Goal: Task Accomplishment & Management: Use online tool/utility

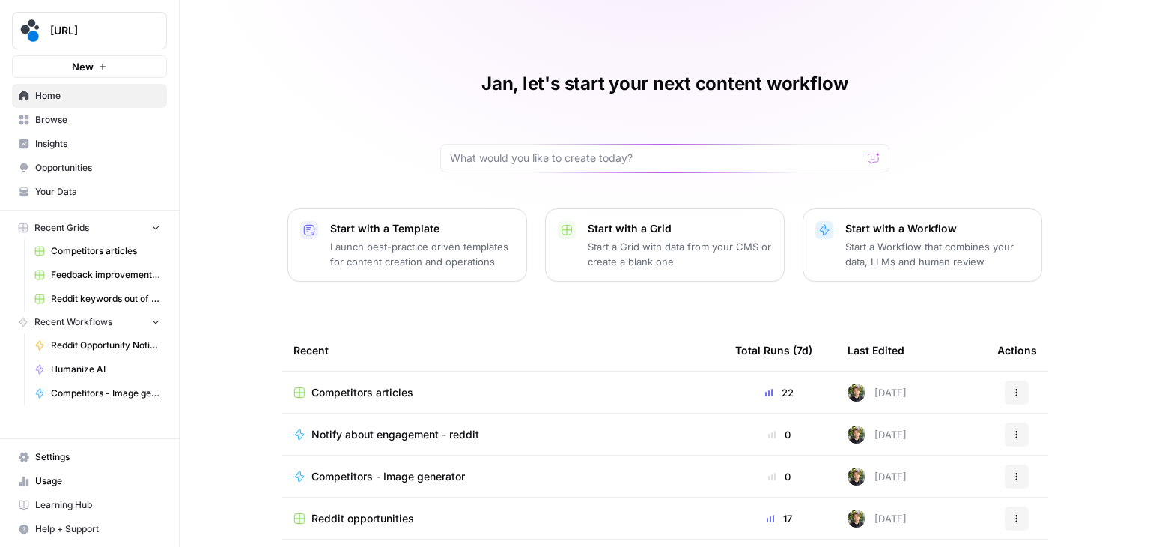
click at [404, 389] on span "Competitors articles" at bounding box center [363, 392] width 102 height 15
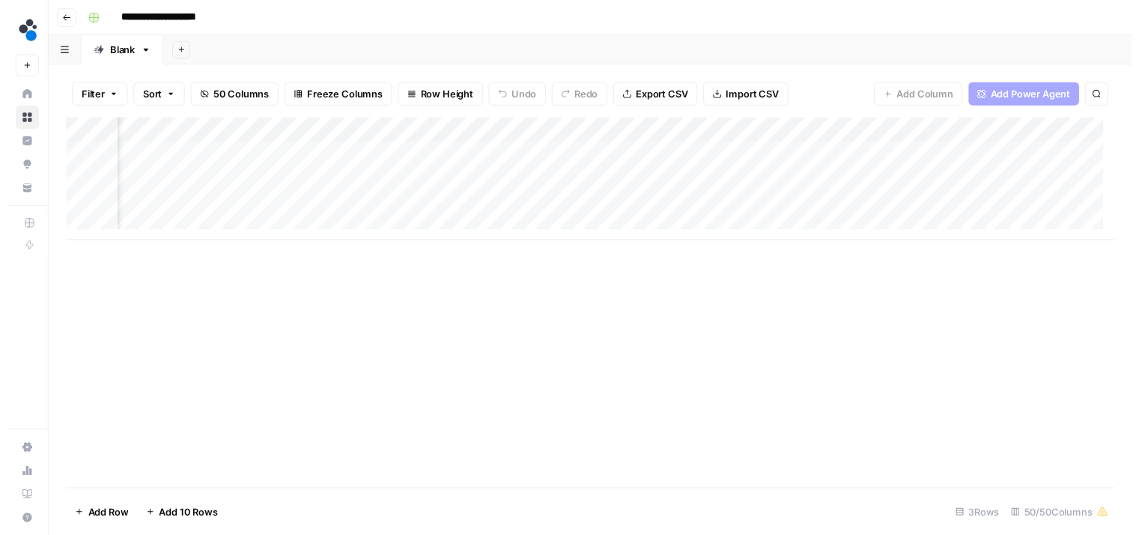
scroll to position [0, 6656]
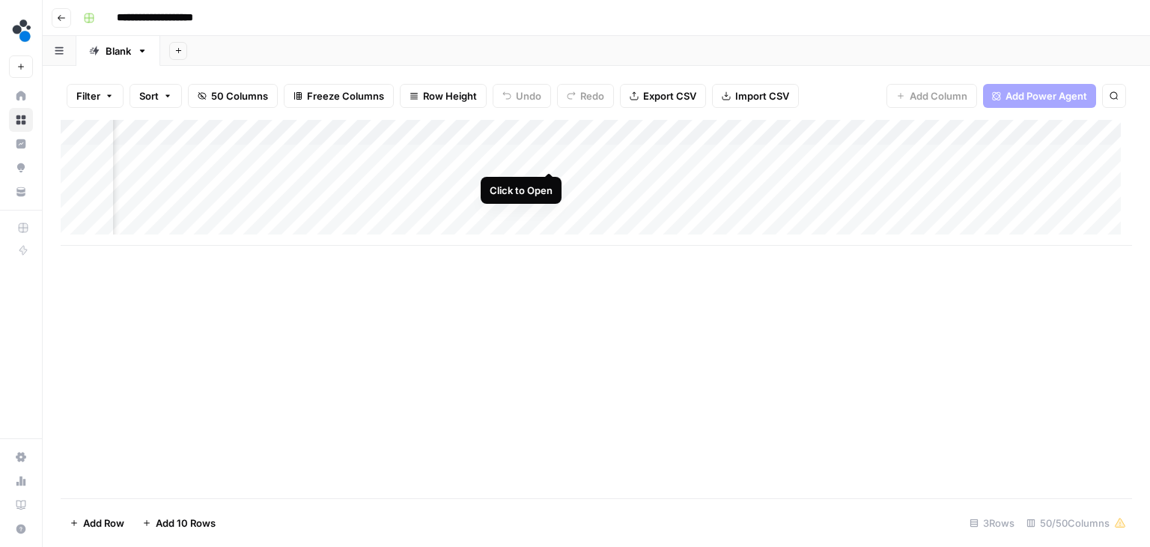
click at [546, 156] on div "Add Column" at bounding box center [597, 183] width 1072 height 126
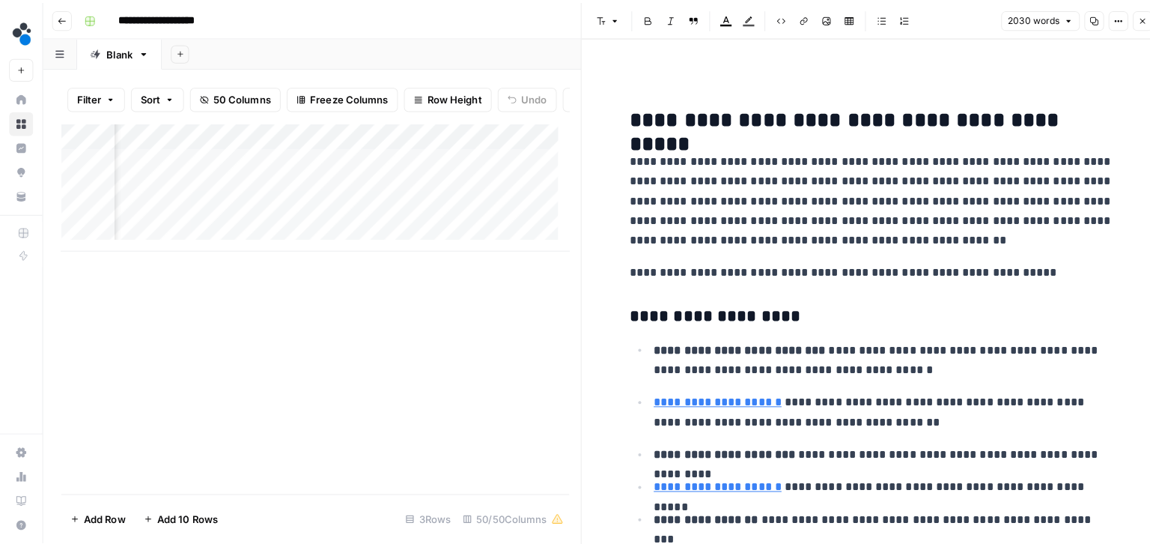
scroll to position [1273, 0]
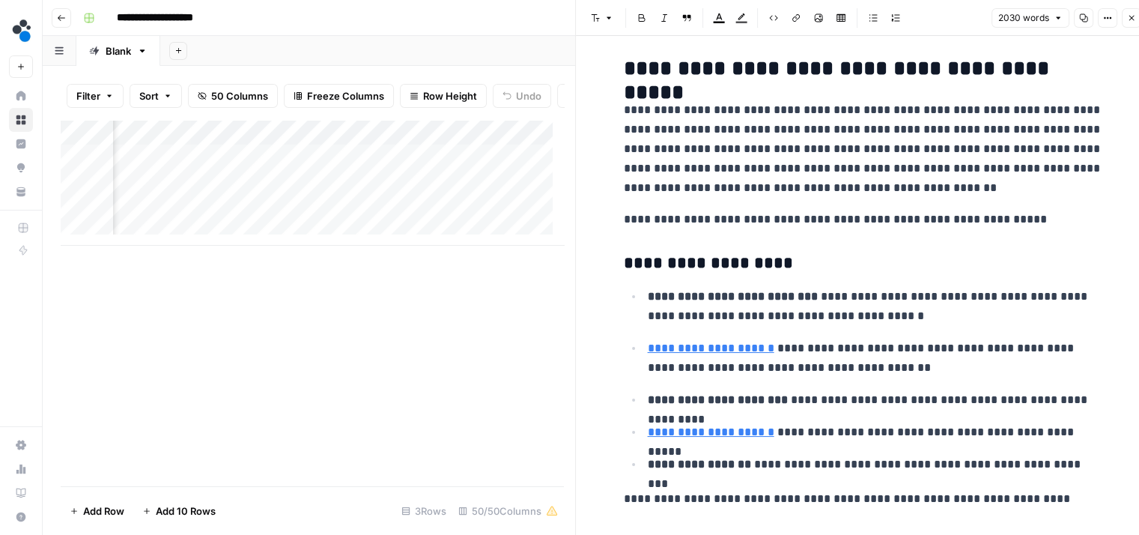
click at [1131, 17] on icon "button" at bounding box center [1131, 18] width 5 height 5
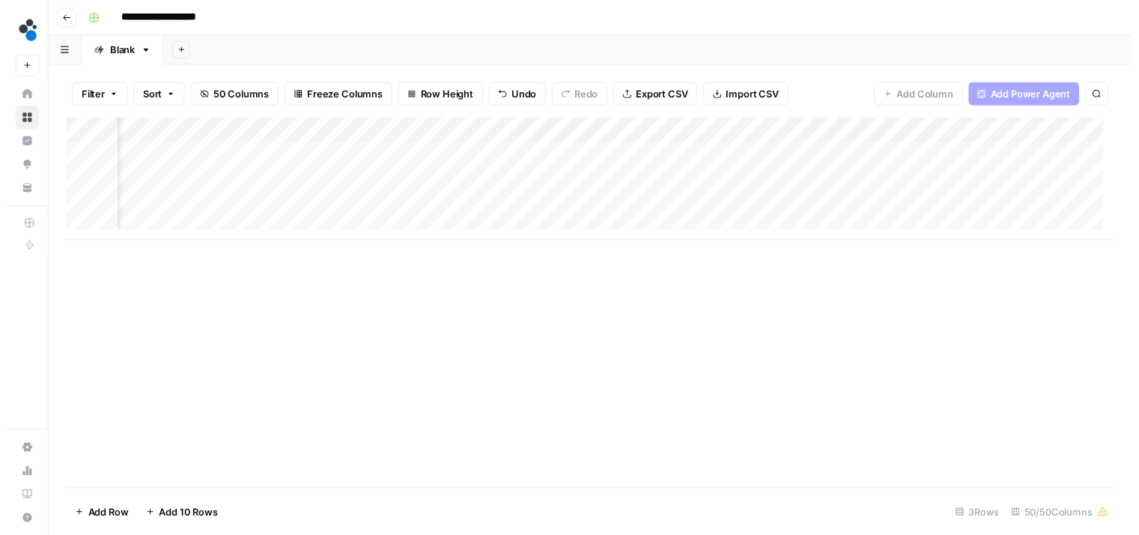
scroll to position [0, 6304]
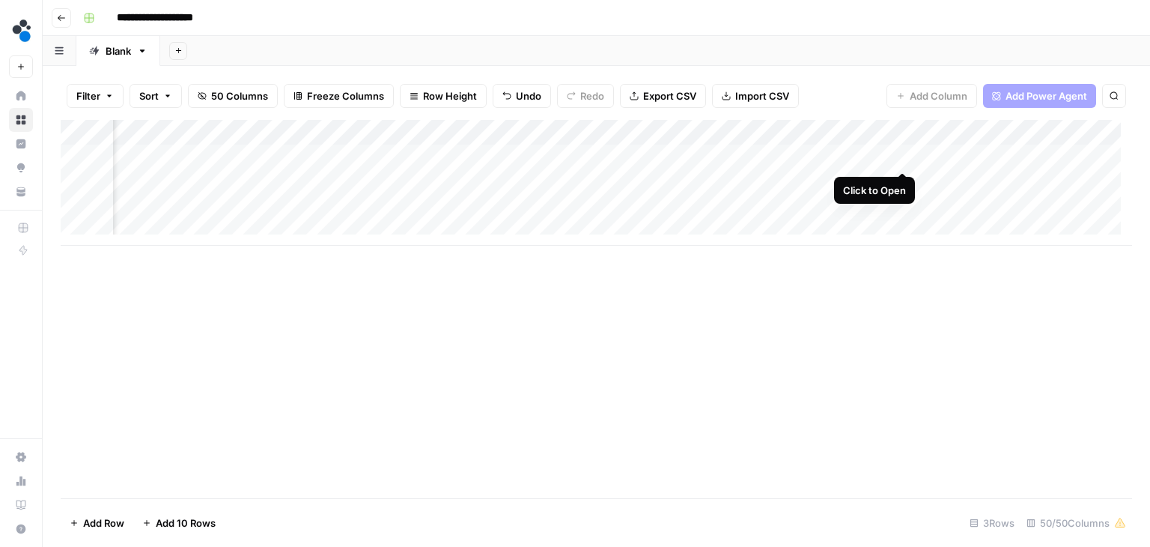
click at [899, 157] on div "Add Column" at bounding box center [597, 183] width 1072 height 126
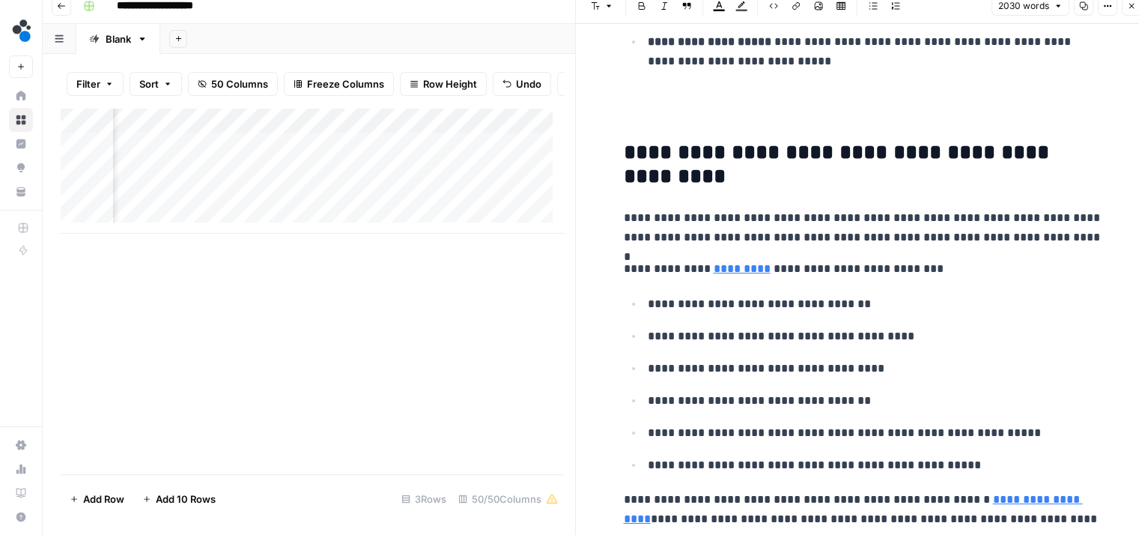
scroll to position [2172, 0]
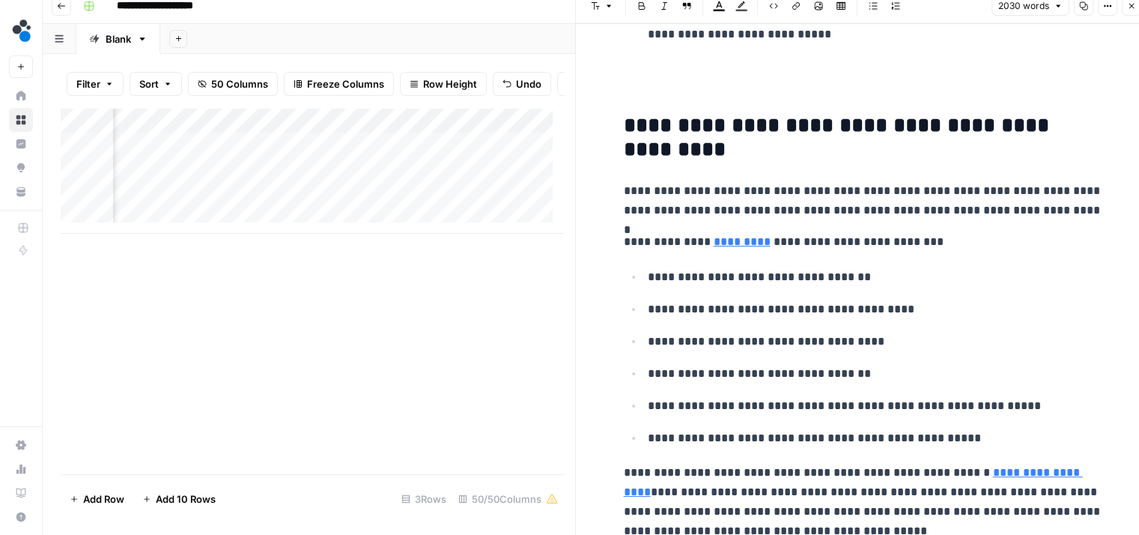
click at [1131, 10] on button "Close" at bounding box center [1131, 5] width 19 height 19
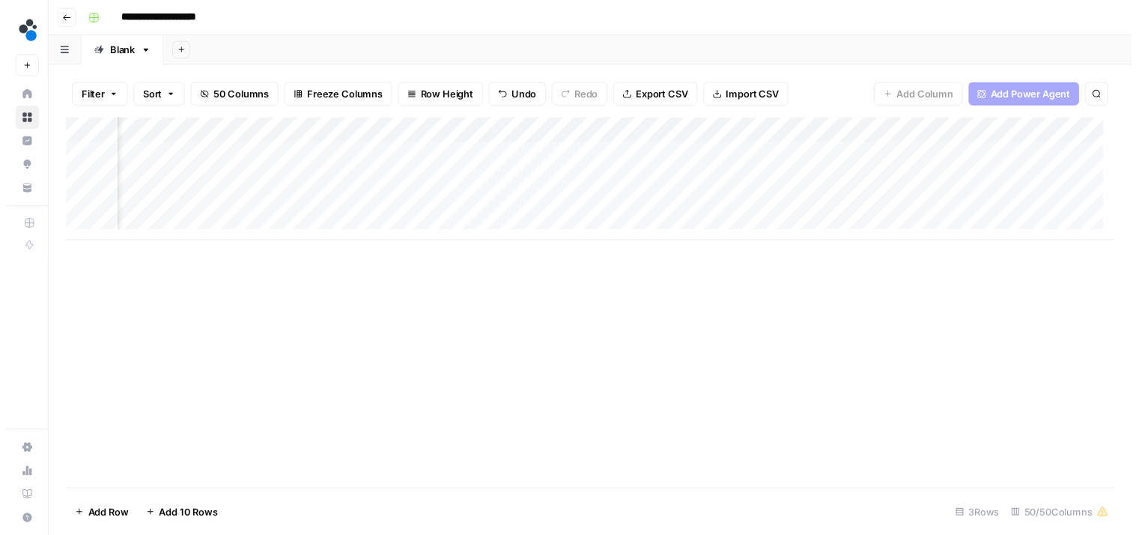
scroll to position [0, 6666]
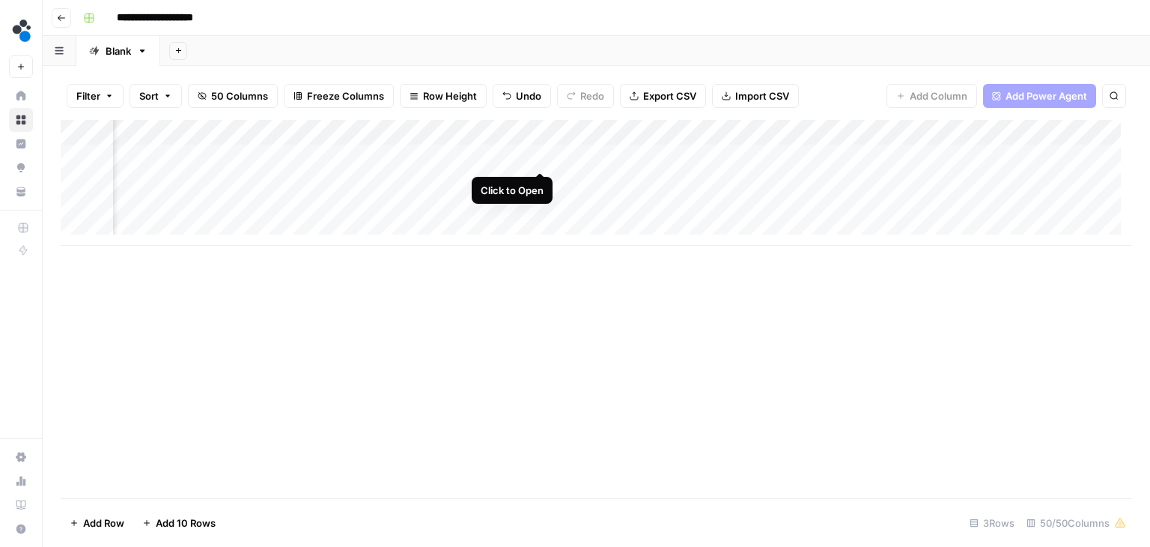
click at [537, 153] on div "Add Column" at bounding box center [597, 183] width 1072 height 126
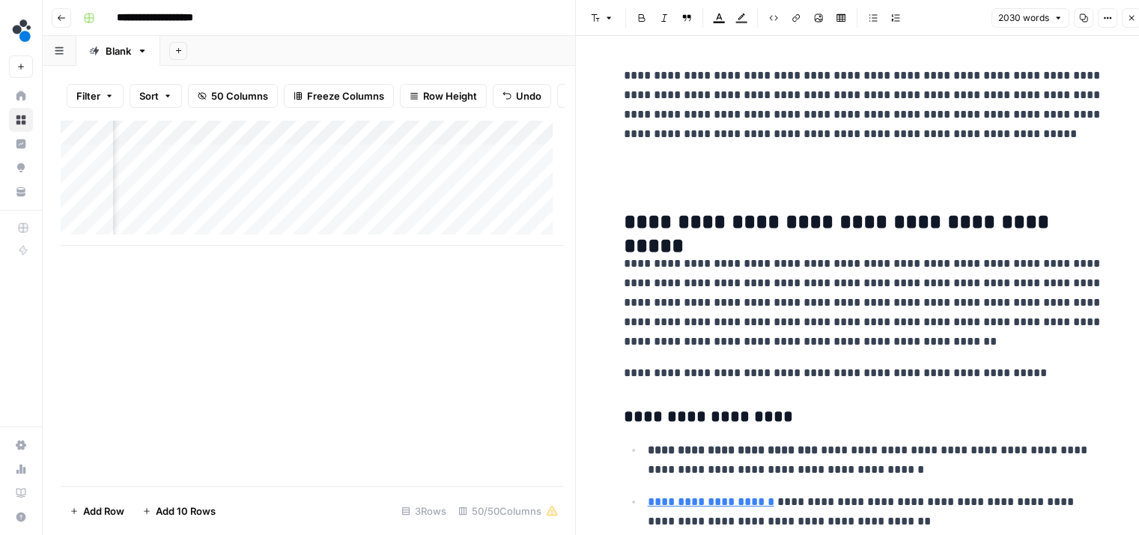
scroll to position [1123, 0]
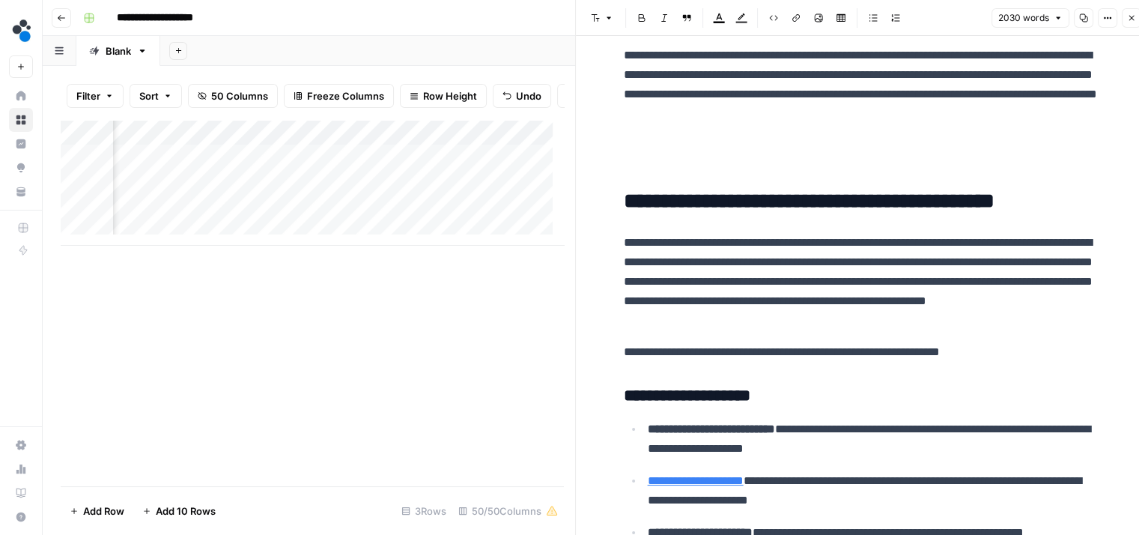
click at [231, 97] on span "50 Columns" at bounding box center [239, 95] width 57 height 15
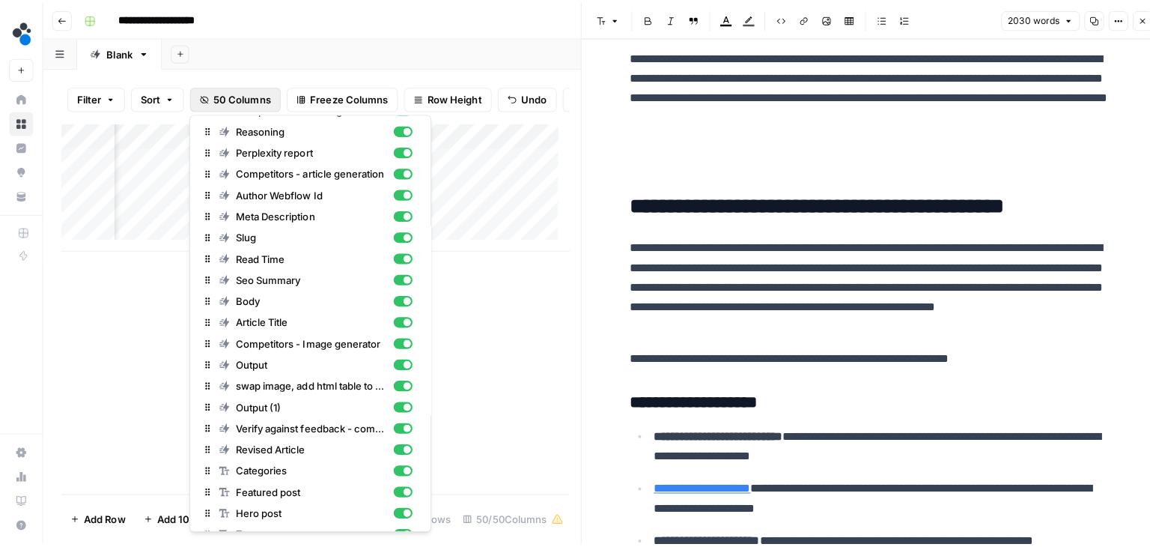
scroll to position [686, 0]
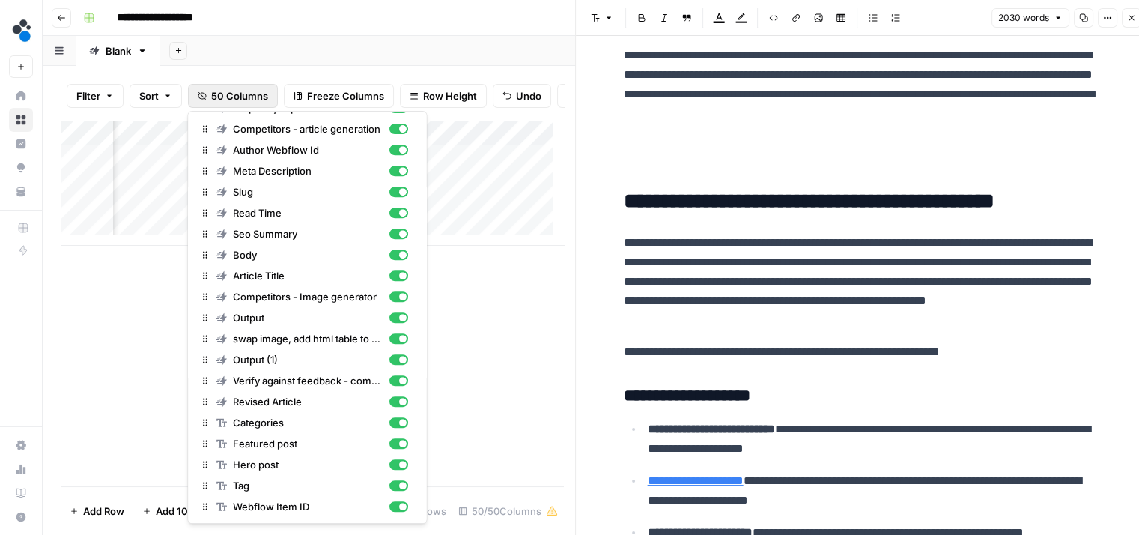
click at [499, 394] on div "Add Column" at bounding box center [312, 303] width 503 height 366
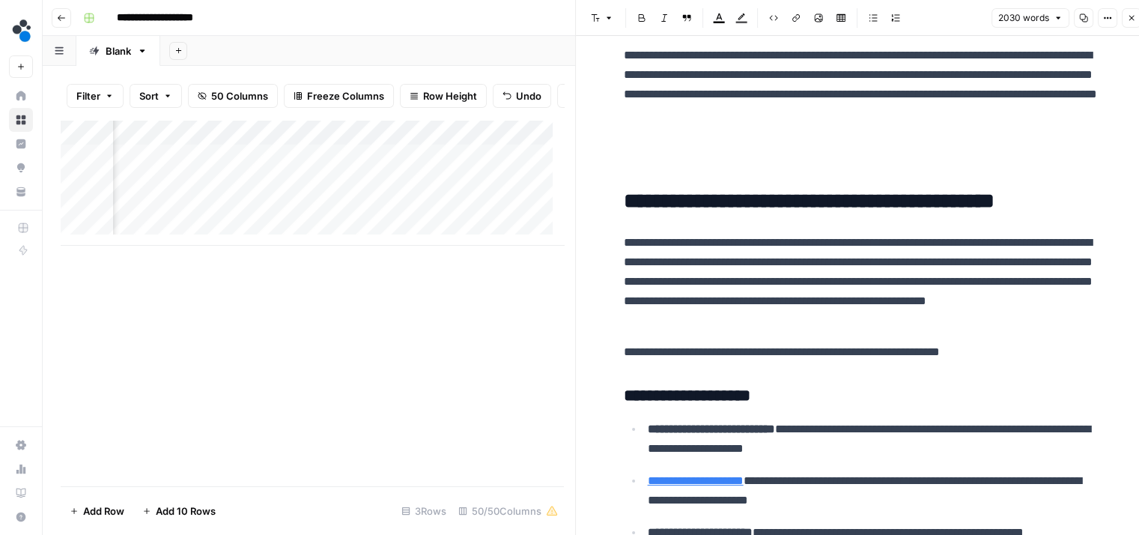
click at [1128, 16] on icon "button" at bounding box center [1131, 17] width 9 height 9
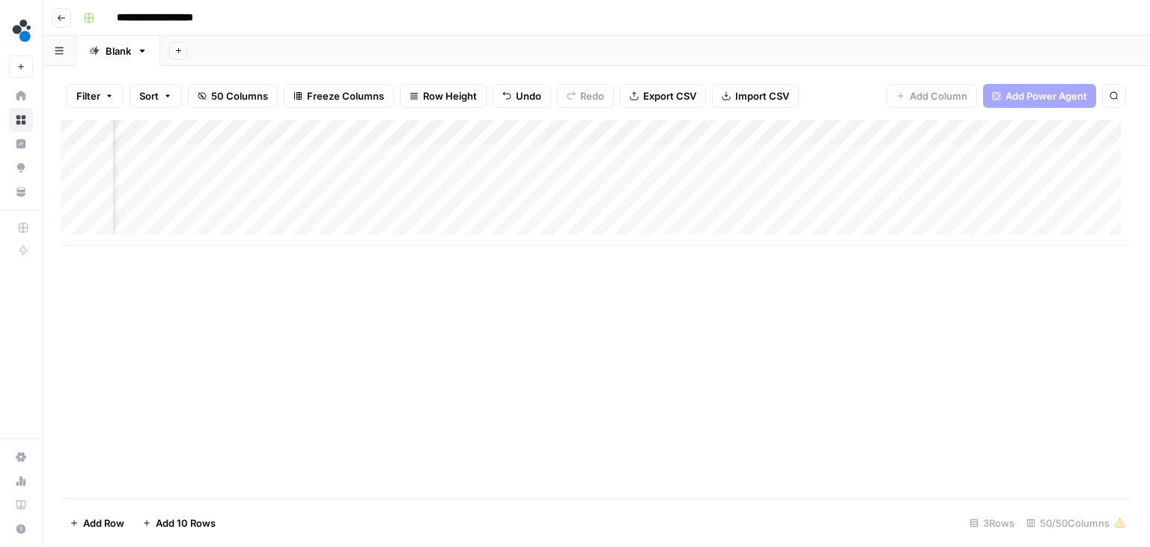
scroll to position [0, 6652]
click at [793, 136] on div "Add Column" at bounding box center [597, 183] width 1072 height 126
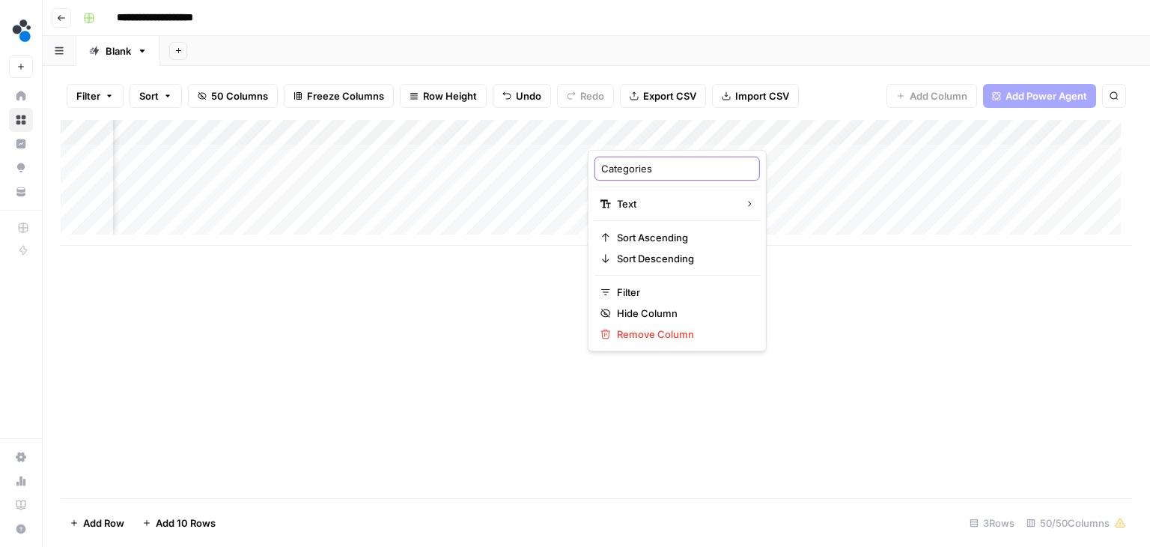
click at [627, 170] on input "Categories" at bounding box center [677, 168] width 152 height 15
type input "Feedback"
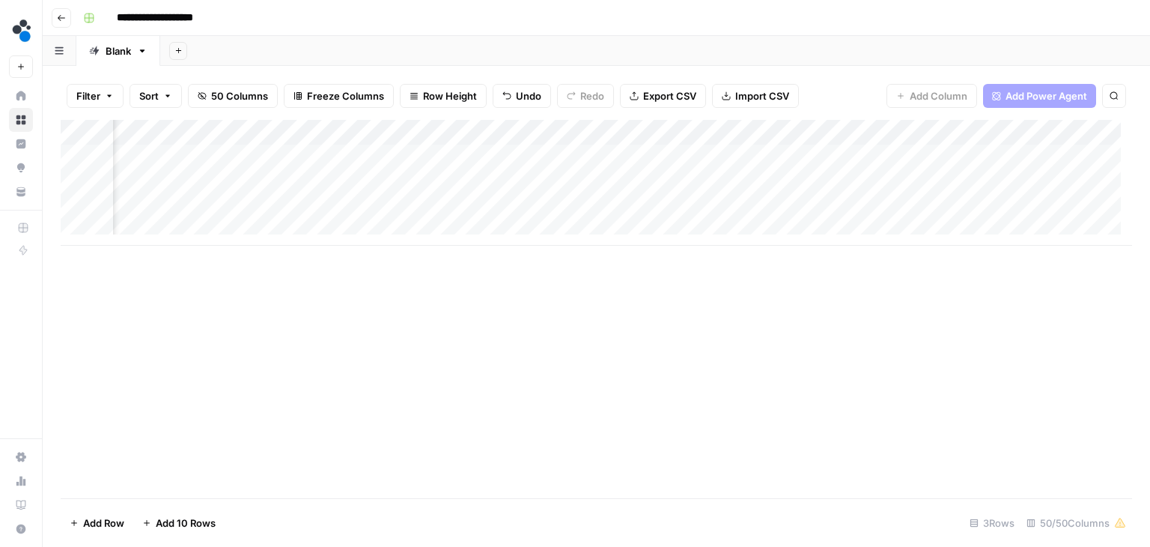
click at [654, 300] on div "Add Column" at bounding box center [597, 309] width 1072 height 378
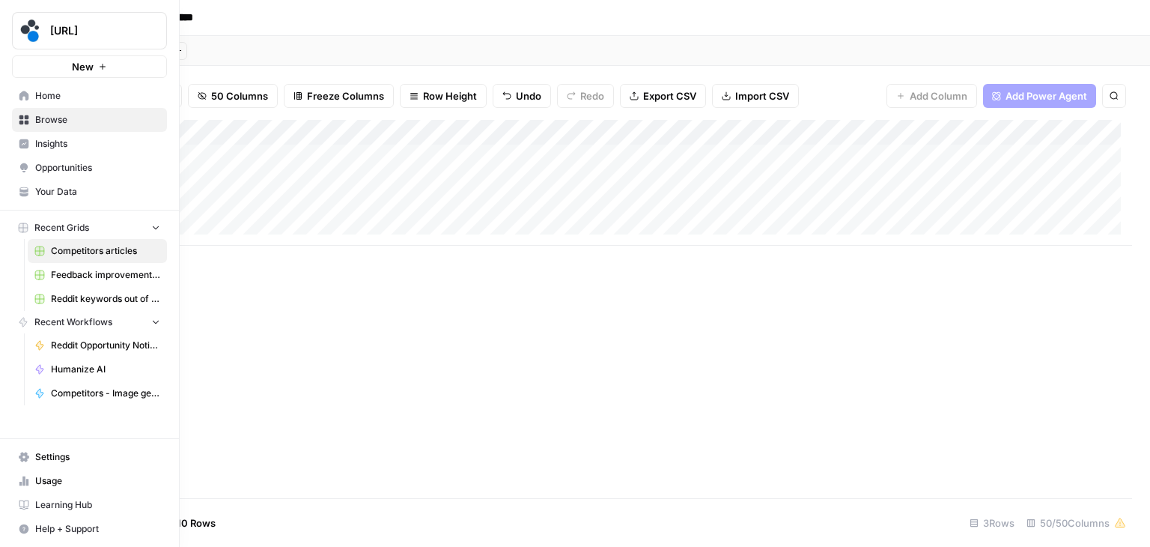
click at [67, 91] on span "Home" at bounding box center [97, 95] width 125 height 13
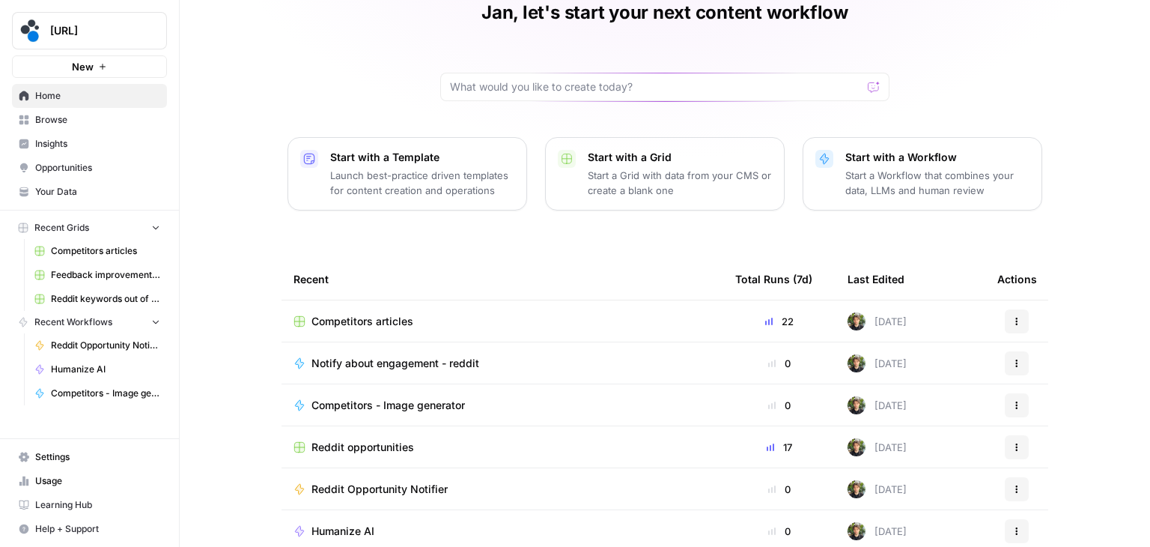
scroll to position [75, 0]
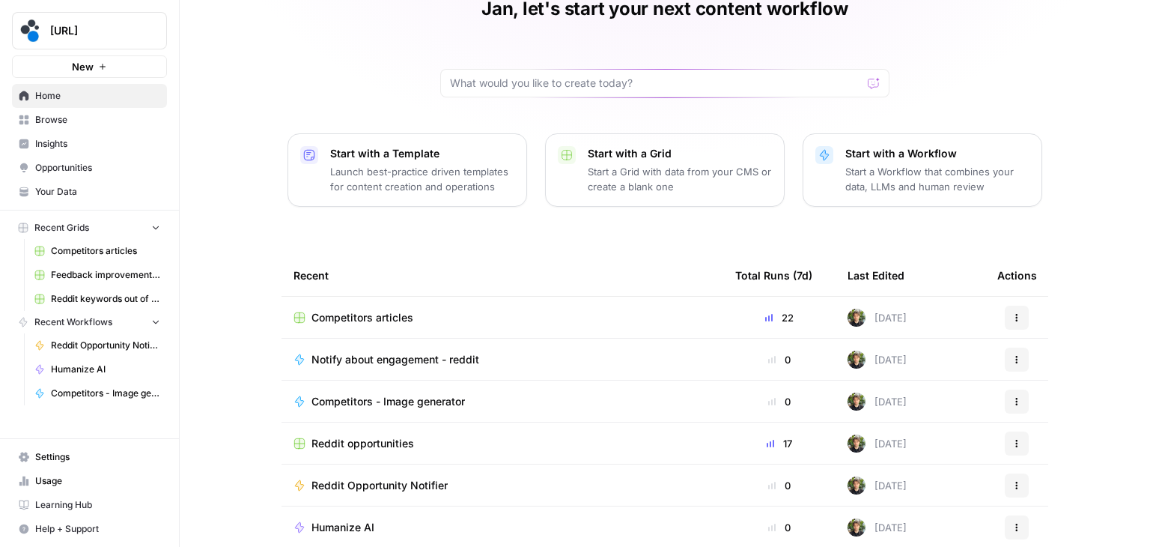
click at [404, 436] on span "Reddit opportunities" at bounding box center [363, 443] width 103 height 15
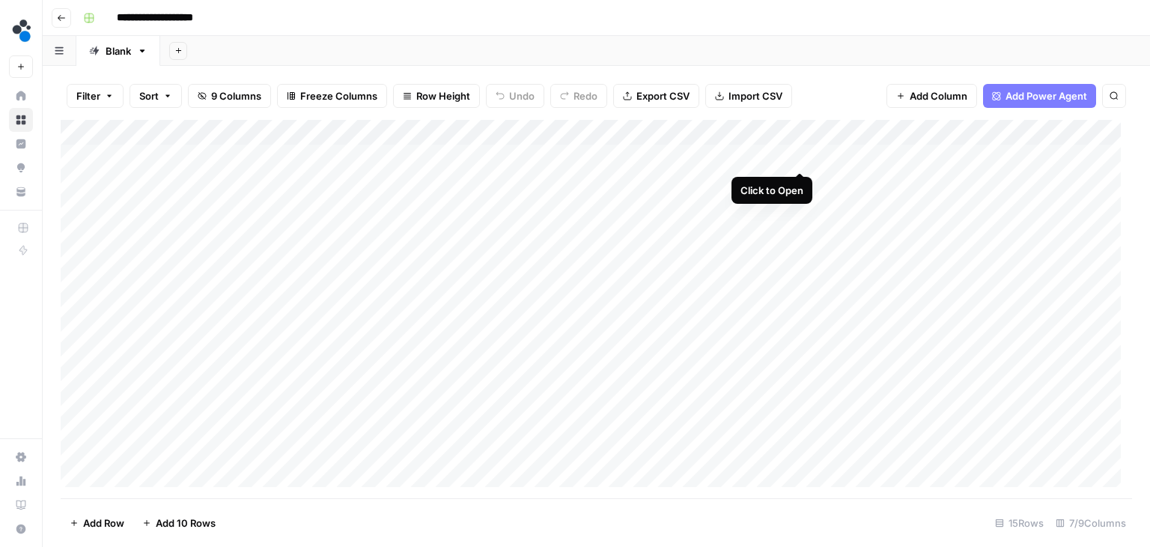
click at [800, 157] on div "Add Column" at bounding box center [597, 309] width 1072 height 378
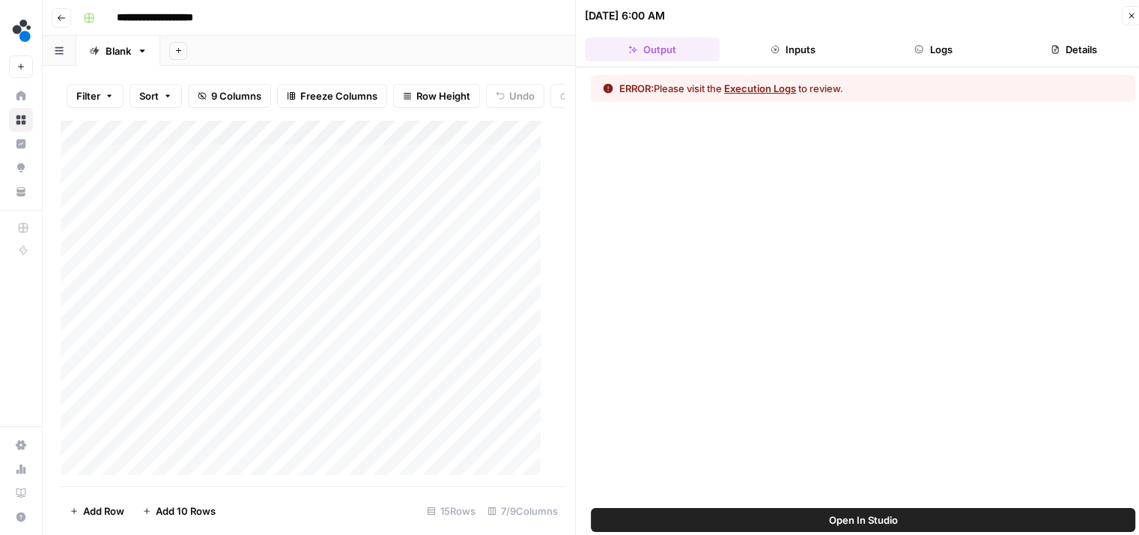
click at [764, 84] on button "Execution Logs" at bounding box center [760, 88] width 72 height 15
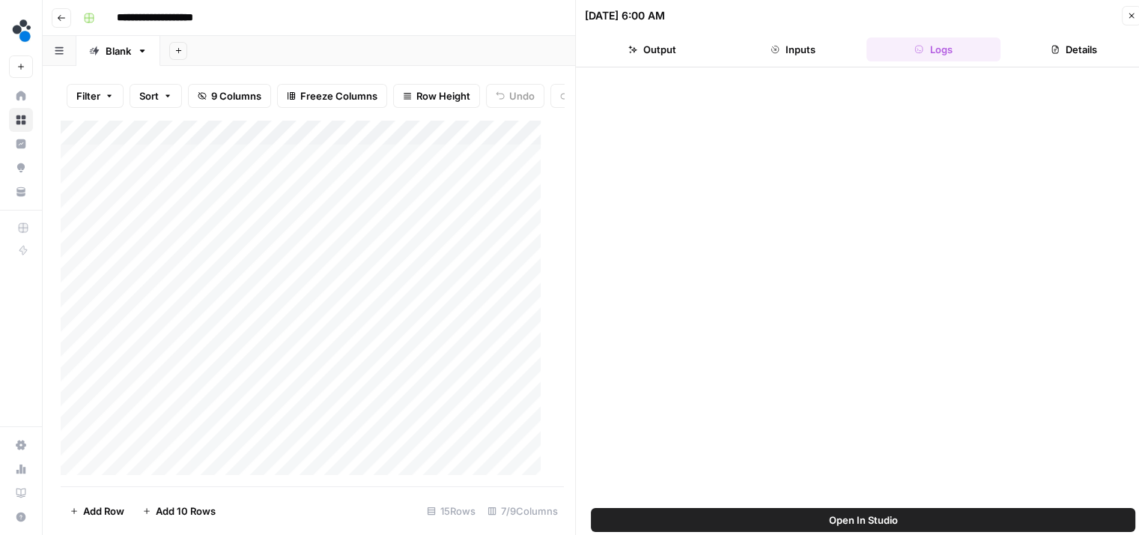
click at [1136, 19] on button "Close" at bounding box center [1131, 15] width 19 height 19
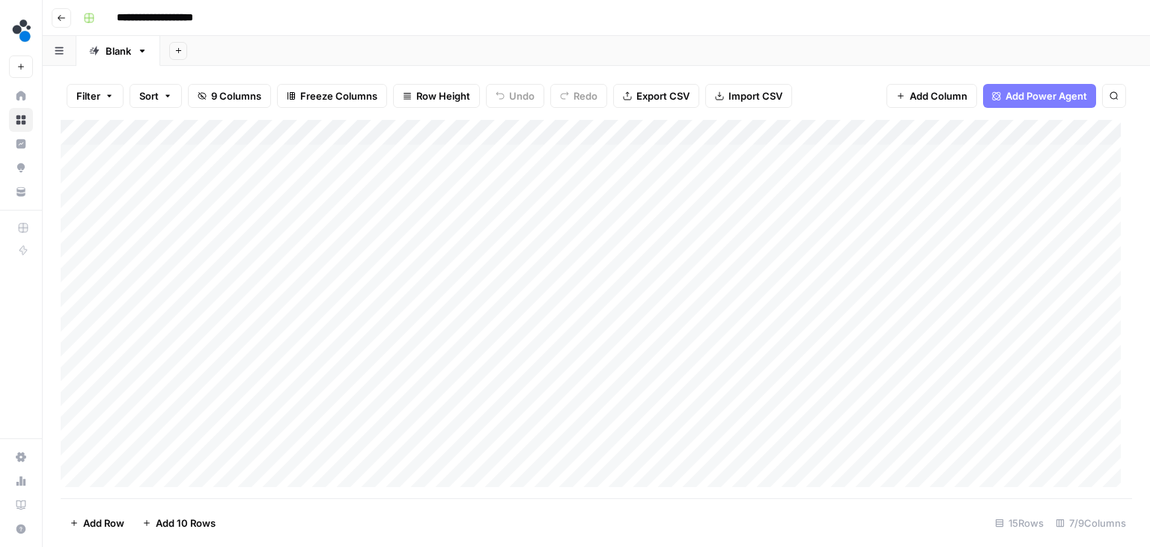
scroll to position [0, 170]
click at [630, 159] on div "Add Column" at bounding box center [597, 309] width 1072 height 378
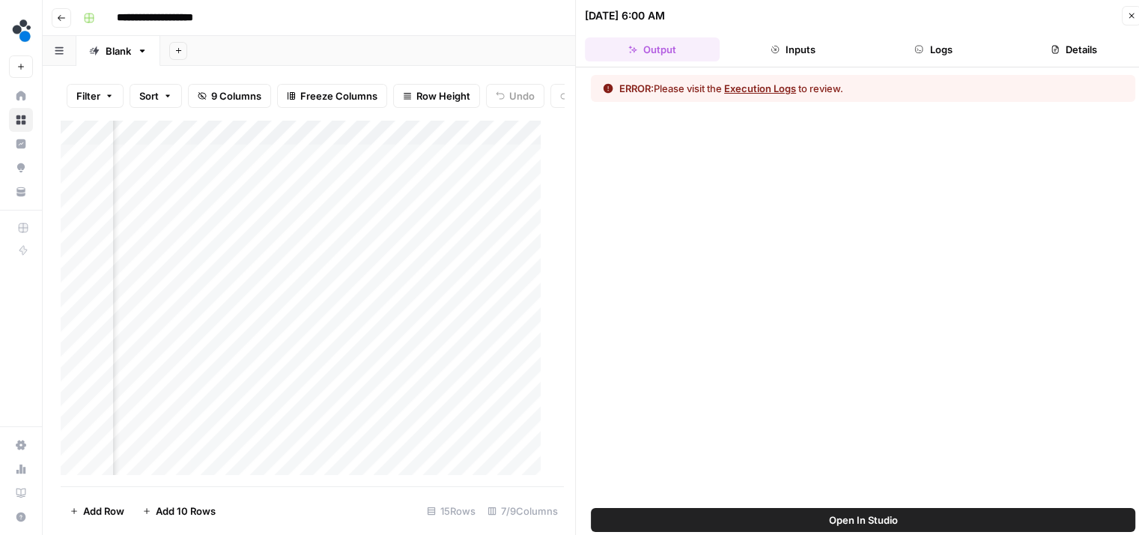
click at [758, 94] on button "Execution Logs" at bounding box center [760, 88] width 72 height 15
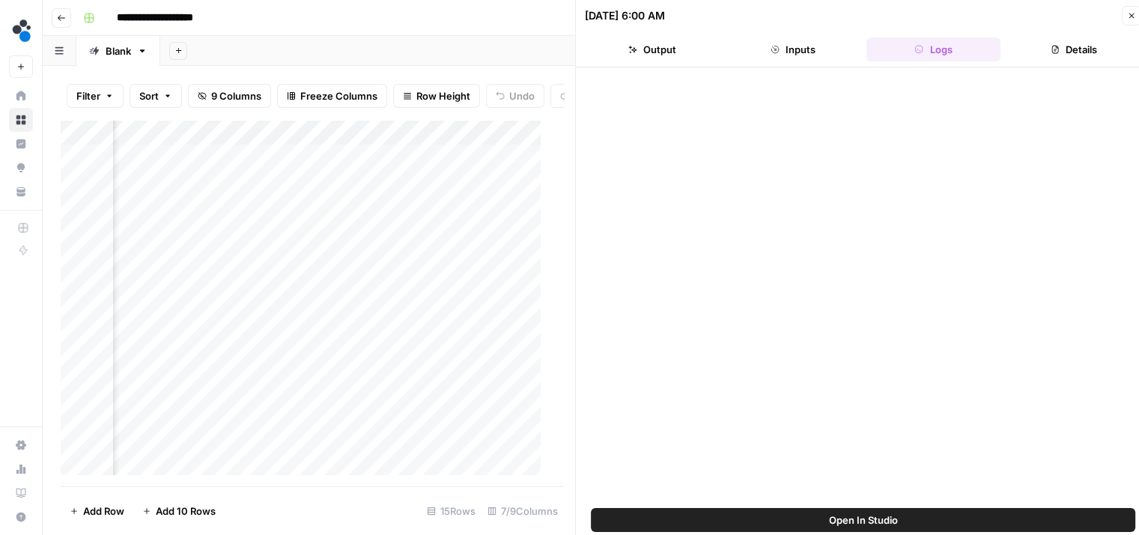
click at [1054, 54] on button "Details" at bounding box center [1073, 49] width 135 height 24
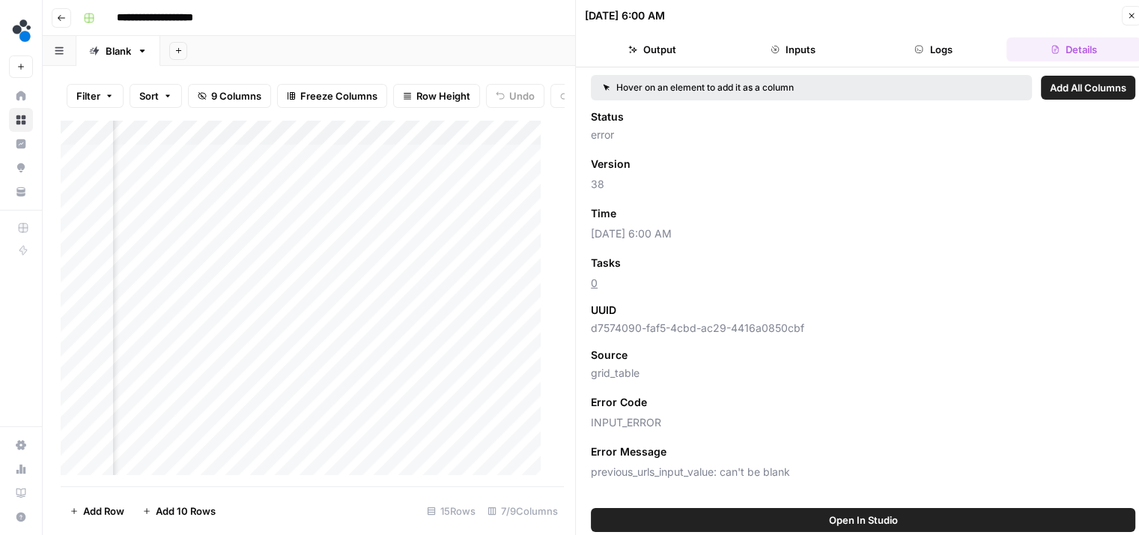
click at [1131, 13] on icon "button" at bounding box center [1131, 15] width 9 height 9
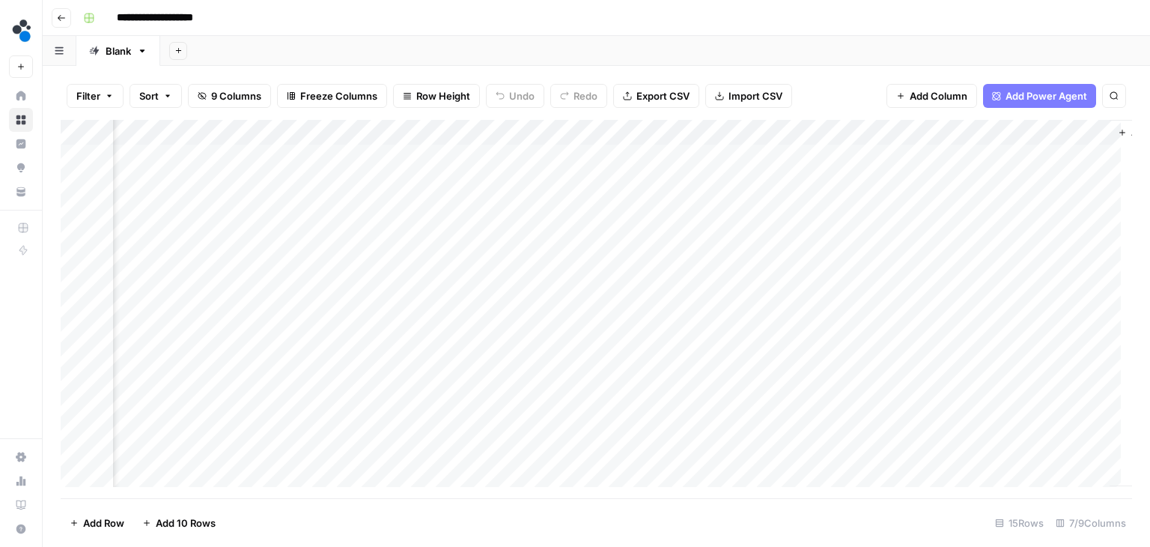
scroll to position [0, 335]
click at [467, 130] on div "Add Column" at bounding box center [597, 309] width 1072 height 378
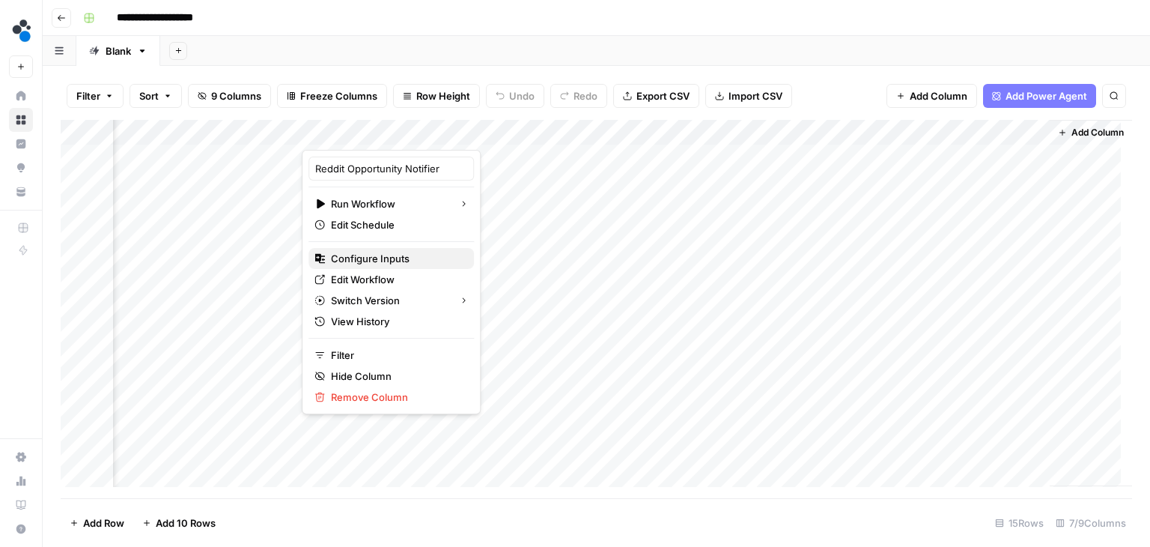
click at [398, 256] on span "Configure Inputs" at bounding box center [396, 258] width 131 height 15
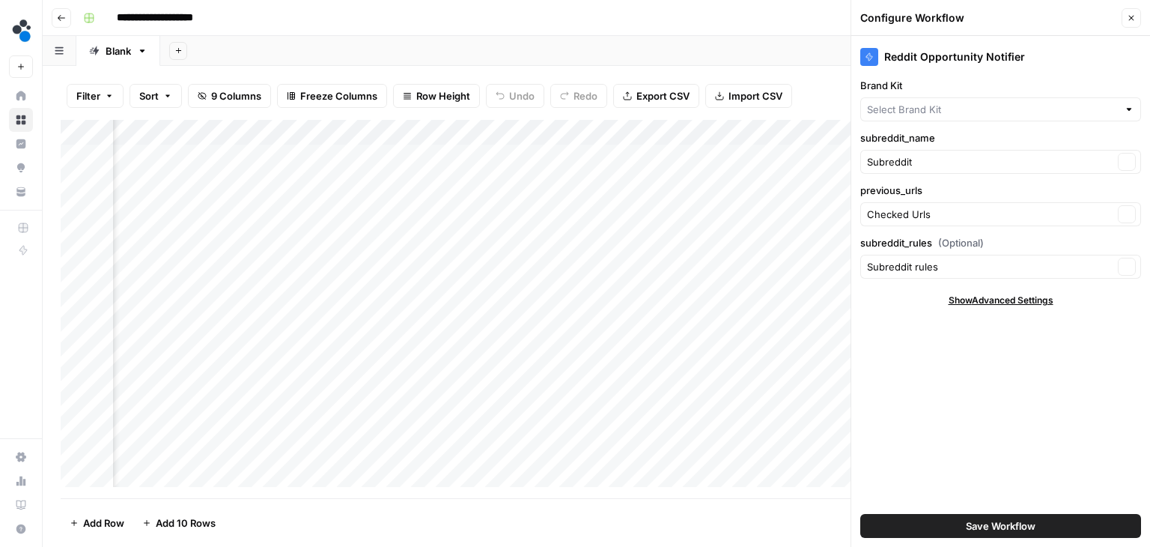
type input "Spot AI v3"
click at [467, 133] on div "Add Column" at bounding box center [597, 309] width 1072 height 378
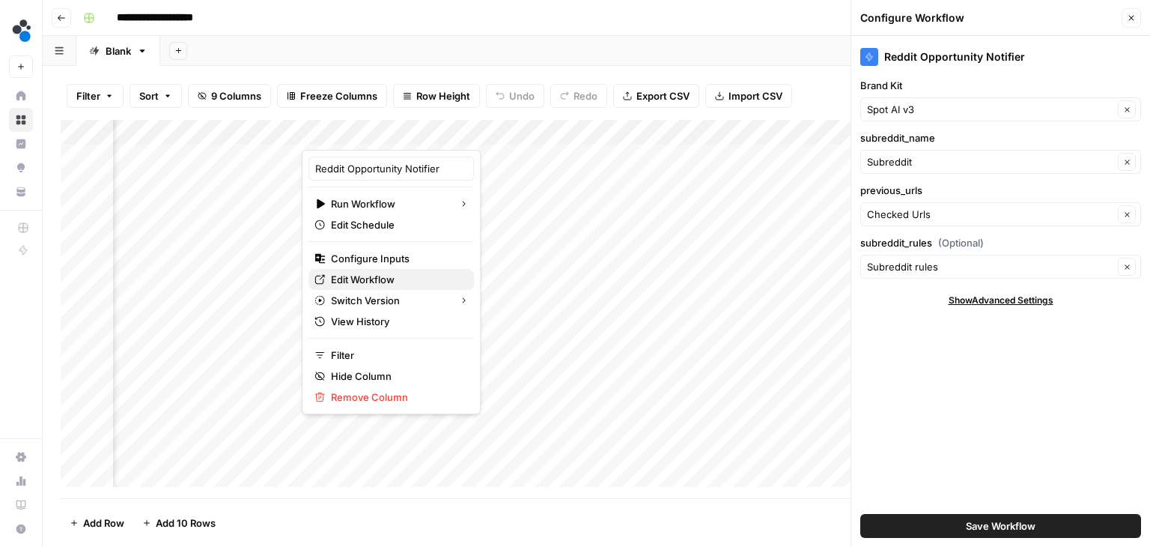
click at [398, 279] on span "Edit Workflow" at bounding box center [396, 279] width 131 height 15
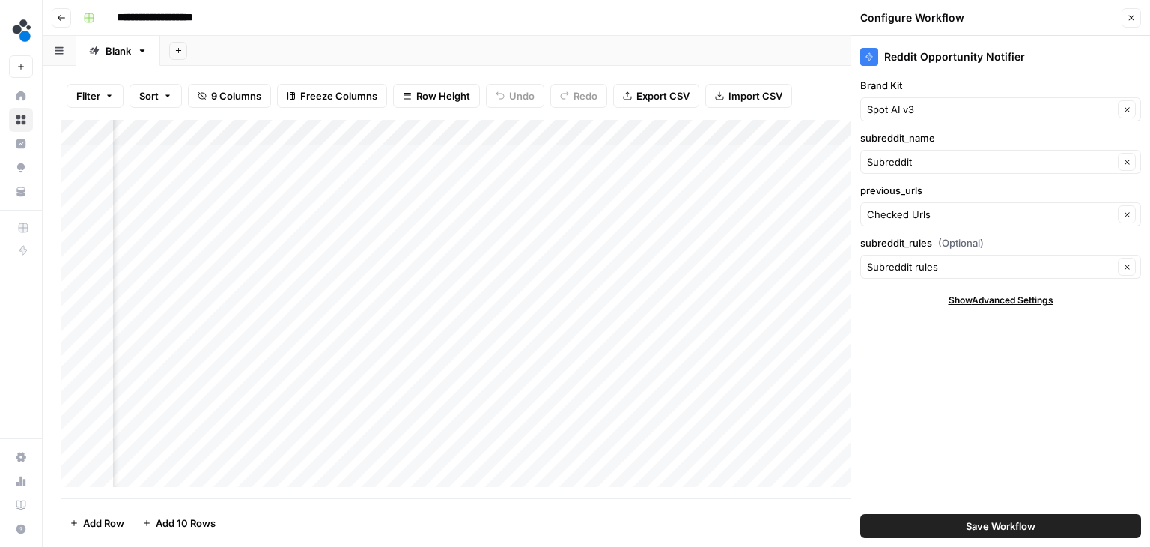
scroll to position [0, 458]
click at [693, 158] on div "Add Column" at bounding box center [597, 309] width 1072 height 378
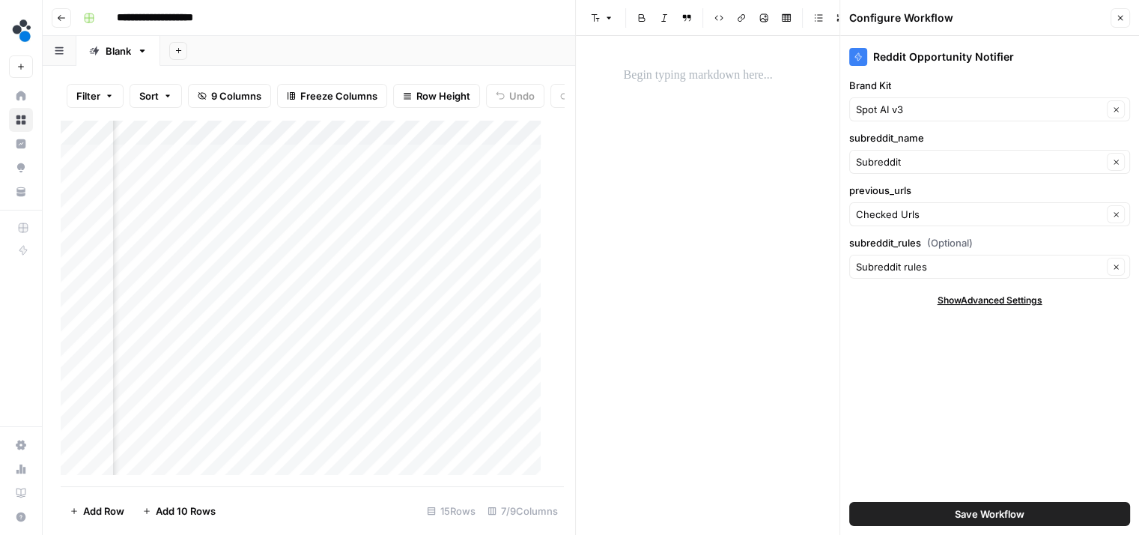
click at [665, 70] on p at bounding box center [863, 75] width 479 height 19
click at [1134, 19] on icon "button" at bounding box center [1131, 17] width 9 height 9
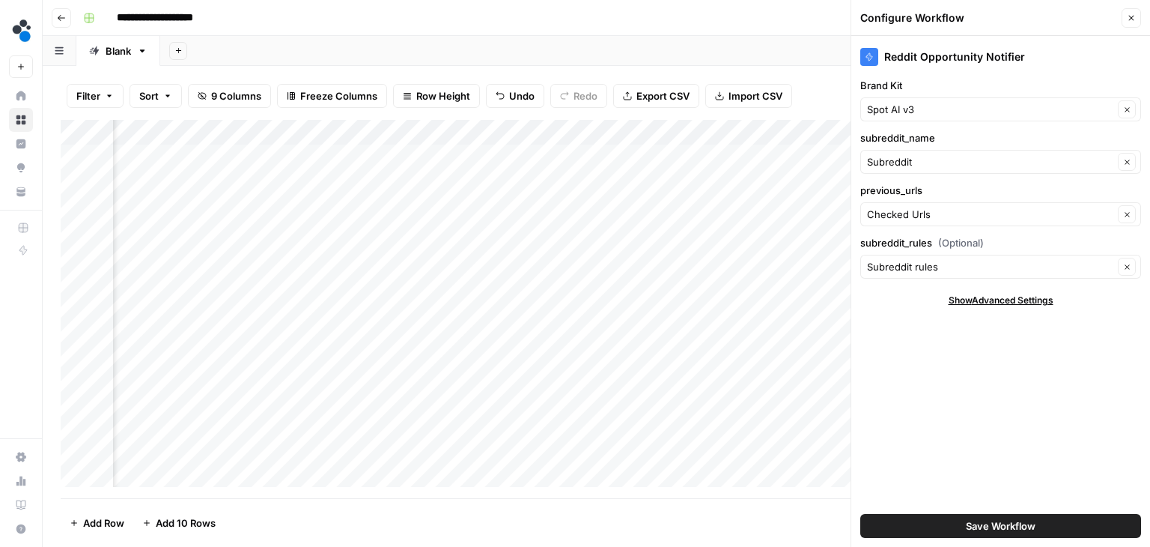
click at [1131, 20] on icon "button" at bounding box center [1131, 17] width 9 height 9
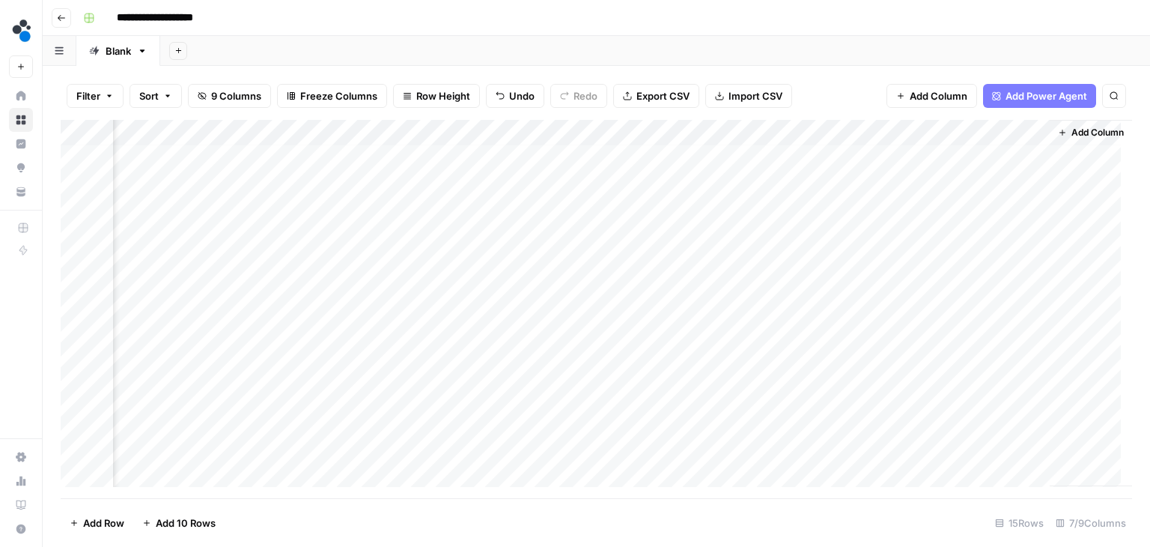
scroll to position [64, 335]
drag, startPoint x: 902, startPoint y: 168, endPoint x: 891, endPoint y: 455, distance: 286.3
click at [891, 455] on div "Add Column" at bounding box center [597, 309] width 1072 height 378
click at [1078, 133] on span "Add Column" at bounding box center [1098, 132] width 52 height 13
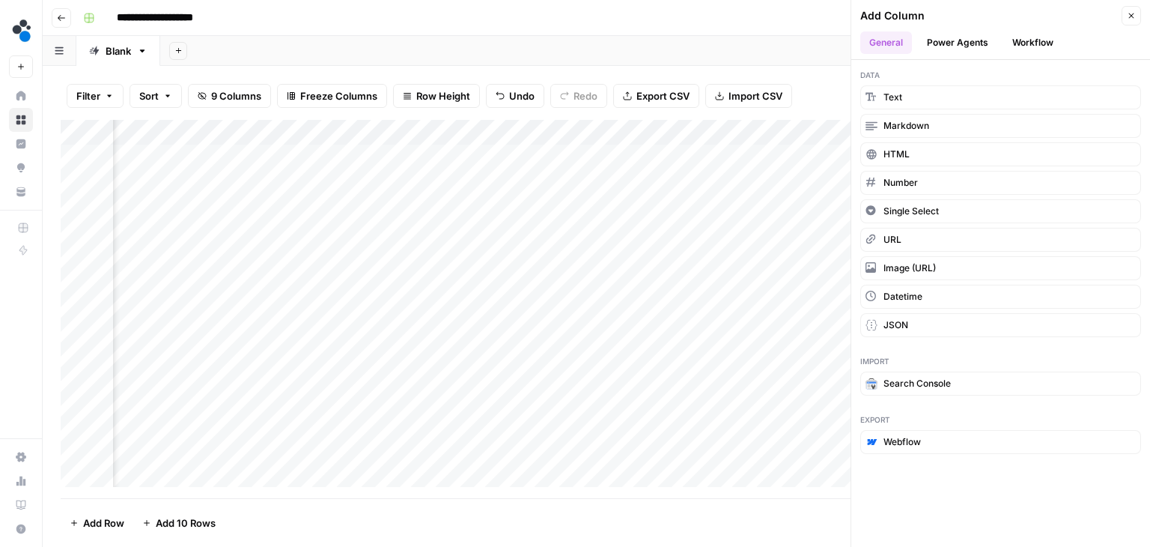
click at [1040, 45] on button "Workflow" at bounding box center [1032, 42] width 59 height 22
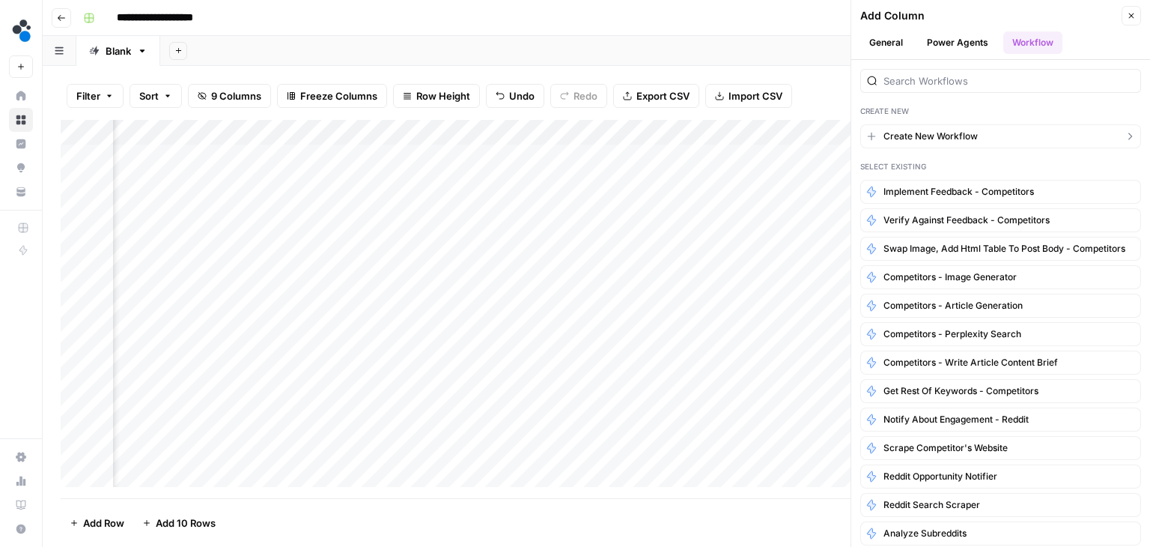
click at [927, 141] on span "Create New Workflow" at bounding box center [931, 136] width 94 height 13
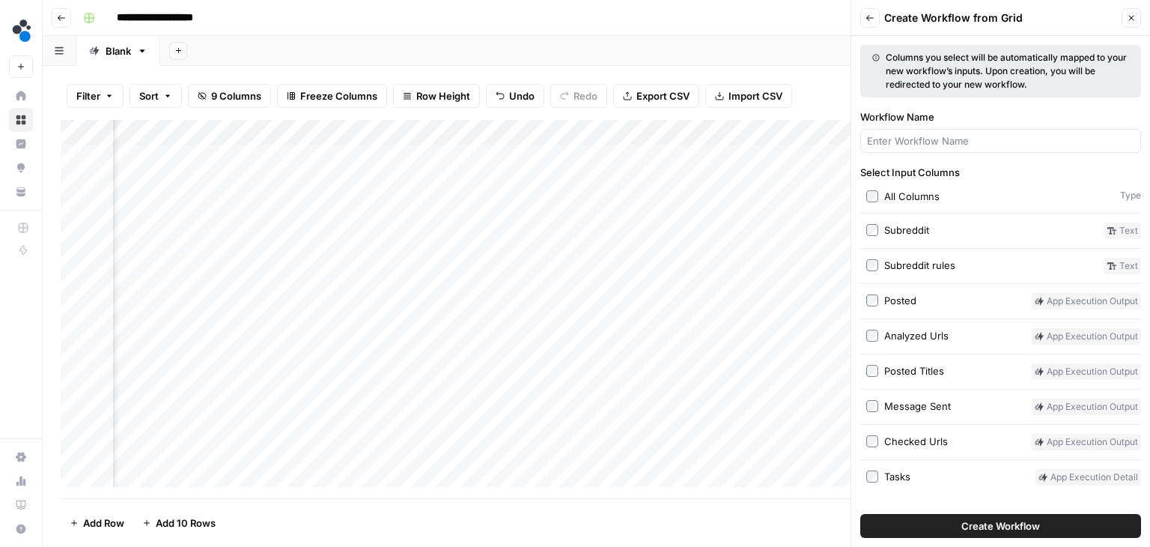
click at [925, 529] on button "Create Workflow" at bounding box center [1000, 526] width 281 height 24
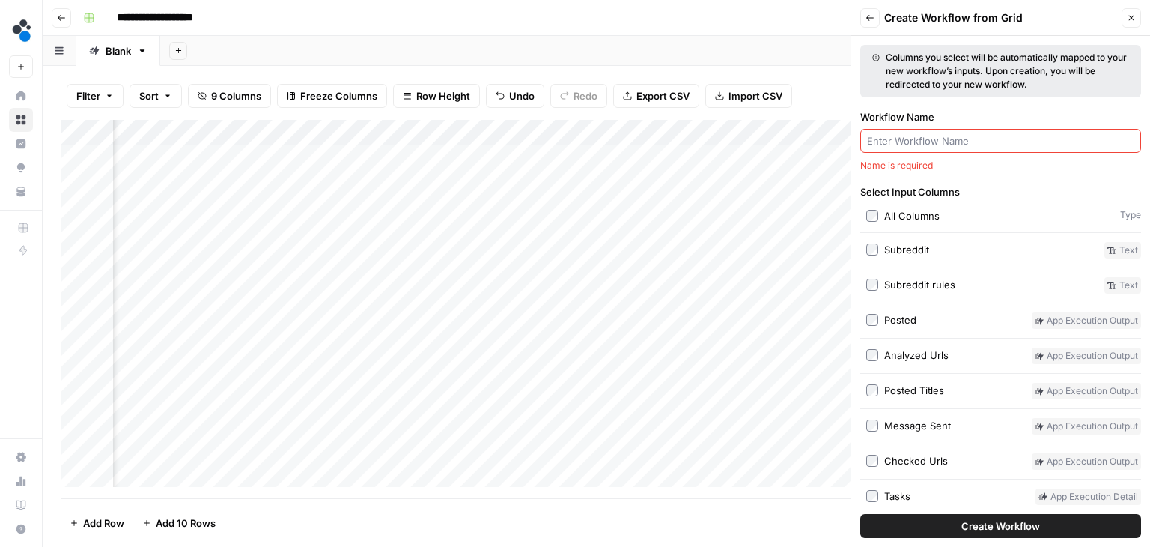
click at [919, 147] on input "Workflow Name" at bounding box center [1000, 140] width 267 height 15
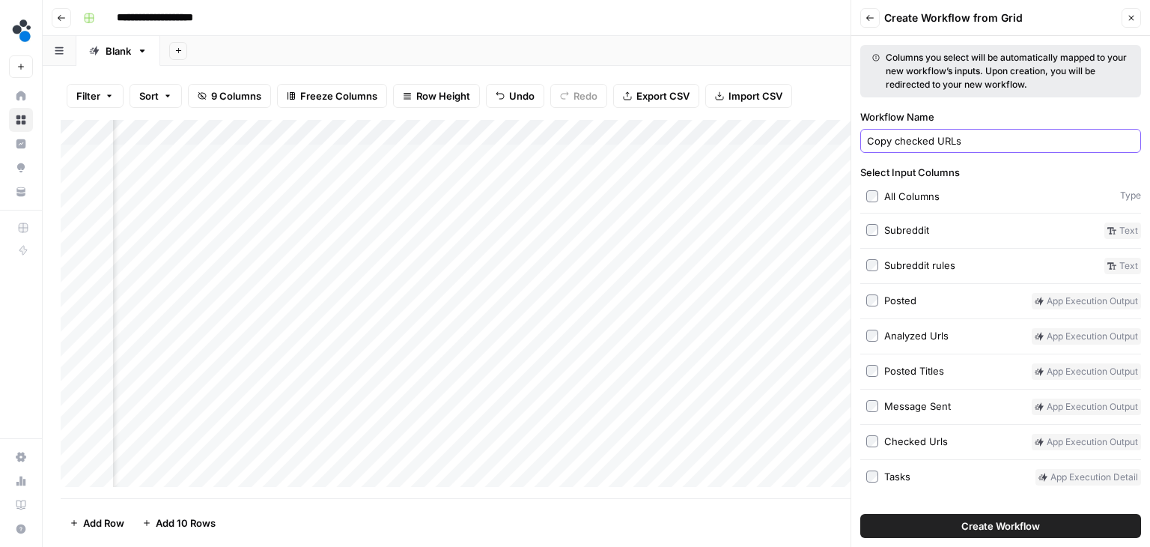
type input "Copy checked URLs"
click at [983, 522] on span "Create Workflow" at bounding box center [1001, 525] width 79 height 15
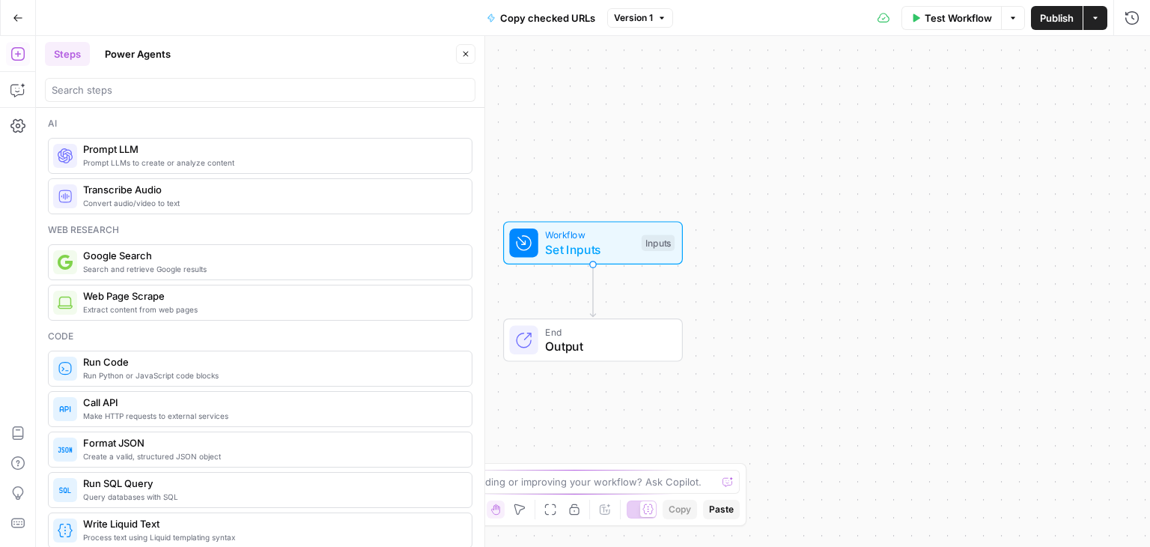
click at [458, 49] on button "Close" at bounding box center [465, 53] width 19 height 19
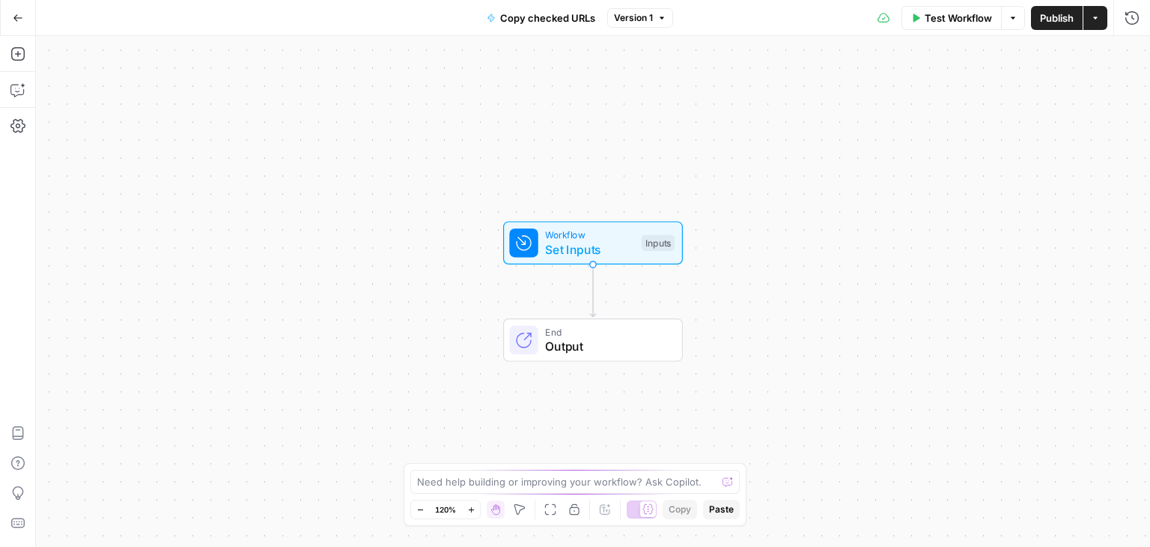
click at [596, 244] on span "Set Inputs" at bounding box center [589, 249] width 89 height 18
click at [779, 120] on Urls "Checked Urls (Optional)" at bounding box center [927, 120] width 404 height 15
click at [1096, 93] on span "edit field" at bounding box center [1082, 93] width 33 height 12
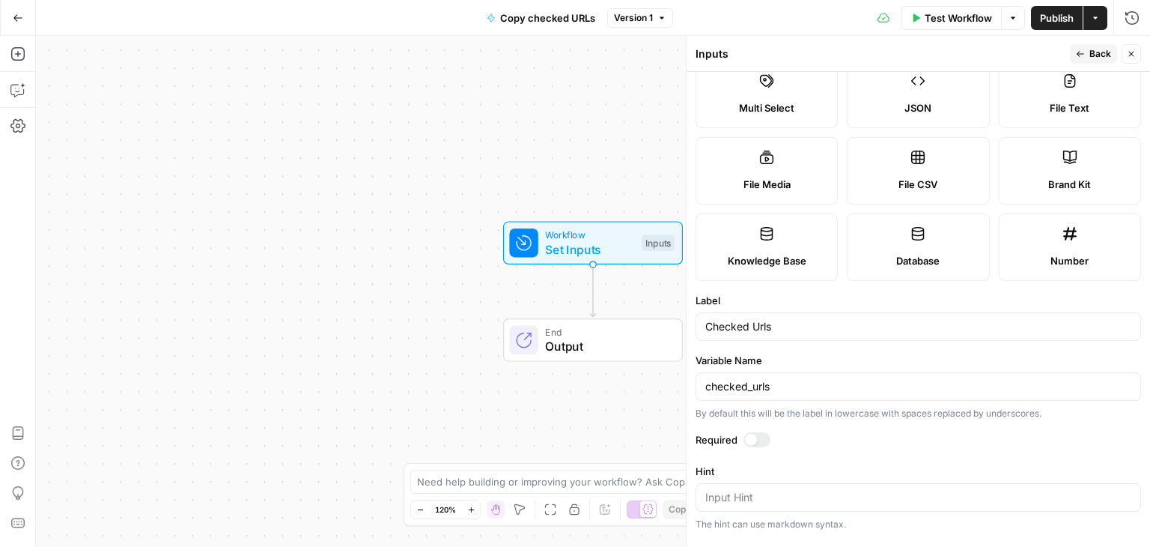
scroll to position [150, 0]
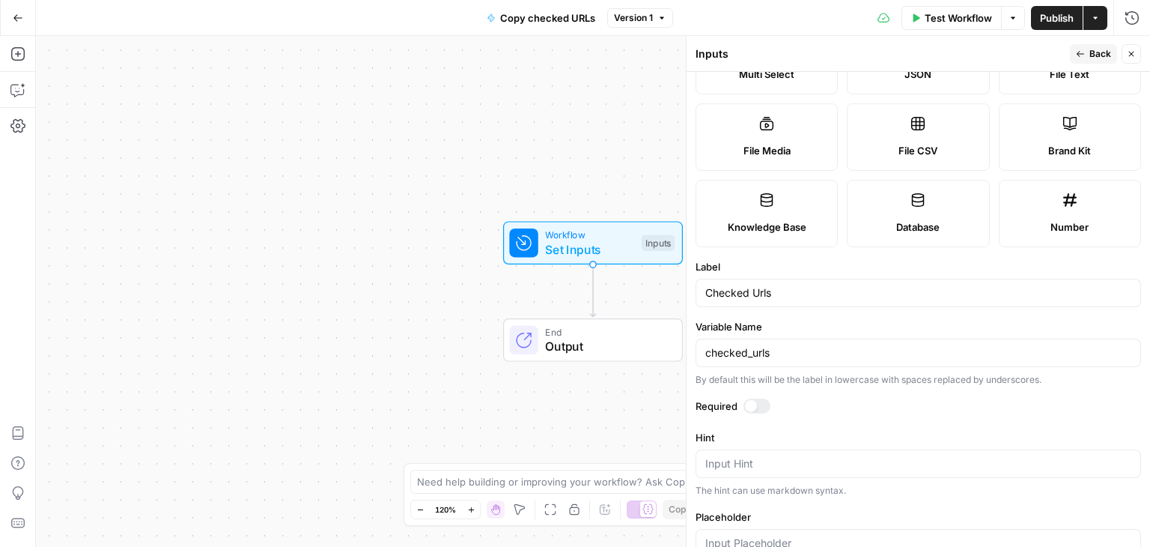
click at [763, 409] on div at bounding box center [757, 405] width 27 height 15
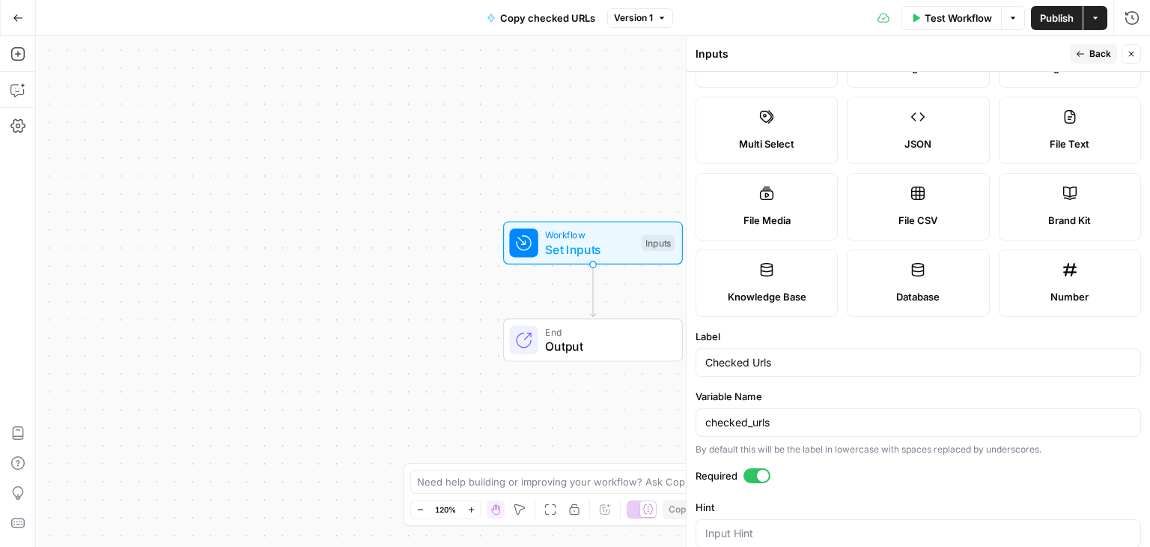
scroll to position [0, 0]
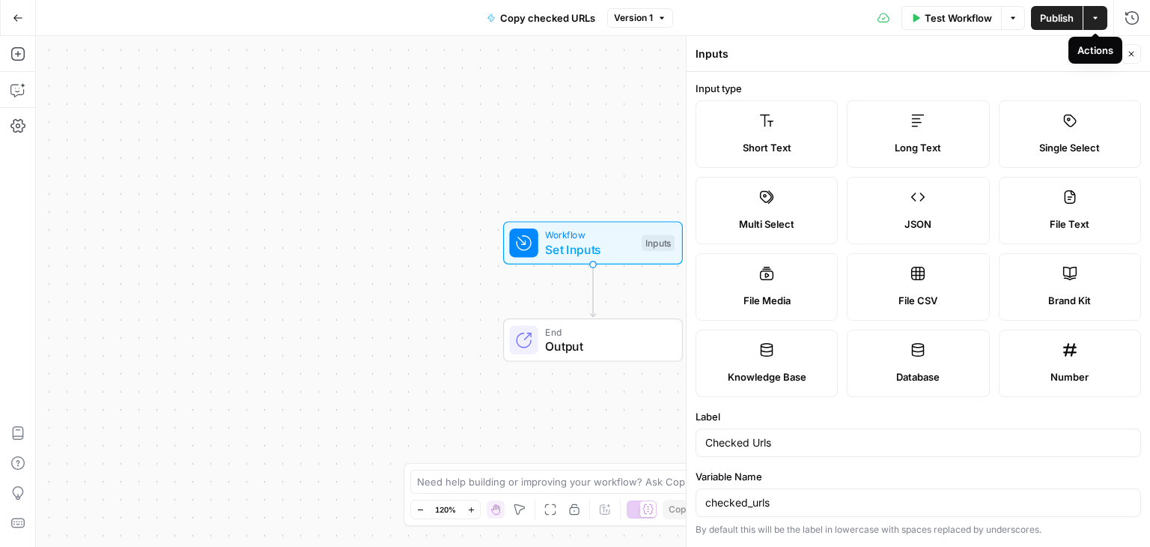
click at [1078, 61] on div "Actions" at bounding box center [1096, 50] width 54 height 27
click at [942, 61] on div "Inputs" at bounding box center [881, 53] width 370 height 15
click at [1081, 55] on icon "button" at bounding box center [1080, 53] width 9 height 9
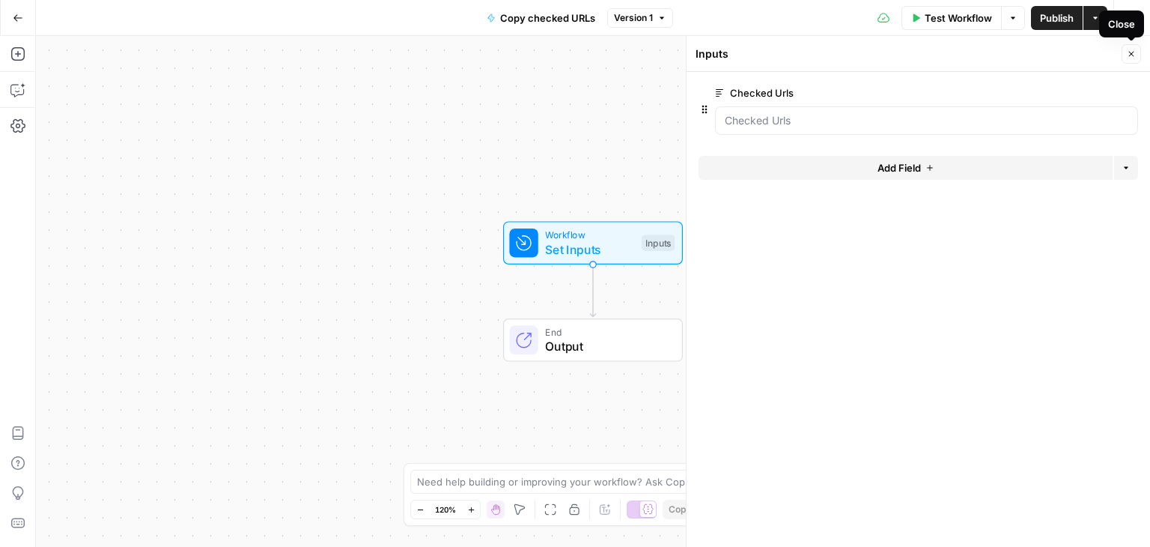
click at [1129, 48] on button "Close" at bounding box center [1131, 53] width 19 height 19
click at [24, 61] on button "Add Steps" at bounding box center [18, 54] width 24 height 24
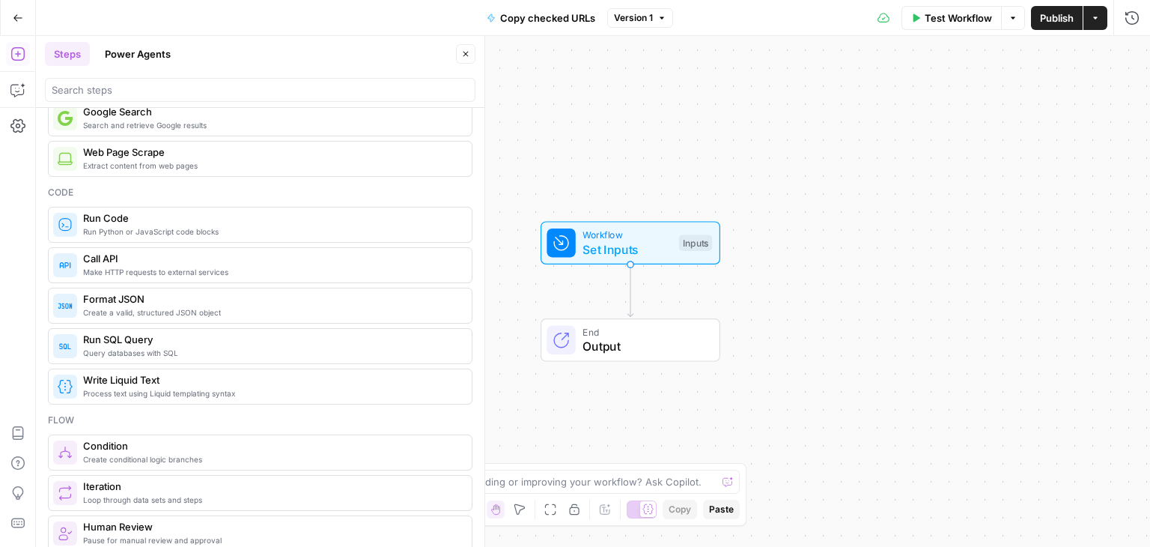
scroll to position [150, 0]
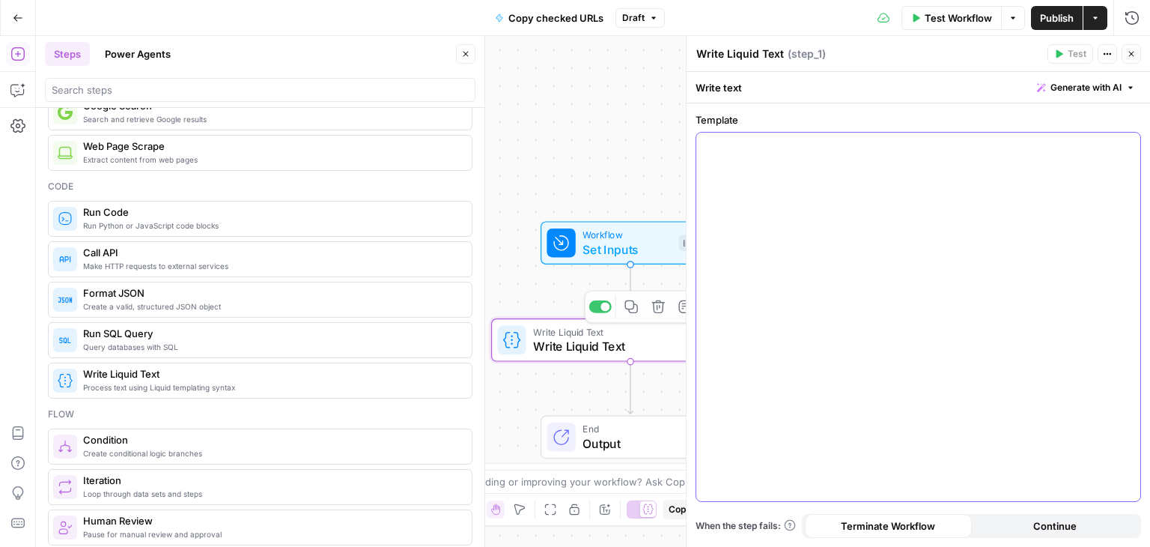
click at [786, 229] on div at bounding box center [918, 317] width 444 height 368
click at [1124, 144] on button "Variables Menu" at bounding box center [1127, 146] width 12 height 12
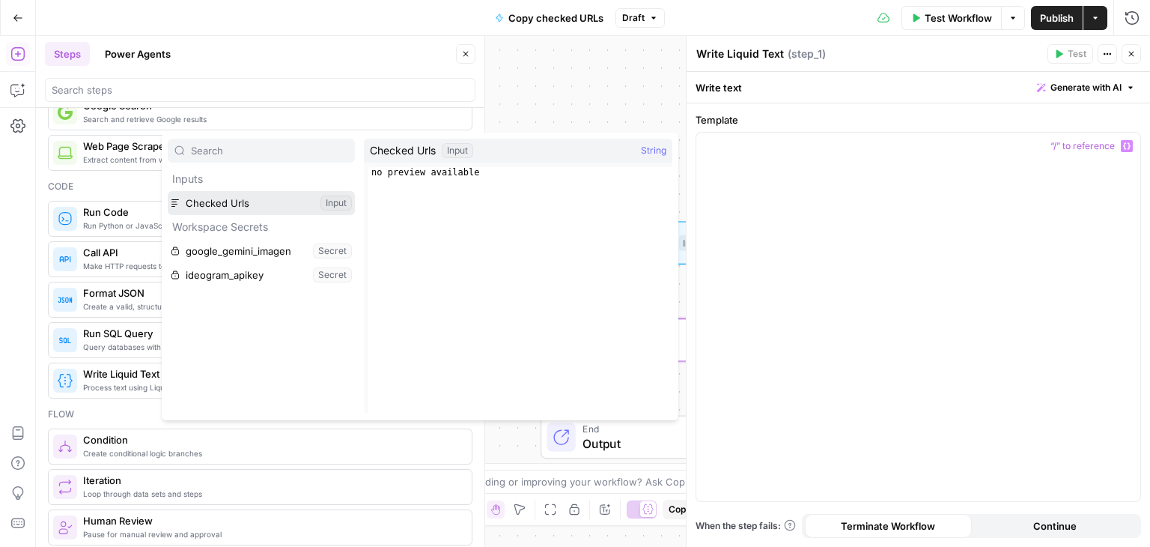
click at [276, 204] on button "Select variable Checked Urls" at bounding box center [261, 203] width 187 height 24
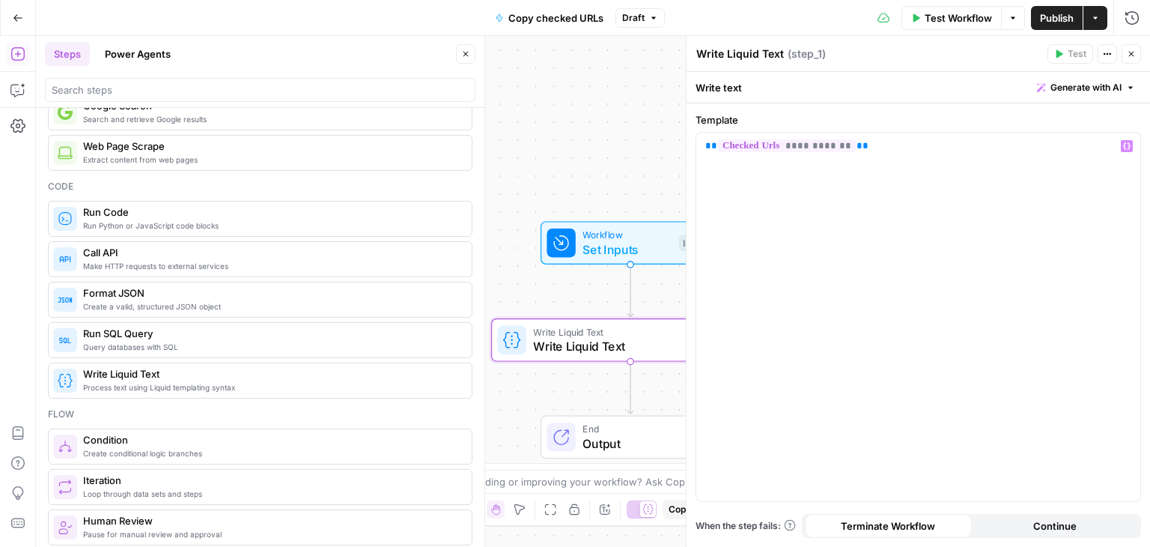
click at [1131, 55] on icon "button" at bounding box center [1131, 53] width 9 height 9
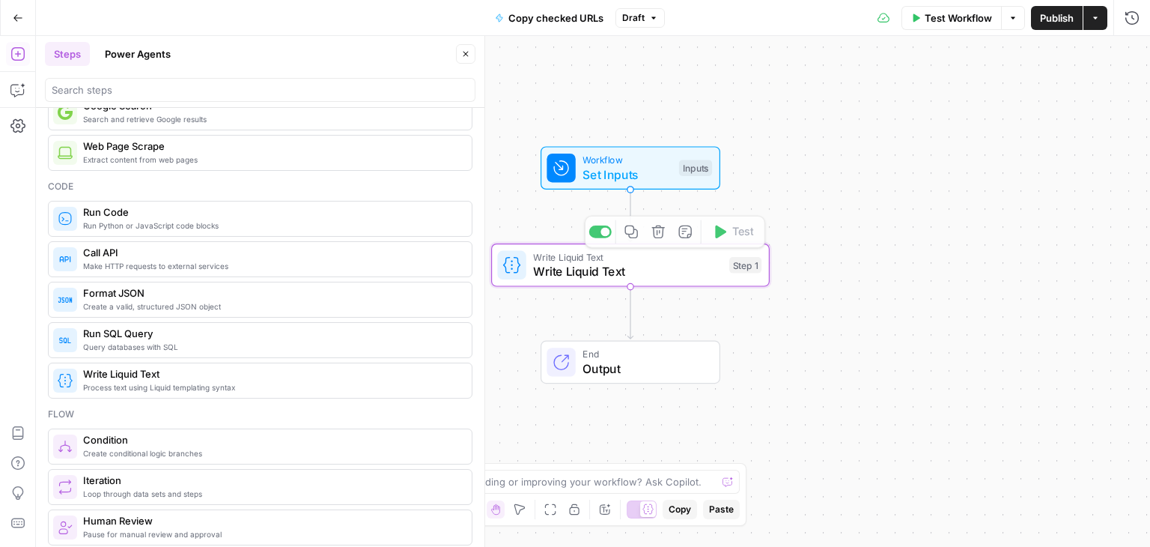
click at [593, 358] on span "End" at bounding box center [644, 354] width 122 height 14
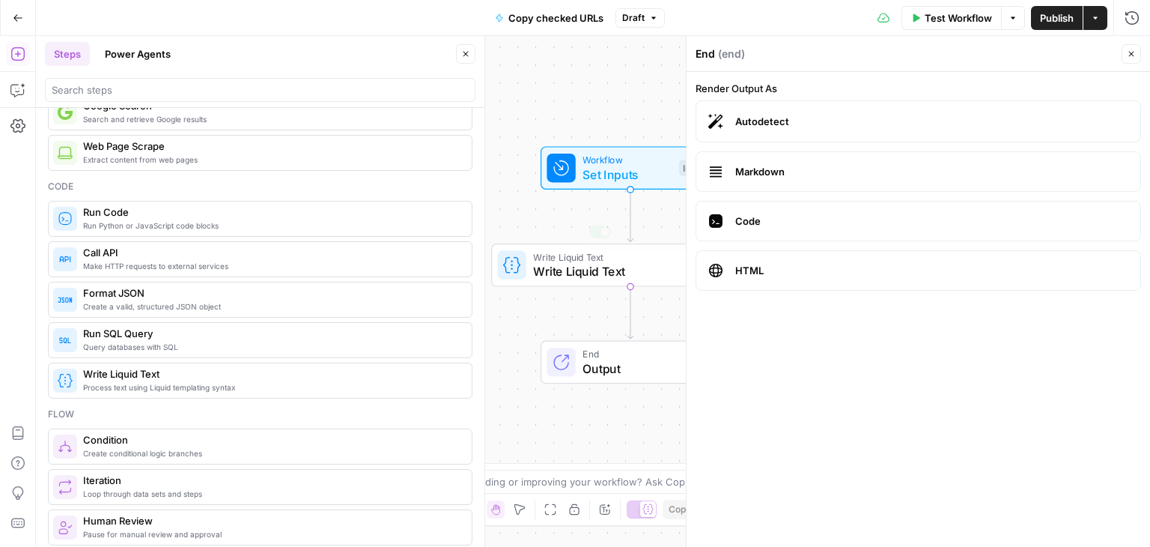
click at [746, 168] on span "Markdown" at bounding box center [931, 171] width 393 height 15
click at [1136, 52] on button "Close" at bounding box center [1131, 53] width 19 height 19
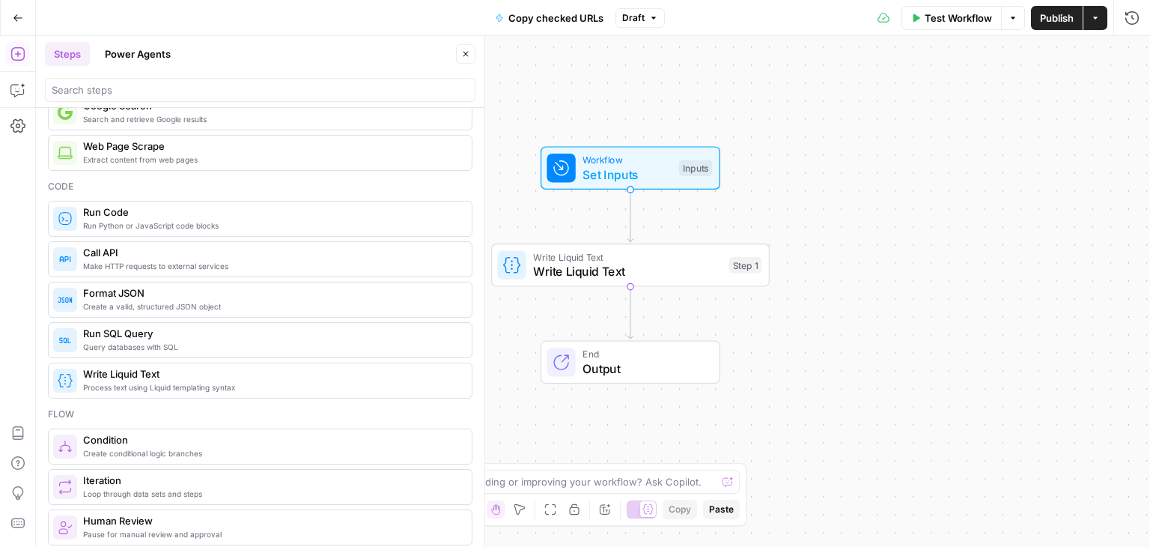
click at [1051, 13] on span "Publish" at bounding box center [1057, 17] width 34 height 15
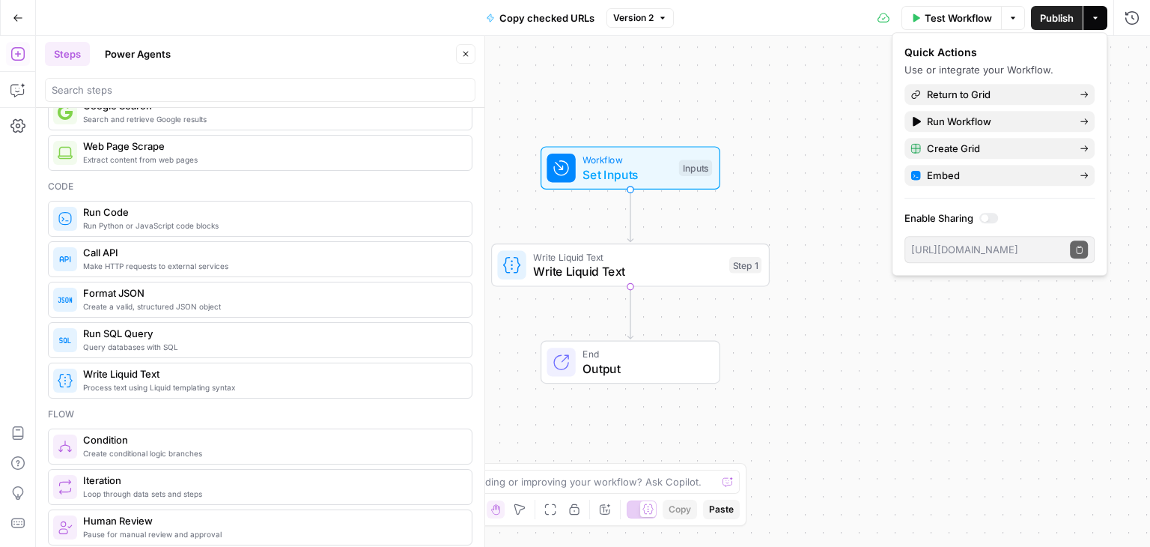
click at [23, 18] on button "Go Back" at bounding box center [17, 17] width 27 height 27
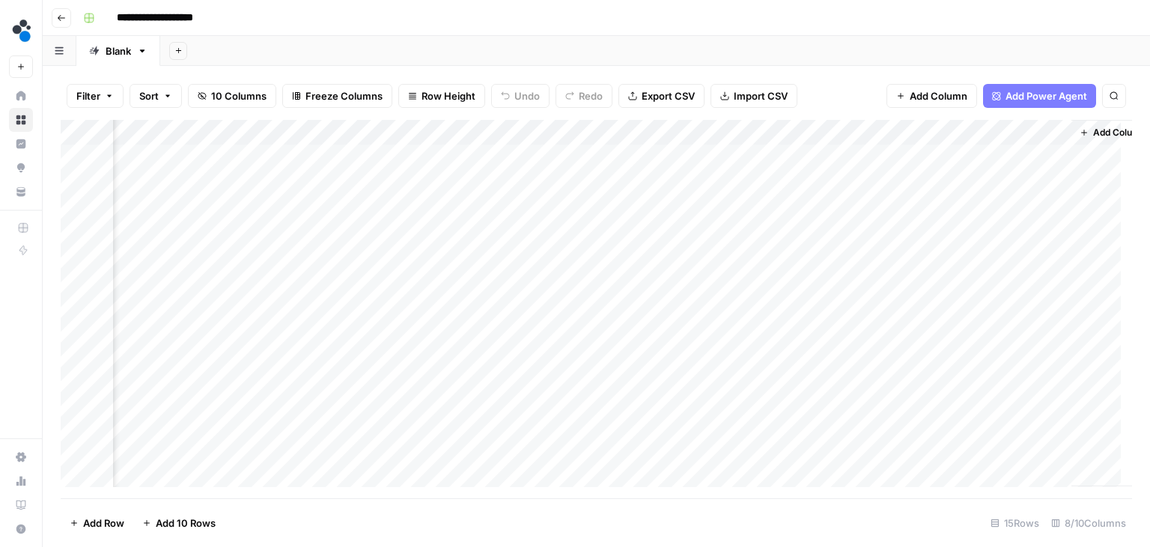
scroll to position [0, 501]
click at [950, 157] on div "Add Column" at bounding box center [597, 309] width 1072 height 378
click at [1073, 132] on div "Add Column" at bounding box center [597, 309] width 1072 height 378
click at [1029, 130] on div "Add Column" at bounding box center [597, 309] width 1072 height 378
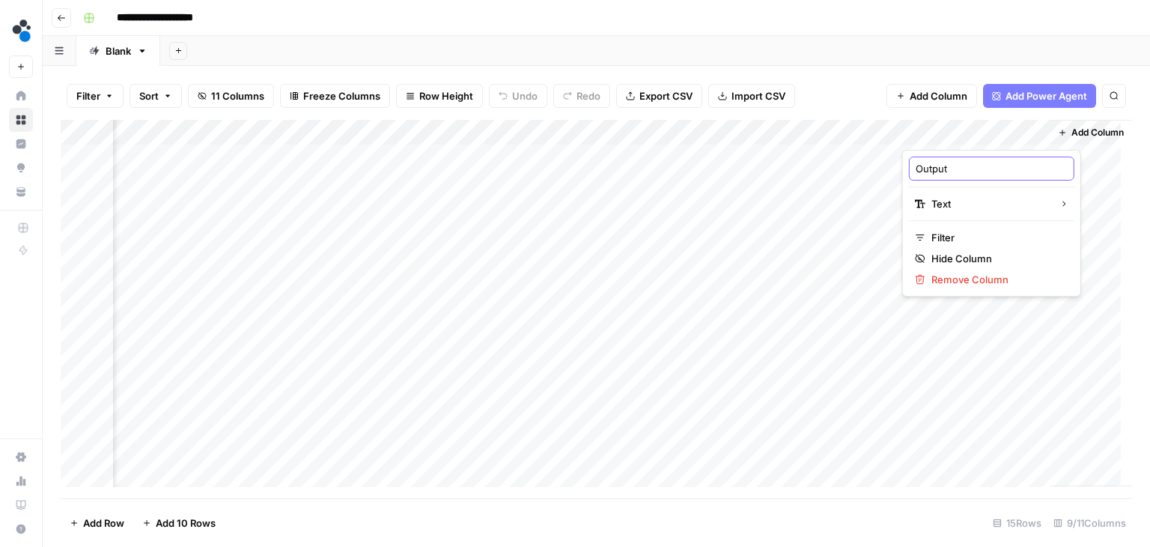
click at [965, 168] on input "Output" at bounding box center [992, 168] width 152 height 15
type input "Checked URLs - input"
click at [266, 129] on div "Add Column" at bounding box center [597, 309] width 1072 height 378
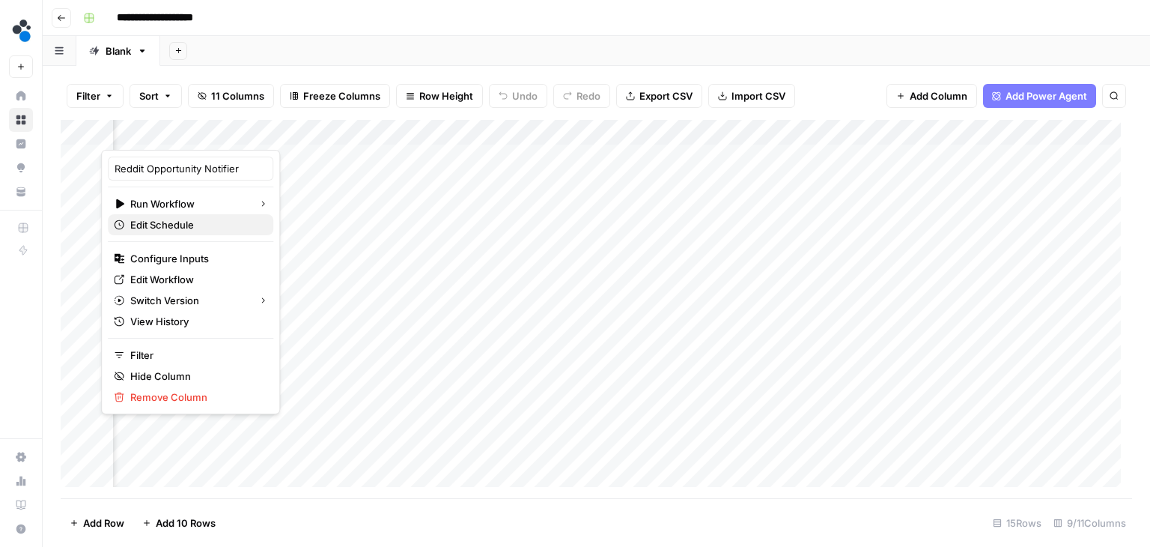
click at [182, 228] on span "Edit Schedule" at bounding box center [195, 224] width 131 height 15
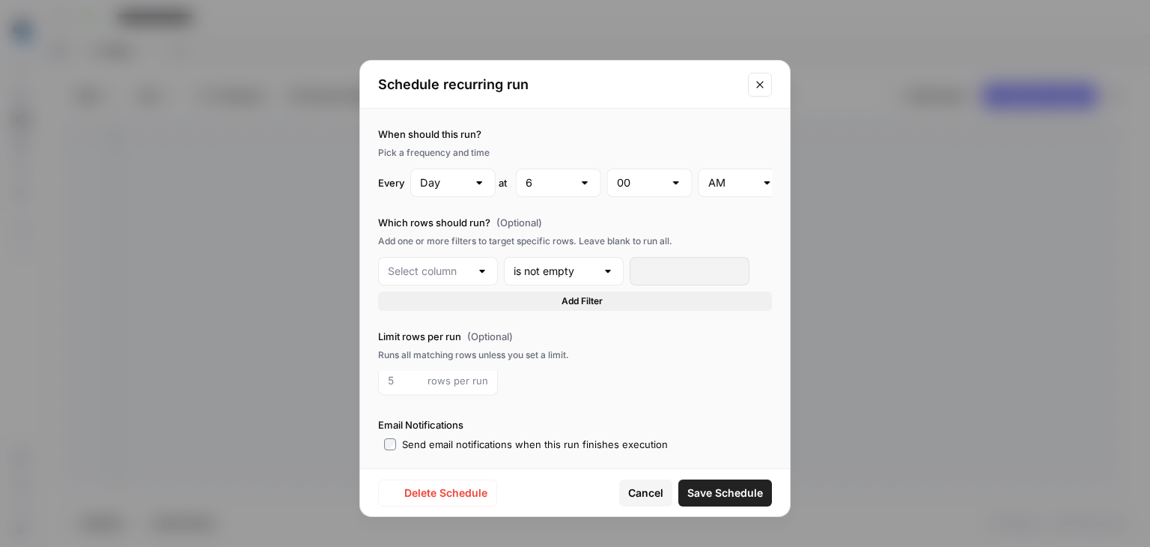
type input "Day"
type input "6"
type input "Subreddit"
click at [759, 82] on icon "Close modal" at bounding box center [760, 85] width 12 height 12
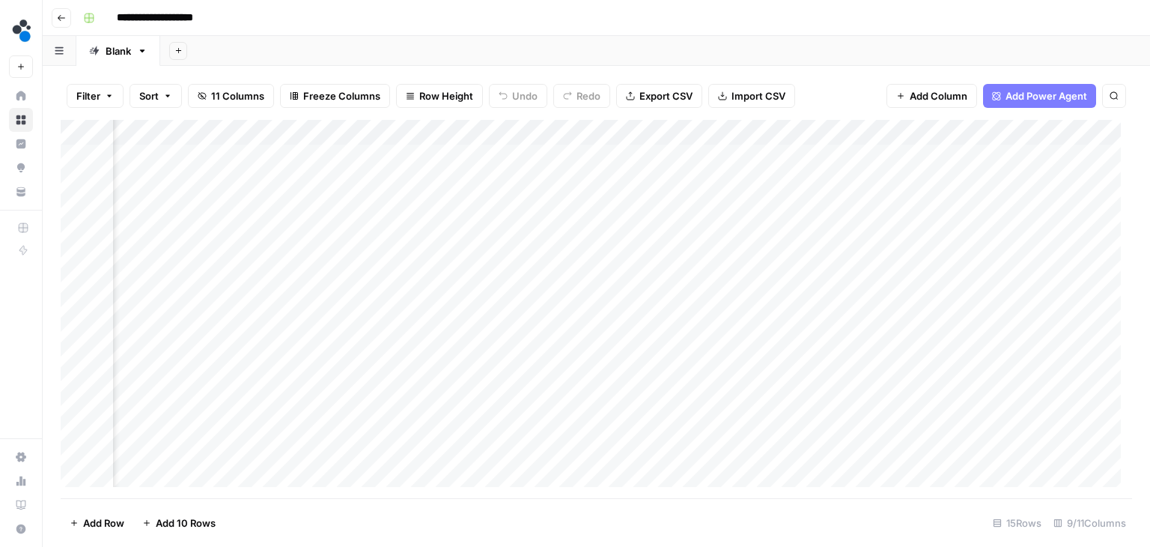
scroll to position [0, 452]
click at [365, 157] on div "Add Column" at bounding box center [597, 309] width 1072 height 378
click at [366, 180] on div "Add Column" at bounding box center [597, 309] width 1072 height 378
click at [366, 204] on div "Add Column" at bounding box center [597, 309] width 1072 height 378
click at [366, 231] on div "Add Column" at bounding box center [597, 309] width 1072 height 378
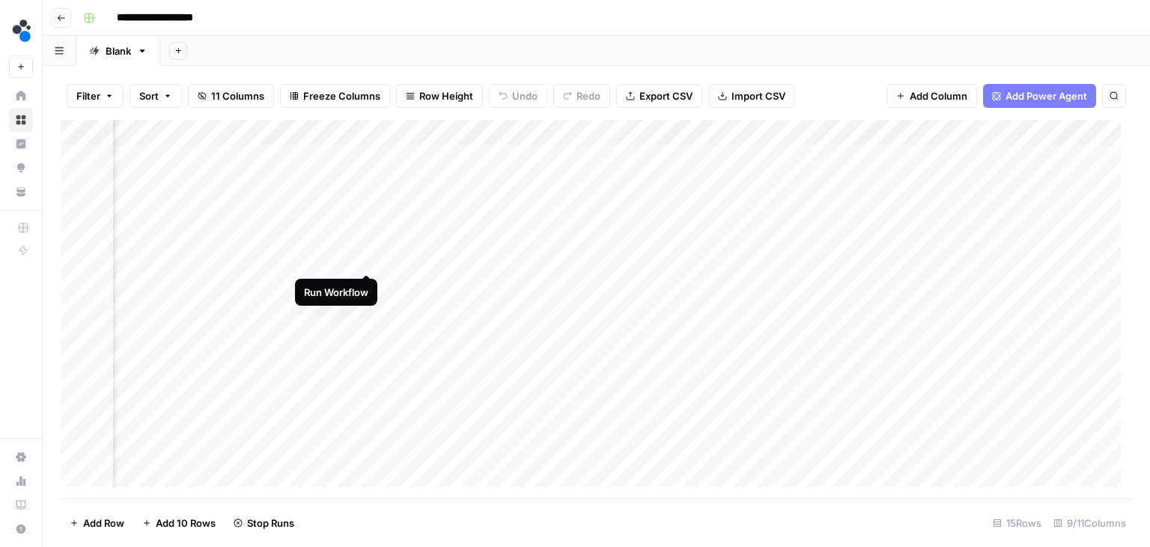
click at [367, 260] on div "Add Column" at bounding box center [597, 309] width 1072 height 378
click at [364, 286] on div "Add Column" at bounding box center [597, 309] width 1072 height 378
click at [365, 310] on div "Add Column" at bounding box center [597, 309] width 1072 height 378
click at [363, 336] on div "Add Column" at bounding box center [597, 309] width 1072 height 378
click at [368, 363] on div "Add Column" at bounding box center [597, 309] width 1072 height 378
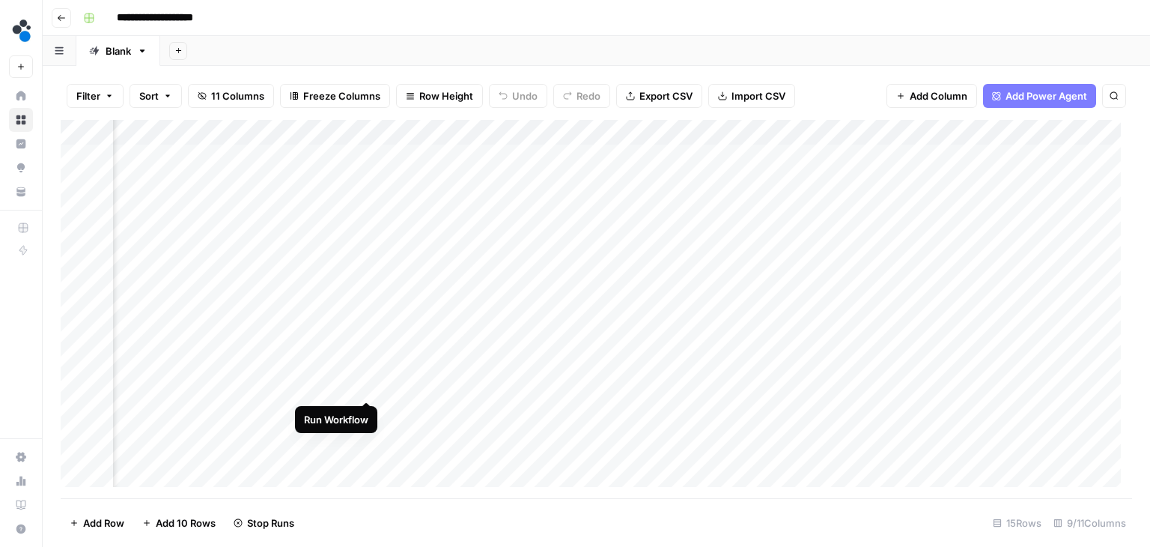
click at [365, 384] on div "Add Column" at bounding box center [597, 309] width 1072 height 378
click at [366, 409] on div "Add Column" at bounding box center [597, 309] width 1072 height 378
click at [365, 437] on div "Add Column" at bounding box center [597, 309] width 1072 height 378
click at [364, 464] on div "Add Column" at bounding box center [597, 309] width 1072 height 378
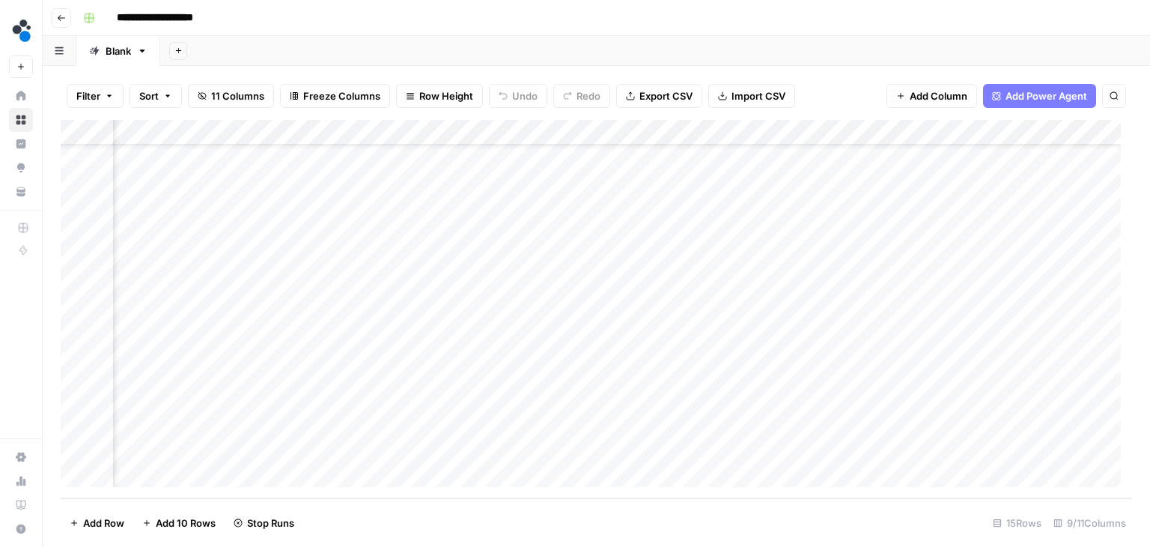
click at [368, 423] on div "Add Column" at bounding box center [597, 309] width 1072 height 378
click at [367, 450] on div "Add Column" at bounding box center [597, 309] width 1072 height 378
click at [346, 130] on div "Add Column" at bounding box center [597, 309] width 1072 height 378
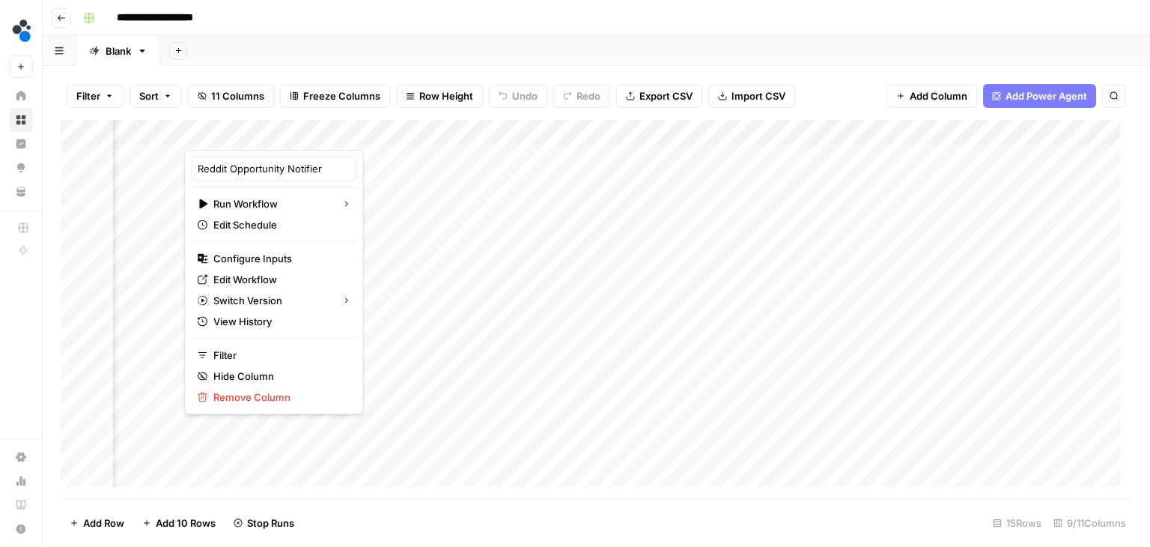
click at [1054, 130] on div "Add Column" at bounding box center [597, 309] width 1072 height 378
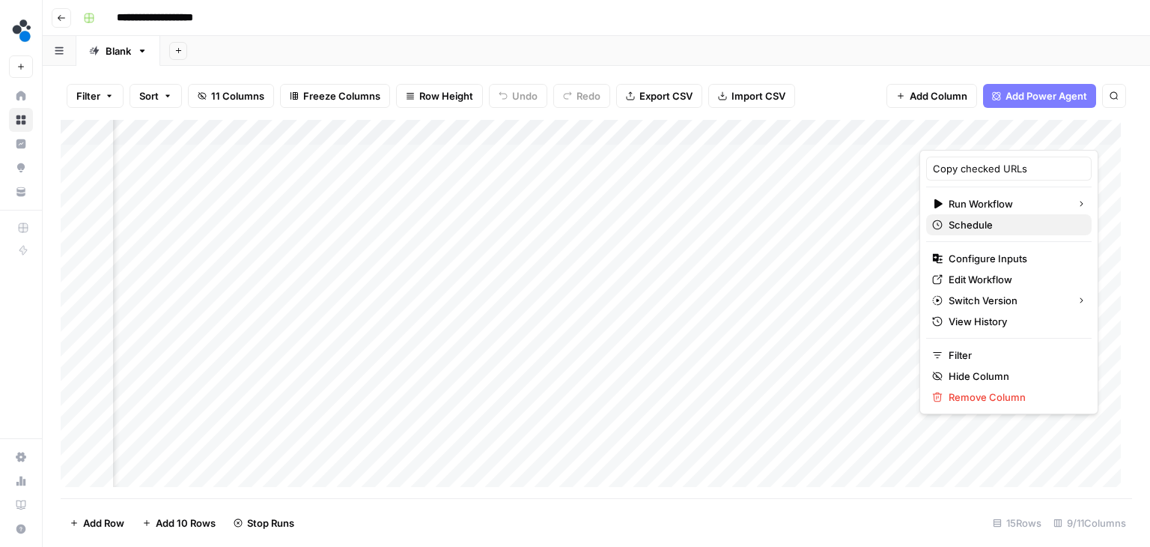
click at [997, 227] on span "Schedule" at bounding box center [1014, 224] width 131 height 15
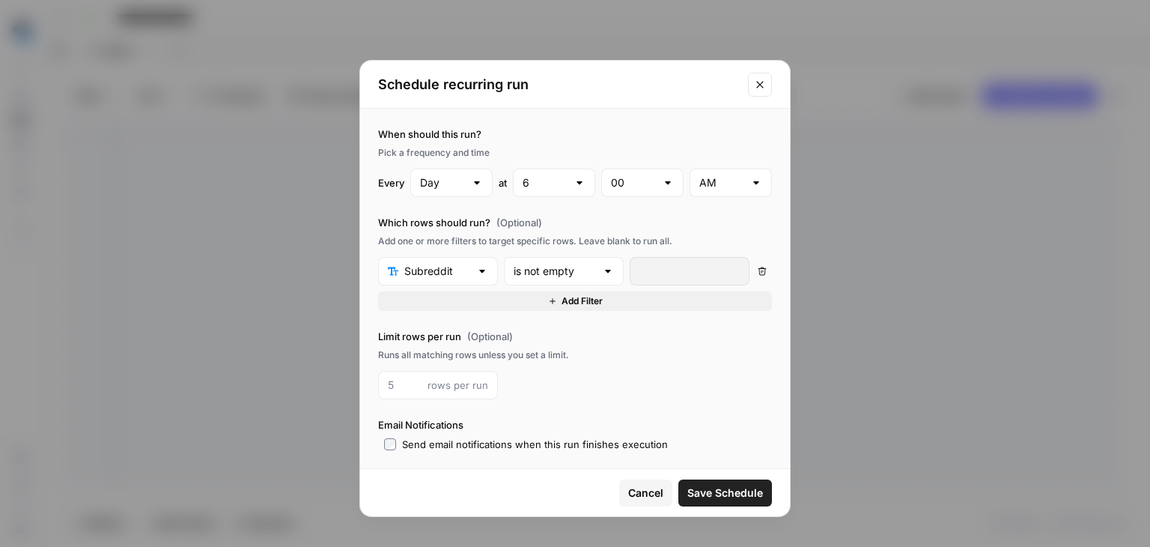
click at [662, 183] on div at bounding box center [668, 182] width 12 height 15
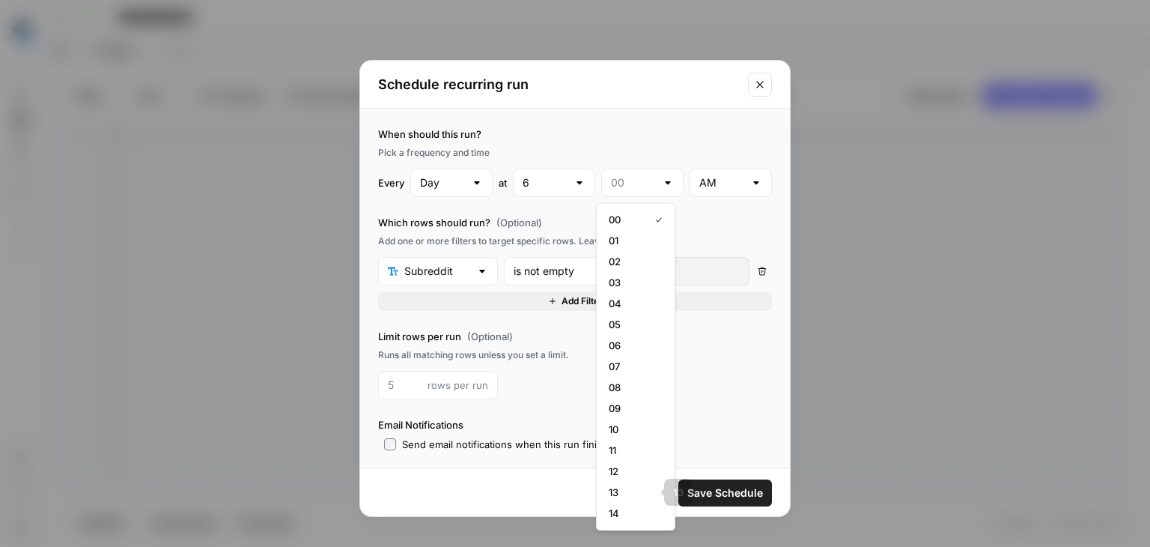
scroll to position [75, 0]
click at [616, 461] on span "15" at bounding box center [633, 459] width 48 height 15
type input "15"
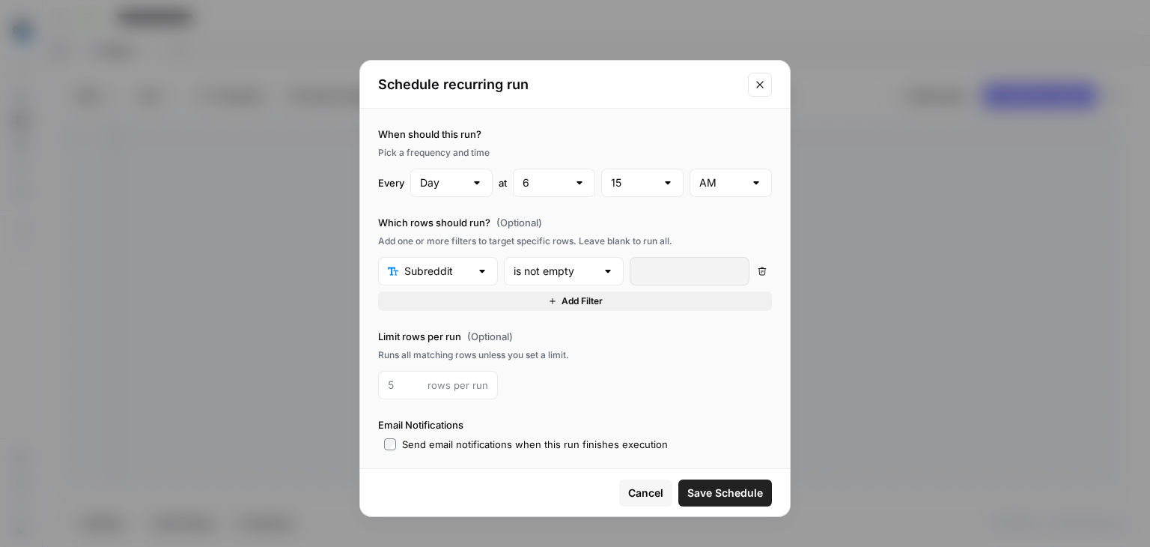
click at [711, 492] on span "Save Schedule" at bounding box center [725, 492] width 76 height 15
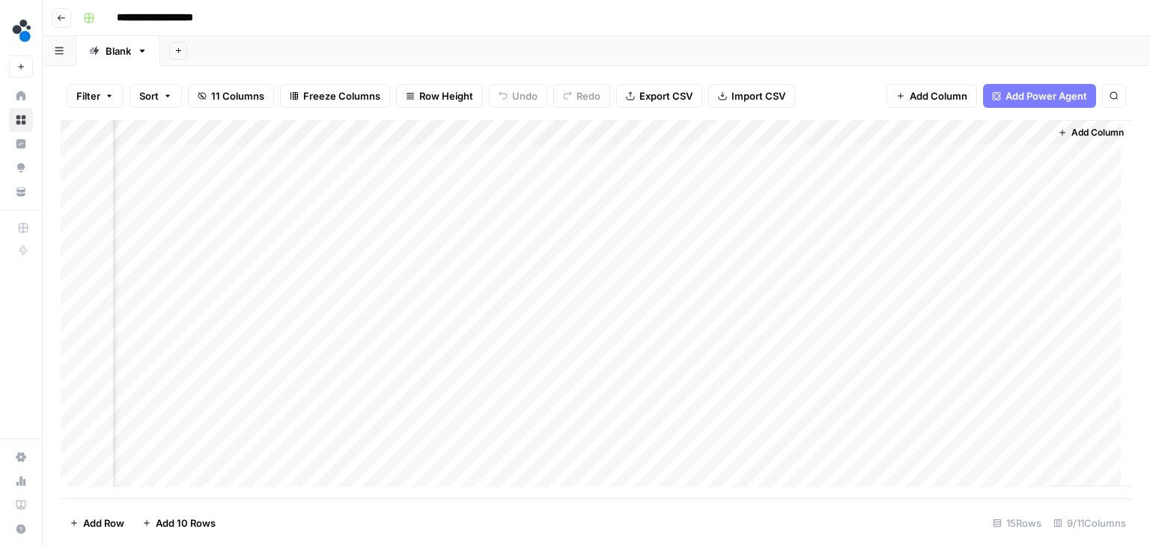
scroll to position [0, 636]
click at [890, 135] on div "Add Column" at bounding box center [597, 309] width 1072 height 378
click at [912, 160] on span "All Rows" at bounding box center [942, 167] width 94 height 15
click at [163, 133] on div "Add Column" at bounding box center [597, 309] width 1072 height 378
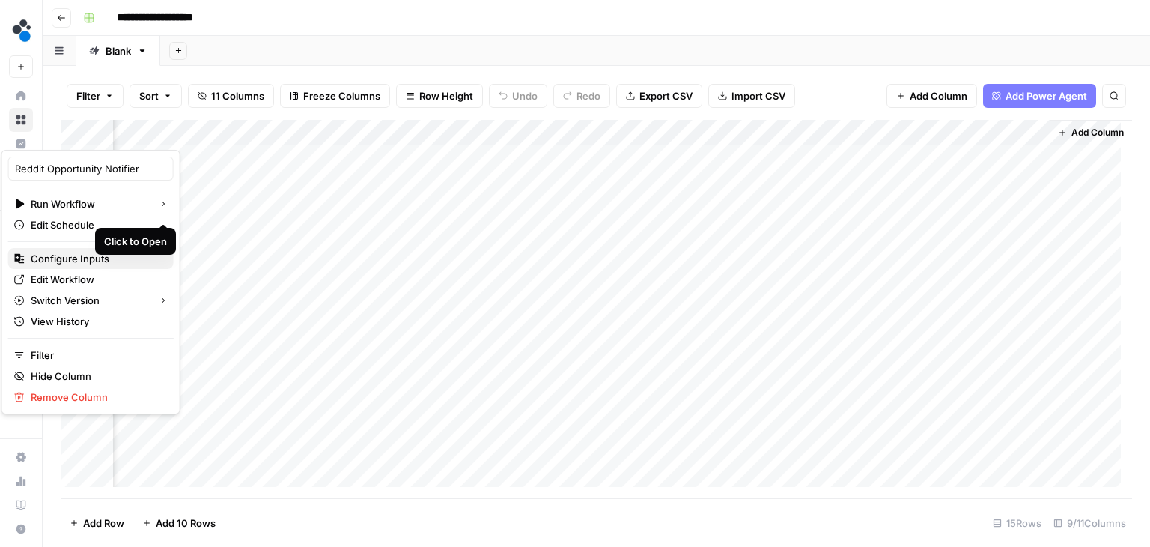
click at [78, 258] on span "Configure Inputs" at bounding box center [96, 258] width 131 height 15
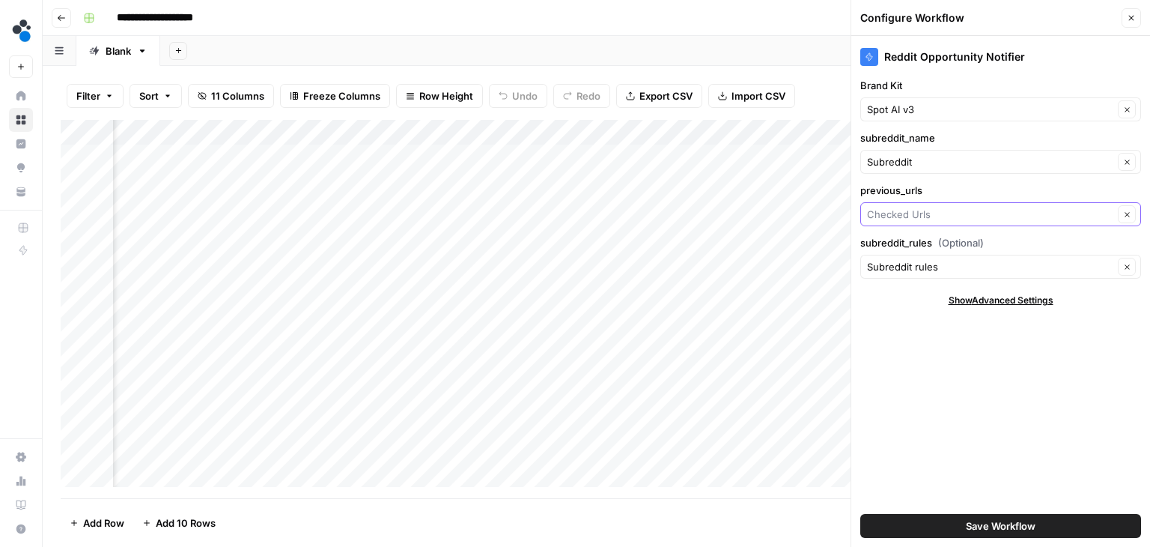
click at [975, 219] on input "previous_urls" at bounding box center [990, 214] width 246 height 15
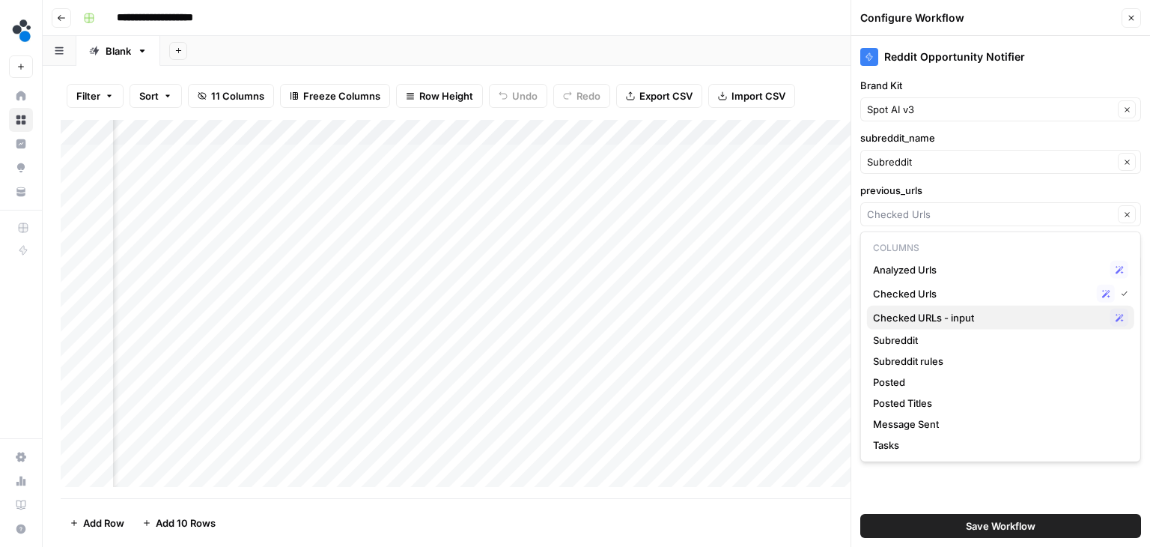
click at [946, 322] on span "Checked URLs - input" at bounding box center [988, 317] width 231 height 15
type input "Checked URLs - input"
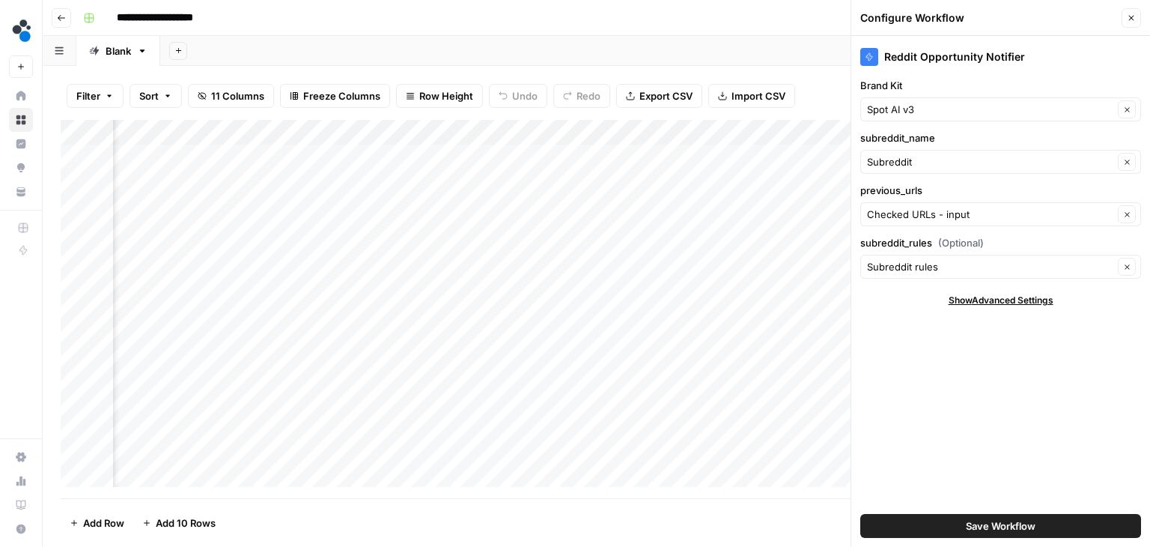
click at [955, 521] on button "Save Workflow" at bounding box center [1000, 526] width 281 height 24
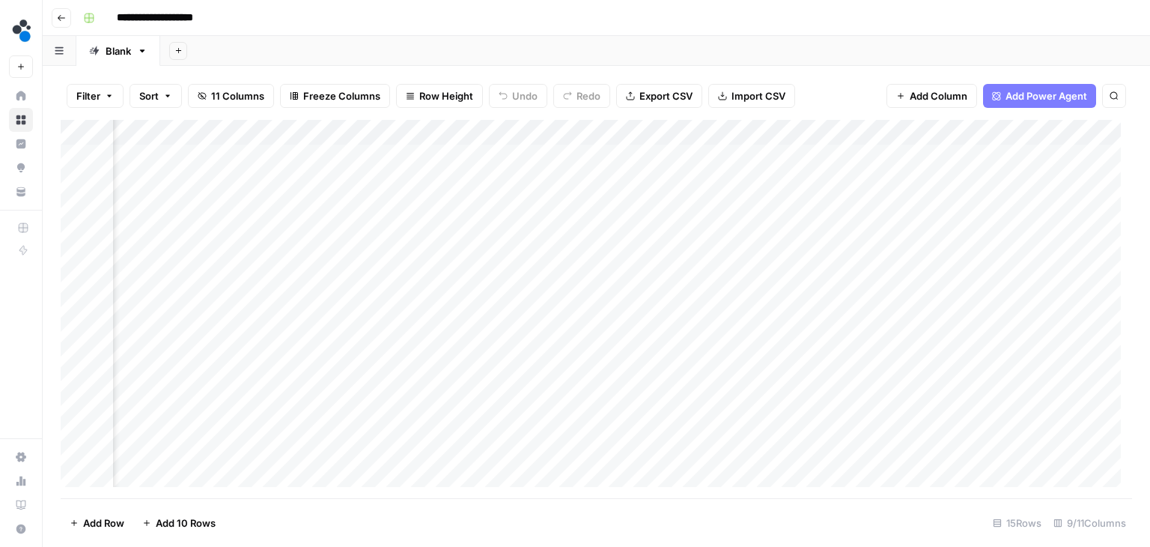
scroll to position [0, 457]
click at [344, 130] on div "Add Column" at bounding box center [597, 309] width 1072 height 378
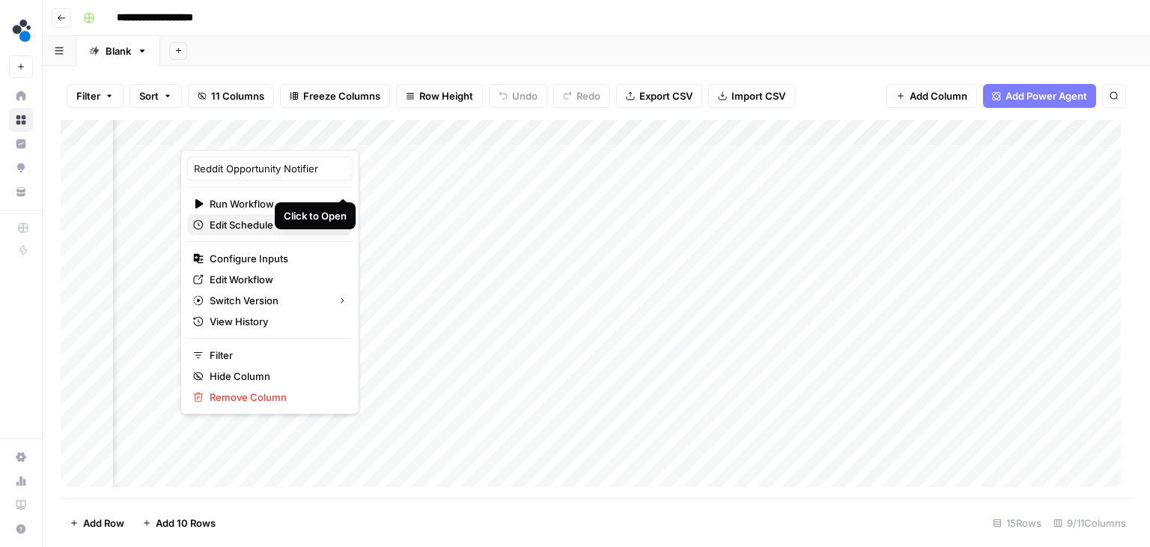
click at [249, 225] on span "Edit Schedule" at bounding box center [275, 224] width 131 height 15
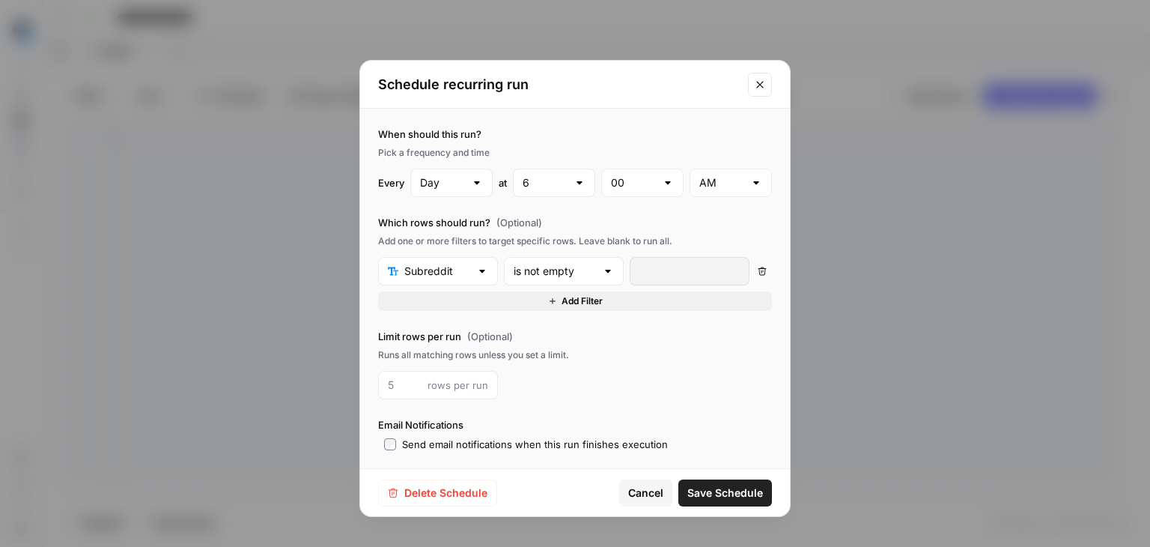
click at [729, 495] on span "Save Schedule" at bounding box center [725, 492] width 76 height 15
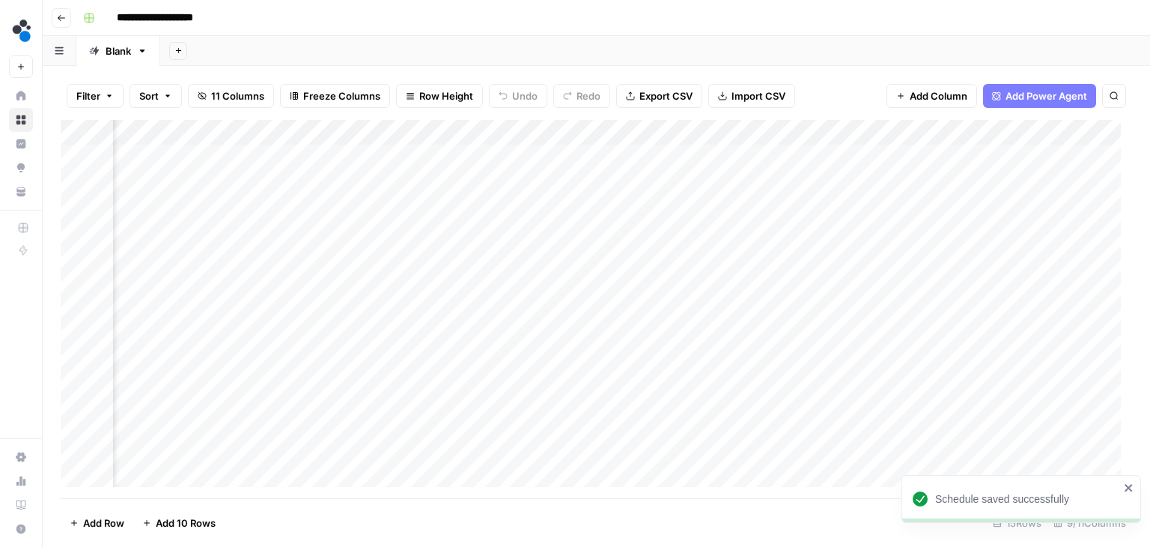
scroll to position [0, 636]
click at [871, 132] on div "Add Column" at bounding box center [597, 309] width 1072 height 378
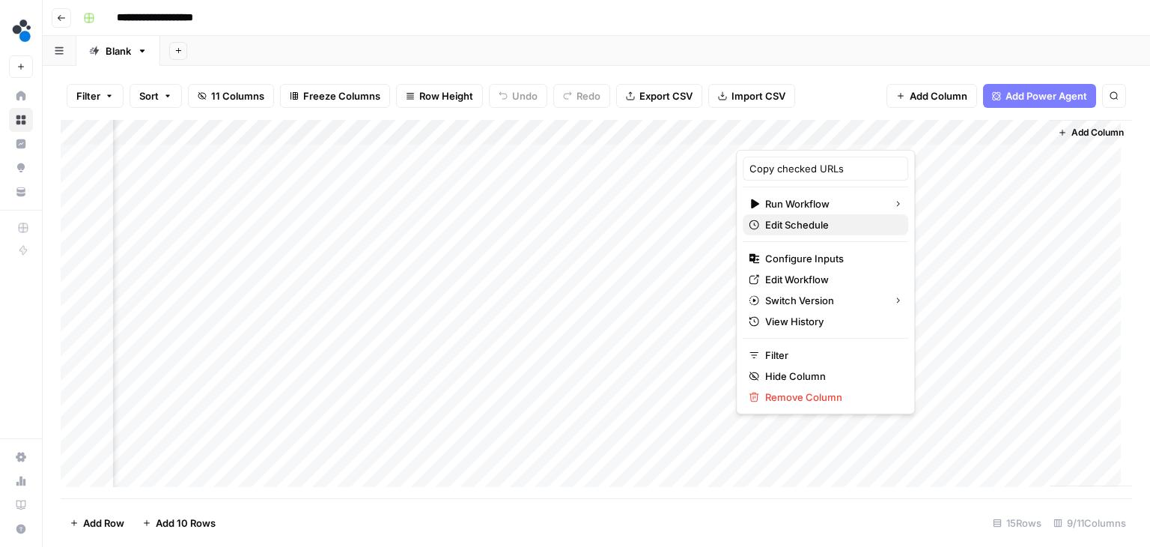
click at [789, 227] on span "Edit Schedule" at bounding box center [830, 224] width 131 height 15
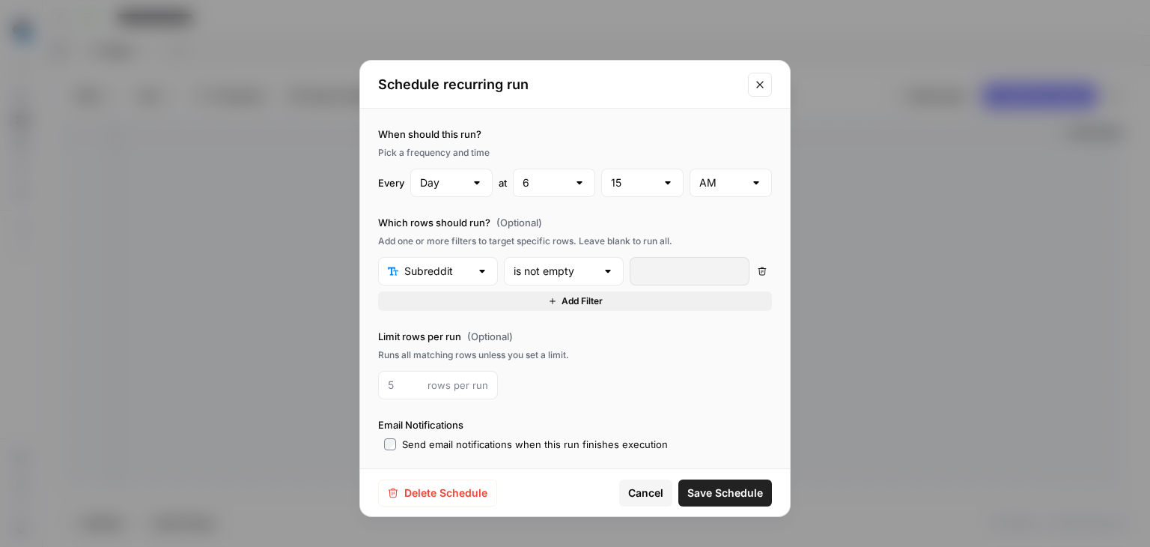
click at [730, 501] on button "Save Schedule" at bounding box center [725, 492] width 94 height 27
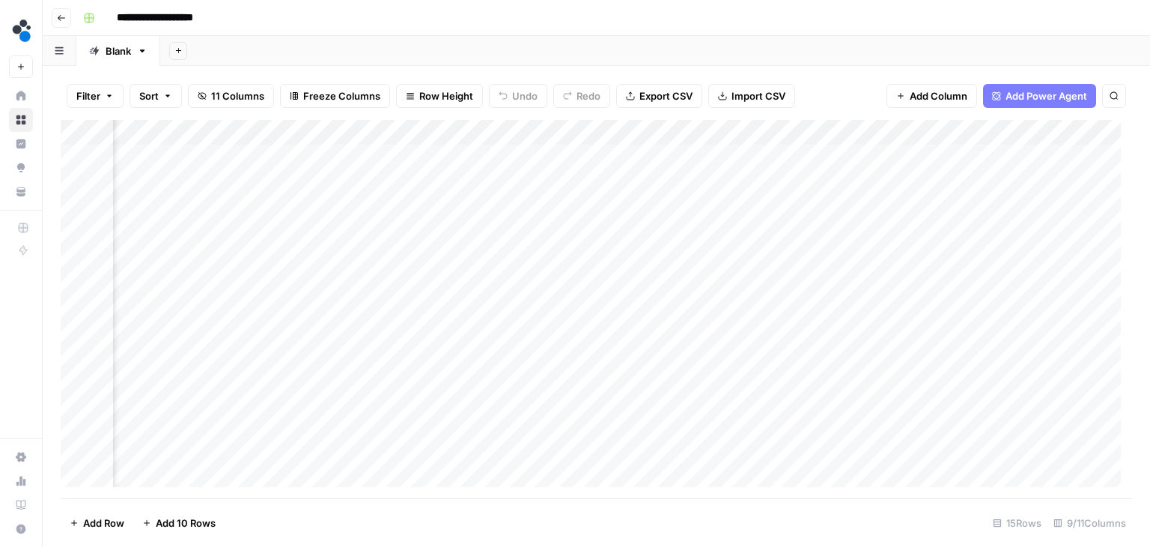
scroll to position [0, 216]
click at [52, 21] on button "Go back" at bounding box center [61, 17] width 19 height 19
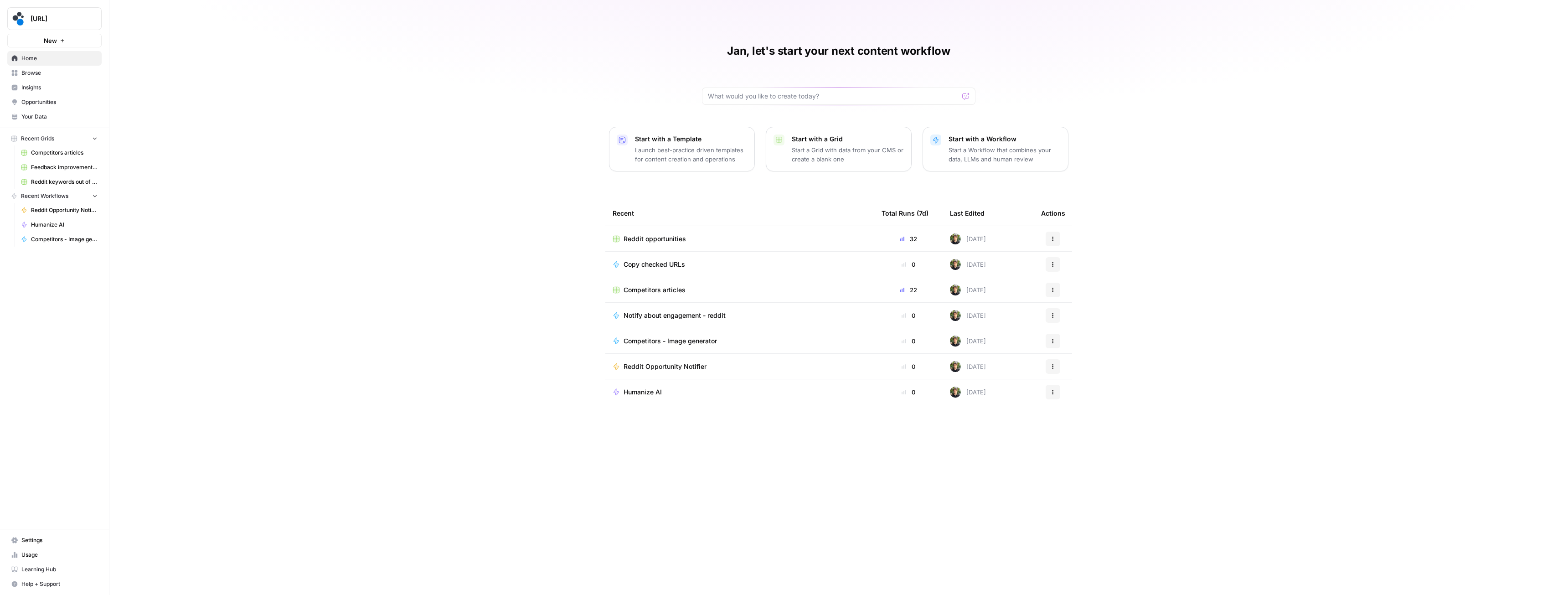
click at [656, 333] on span "Humanize AI" at bounding box center [642, 392] width 38 height 9
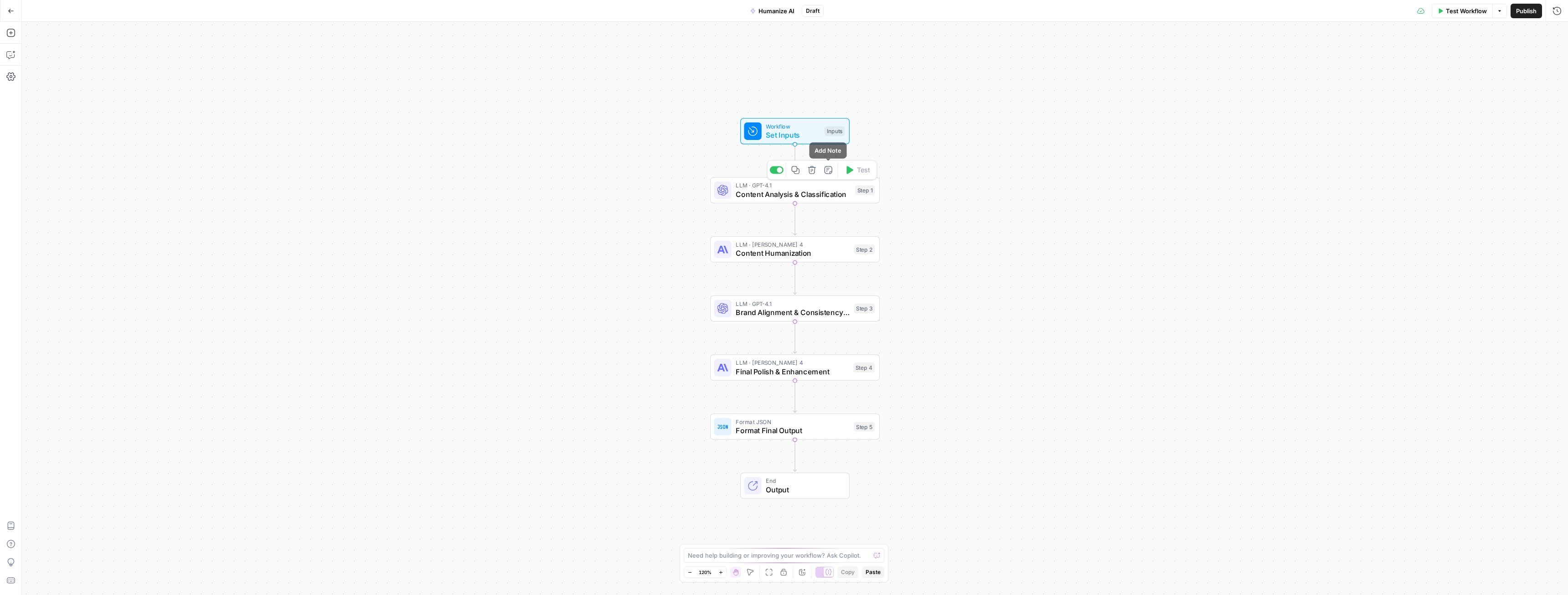
click at [699, 171] on icon "button" at bounding box center [812, 170] width 9 height 9
click at [699, 114] on span "Delete Step" at bounding box center [759, 116] width 35 height 9
click at [699, 169] on icon "button" at bounding box center [812, 170] width 9 height 9
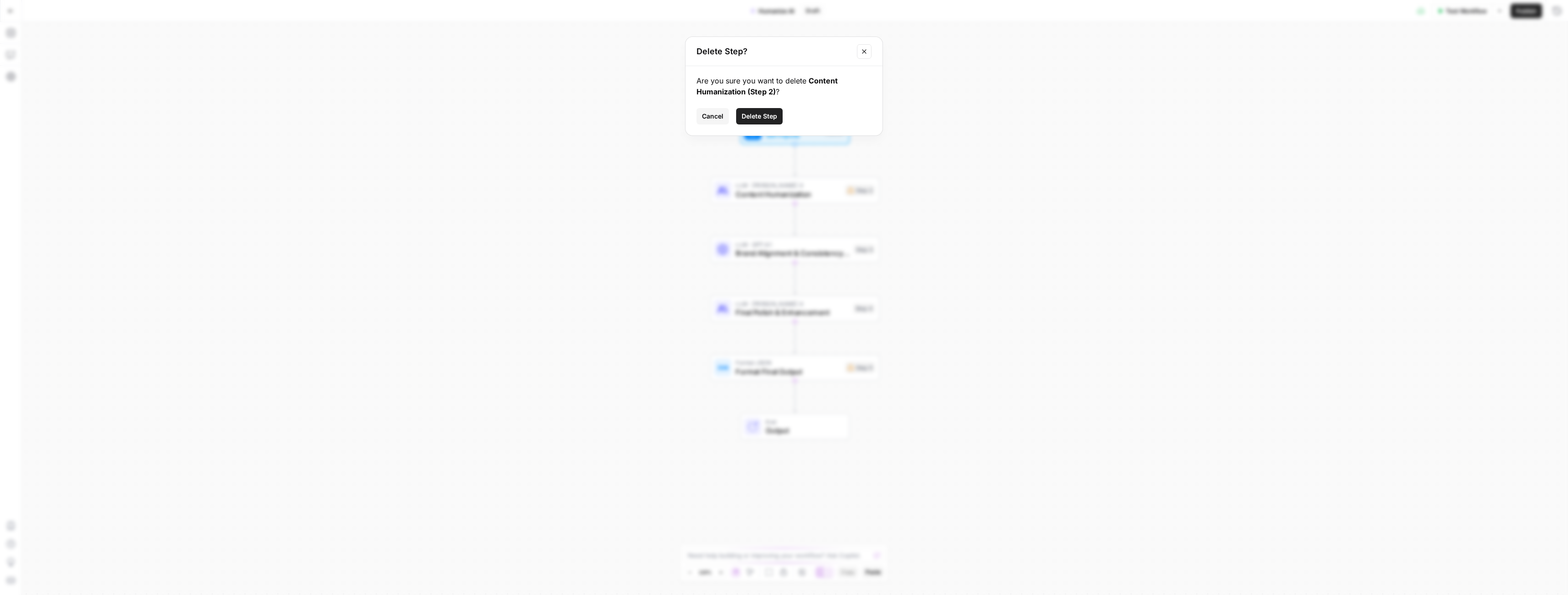
click at [699, 111] on span "Delete Step" at bounding box center [759, 116] width 35 height 9
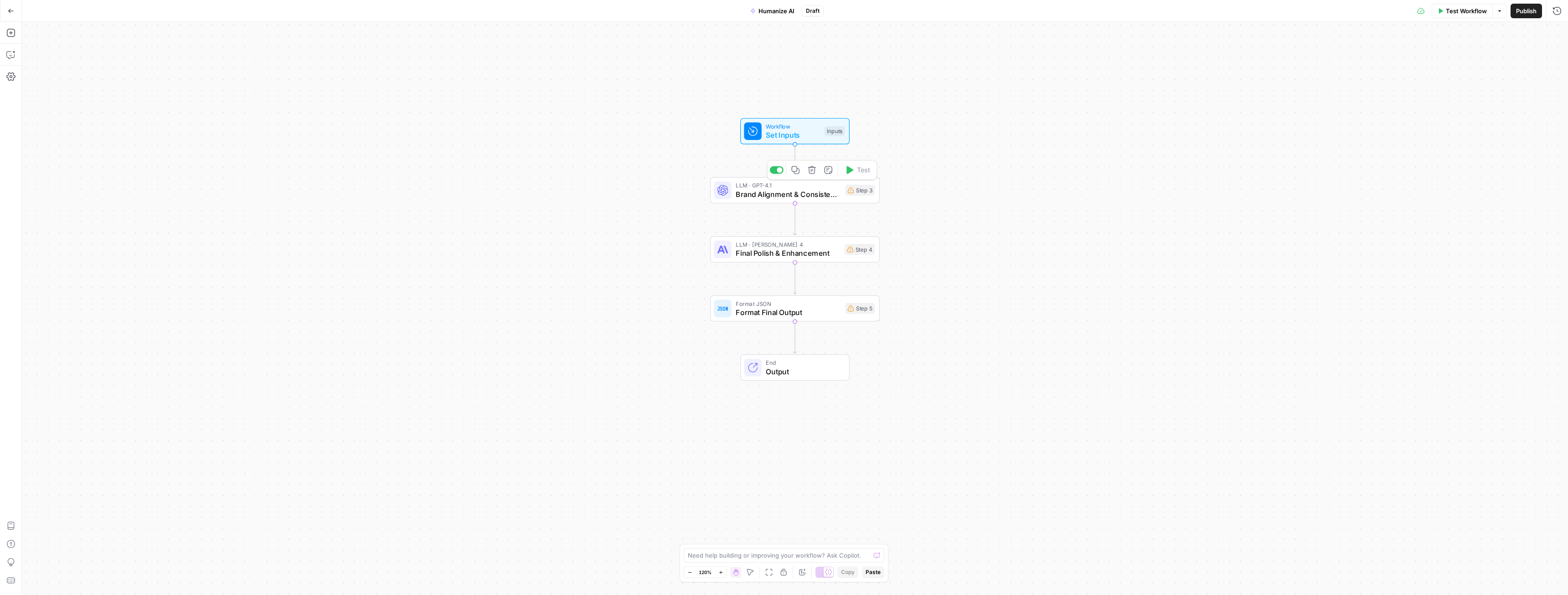
click at [699, 171] on icon "button" at bounding box center [811, 170] width 8 height 8
click at [699, 114] on span "Delete Step" at bounding box center [759, 116] width 35 height 9
click at [699, 171] on icon "button" at bounding box center [811, 170] width 8 height 8
click at [699, 122] on button "Delete Step" at bounding box center [759, 116] width 46 height 16
click at [699, 172] on icon "button" at bounding box center [811, 170] width 8 height 8
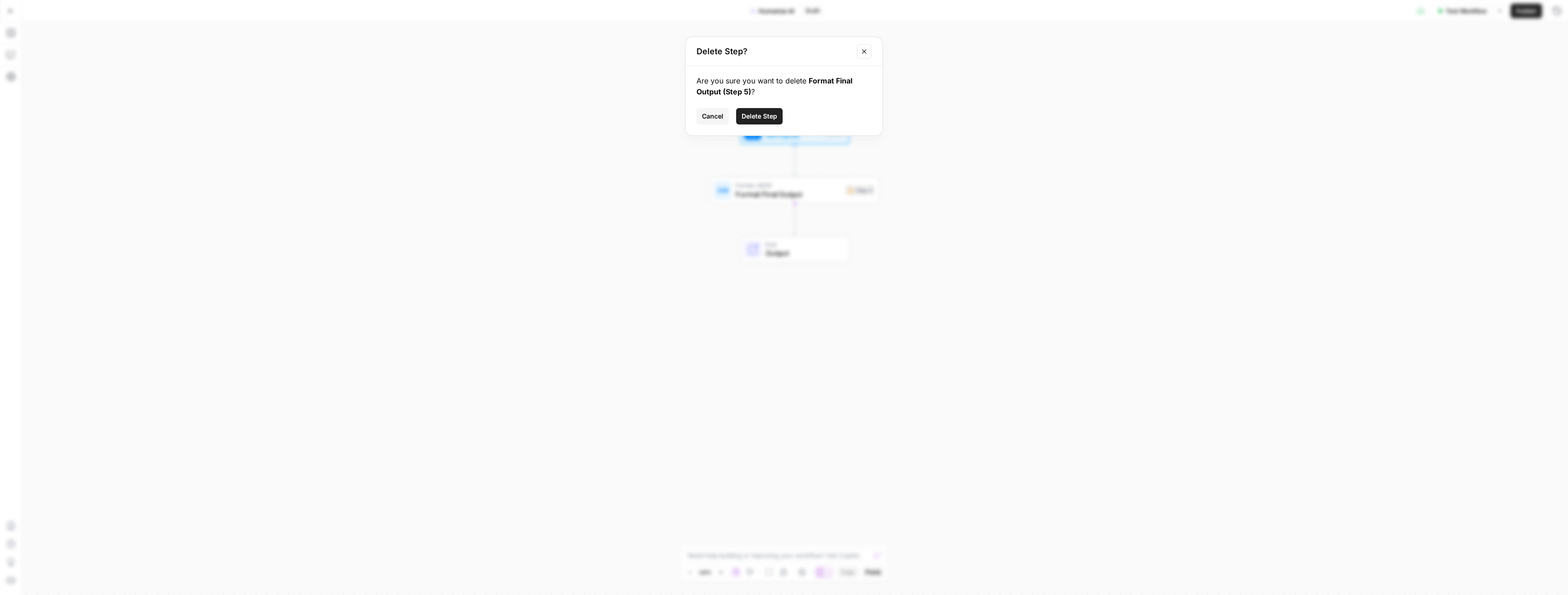
click at [699, 113] on span "Delete Step" at bounding box center [759, 116] width 35 height 9
click at [7, 50] on icon "button" at bounding box center [10, 54] width 9 height 9
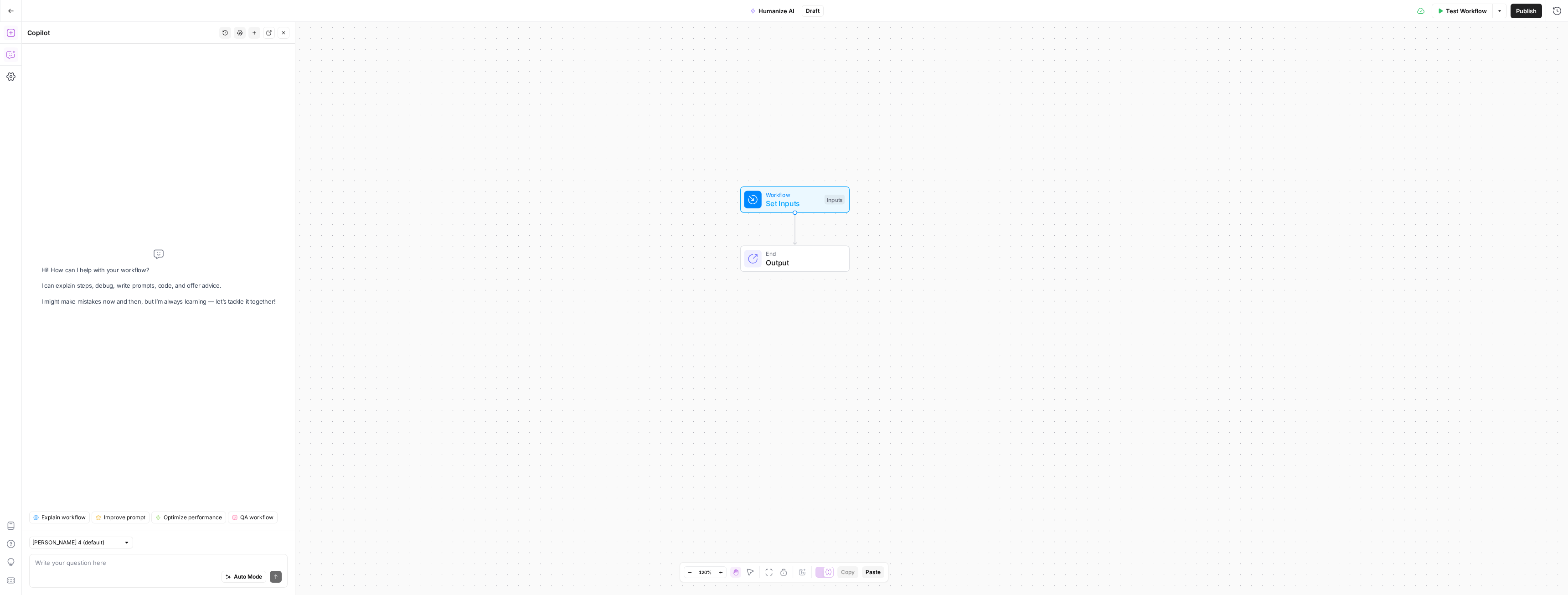
click at [12, 27] on button "Add Steps" at bounding box center [11, 33] width 15 height 15
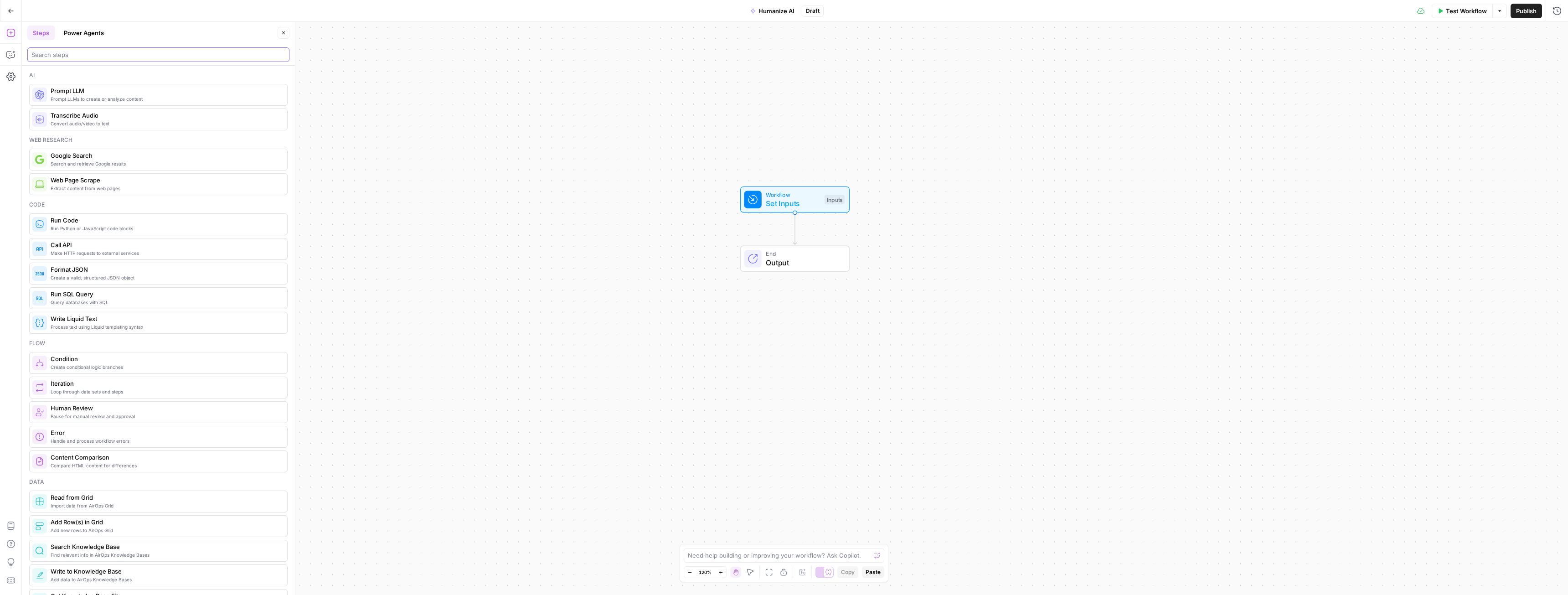
click at [66, 50] on input "search" at bounding box center [158, 54] width 254 height 9
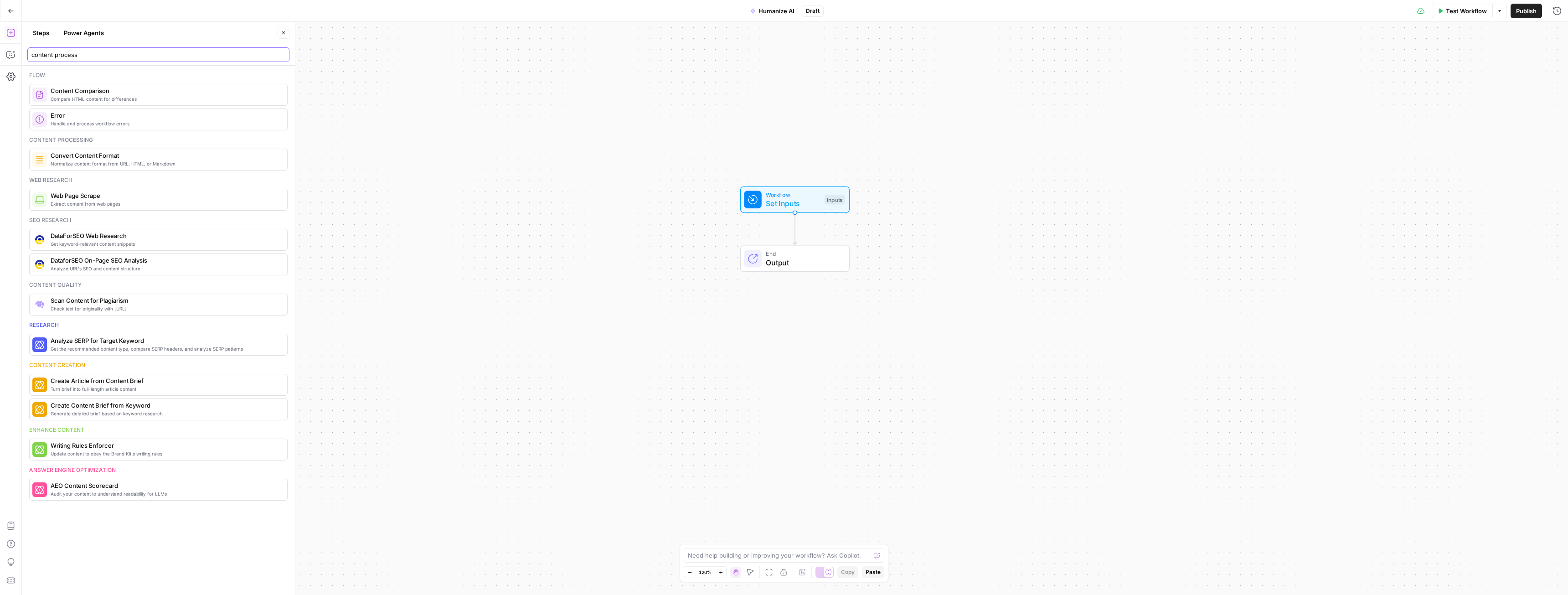
type input "content process"
click at [699, 195] on span "Workflow" at bounding box center [793, 194] width 54 height 9
click at [699, 56] on icon "button" at bounding box center [1555, 57] width 5 height 5
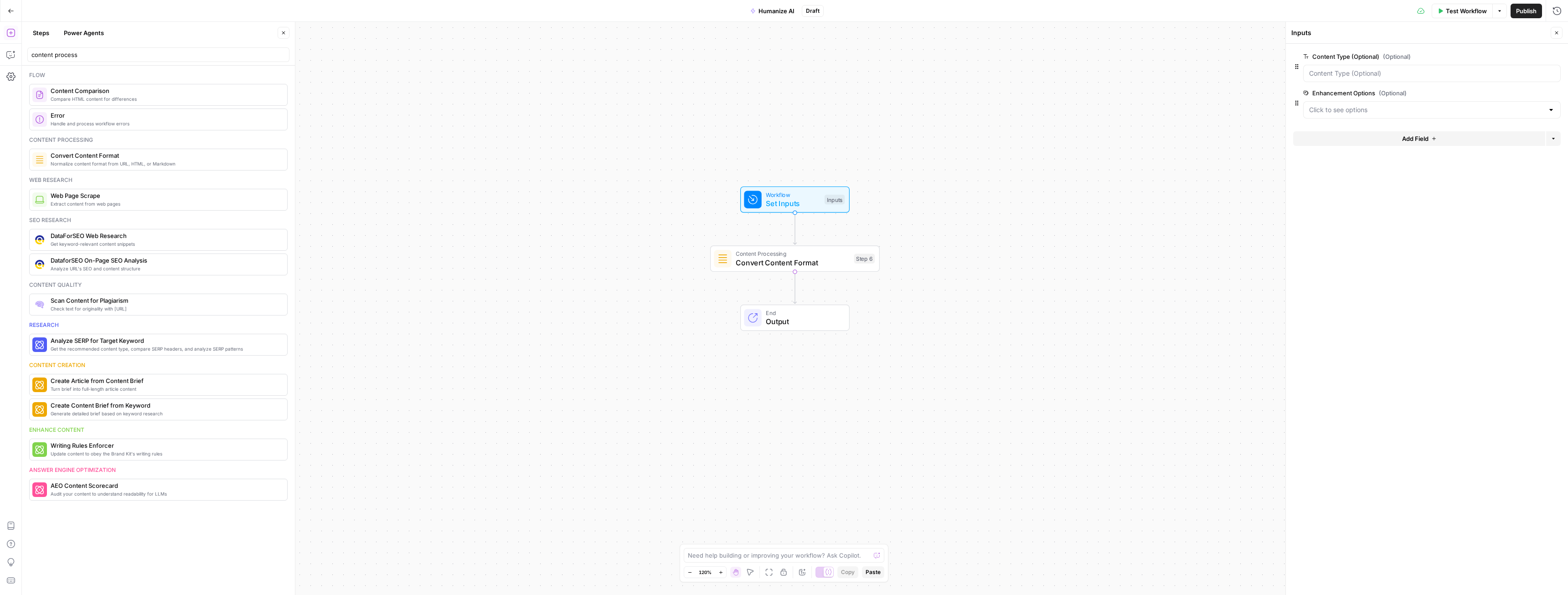
click at [699, 56] on icon "button" at bounding box center [1555, 57] width 5 height 5
click at [699, 60] on button "Add Field" at bounding box center [1419, 62] width 252 height 15
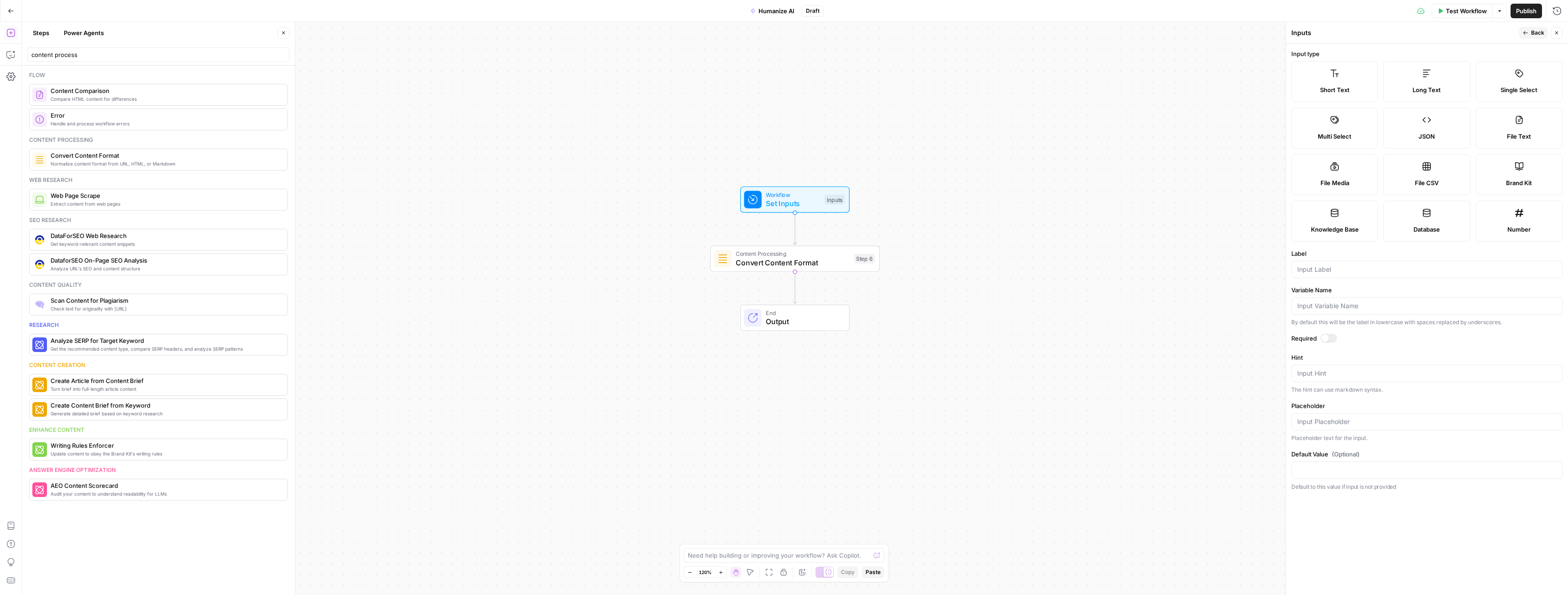
click at [699, 77] on label "Long Text" at bounding box center [1427, 81] width 86 height 41
click at [699, 270] on input "Label" at bounding box center [1427, 269] width 259 height 9
type input "Content"
click at [699, 333] on div at bounding box center [1328, 338] width 16 height 9
click at [699, 31] on icon "button" at bounding box center [1525, 32] width 5 height 5
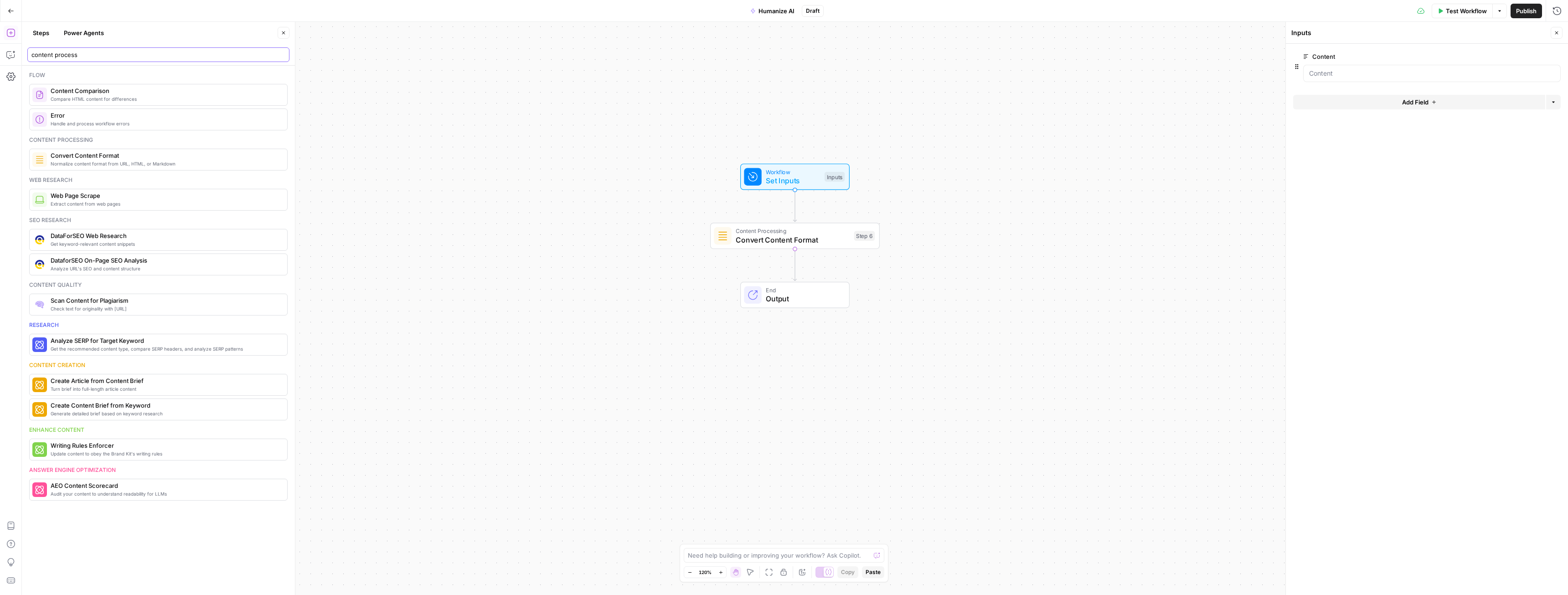
click at [99, 58] on input "content process" at bounding box center [158, 54] width 254 height 9
click at [282, 55] on input "content process" at bounding box center [158, 54] width 254 height 9
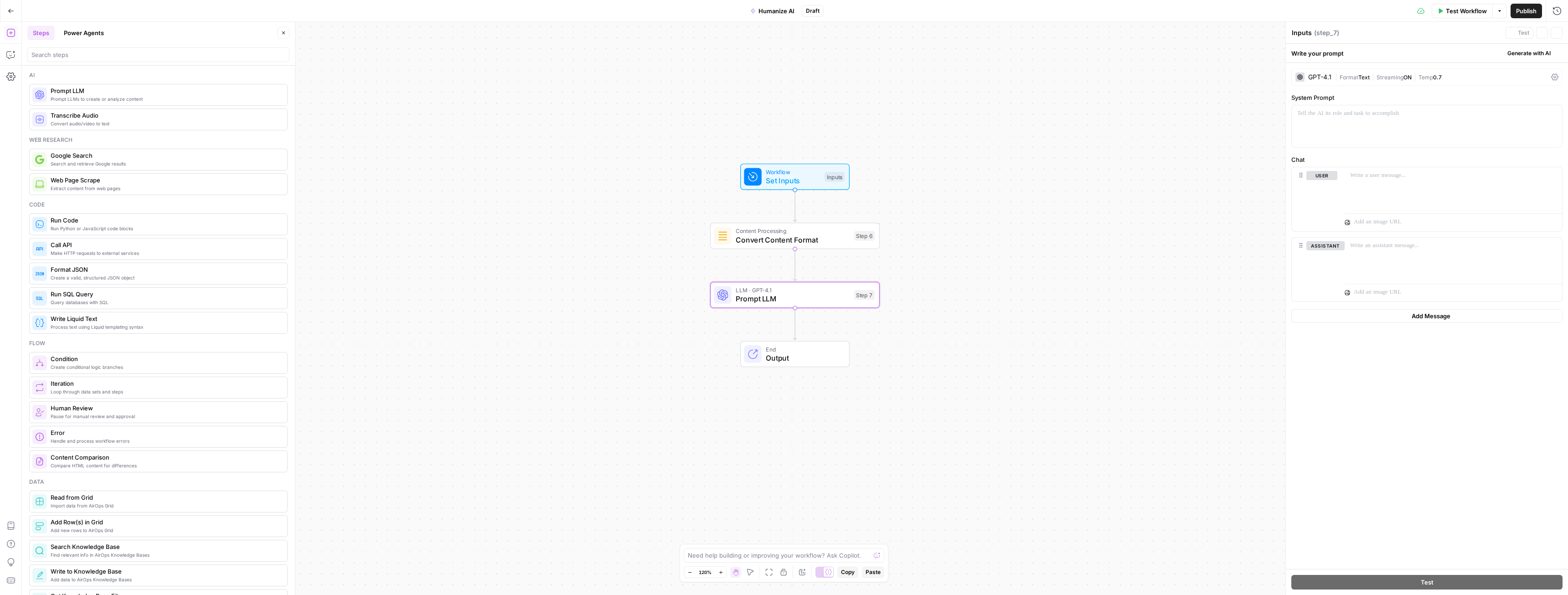
type textarea "Prompt LLM"
click at [699, 85] on div "GPT-4.1 | Format Text | Streaming ON | Temp 0.7" at bounding box center [1427, 77] width 271 height 17
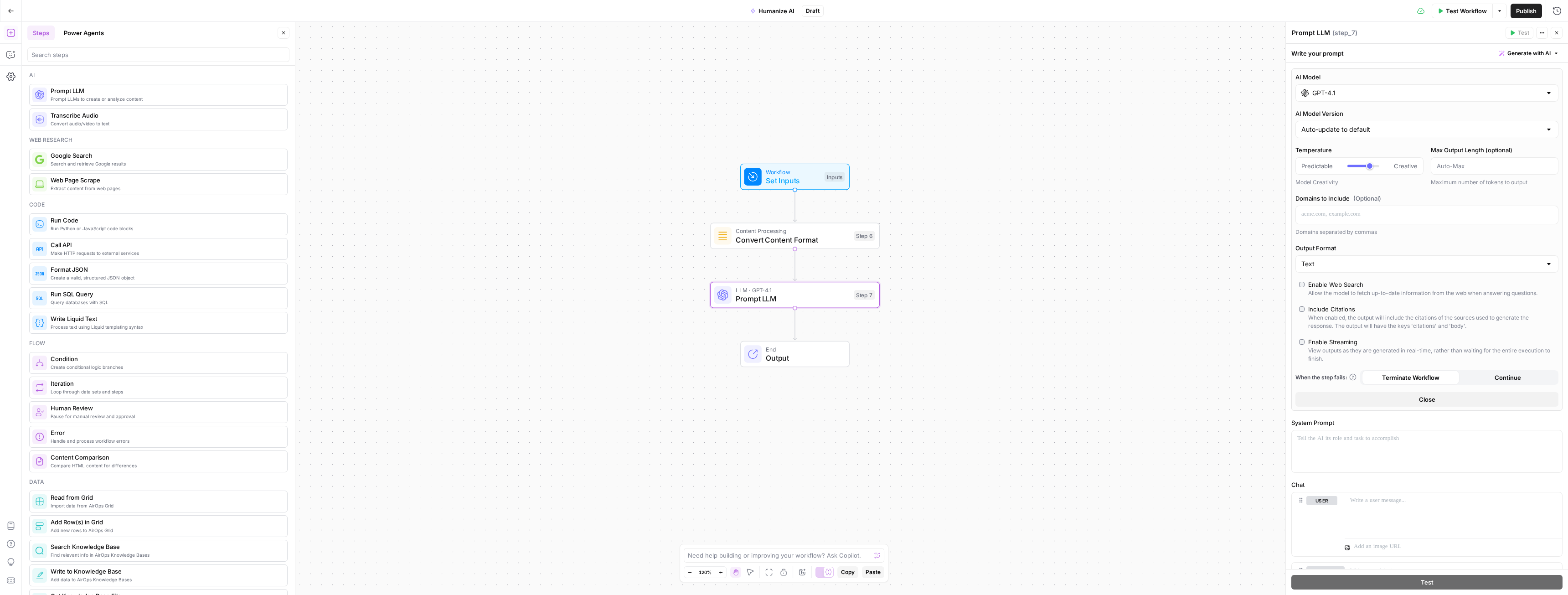
click at [699, 90] on input "GPT-4.1" at bounding box center [1427, 93] width 229 height 9
click at [699, 119] on button "Anthropic" at bounding box center [1391, 117] width 39 height 15
click at [699, 224] on div "Hybrid reasoning: fast answers or deep thinking" at bounding box center [1486, 219] width 110 height 16
type input "Claude 3.7 Sonnet"
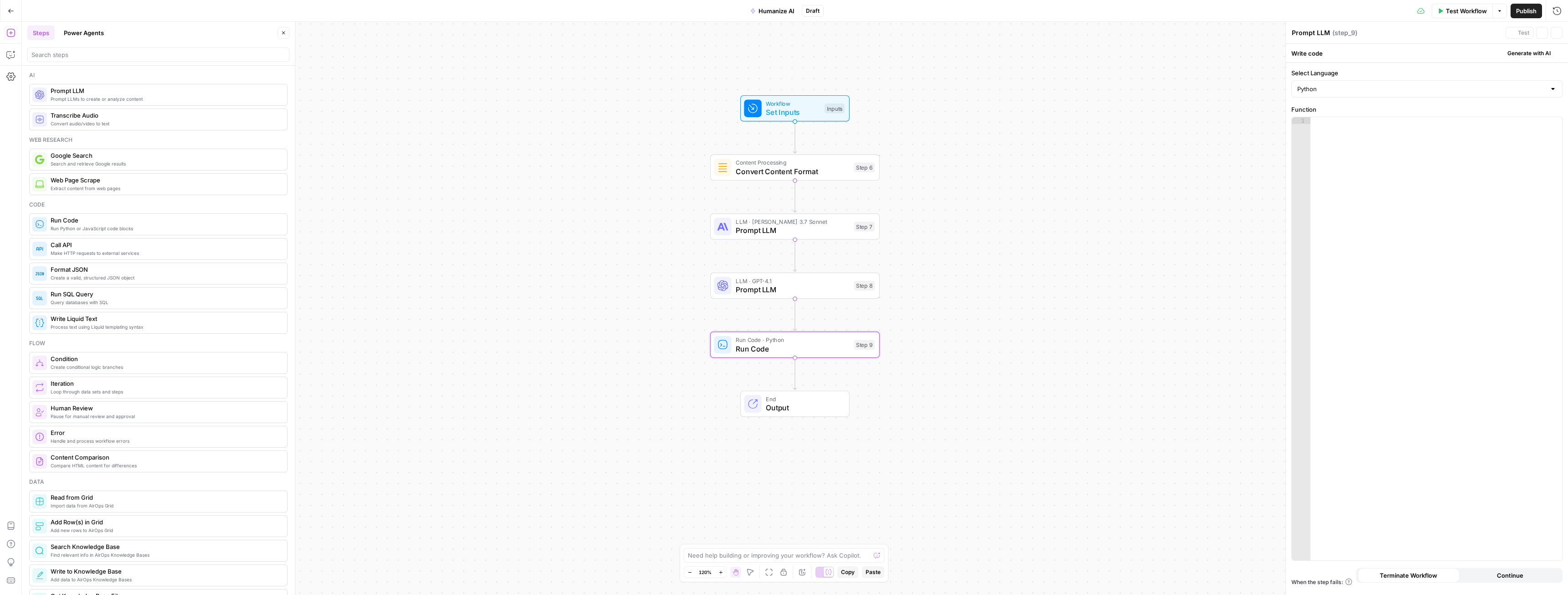
type textarea "Run Code"
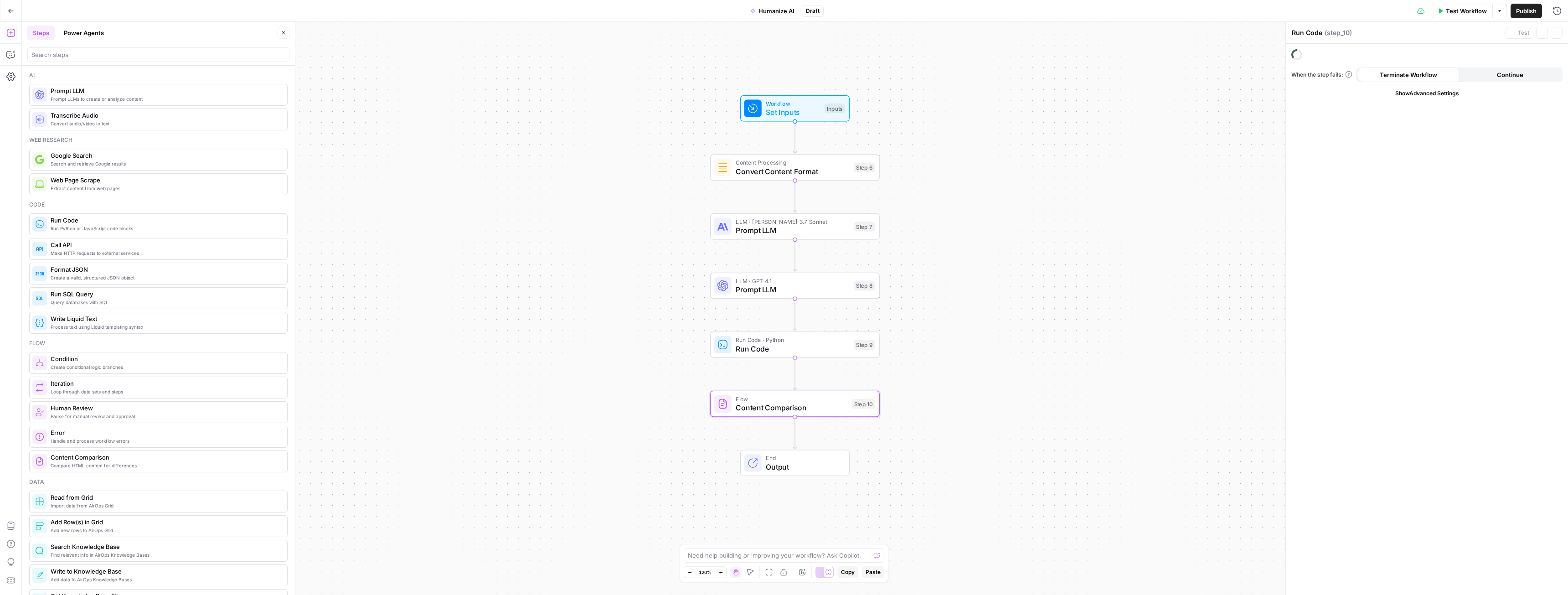
type textarea "Content Comparison"
type textarea "Format JSON"
click at [7, 56] on icon "button" at bounding box center [10, 55] width 8 height 7
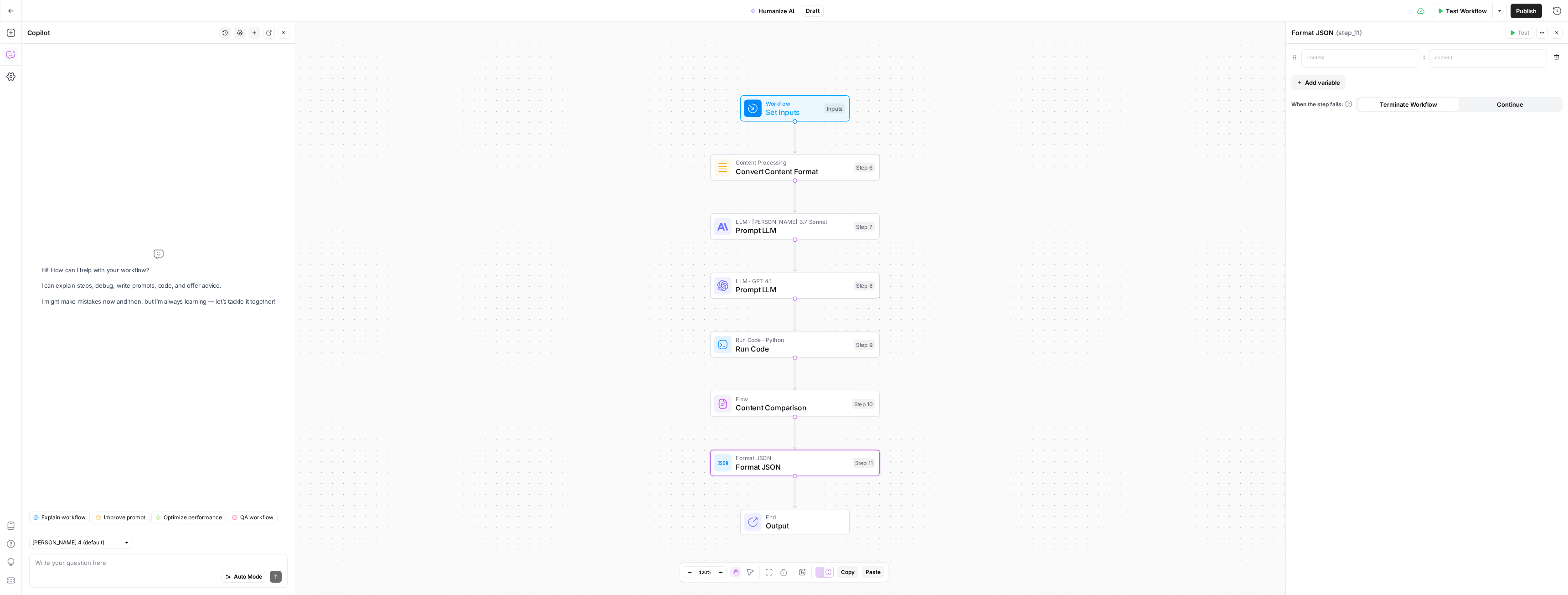
click at [145, 333] on textarea at bounding box center [158, 563] width 247 height 9
type textarea "Look at this"
click at [104, 568] on div "Auto Mode Send" at bounding box center [158, 577] width 247 height 20
click at [259, 562] on textarea "Look at this workflow - it is empty. I want it to be humanize content workflow." at bounding box center [158, 563] width 247 height 9
type textarea "Look at this workflow - it is empty. I want it to be humanize content workflow.…"
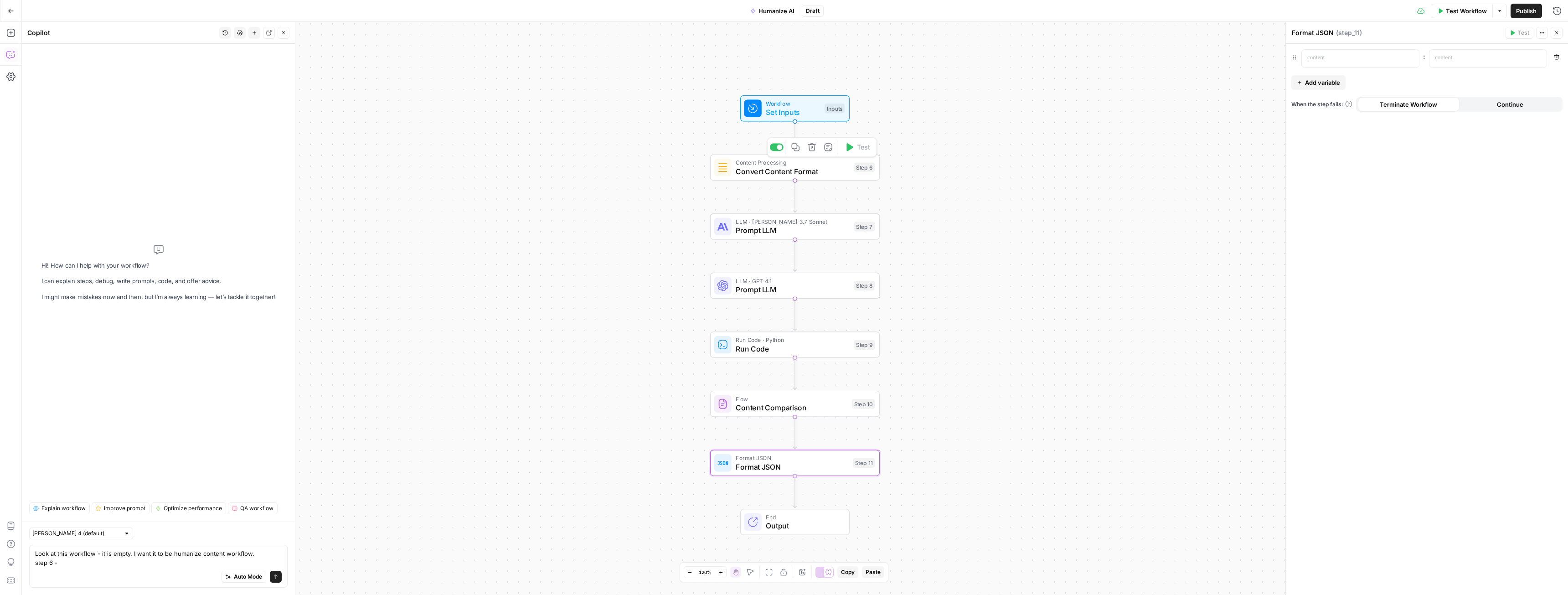
click at [754, 175] on span "Convert Content Format" at bounding box center [793, 172] width 114 height 11
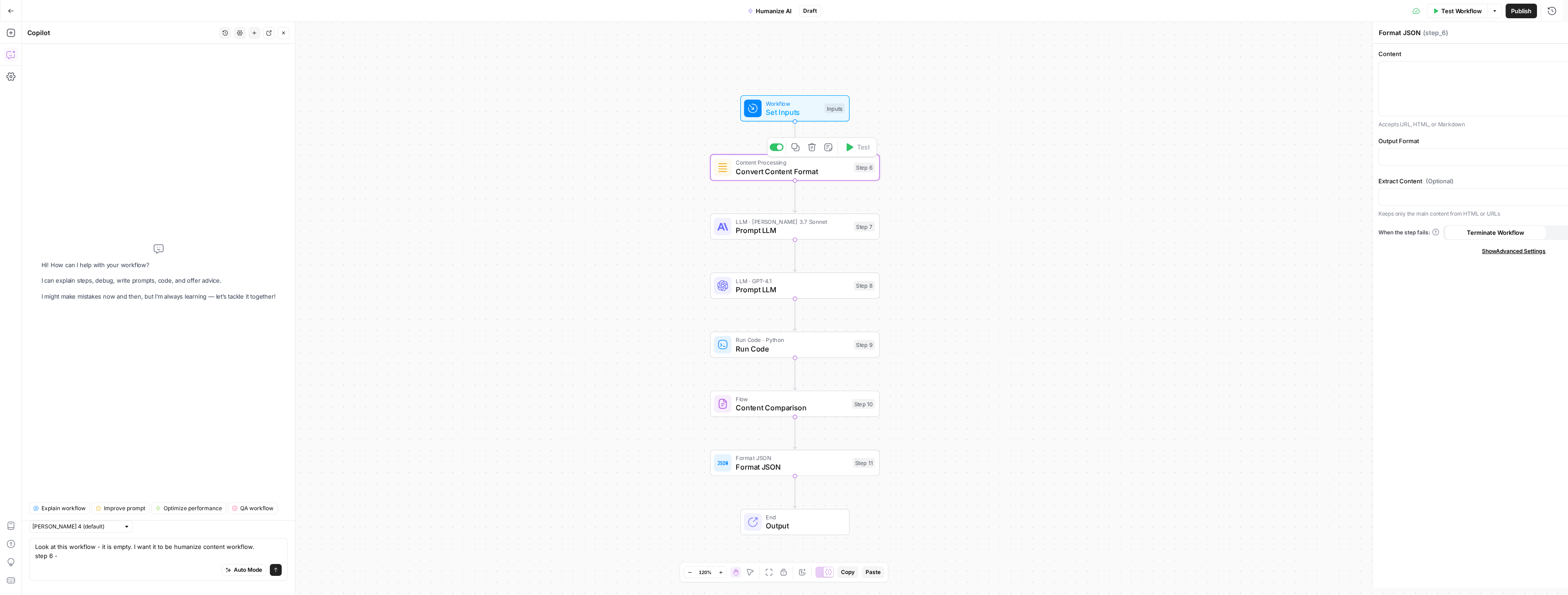
type textarea "Convert Content Format"
click at [1337, 157] on input "Output Format" at bounding box center [1421, 157] width 248 height 9
click at [1329, 180] on span "HTML" at bounding box center [1425, 180] width 252 height 9
type input "HTML"
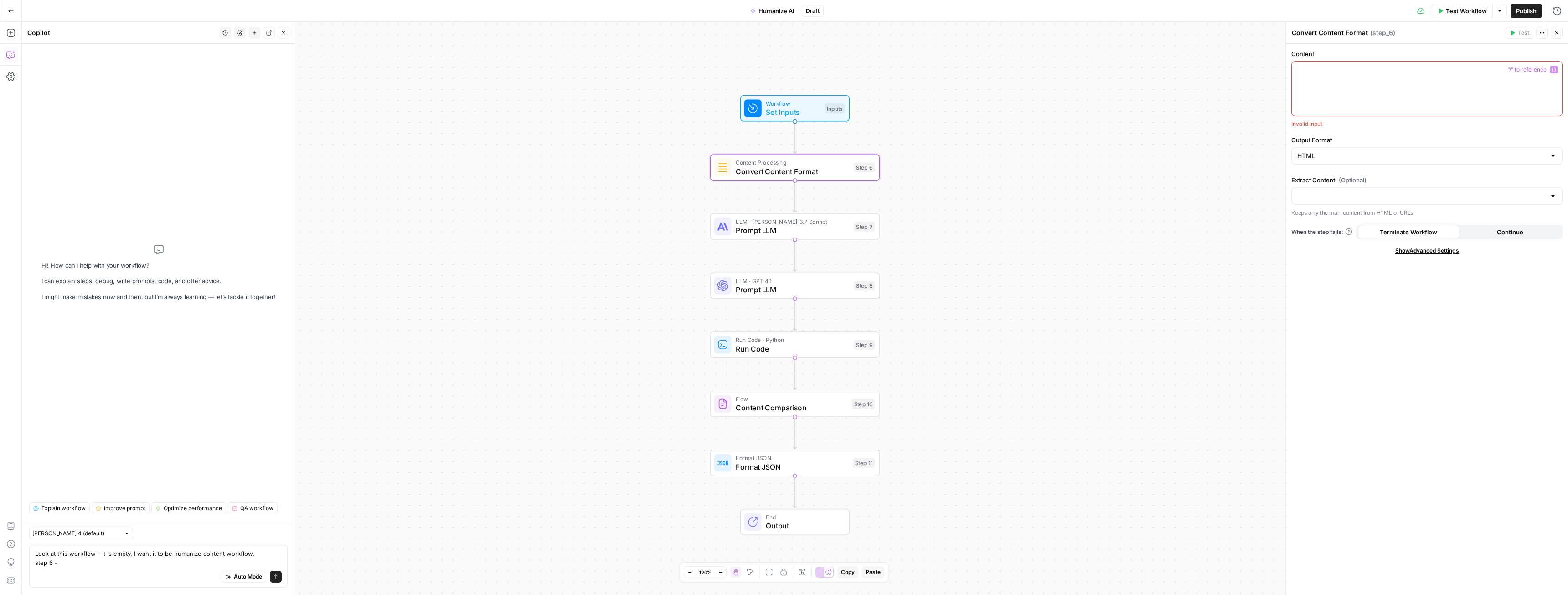
click at [1328, 79] on div at bounding box center [1427, 88] width 270 height 54
click at [1532, 70] on span "“/” to reference" at bounding box center [1527, 70] width 46 height 7
click at [1552, 71] on icon "button" at bounding box center [1553, 69] width 4 height 4
click at [1024, 99] on button "Select variable Content" at bounding box center [1027, 105] width 114 height 15
click at [1349, 195] on input "Extract Content (Optional)" at bounding box center [1421, 197] width 248 height 9
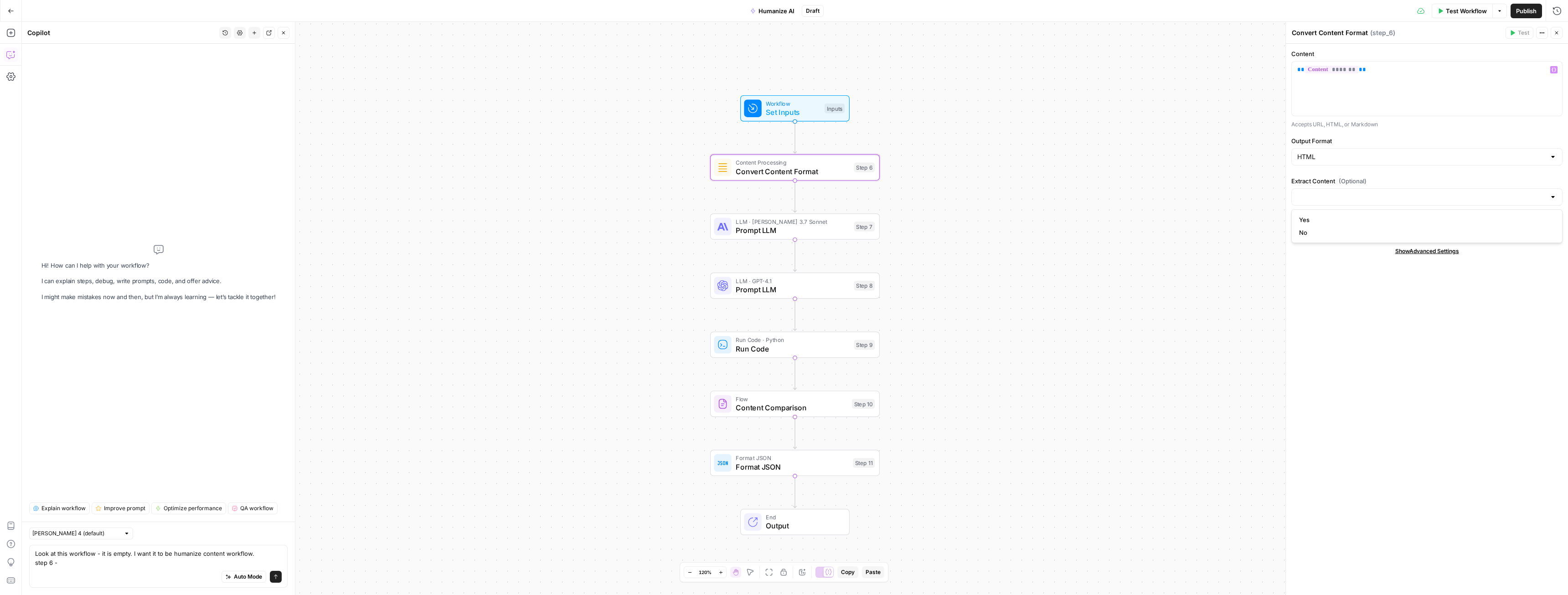
click at [1351, 174] on div "Content ** ******* ** Variables Menu Accepts URL, HTML, or Markdown Output Form…" at bounding box center [1427, 319] width 282 height 551
click at [75, 568] on div "Auto Mode Send" at bounding box center [158, 577] width 247 height 20
type textarea "Look at this workflow - it is empty. I want it to be humanize content workflow.…"
click at [765, 228] on span "Prompt LLM" at bounding box center [793, 230] width 114 height 11
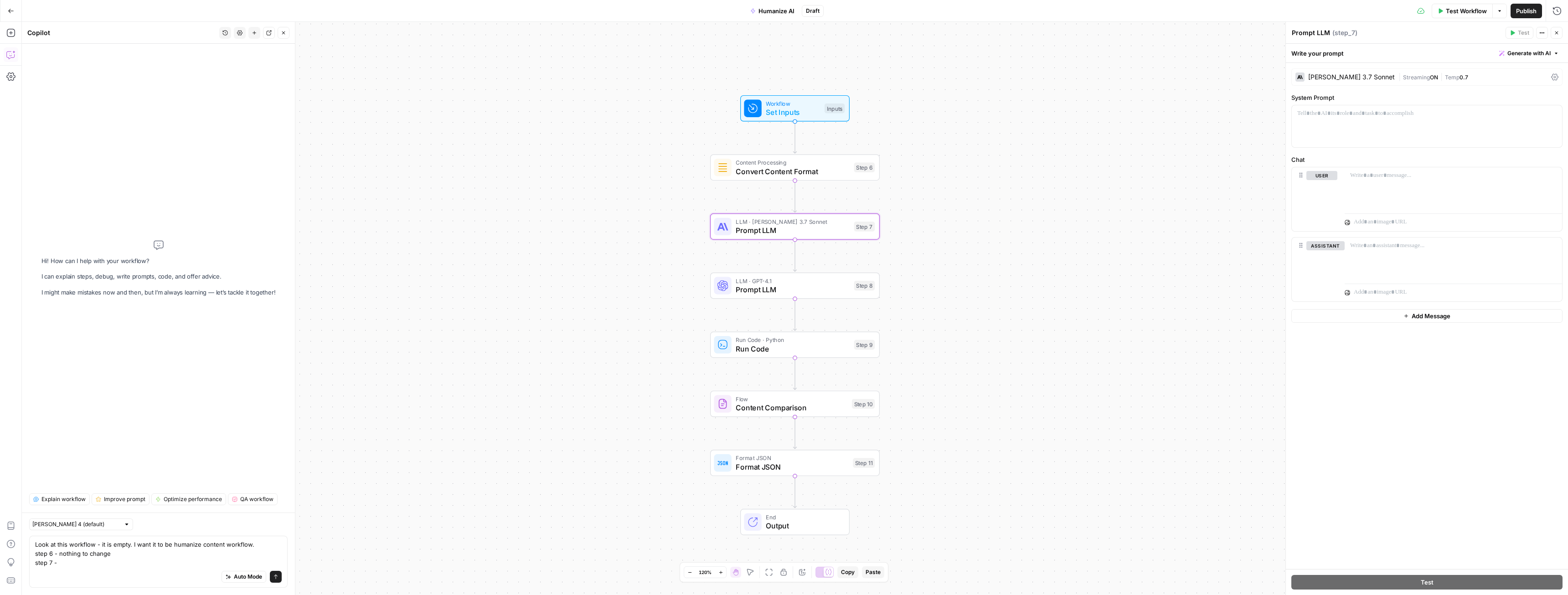
click at [1308, 32] on textarea "Prompt LLM" at bounding box center [1311, 32] width 38 height 9
type textarea "Un-AI-ify"
click at [78, 568] on div "Auto Mode Send" at bounding box center [158, 577] width 247 height 20
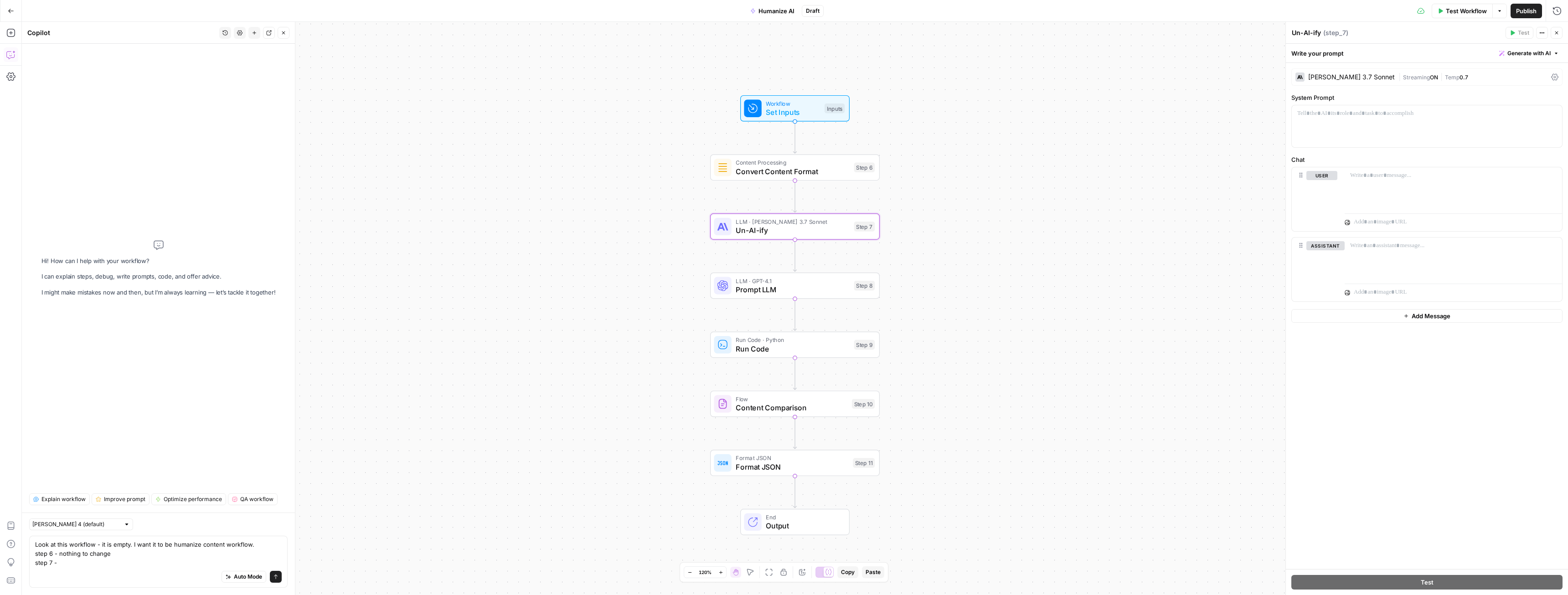
click at [92, 573] on div "Auto Mode Send" at bounding box center [158, 577] width 247 height 20
click at [77, 566] on textarea "Look at this workflow - it is empty. I want it to be humanize content workflow.…" at bounding box center [158, 554] width 247 height 27
click at [749, 290] on span "Prompt LLM" at bounding box center [793, 290] width 114 height 11
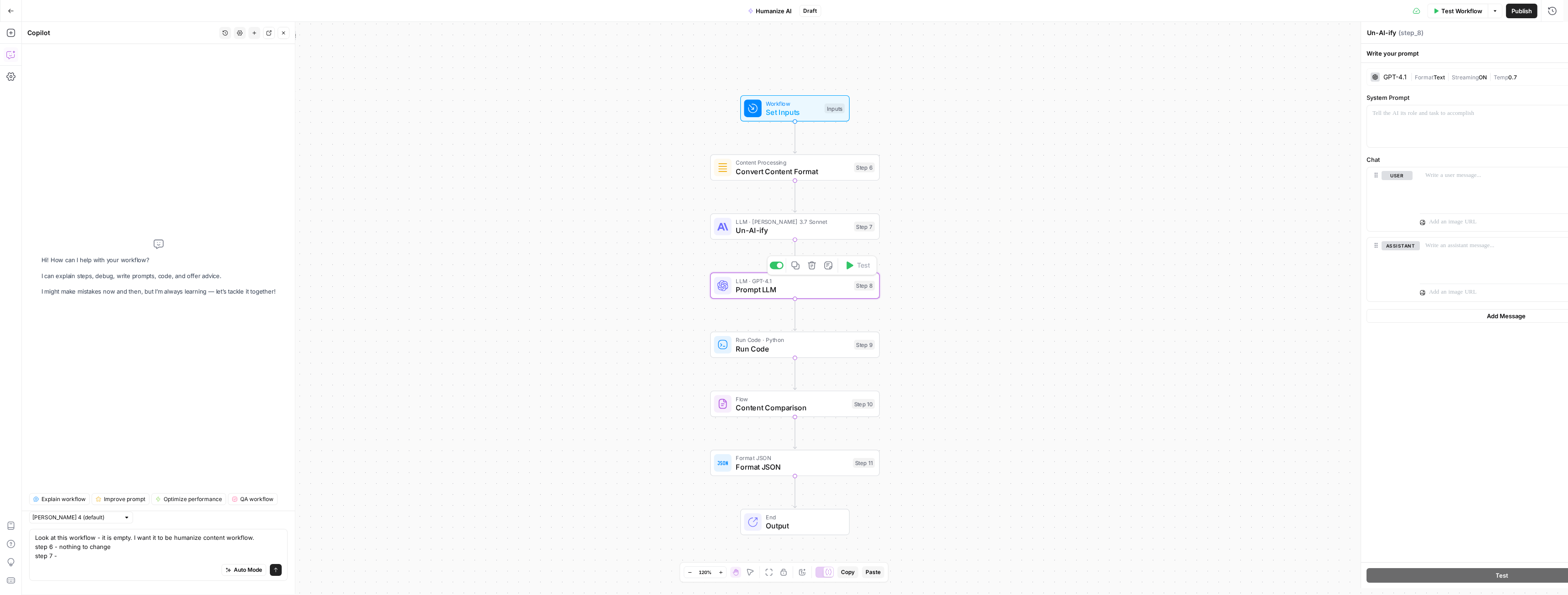
type textarea "Prompt LLM"
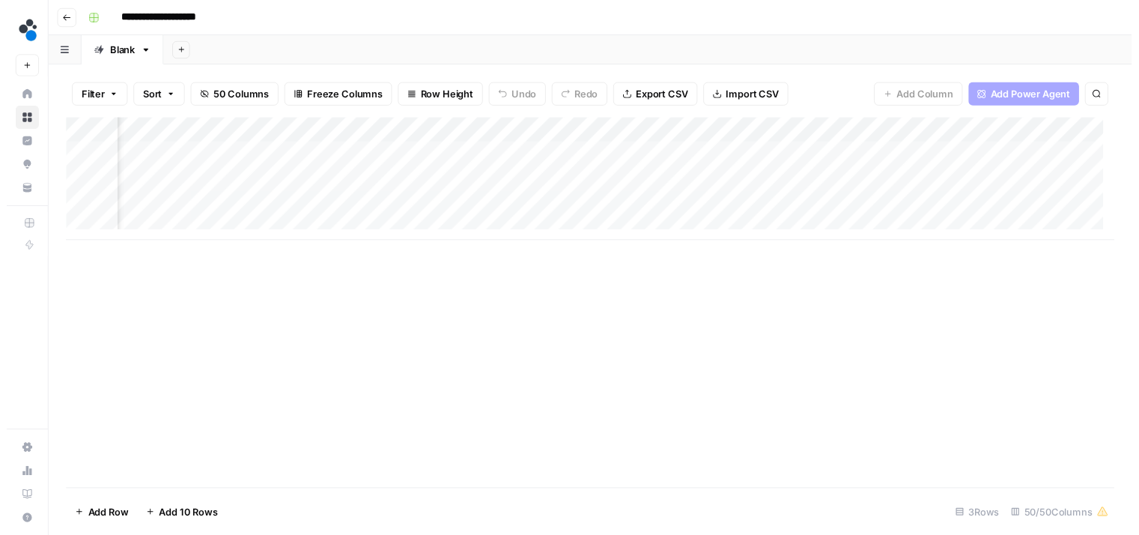
scroll to position [0, 6686]
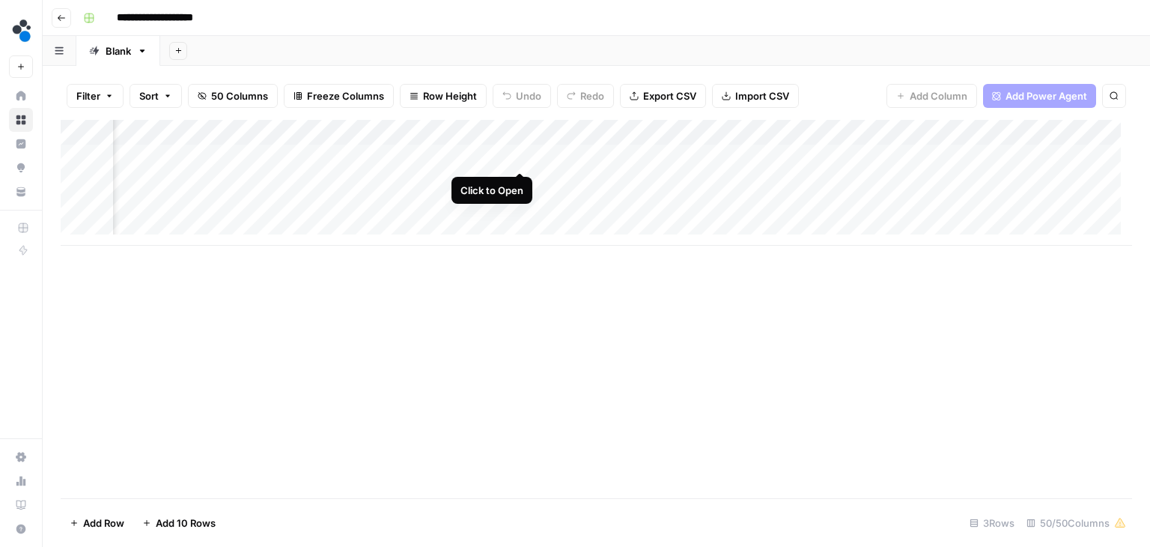
click at [517, 156] on div "Add Column" at bounding box center [597, 183] width 1072 height 126
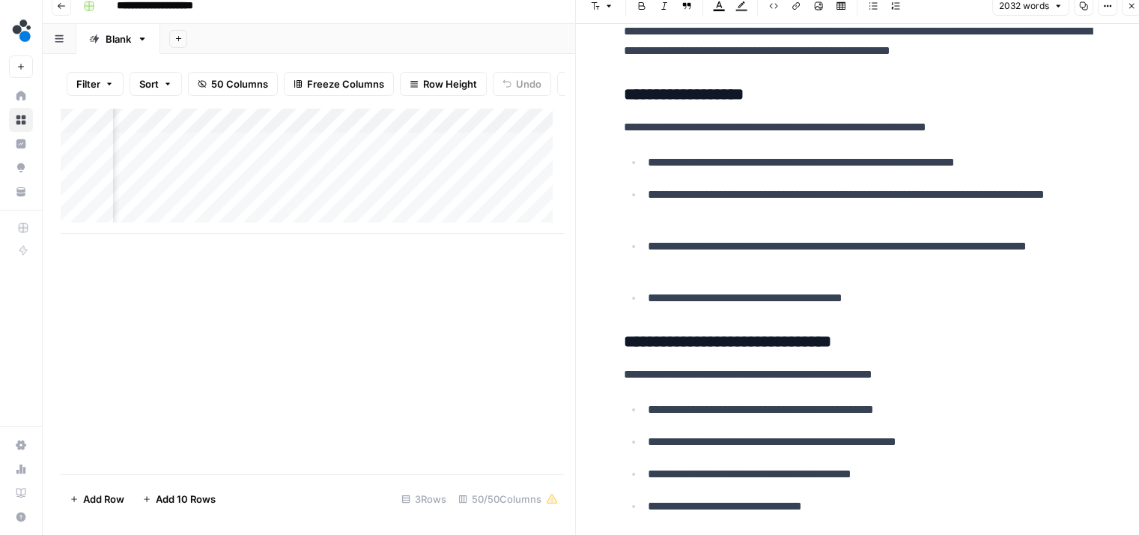
scroll to position [5017, 0]
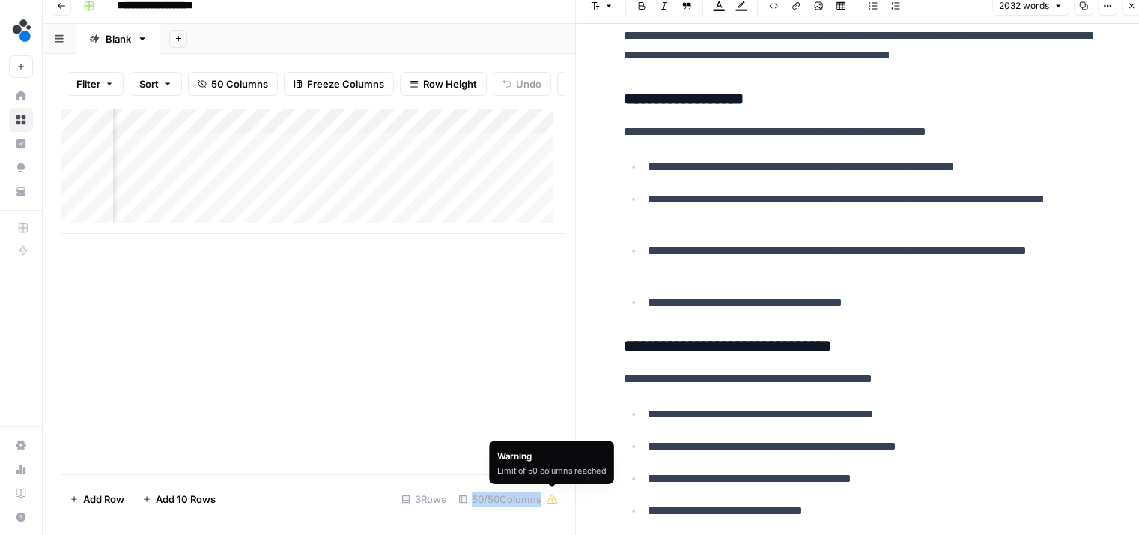
drag, startPoint x: 472, startPoint y: 498, endPoint x: 547, endPoint y: 496, distance: 74.9
click at [547, 496] on div "50/50 Columns" at bounding box center [508, 499] width 112 height 24
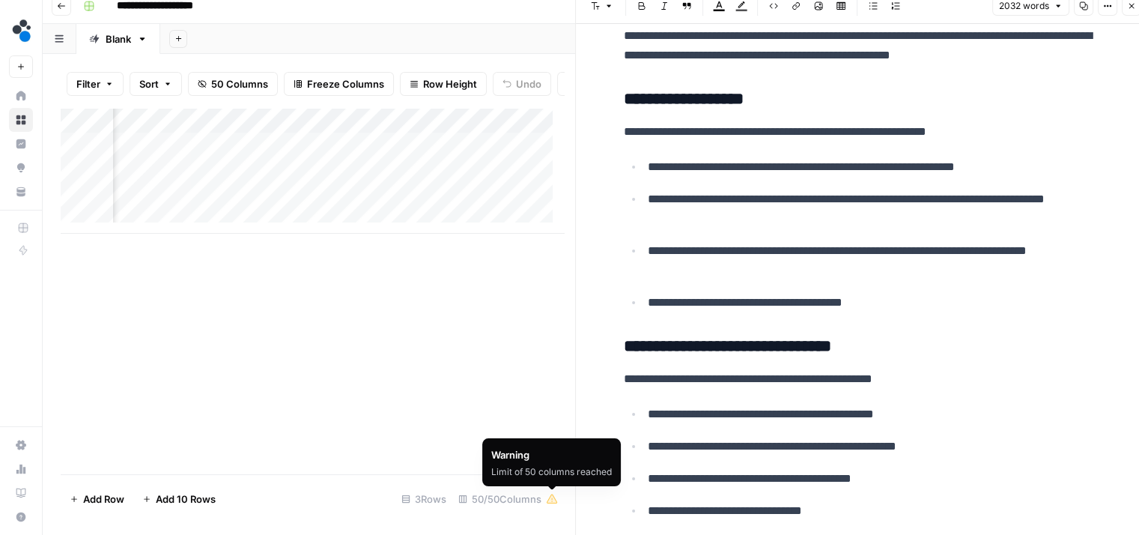
click at [429, 482] on footer "Add Row Add 10 Rows 3 Rows 50/50 Columns" at bounding box center [312, 498] width 503 height 49
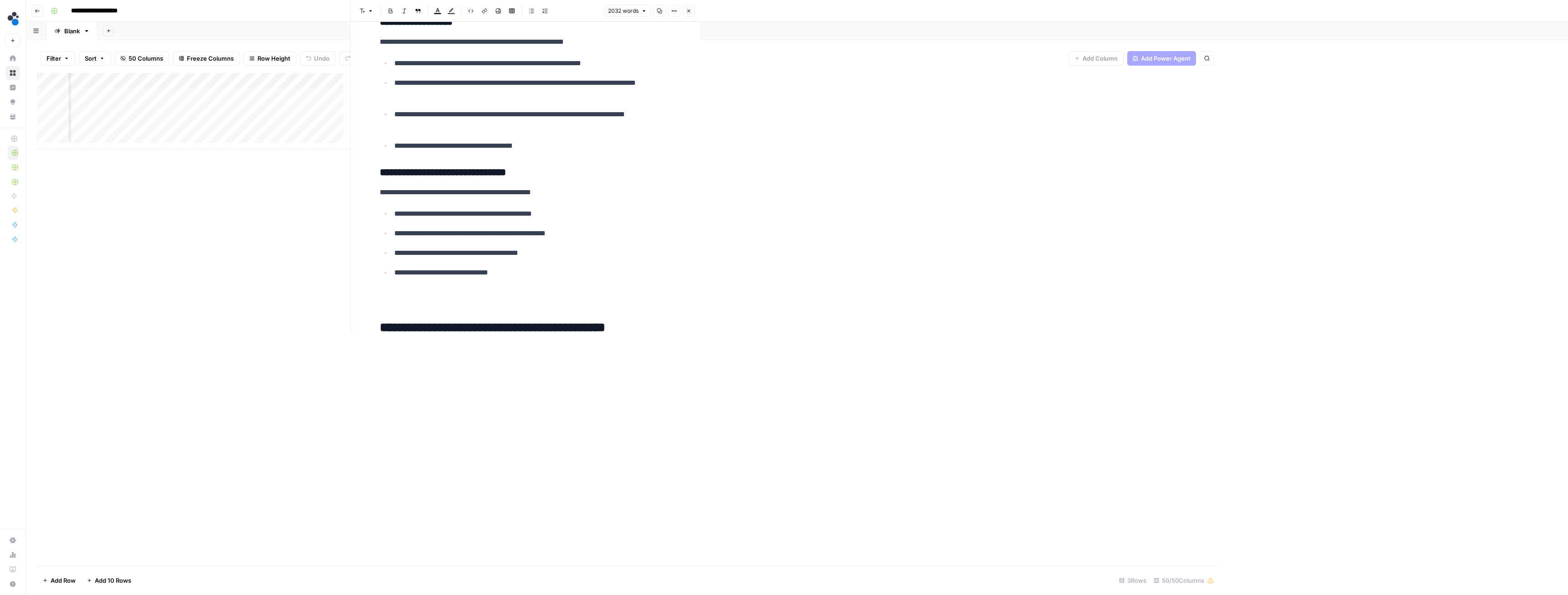
scroll to position [0, 3903]
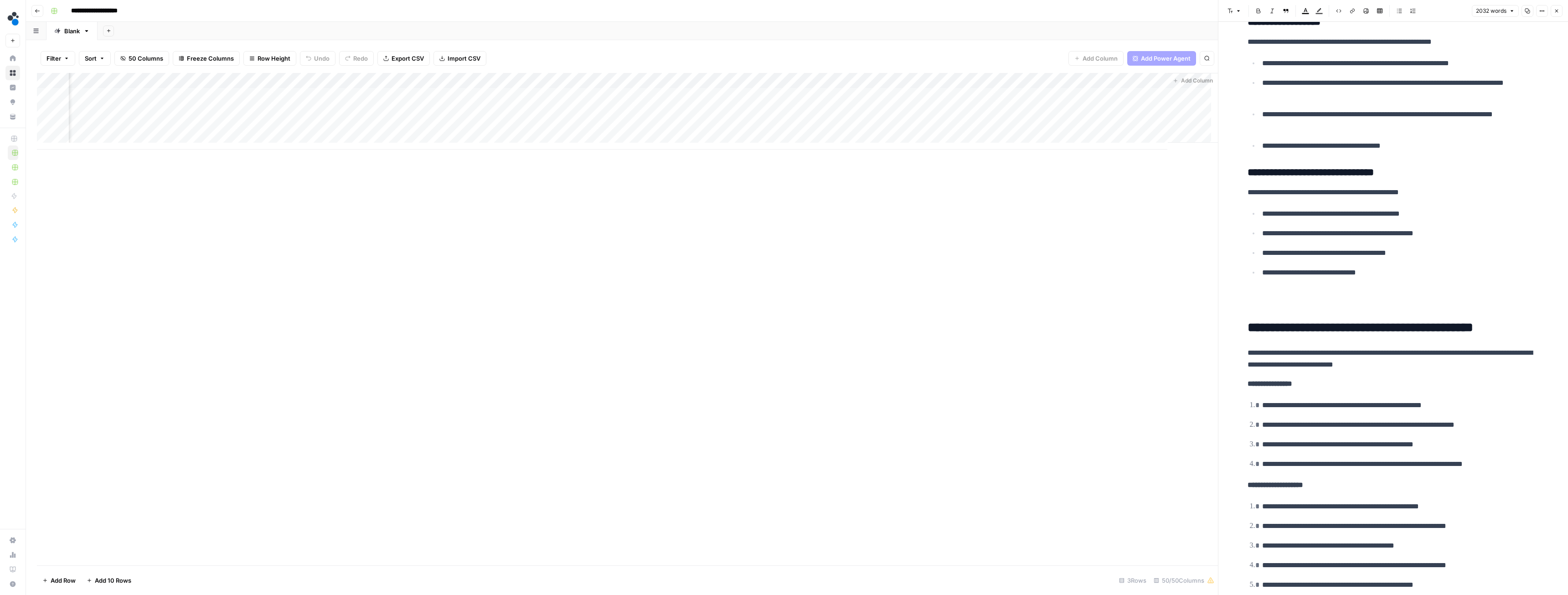
click at [404, 81] on div "Add Column" at bounding box center [628, 111] width 1181 height 77
click at [308, 170] on span "Edit Workflow" at bounding box center [329, 170] width 80 height 9
click at [482, 97] on div "Add Column" at bounding box center [628, 111] width 1181 height 77
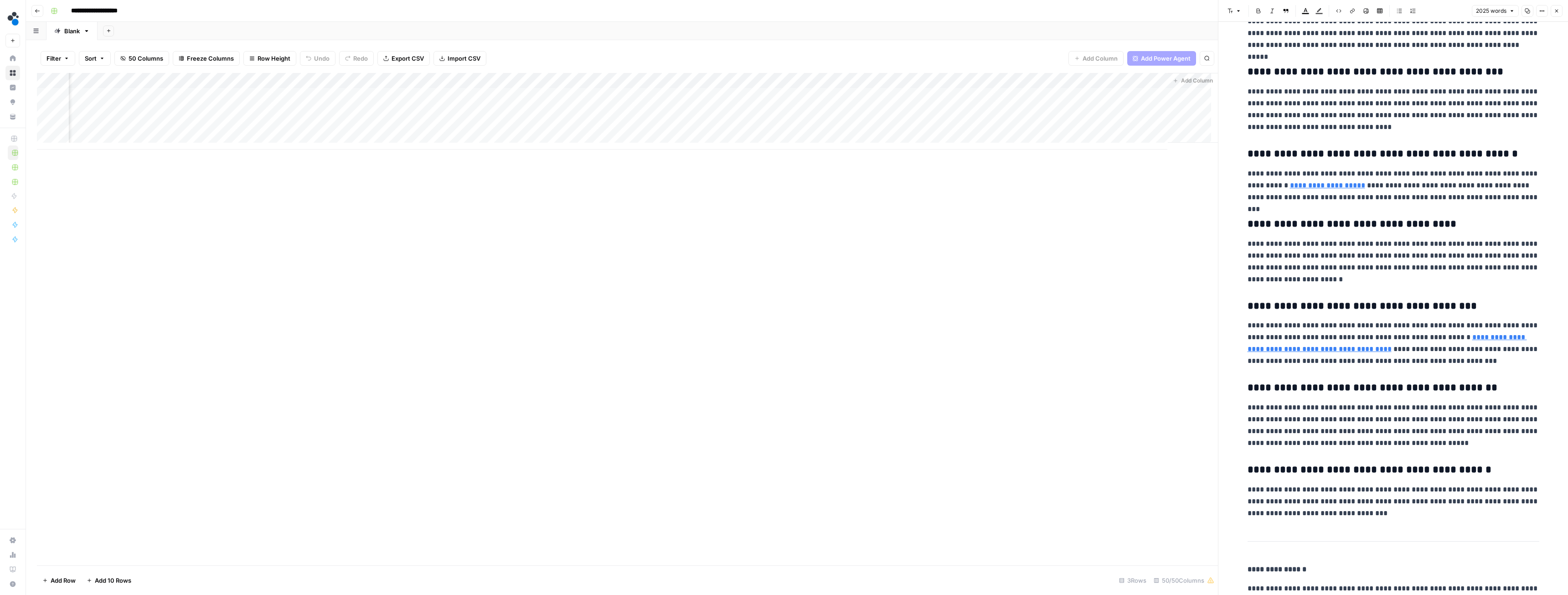
scroll to position [4241, 0]
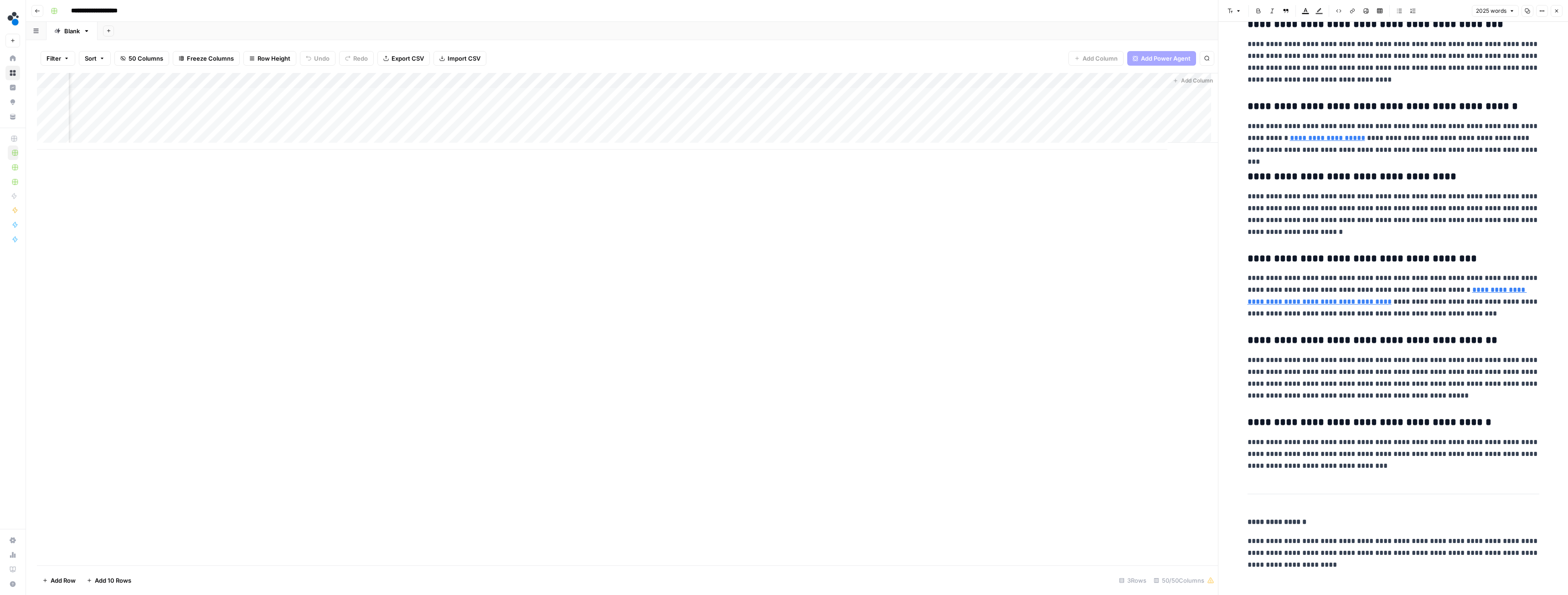
click at [699, 333] on p "**********" at bounding box center [1393, 378] width 292 height 48
type input "LVT's mobile"
click at [699, 16] on icon "button" at bounding box center [1511, 14] width 4 height 4
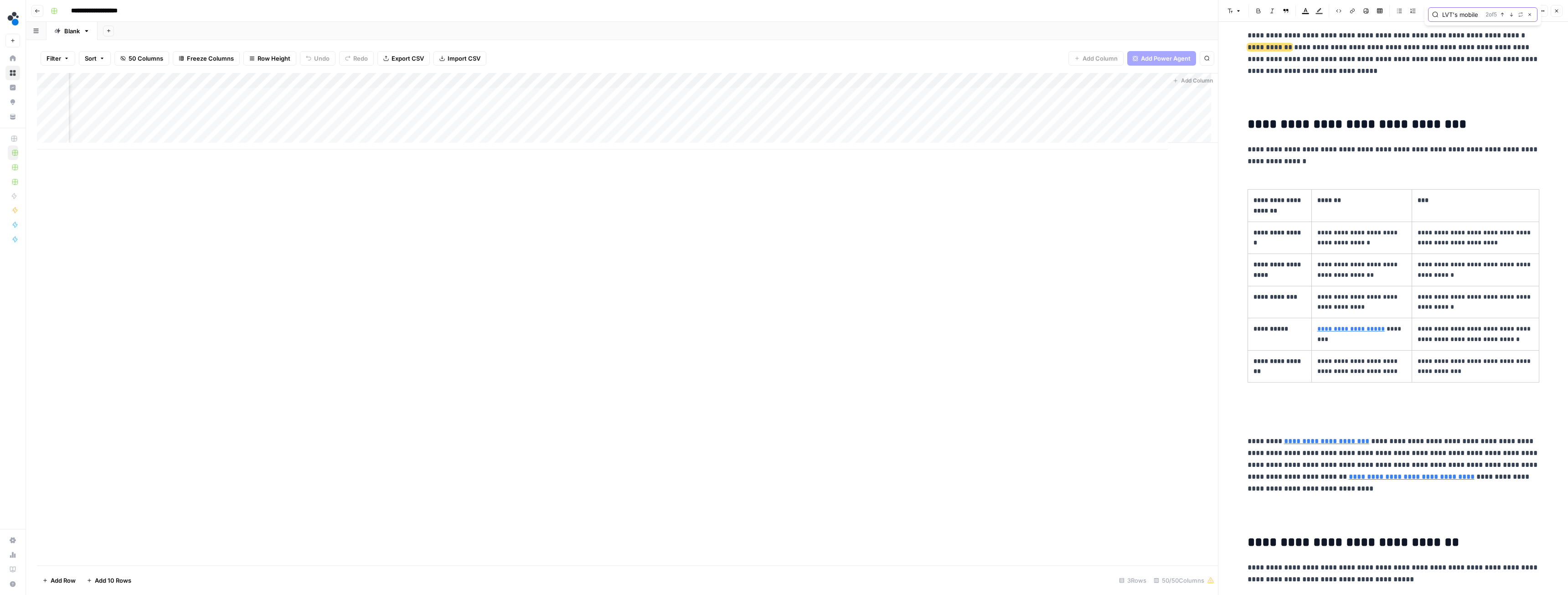
click at [699, 17] on button "Previous match" at bounding box center [1502, 15] width 7 height 7
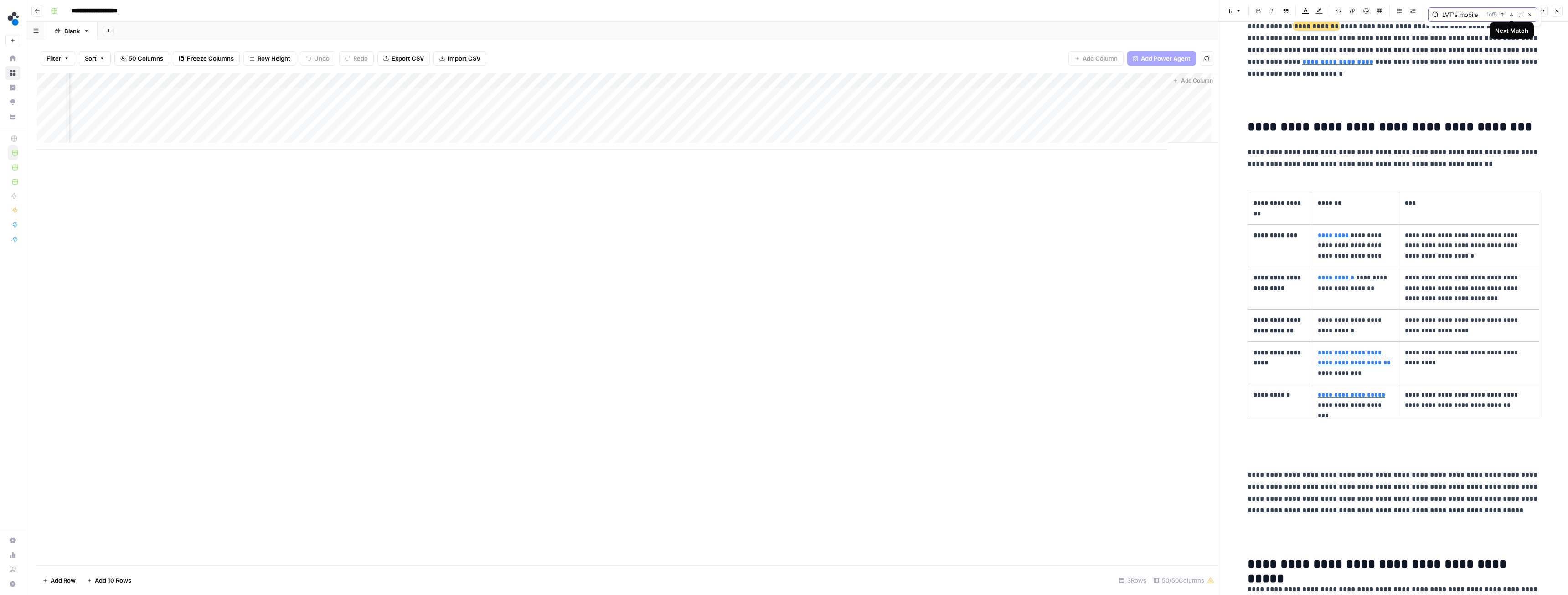
scroll to position [244, 0]
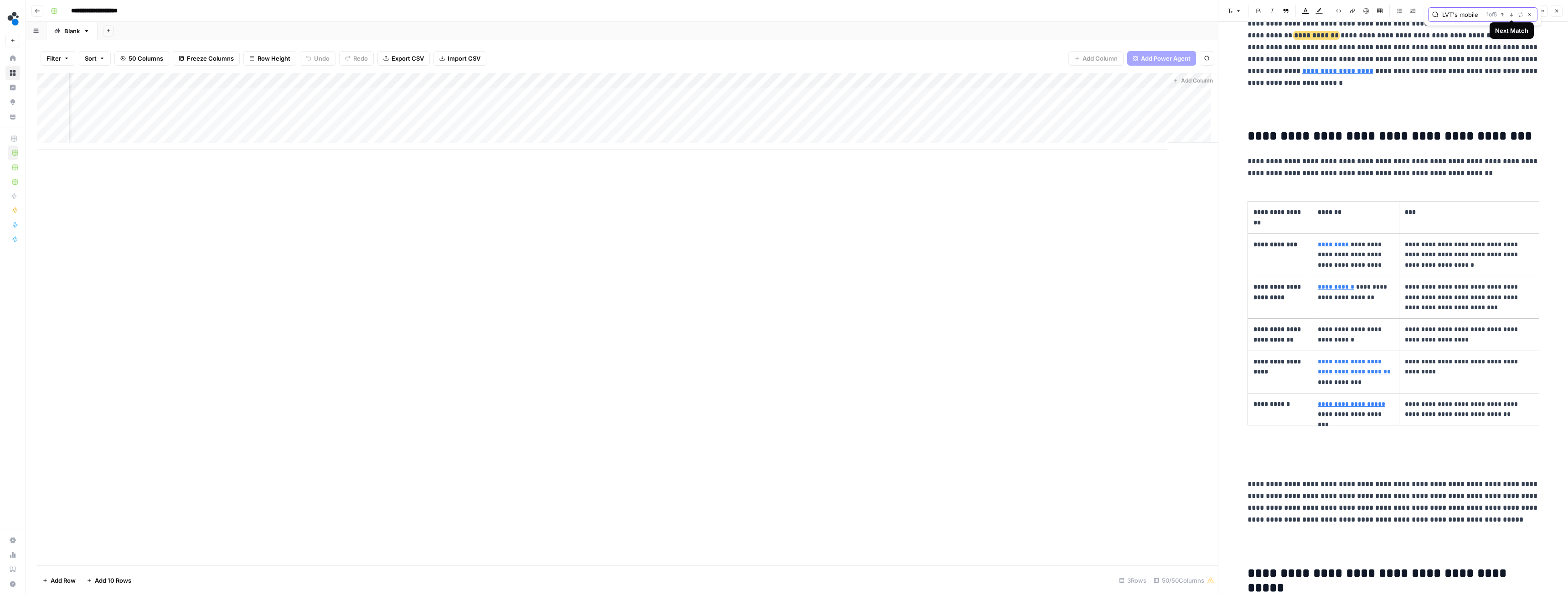
click at [699, 15] on icon "button" at bounding box center [1511, 14] width 4 height 4
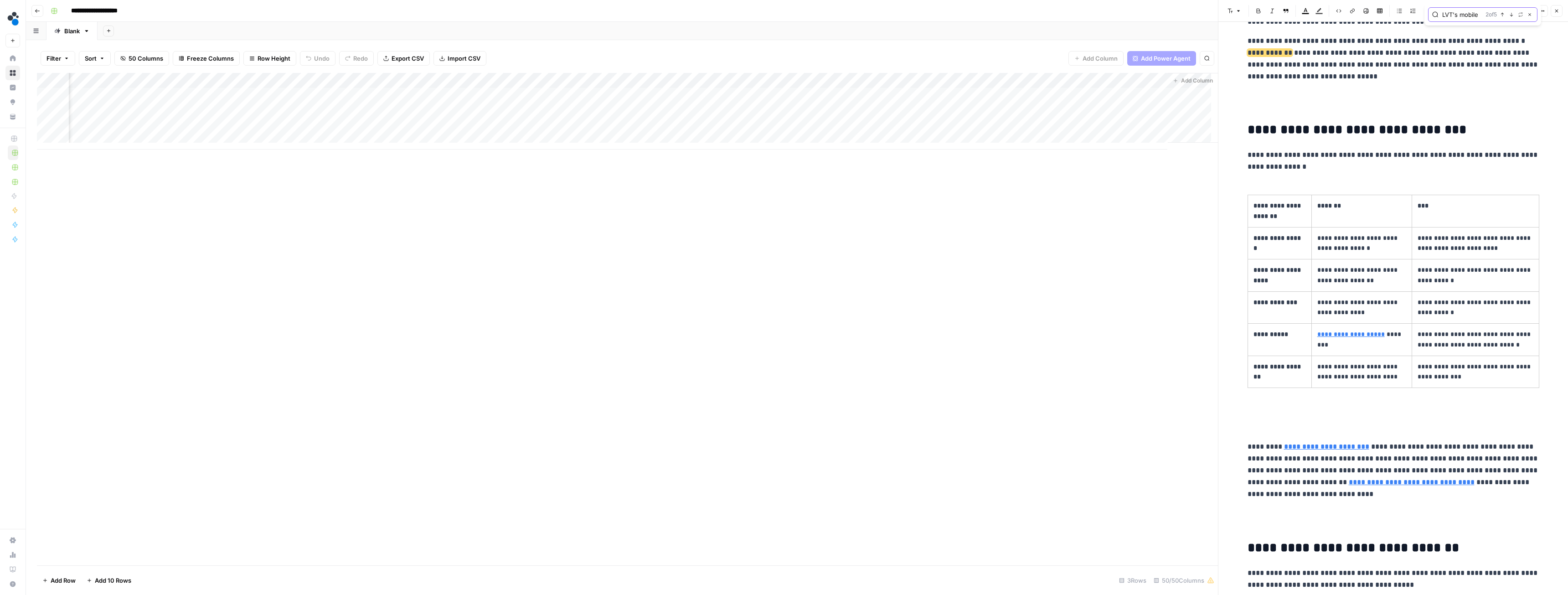
scroll to position [1637, 0]
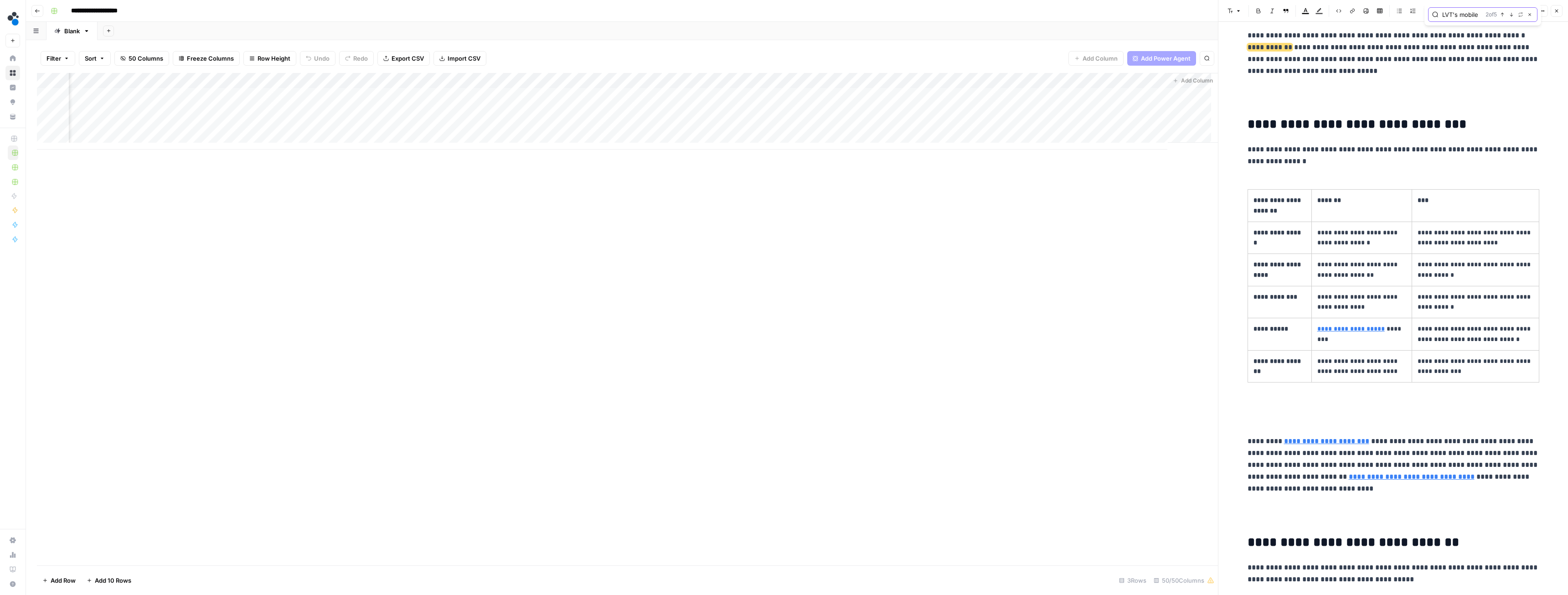
click at [699, 15] on icon "button" at bounding box center [1511, 14] width 4 height 4
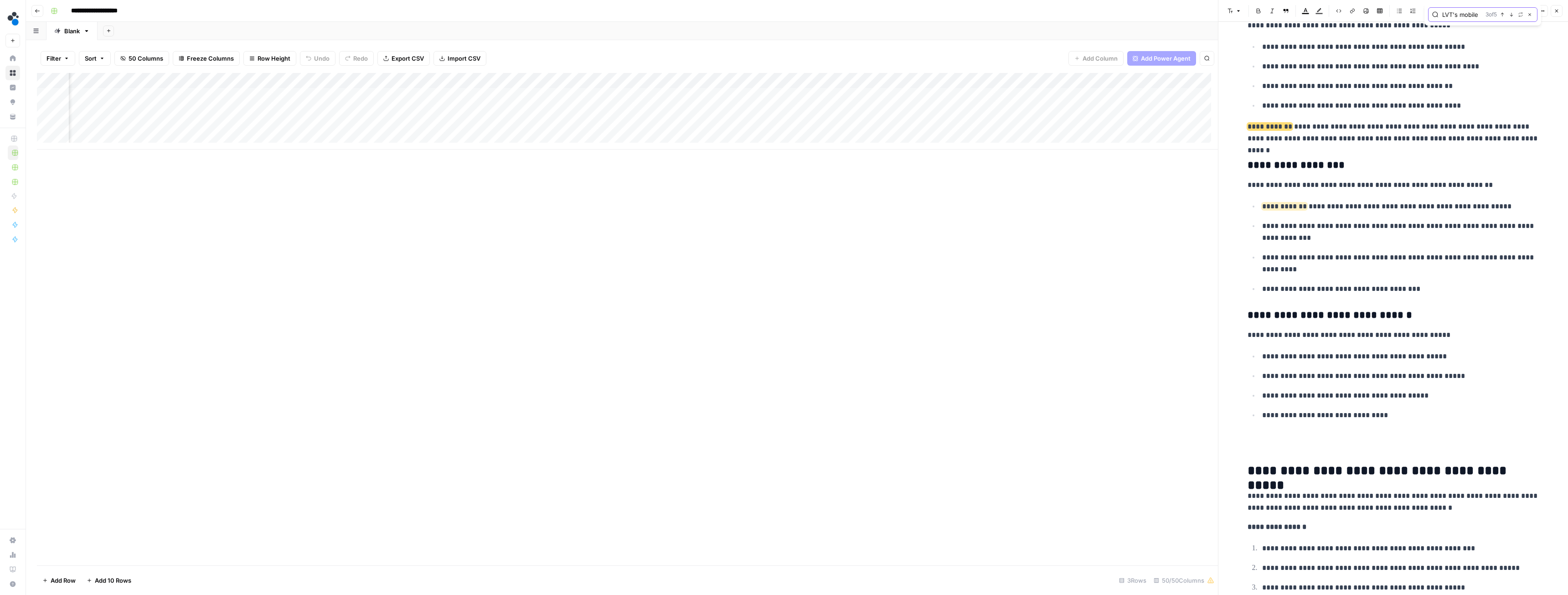
scroll to position [0, 2487]
click at [601, 79] on div "Add Column" at bounding box center [628, 111] width 1181 height 77
click at [543, 166] on span "Edit Workflow" at bounding box center [547, 170] width 80 height 9
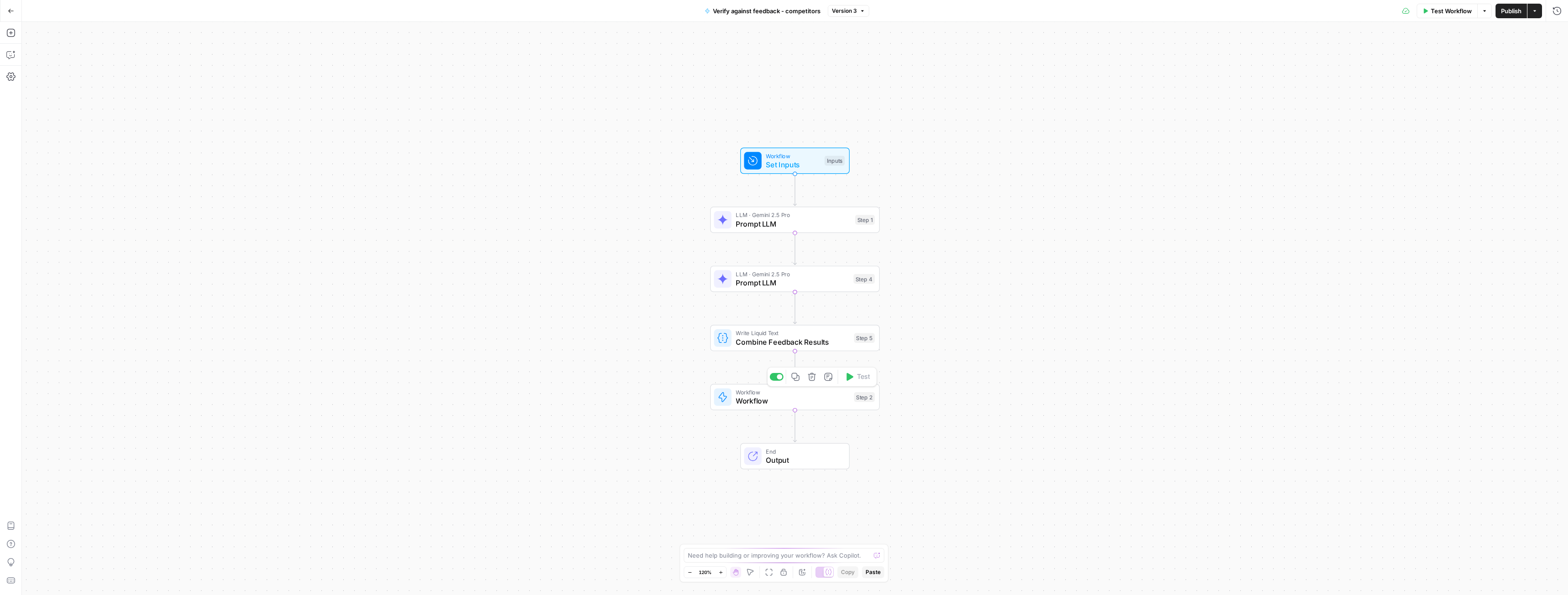
click at [780, 398] on span "Workflow" at bounding box center [793, 401] width 114 height 11
type input "Implement feedback - competitors"
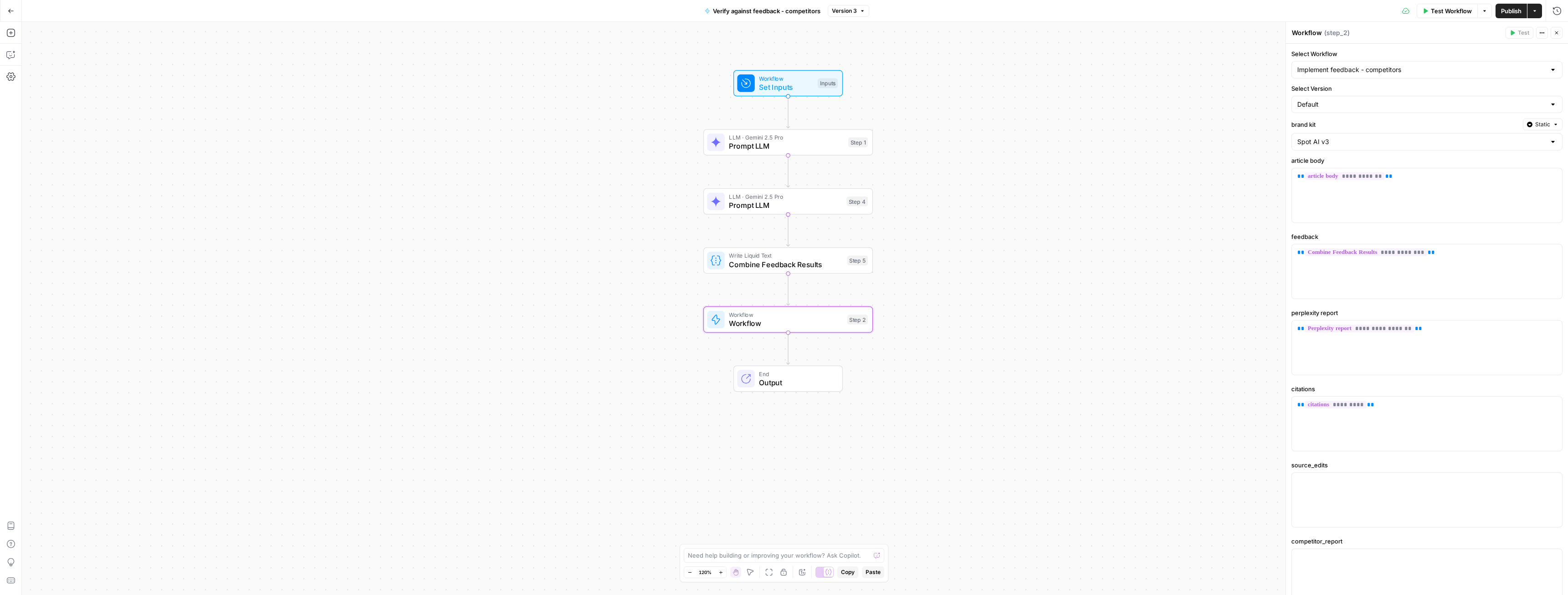
drag, startPoint x: 1088, startPoint y: 368, endPoint x: 1082, endPoint y: 290, distance: 78.2
click at [1082, 290] on div "Workflow Set Inputs Inputs LLM · Gemini 2.5 Pro Prompt LLM Step 1 LLM · Gemini …" at bounding box center [795, 308] width 1546 height 573
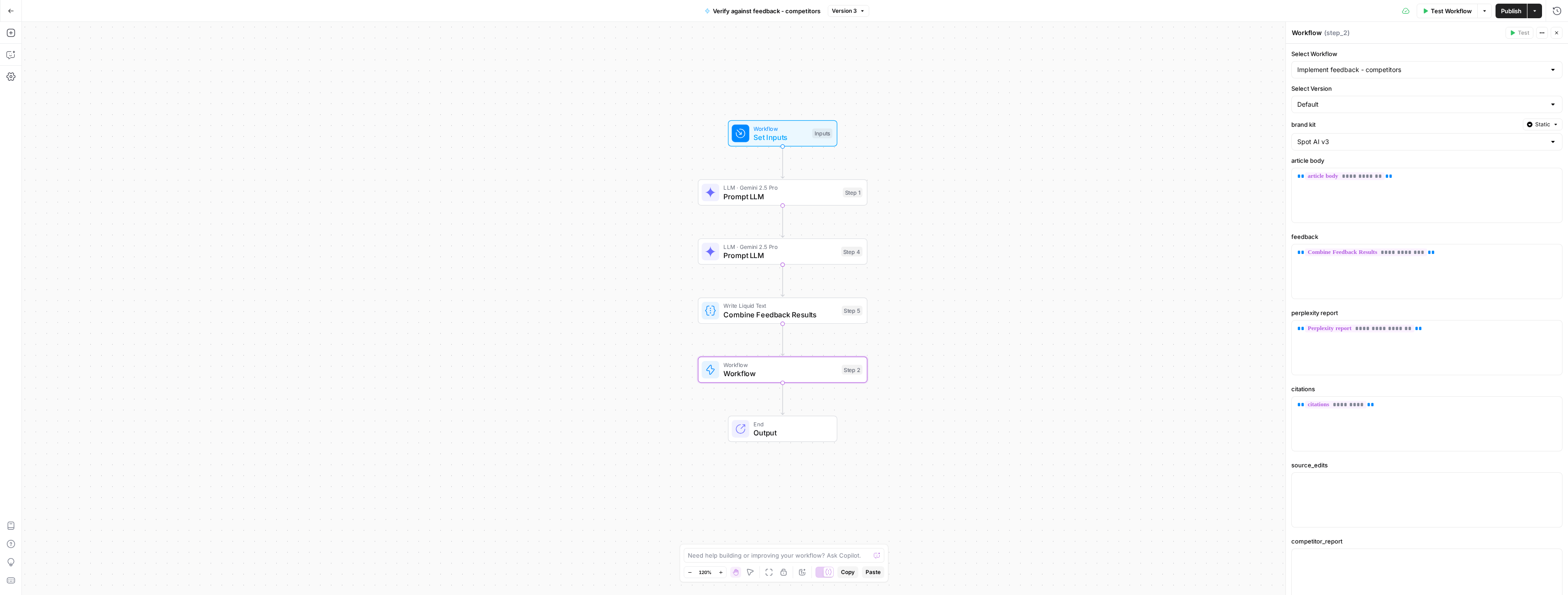
drag, startPoint x: 998, startPoint y: 253, endPoint x: 992, endPoint y: 268, distance: 16.2
click at [992, 268] on div "Workflow Set Inputs Inputs LLM · Gemini 2.5 Pro Prompt LLM Step 1 LLM · Gemini …" at bounding box center [795, 308] width 1546 height 573
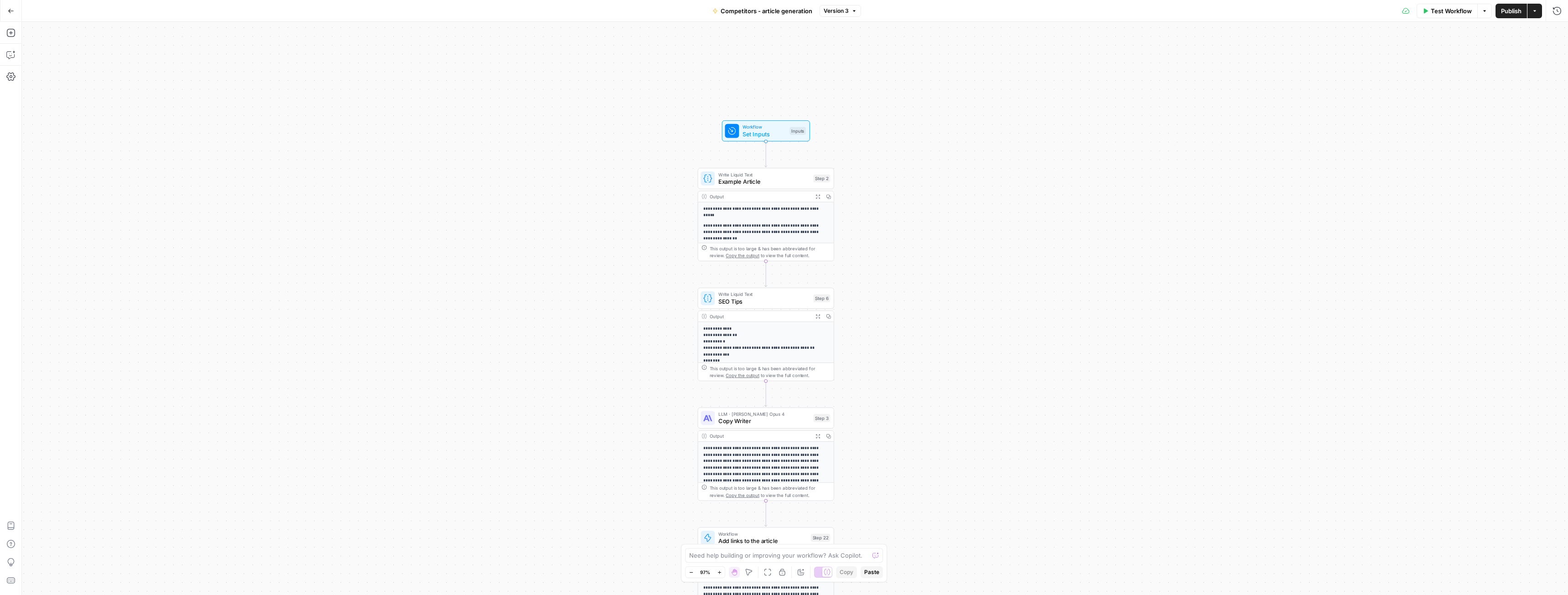
drag, startPoint x: 854, startPoint y: 144, endPoint x: 899, endPoint y: 414, distance: 273.7
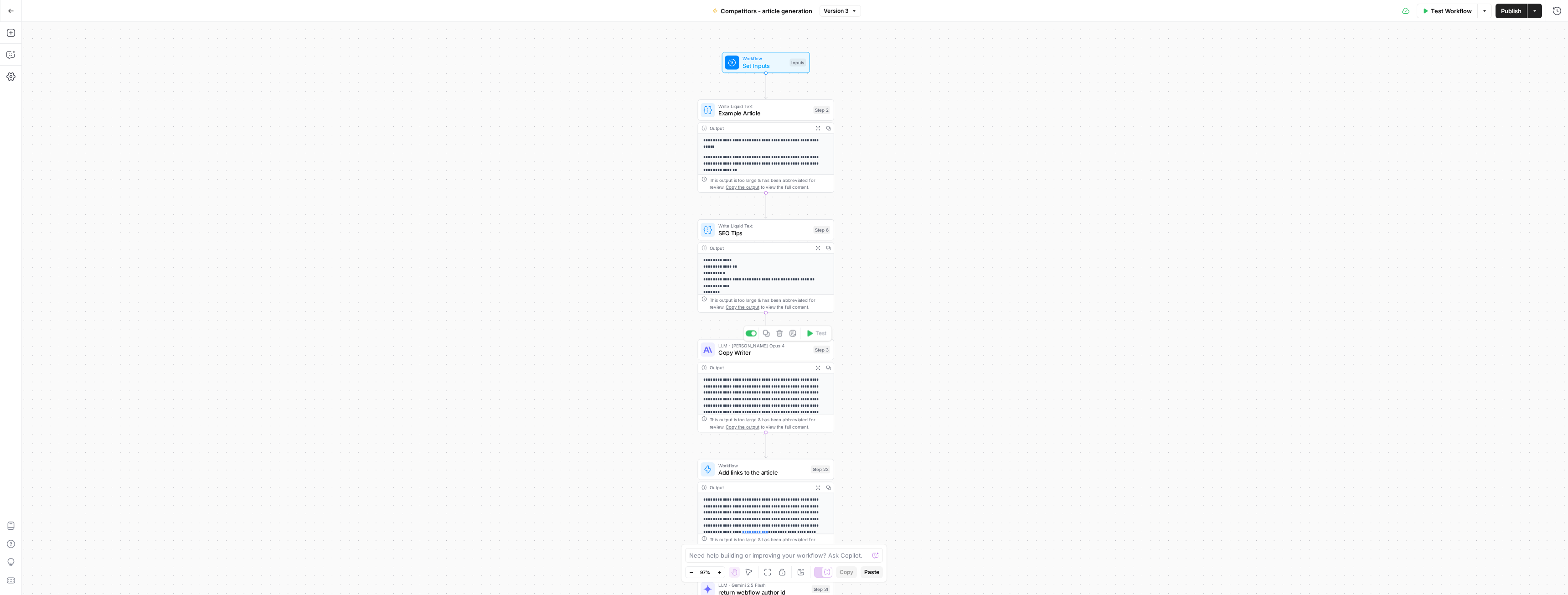
click at [763, 354] on span "Copy Writer" at bounding box center [764, 353] width 92 height 9
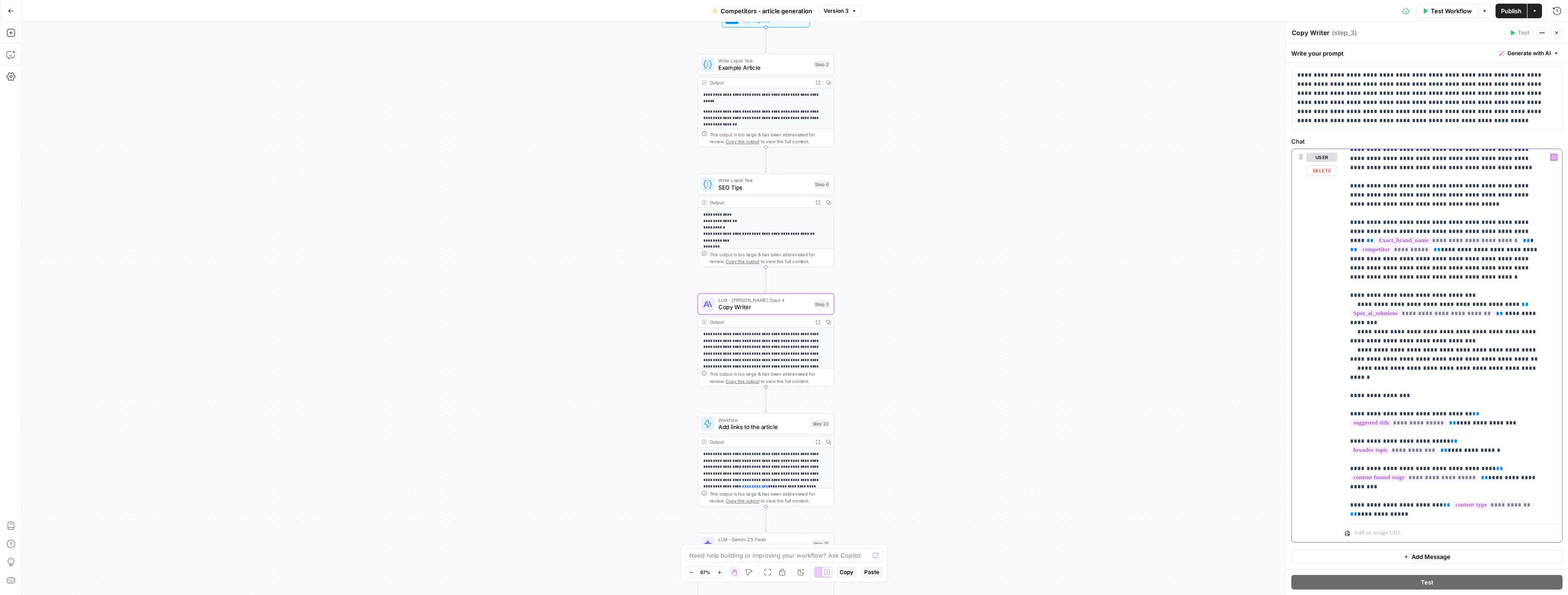
scroll to position [2354, 0]
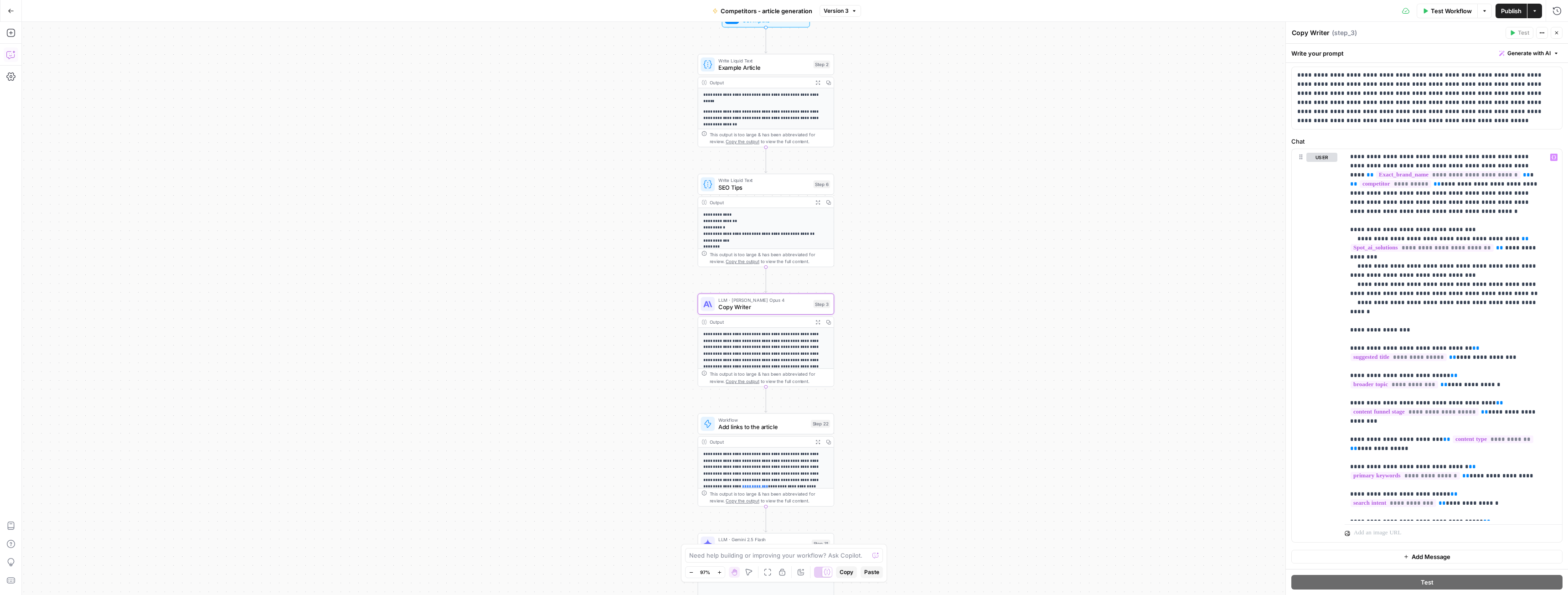
click at [9, 55] on icon "button" at bounding box center [10, 54] width 9 height 9
click at [92, 562] on textarea at bounding box center [158, 563] width 247 height 9
click at [257, 558] on textarea "I want to edit step 3. Articles written by this step need some adjustments:" at bounding box center [158, 563] width 247 height 9
paste textarea "Loremip dolorsi ame consectetur Adipis ELI (SeddOeiu Temporincidi) utlabor. Etd…"
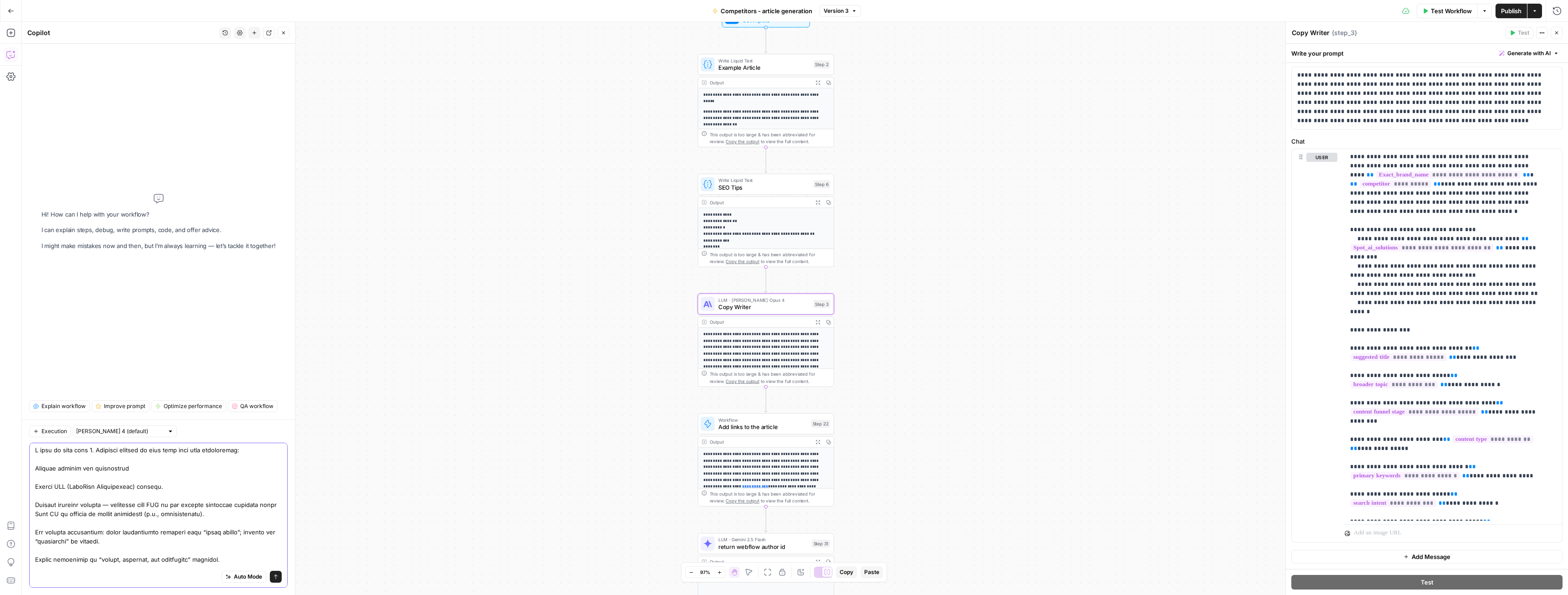
scroll to position [0, 0]
click at [33, 469] on div "Auto Mode Send" at bounding box center [158, 515] width 259 height 145
drag, startPoint x: 227, startPoint y: 516, endPoint x: 33, endPoint y: 507, distance: 194.2
click at [33, 507] on div "Auto Mode Send" at bounding box center [158, 515] width 259 height 145
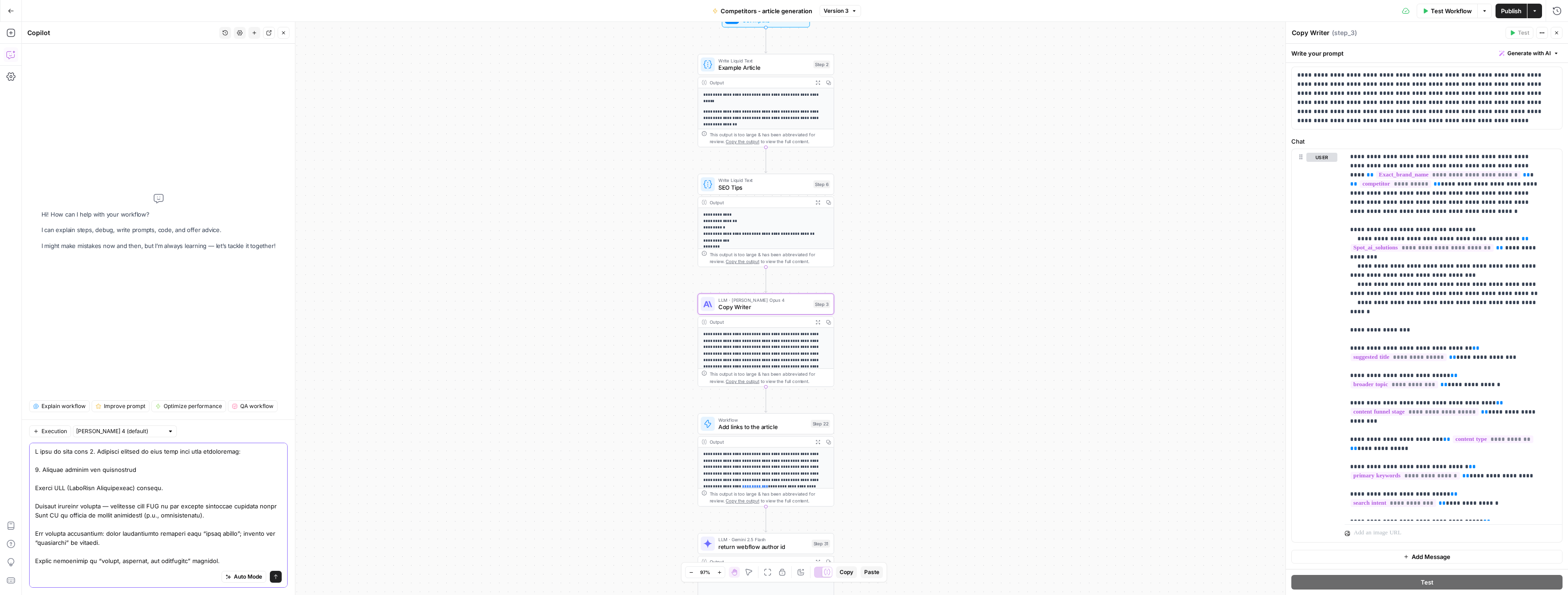
drag, startPoint x: 231, startPoint y: 518, endPoint x: 30, endPoint y: 505, distance: 201.4
click at [30, 505] on div "Auto Mode Send" at bounding box center [158, 515] width 259 height 145
drag, startPoint x: 231, startPoint y: 516, endPoint x: 30, endPoint y: 507, distance: 201.2
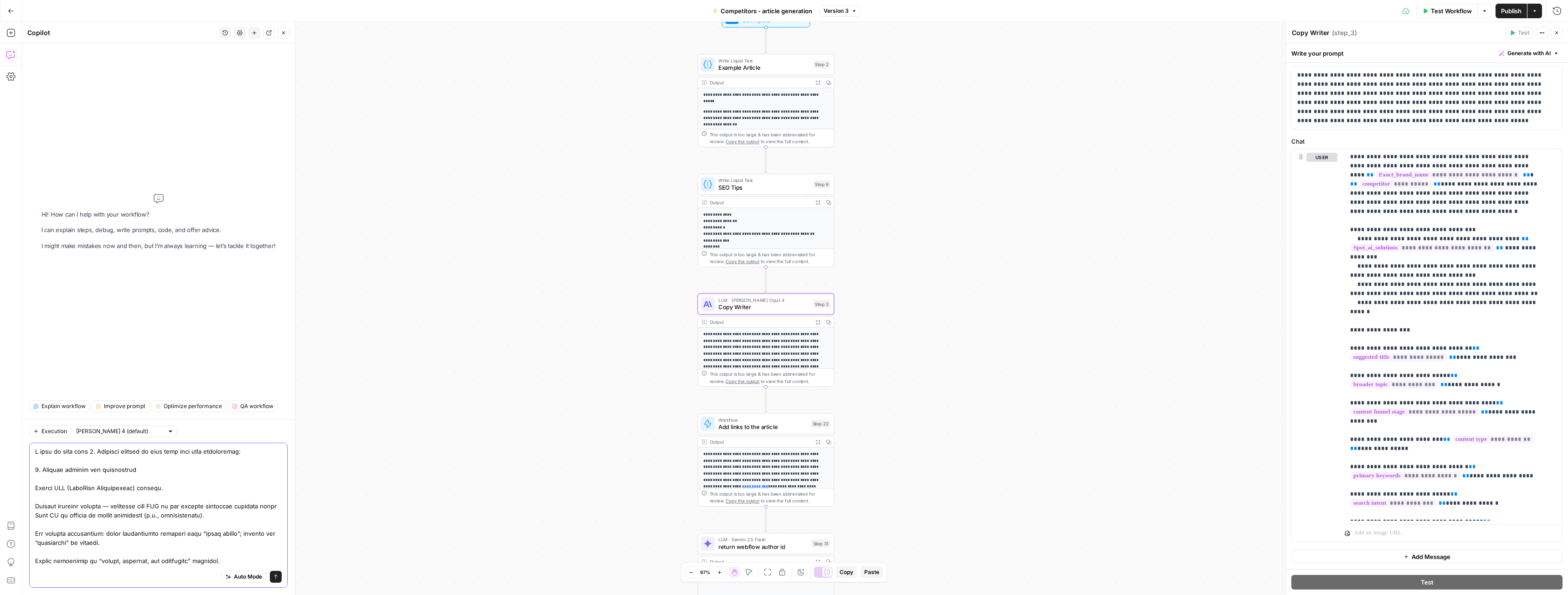
click at [30, 507] on div "Auto Mode Send" at bounding box center [158, 515] width 259 height 145
paste textarea ": LVT serves a narrower audience, focused only on outdoor perimeter security. I…"
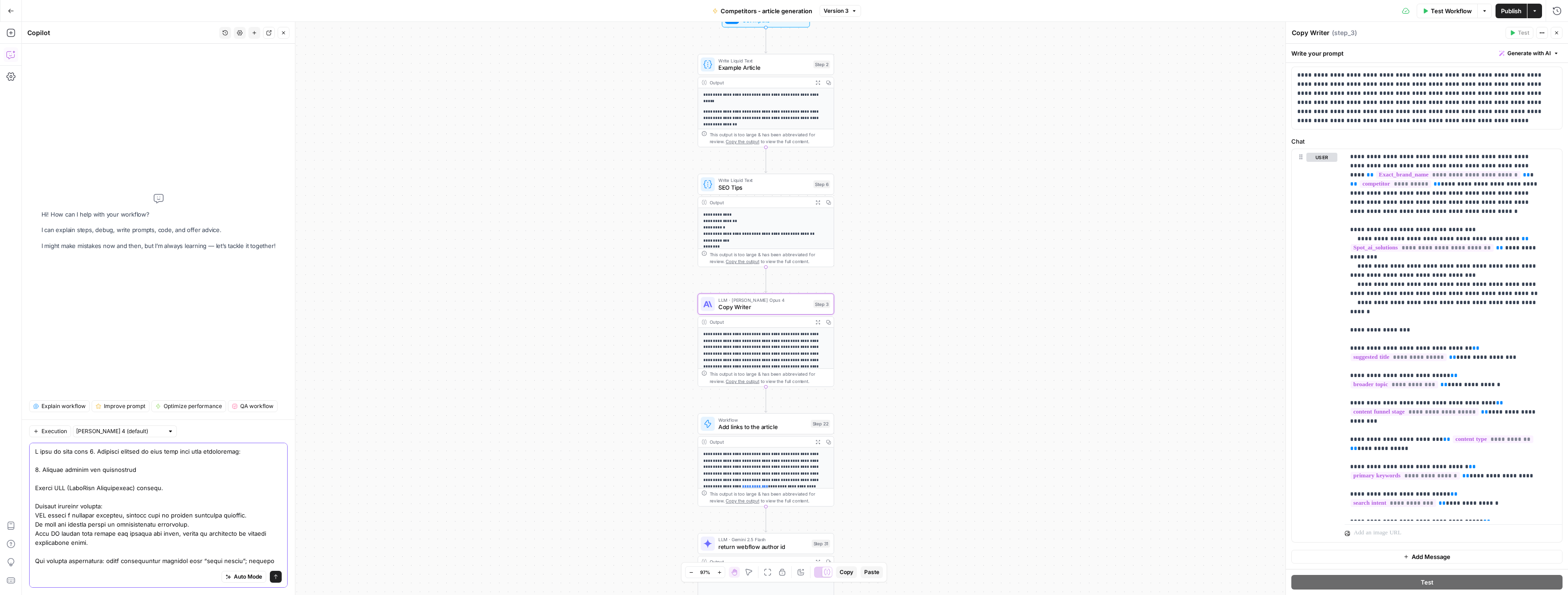
drag, startPoint x: 35, startPoint y: 515, endPoint x: 45, endPoint y: 515, distance: 10.0
drag, startPoint x: 102, startPoint y: 547, endPoint x: 29, endPoint y: 504, distance: 84.7
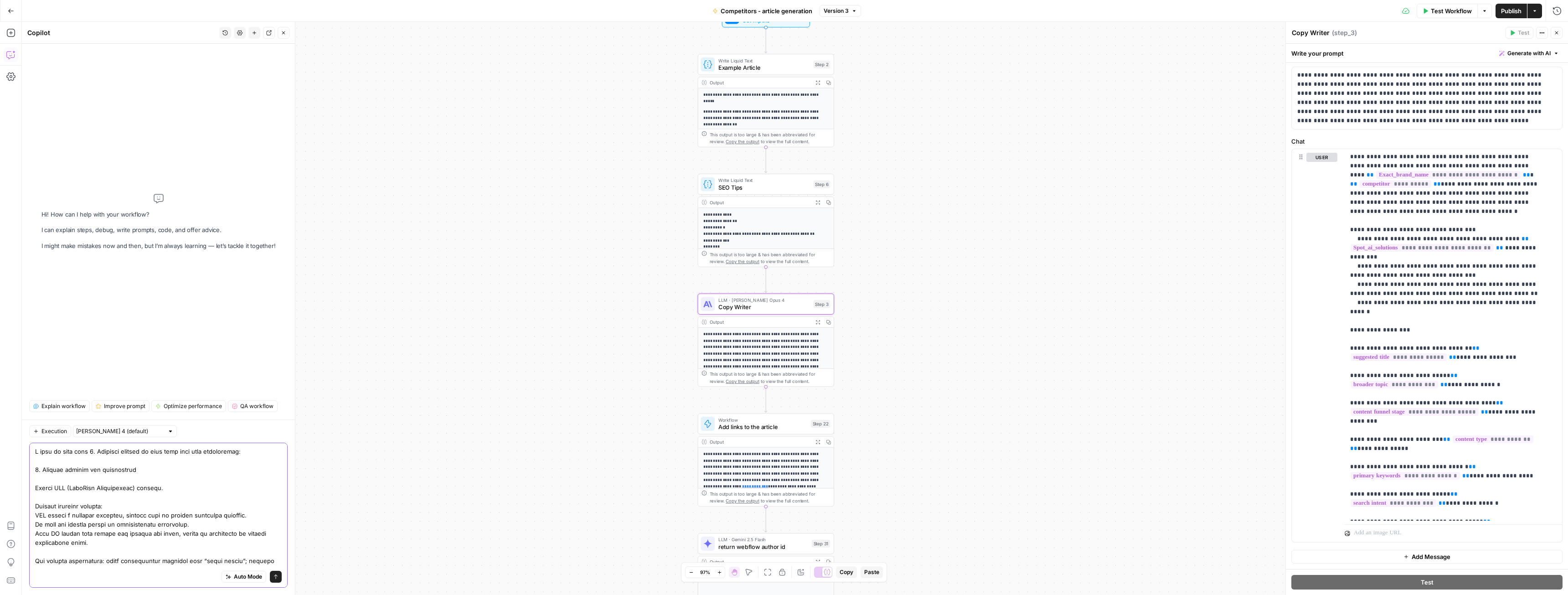
click at [29, 504] on div "Auto Mode Send" at bounding box center [158, 515] width 259 height 145
drag, startPoint x: 55, startPoint y: 487, endPoint x: 136, endPoint y: 484, distance: 81.1
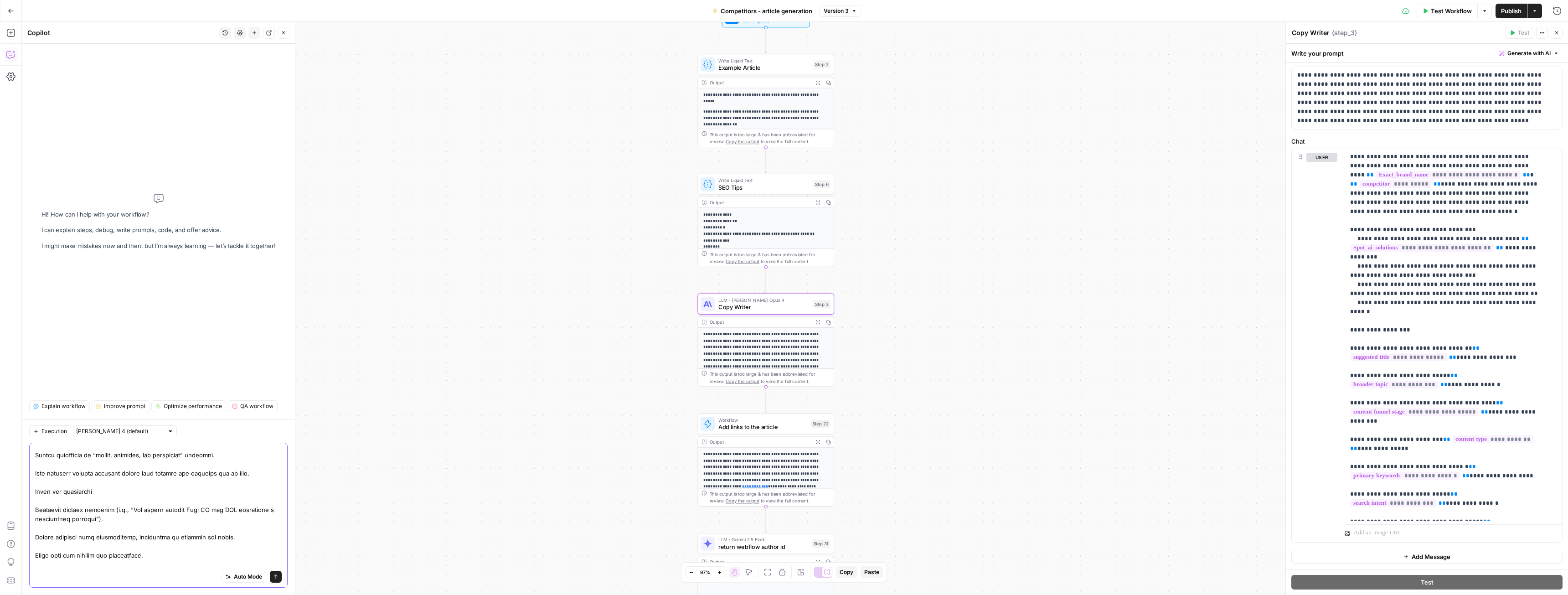
click at [106, 490] on textarea at bounding box center [158, 583] width 247 height 429
click at [35, 490] on div "Auto Mode Send" at bounding box center [158, 515] width 259 height 145
click at [35, 479] on textarea at bounding box center [158, 570] width 247 height 429
click at [106, 481] on textarea at bounding box center [158, 570] width 247 height 429
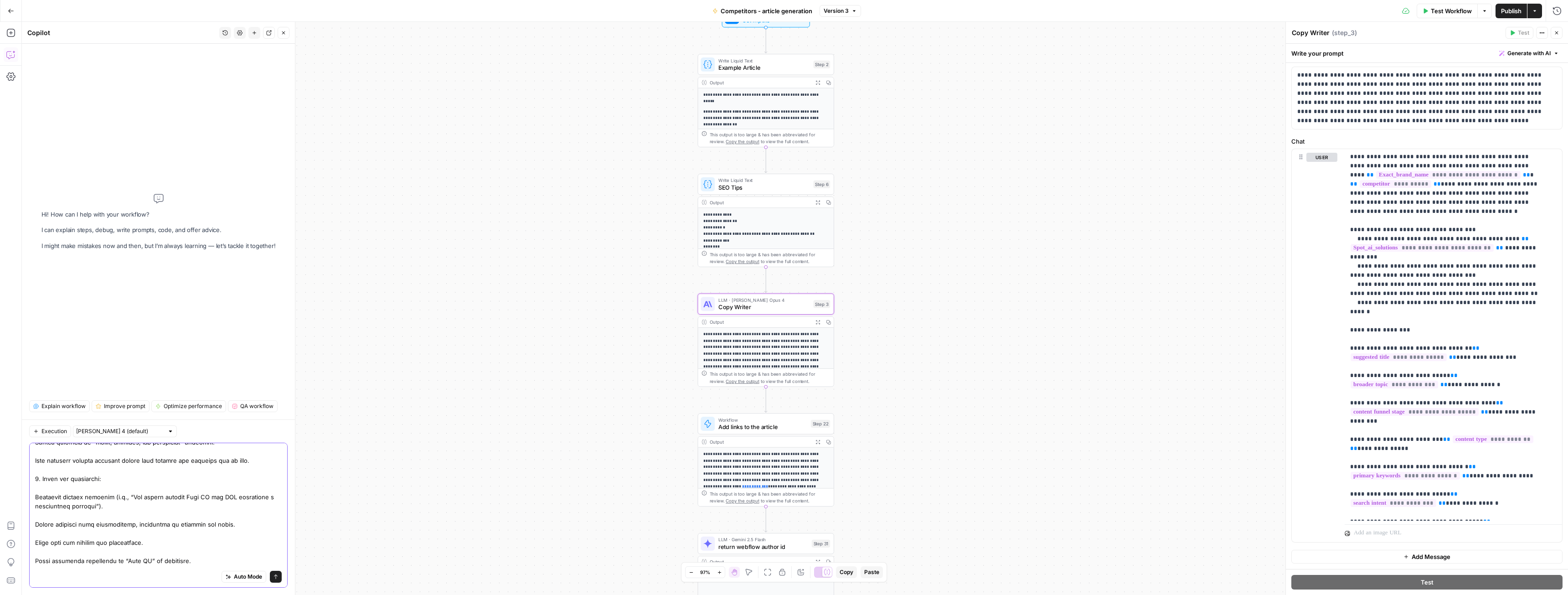
drag, startPoint x: 226, startPoint y: 496, endPoint x: 237, endPoint y: 495, distance: 11.0
click at [237, 495] on textarea at bounding box center [158, 570] width 247 height 429
click at [147, 499] on textarea at bounding box center [158, 490] width 247 height 429
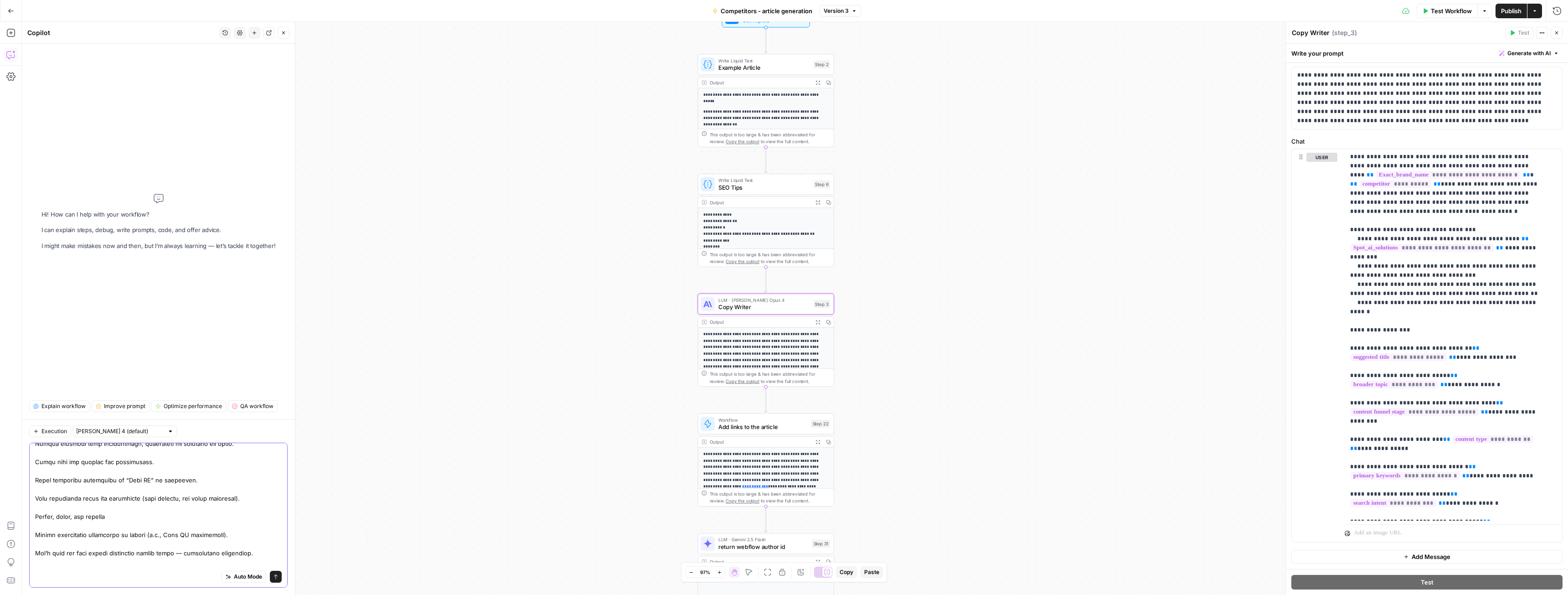
click at [147, 499] on textarea at bounding box center [158, 490] width 247 height 429
click at [38, 500] on textarea at bounding box center [158, 481] width 247 height 410
click at [78, 515] on textarea at bounding box center [158, 481] width 247 height 410
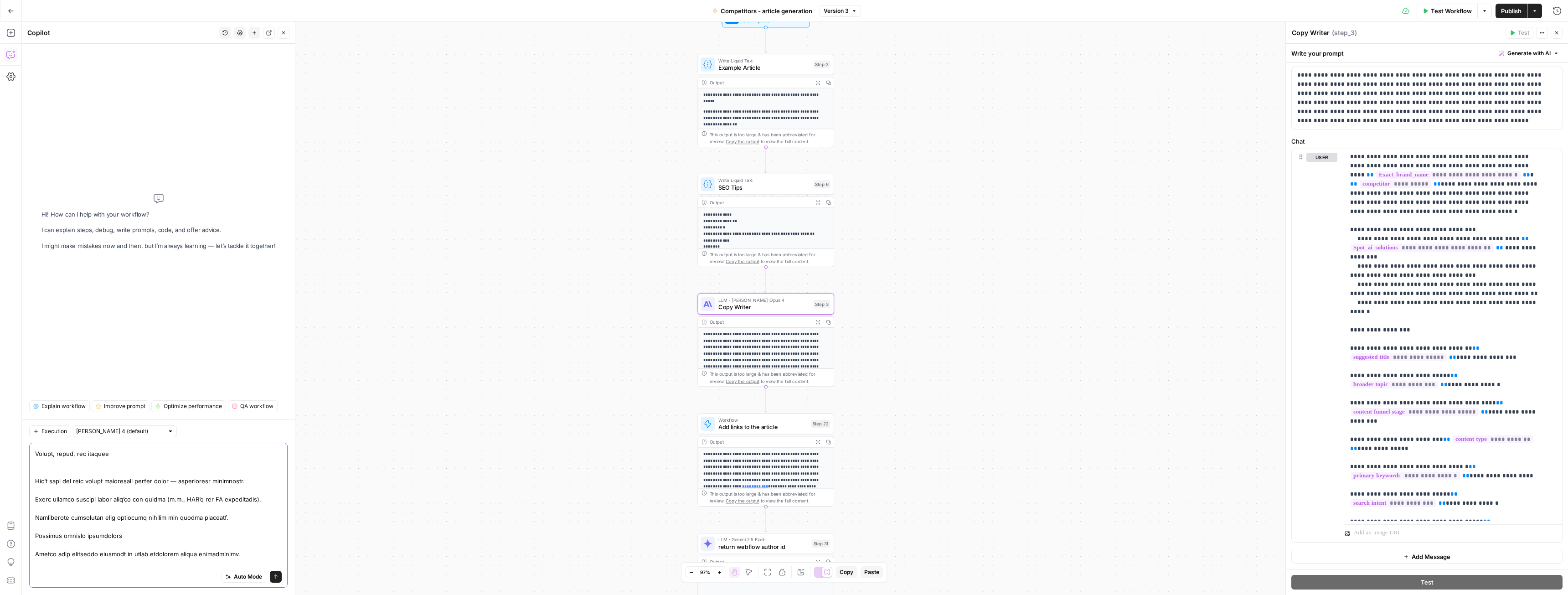
scroll to position [217, 0]
click at [100, 479] on textarea at bounding box center [158, 430] width 247 height 401
click at [75, 489] on textarea at bounding box center [158, 426] width 247 height 392
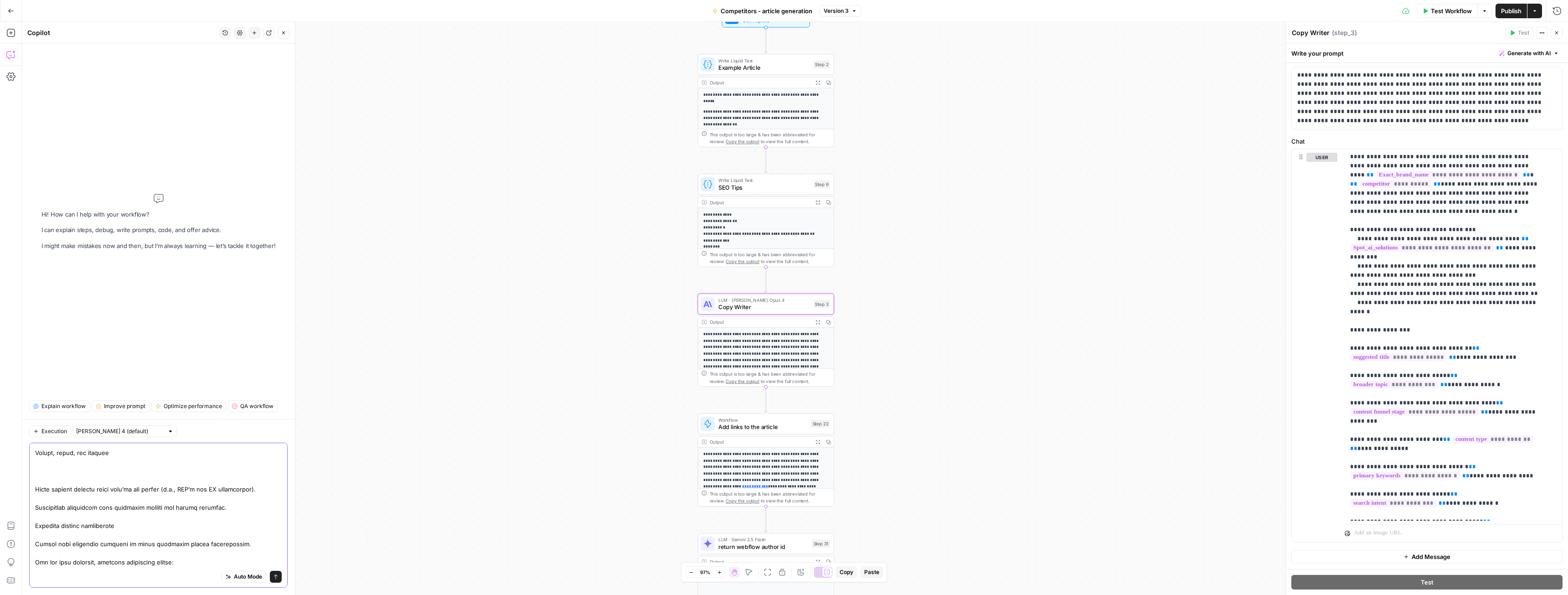
click at [75, 489] on textarea at bounding box center [158, 426] width 247 height 392
click at [83, 471] on textarea at bounding box center [158, 407] width 247 height 356
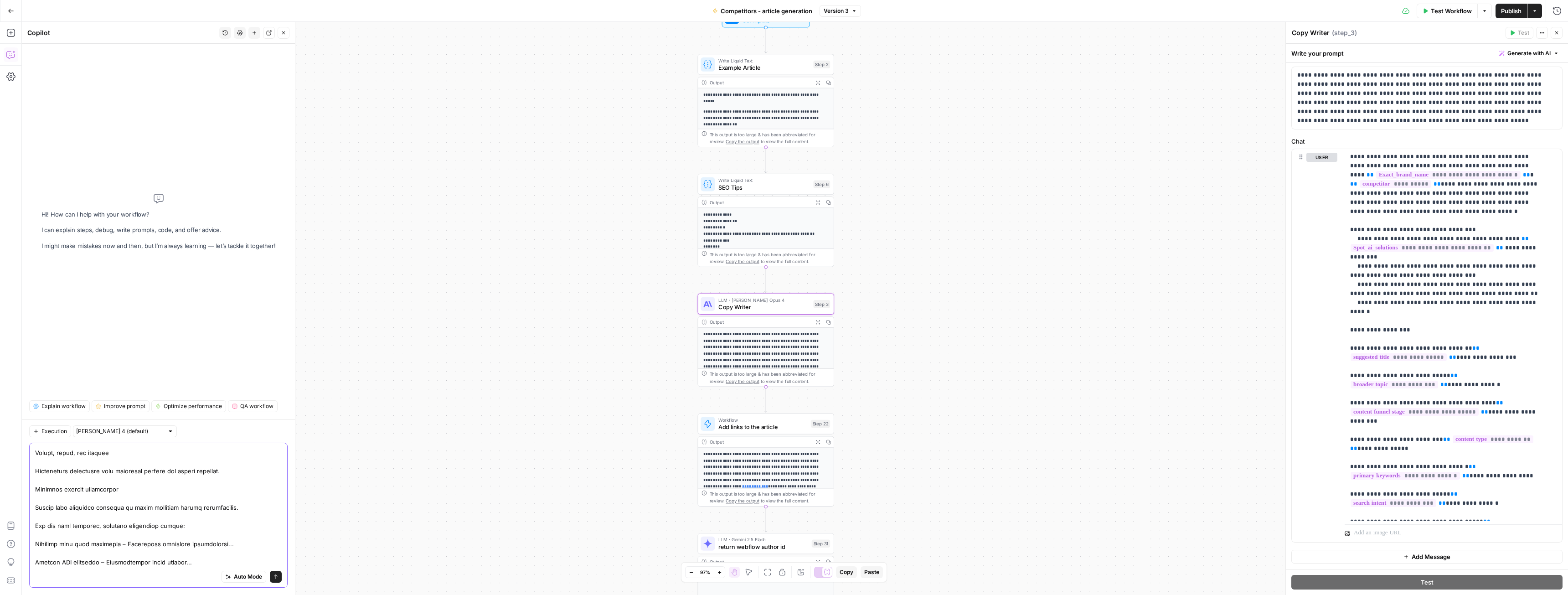
click at [73, 489] on textarea at bounding box center [158, 407] width 247 height 356
click at [72, 473] on textarea at bounding box center [158, 407] width 247 height 356
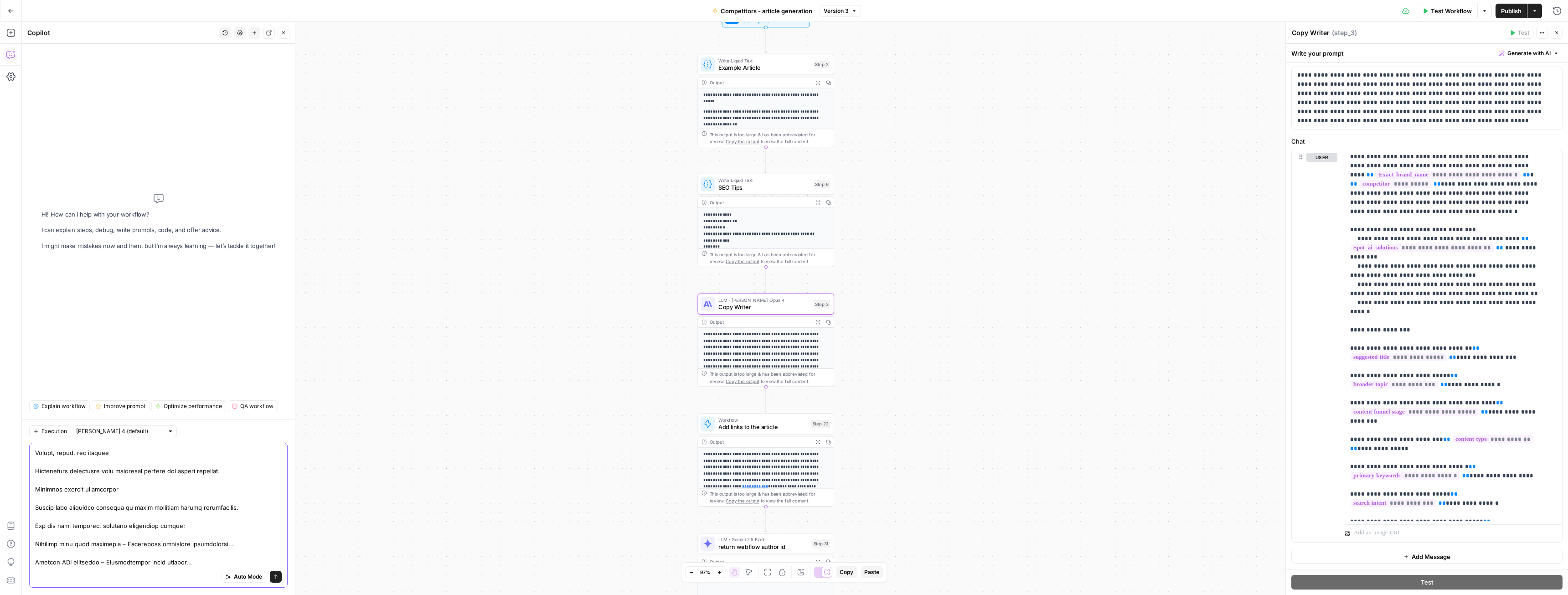
click at [72, 473] on textarea at bounding box center [158, 407] width 247 height 356
click at [72, 457] on textarea at bounding box center [158, 407] width 247 height 356
click at [72, 452] on textarea at bounding box center [158, 407] width 247 height 356
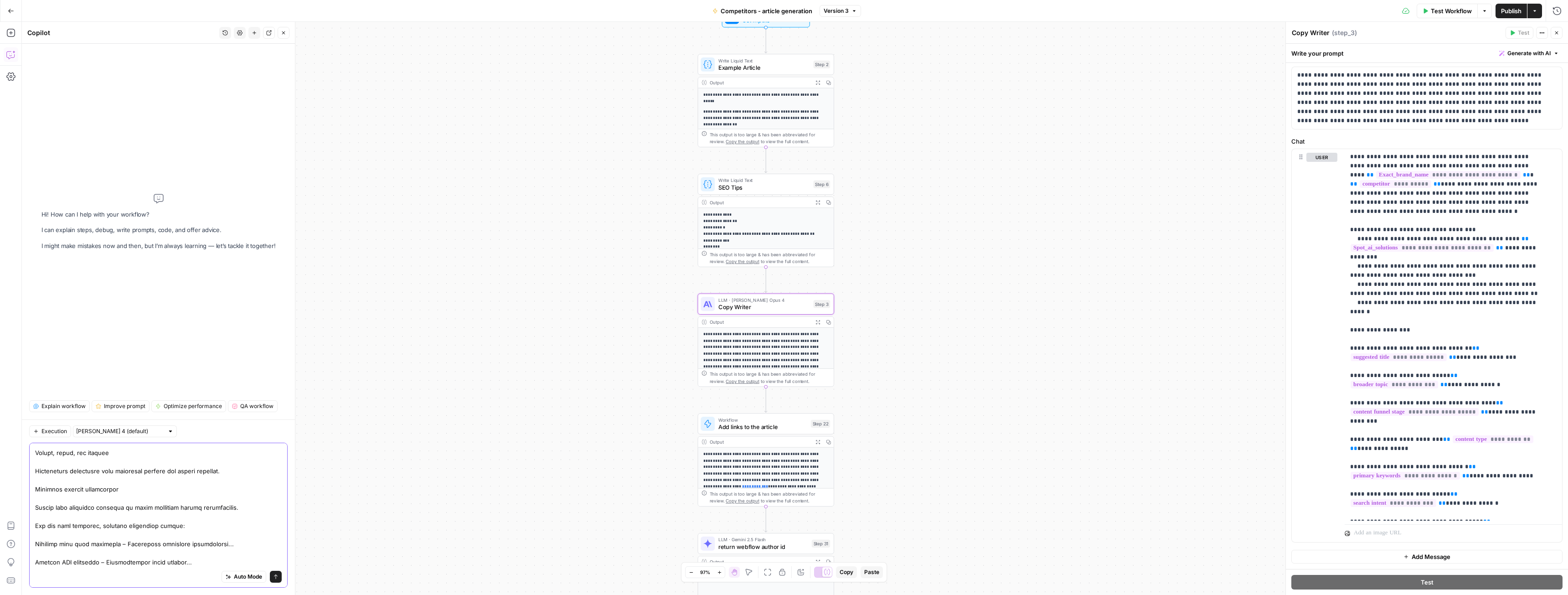
click at [72, 452] on textarea at bounding box center [158, 407] width 247 height 356
click at [114, 456] on textarea at bounding box center [158, 407] width 247 height 356
click at [37, 452] on textarea at bounding box center [158, 407] width 247 height 356
click at [149, 455] on textarea at bounding box center [158, 407] width 247 height 356
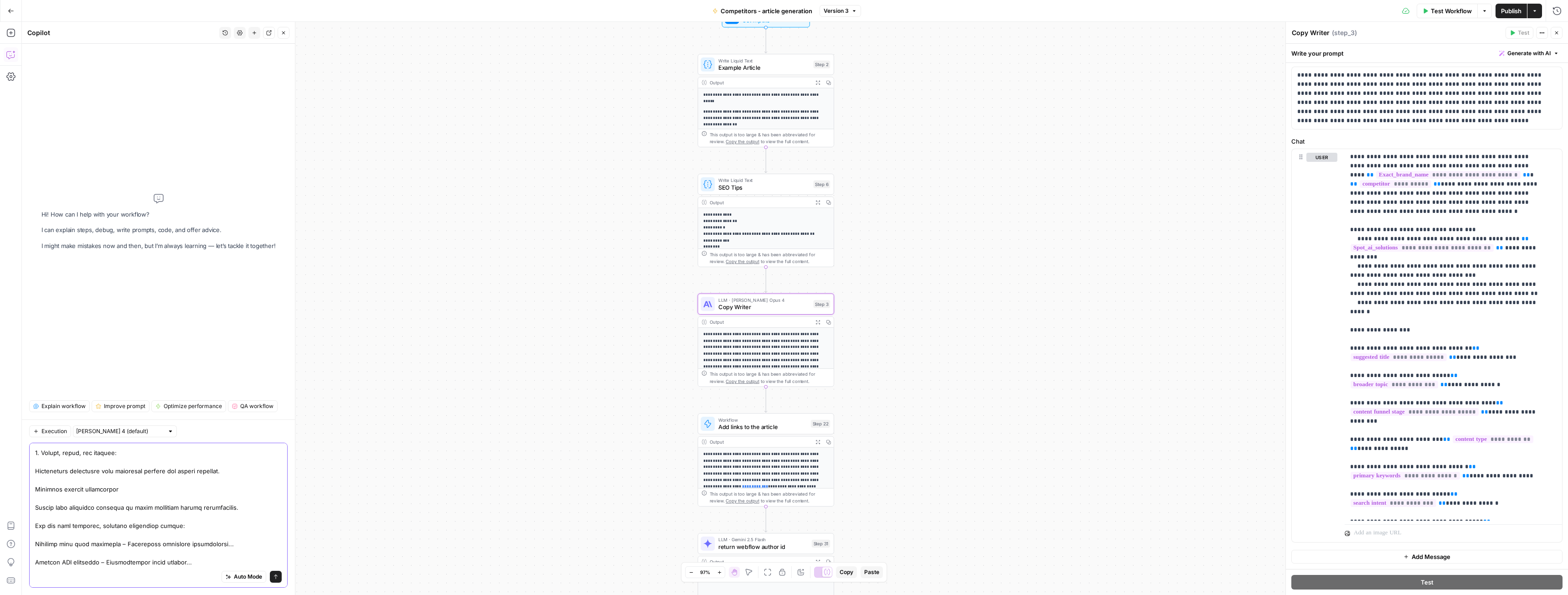
click at [36, 489] on textarea at bounding box center [158, 407] width 247 height 356
click at [137, 490] on textarea at bounding box center [158, 407] width 247 height 356
drag, startPoint x: 54, startPoint y: 557, endPoint x: 29, endPoint y: 501, distance: 61.3
click at [29, 501] on div "Execution Claude Sonnet 4 (default) Auto Mode Send" at bounding box center [158, 507] width 273 height 175
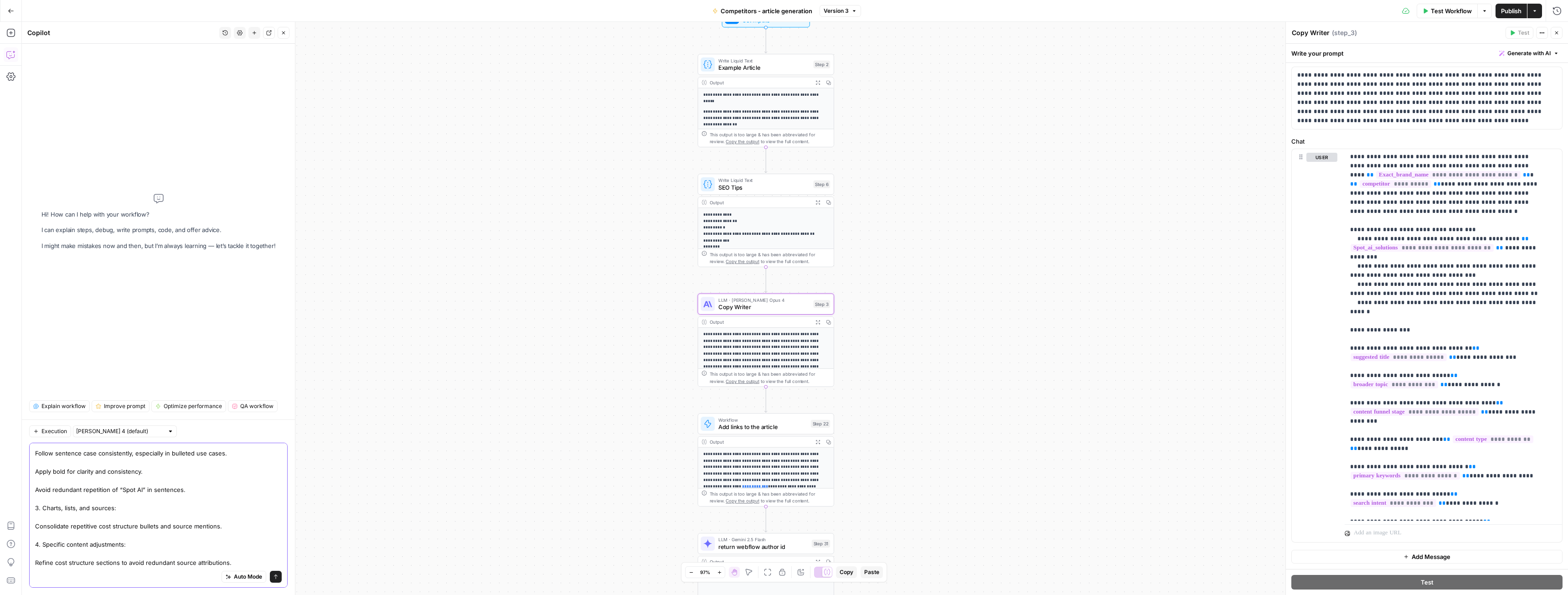
scroll to position [172, 0]
type textarea "I want to edit step 3. Articles written by this step need some adjustments: 1. …"
click at [273, 577] on button "Send" at bounding box center [275, 577] width 12 height 12
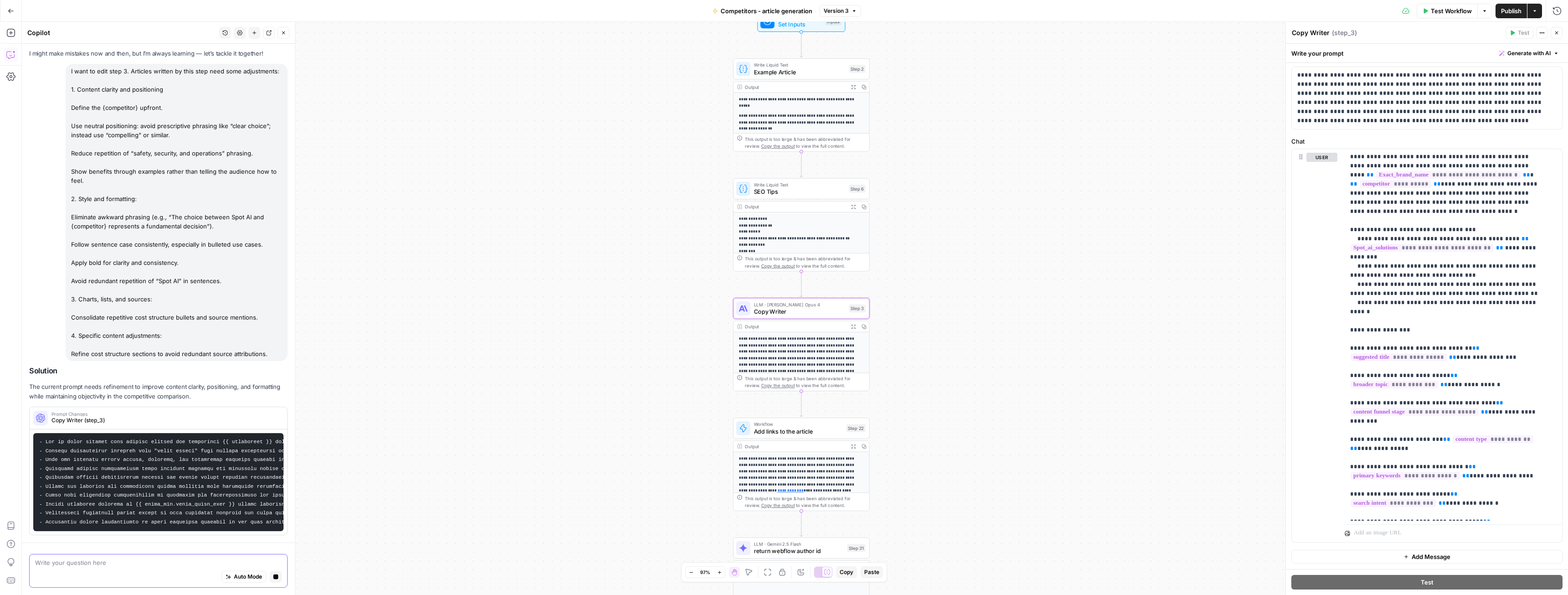
scroll to position [0, 0]
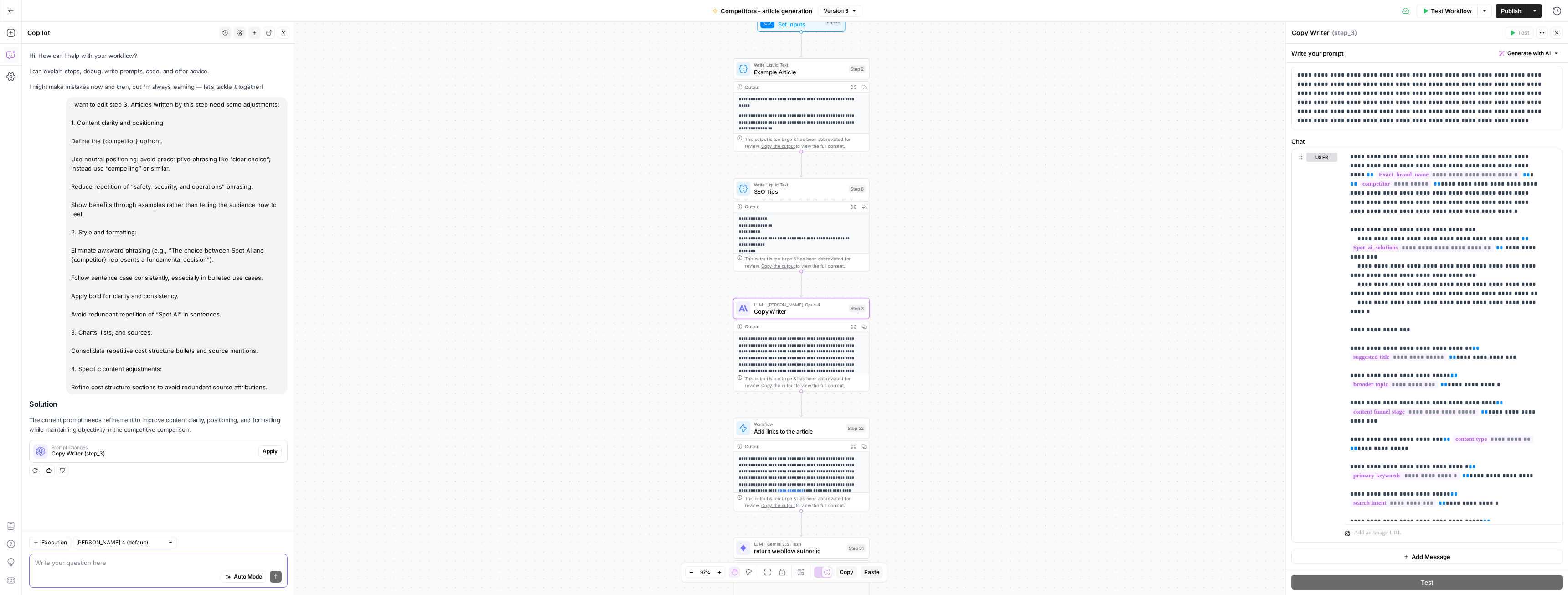
click at [261, 457] on button "Apply" at bounding box center [270, 451] width 23 height 12
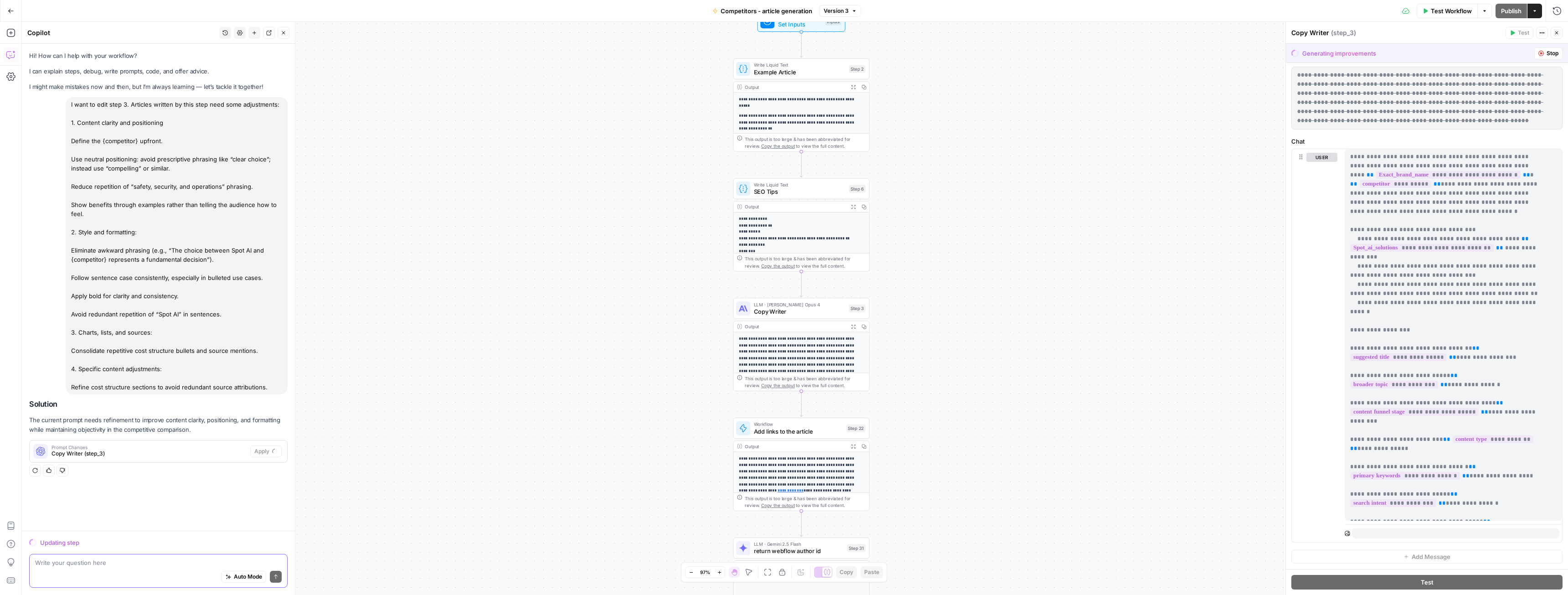
drag, startPoint x: 273, startPoint y: 395, endPoint x: 63, endPoint y: 102, distance: 360.5
click at [63, 102] on div "I want to edit step 3. Articles written by this step need some adjustments: 1. …" at bounding box center [158, 246] width 259 height 297
copy div "I want to edit step 3. Articles written by this step need some adjustments: 1. …"
click at [174, 242] on div "I want to edit step 3. Articles written by this step need some adjustments: 1. …" at bounding box center [177, 246] width 222 height 297
drag, startPoint x: 147, startPoint y: 234, endPoint x: 68, endPoint y: 231, distance: 79.1
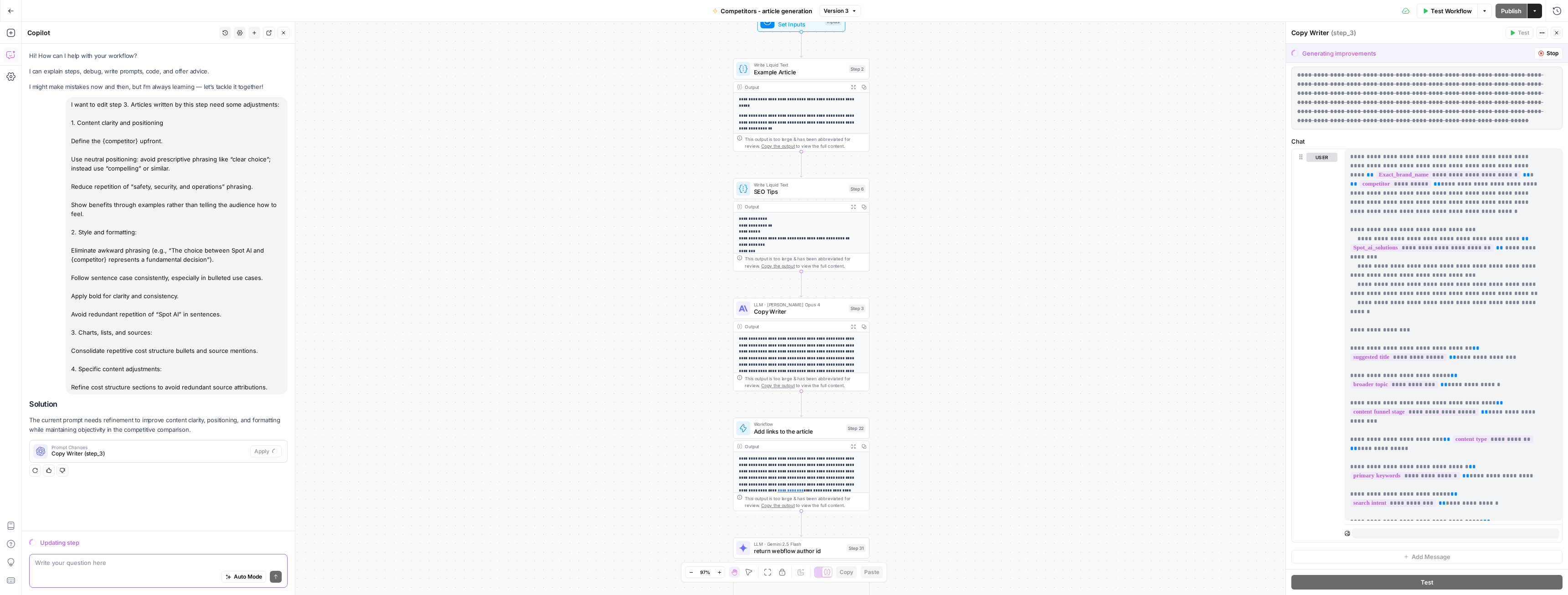
click at [68, 231] on div "I want to edit step 3. Articles written by this step need some adjustments: 1. …" at bounding box center [177, 246] width 222 height 297
click at [155, 230] on div "I want to edit step 3. Articles written by this step need some adjustments: 1. …" at bounding box center [177, 246] width 222 height 297
click at [141, 233] on div "I want to edit step 3. Articles written by this step need some adjustments: 1. …" at bounding box center [177, 246] width 222 height 297
click at [123, 233] on div "I want to edit step 3. Articles written by this step need some adjustments: 1. …" at bounding box center [177, 246] width 222 height 297
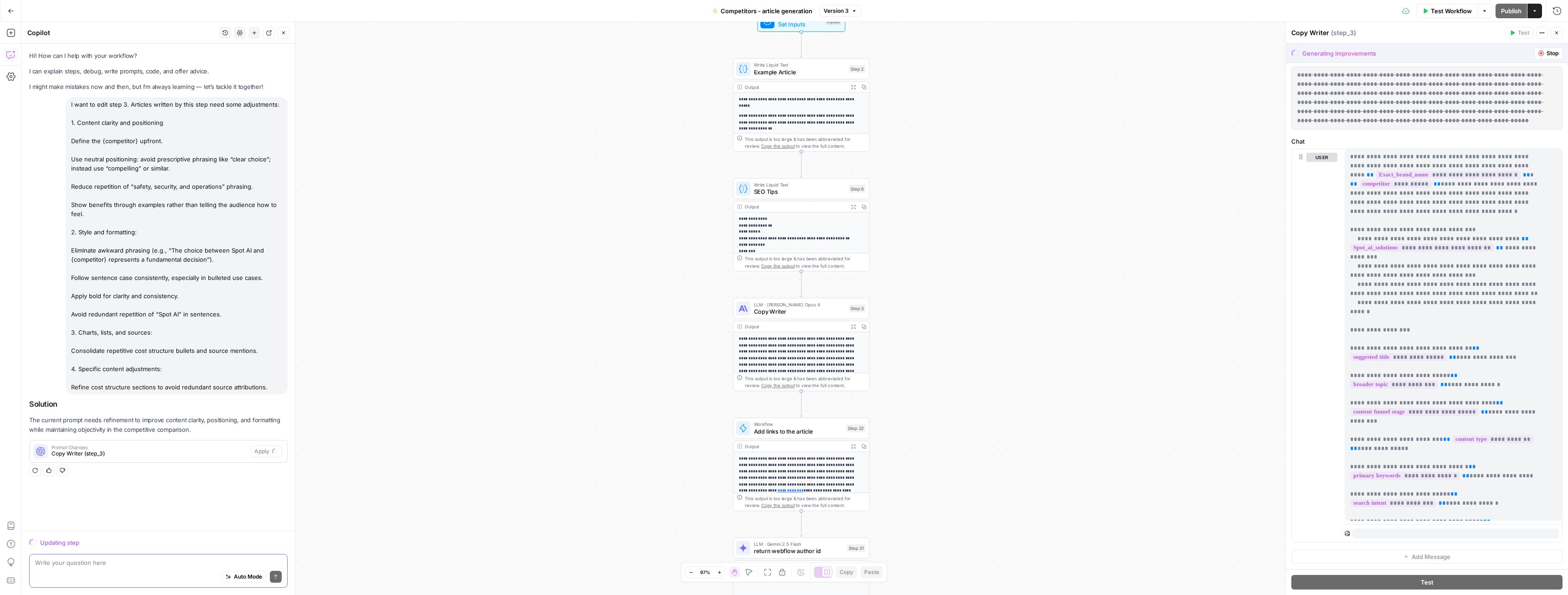
click at [136, 232] on div "I want to edit step 3. Articles written by this step need some adjustments: 1. …" at bounding box center [177, 246] width 222 height 297
click at [37, 473] on icon "button" at bounding box center [35, 470] width 5 height 5
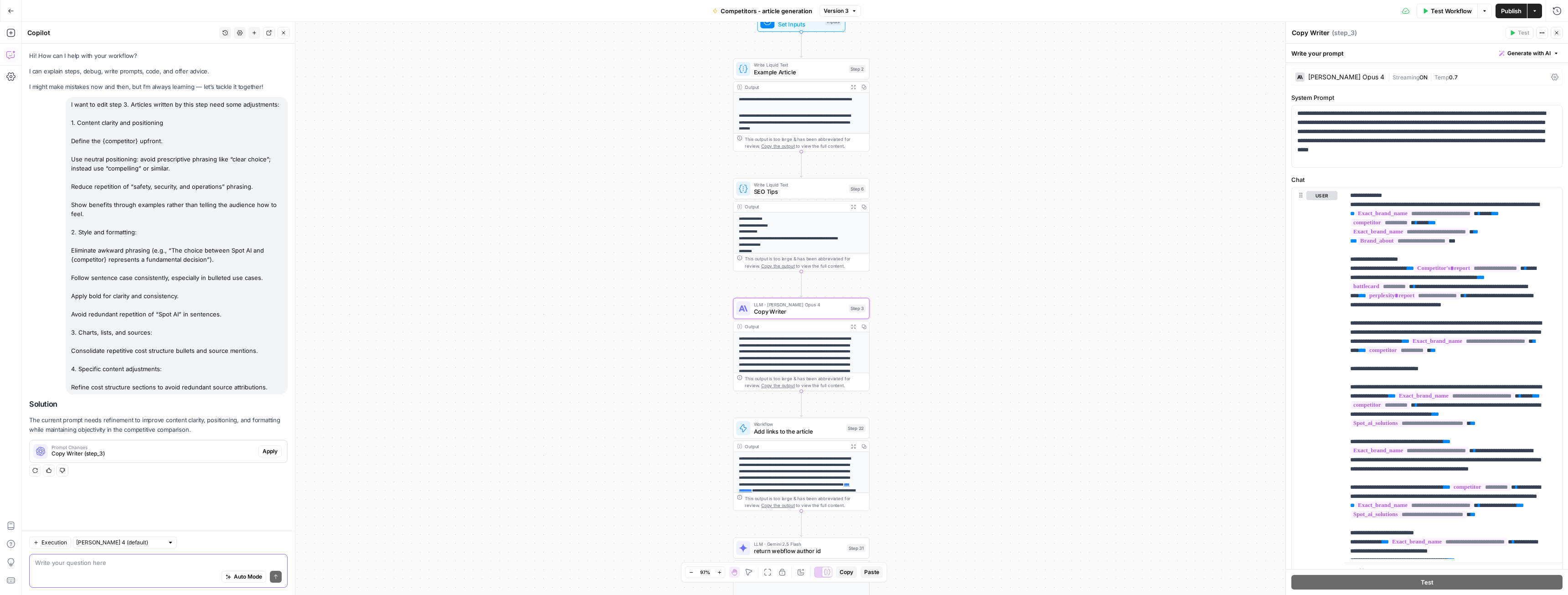
click at [242, 458] on span "Copy Writer (step_3)" at bounding box center [153, 453] width 203 height 8
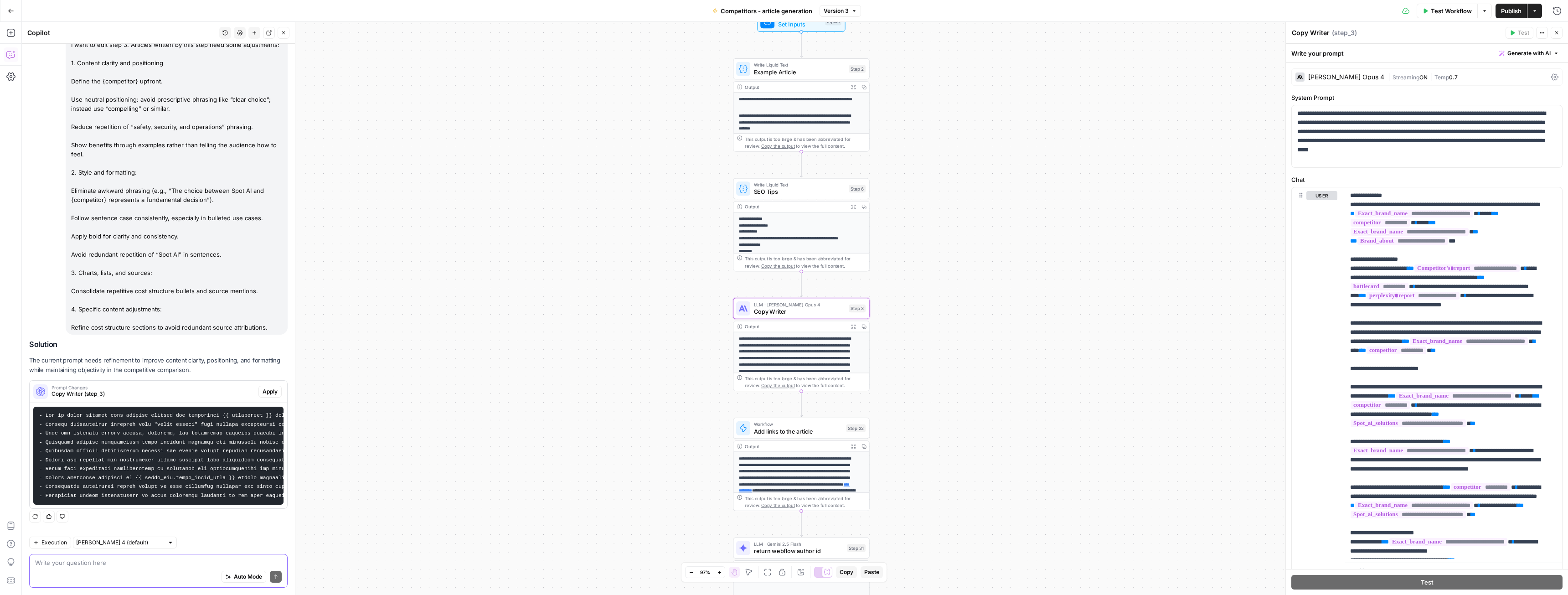
scroll to position [85, 0]
click at [262, 388] on span "Apply" at bounding box center [270, 392] width 15 height 8
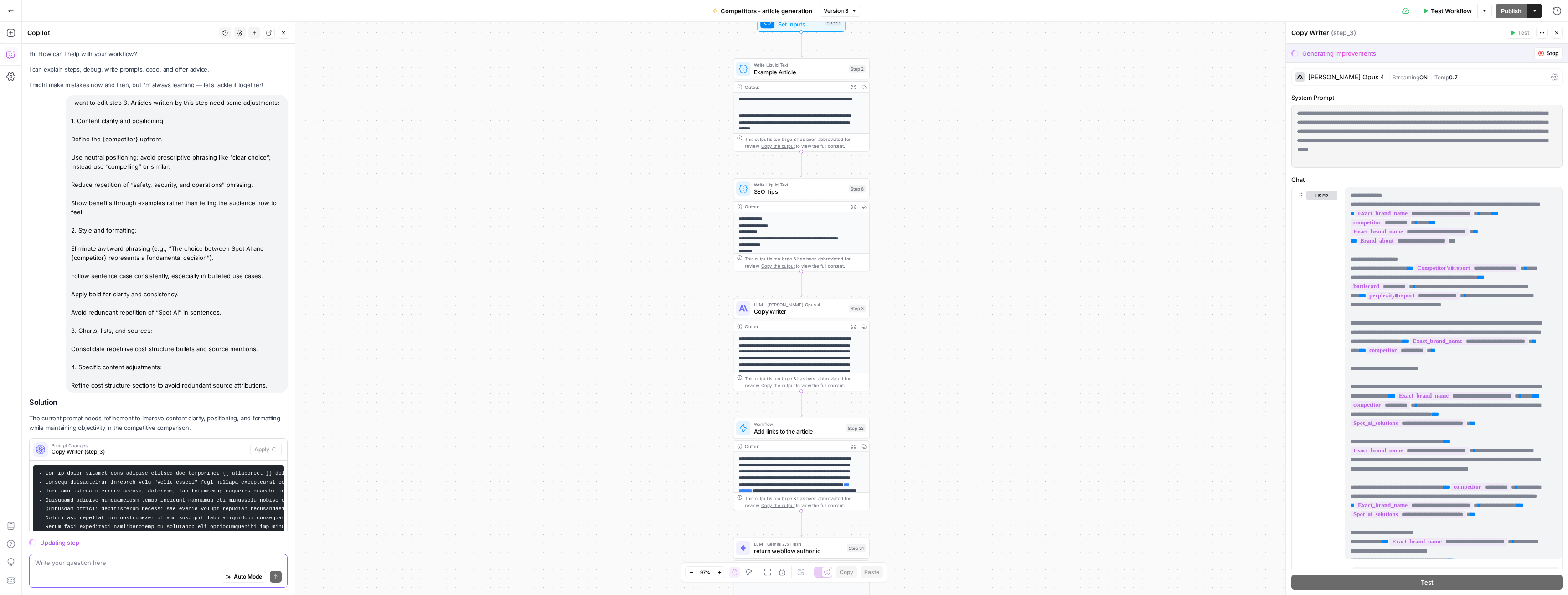
scroll to position [0, 0]
drag, startPoint x: 267, startPoint y: 308, endPoint x: 69, endPoint y: 107, distance: 282.1
click at [69, 107] on div "I want to edit step 3. Articles written by this step need some adjustments: 1. …" at bounding box center [177, 246] width 222 height 297
copy div "I want to edit step 3. Articles written by this step need some adjustments: 1. …"
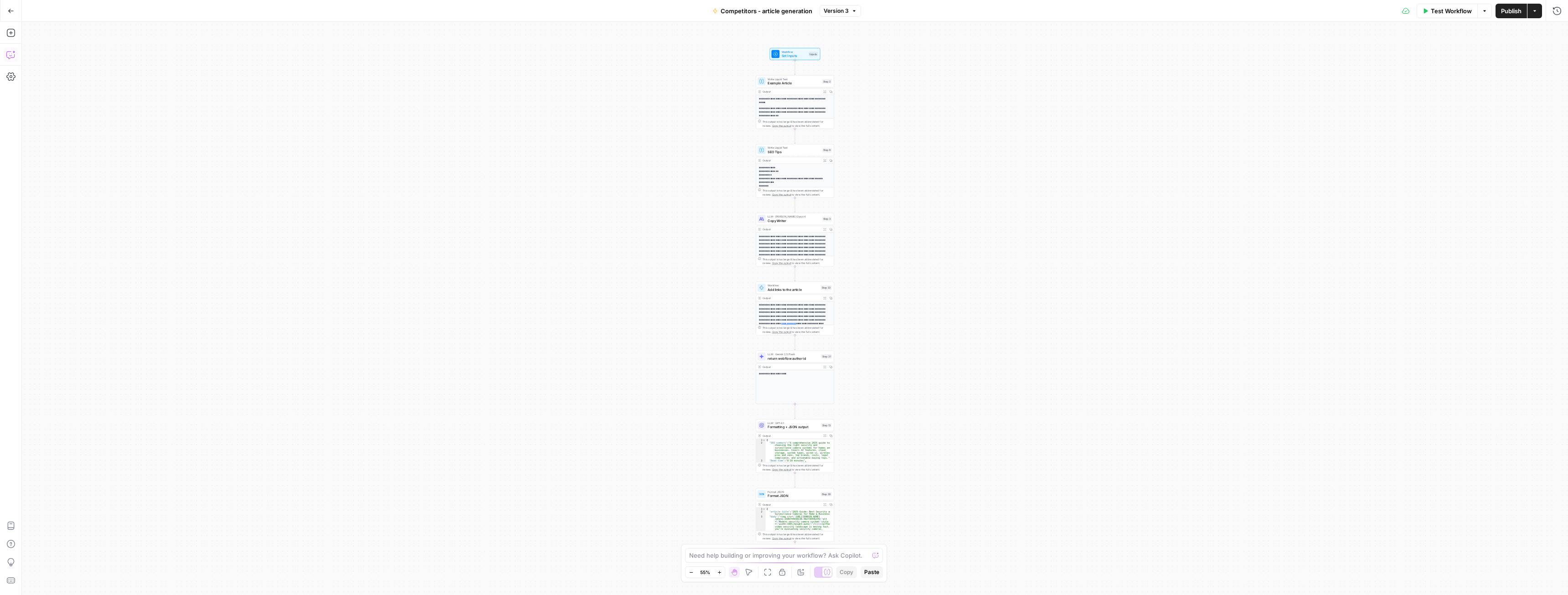
click at [12, 54] on icon "button" at bounding box center [10, 54] width 9 height 9
click at [92, 568] on div "Auto Mode Send" at bounding box center [158, 577] width 247 height 20
paste textarea "I want to edit step 3. Articles written by this step need some adjustments: 1. …"
type textarea "I want to edit step 3. Articles written by this step need some adjustments: 1. …"
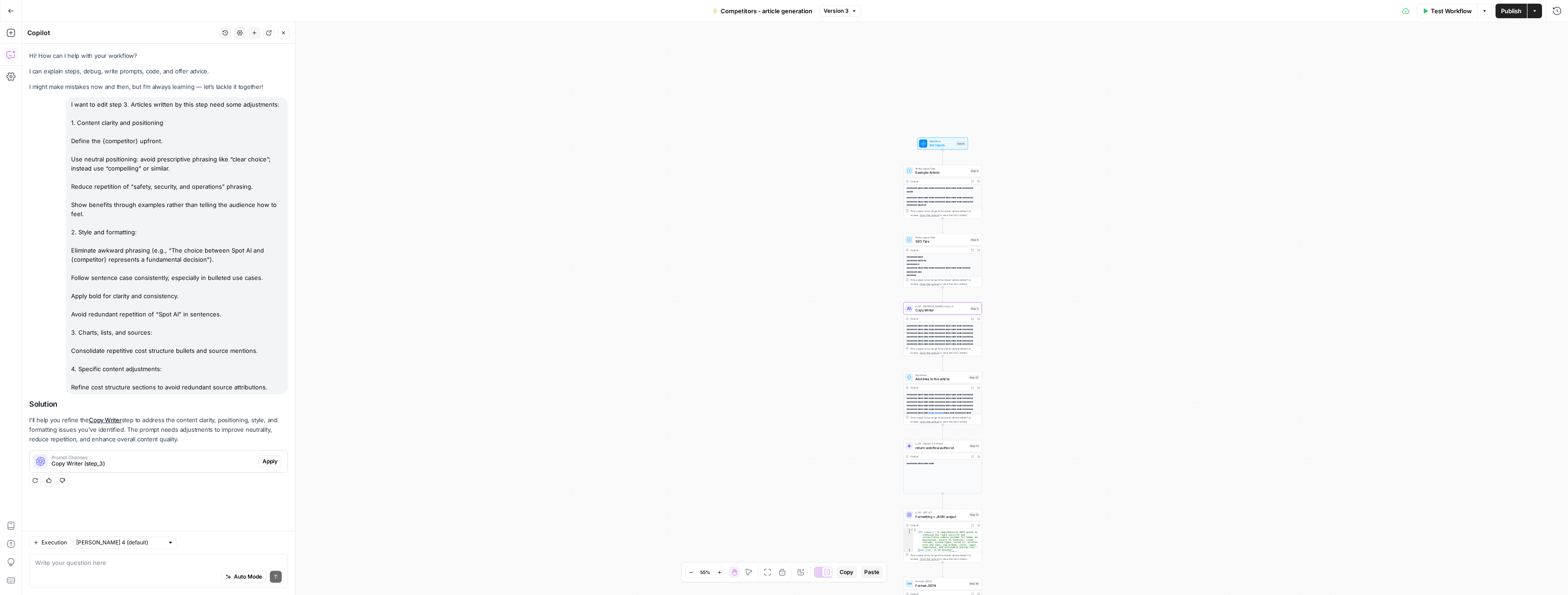
click at [272, 466] on button "Apply" at bounding box center [270, 461] width 23 height 12
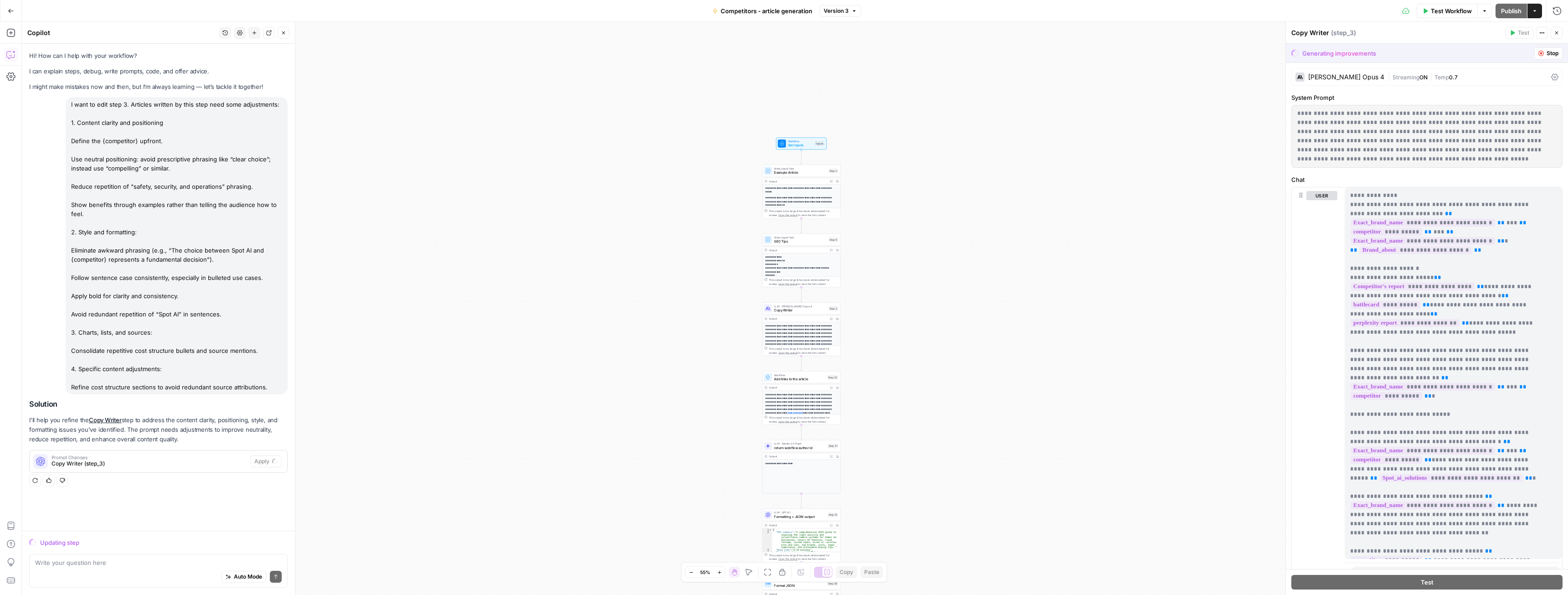
click at [1547, 52] on span "Stop" at bounding box center [1552, 53] width 12 height 8
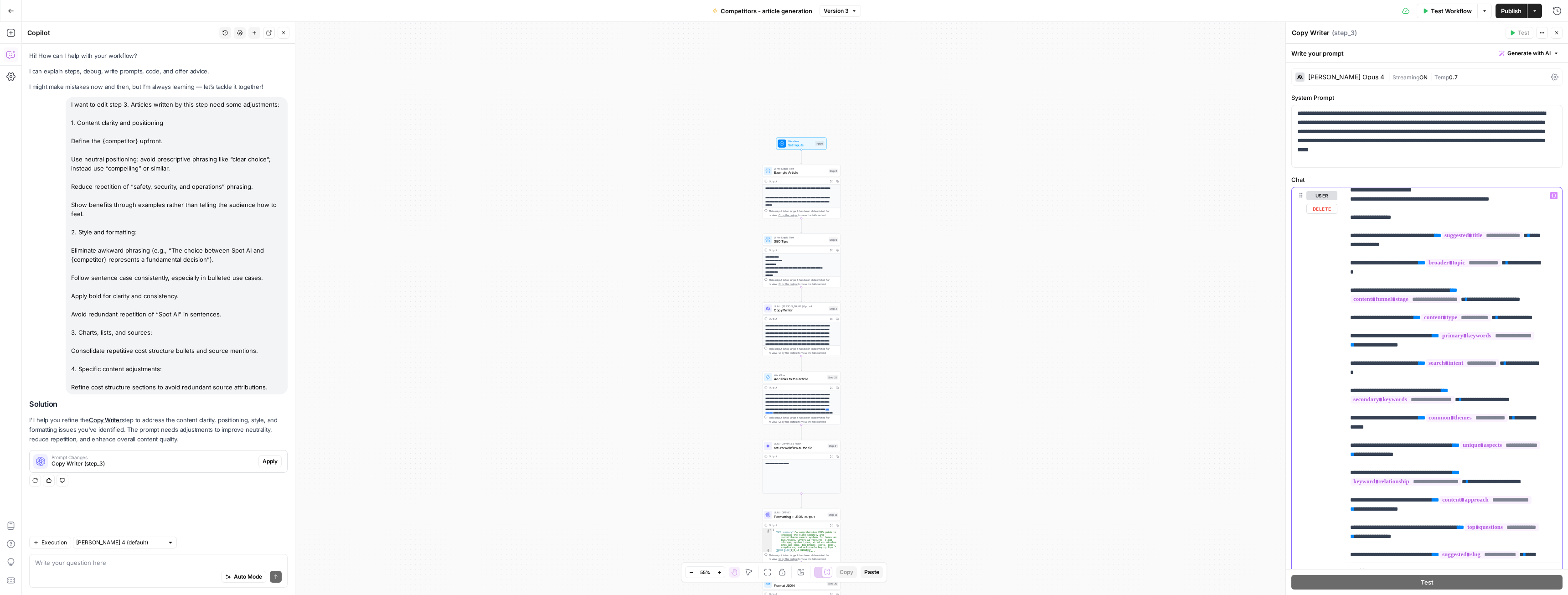
scroll to position [2345, 0]
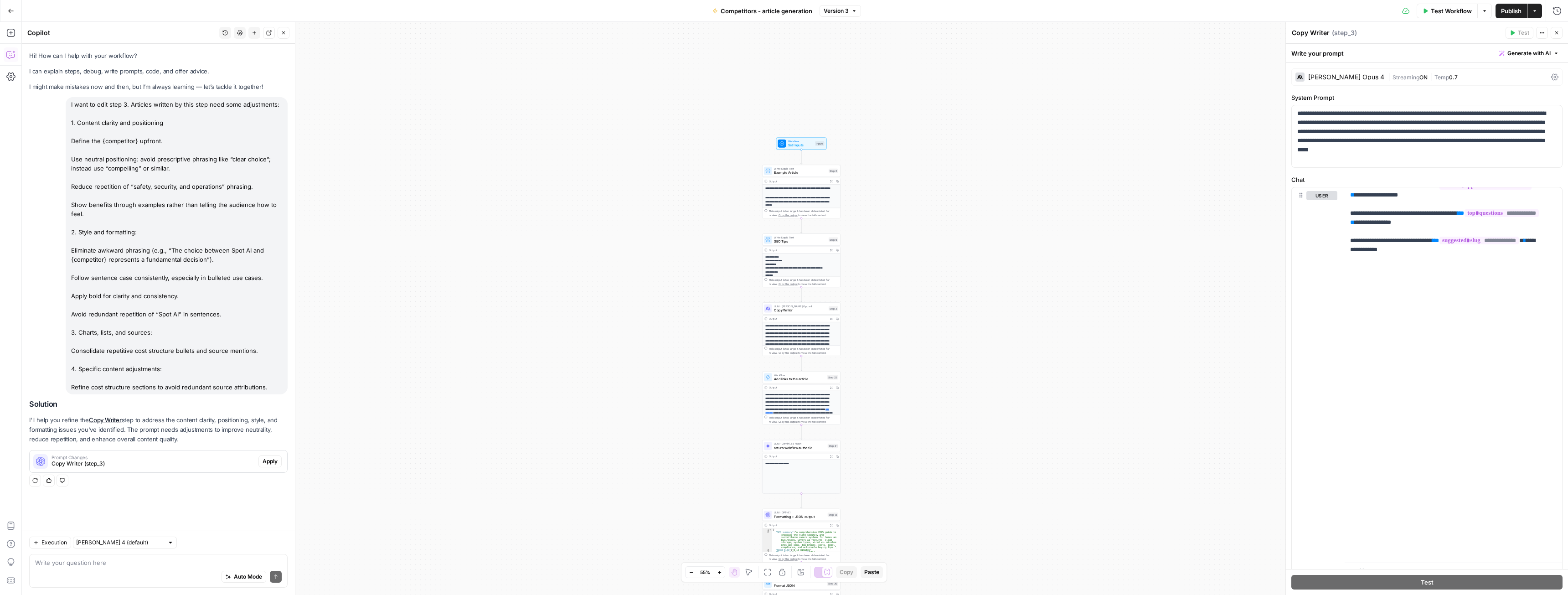
drag, startPoint x: 267, startPoint y: 390, endPoint x: 57, endPoint y: 102, distance: 356.4
click at [57, 102] on div "I want to edit step 3. Articles written by this step need some adjustments: 1. …" at bounding box center [158, 246] width 259 height 297
click at [161, 194] on div "I want to edit step 3. Articles written by this step need some adjustments: 1. …" at bounding box center [177, 246] width 222 height 297
drag, startPoint x: 71, startPoint y: 121, endPoint x: 277, endPoint y: 392, distance: 340.4
click at [277, 392] on div "I want to edit step 3. Articles written by this step need some adjustments: 1. …" at bounding box center [177, 246] width 222 height 297
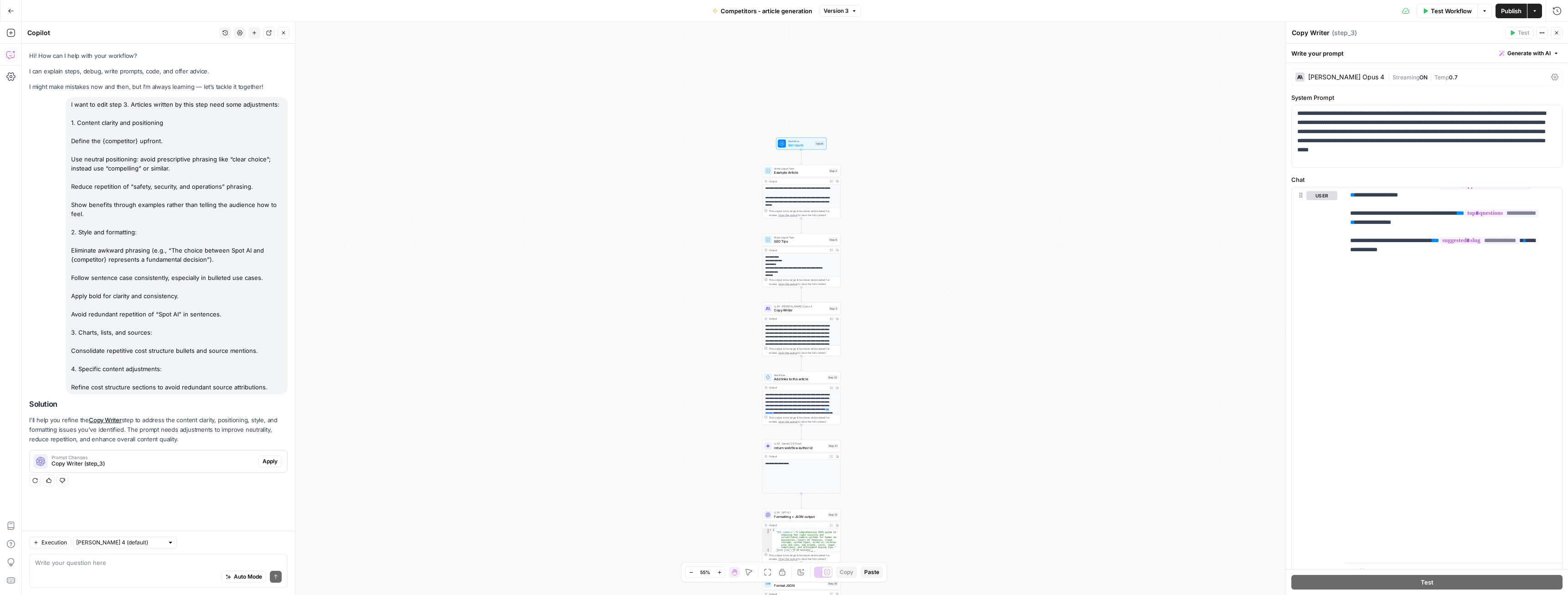
copy div "1. Content clarity and positioning Define the {competitor} upfront. Use neutral…"
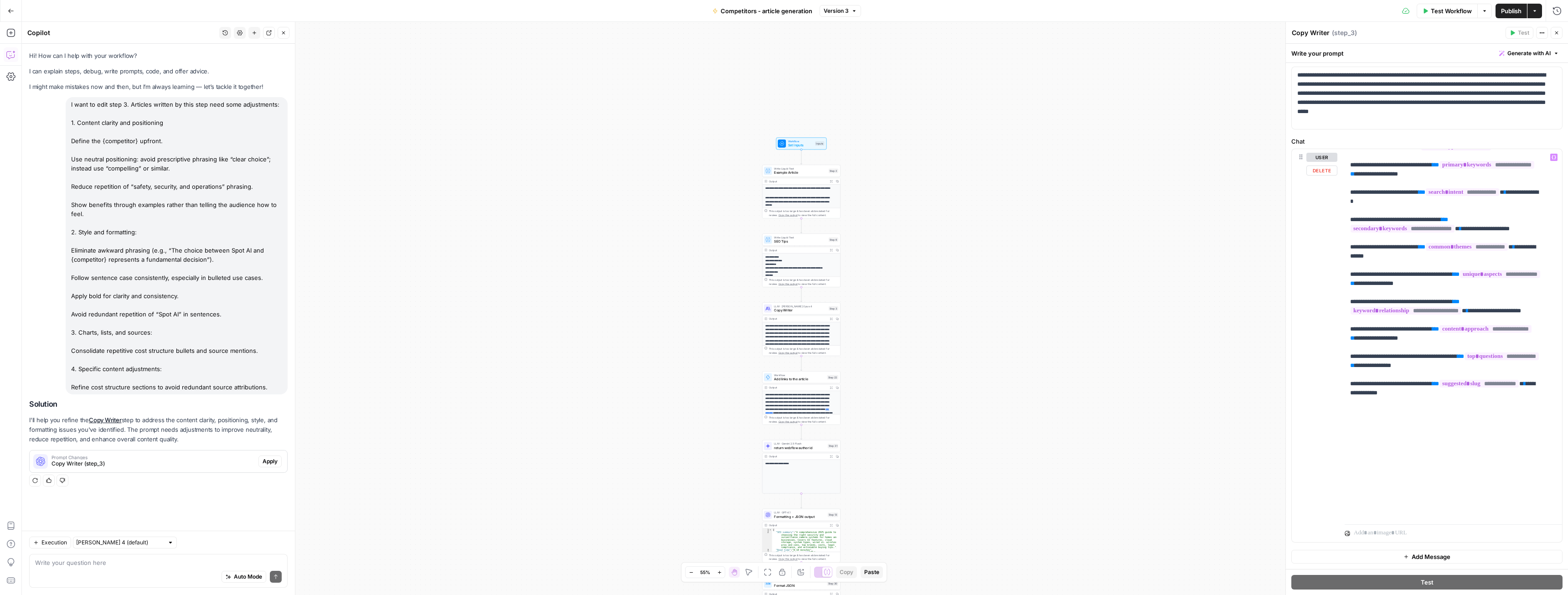
scroll to position [2162, 0]
click at [251, 292] on div "I want to edit step 3. Articles written by this step need some adjustments: 1. …" at bounding box center [177, 246] width 222 height 297
click at [268, 462] on span "Apply" at bounding box center [270, 461] width 15 height 8
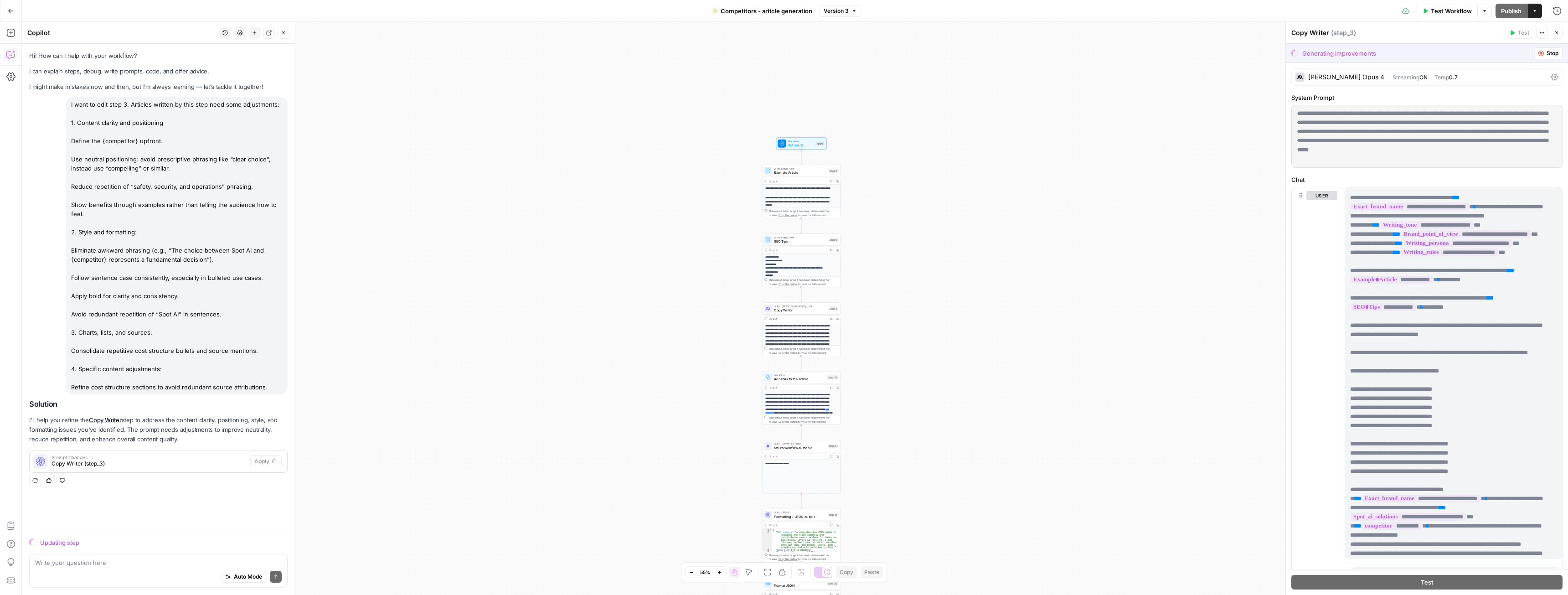
scroll to position [593, 0]
click at [1538, 51] on icon "button" at bounding box center [1541, 53] width 5 height 5
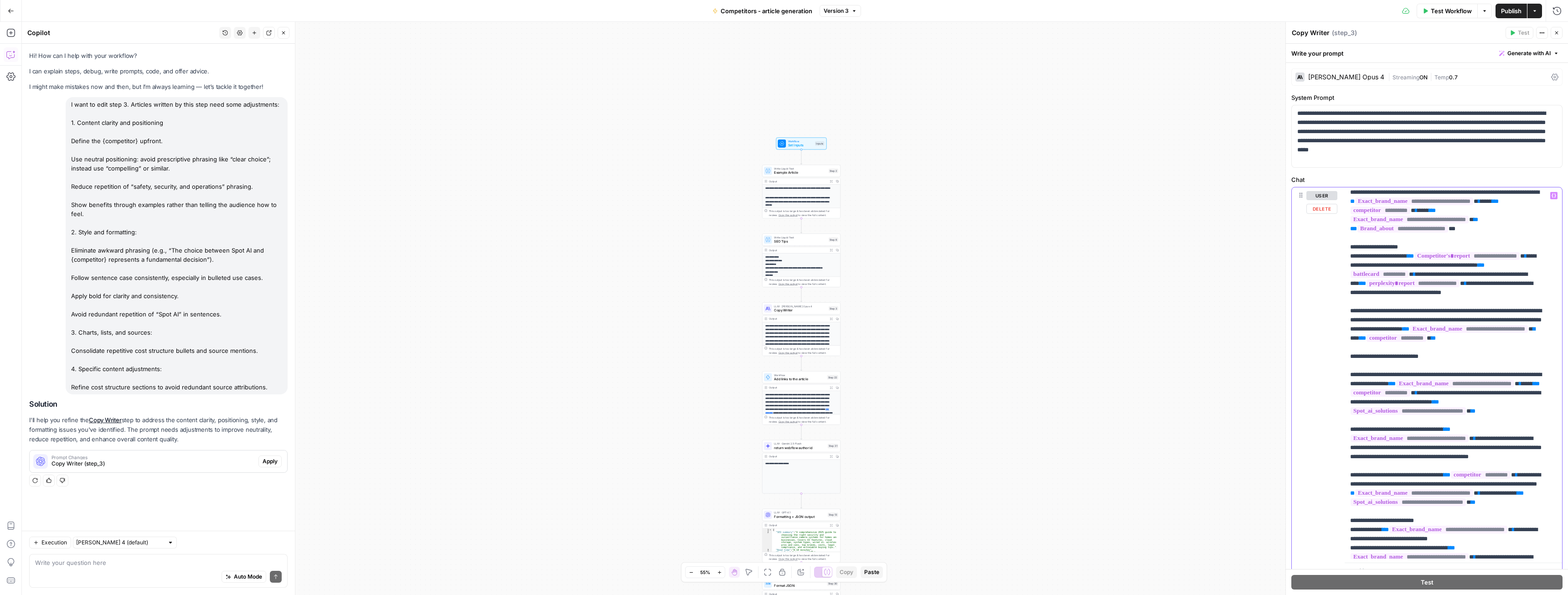
scroll to position [0, 0]
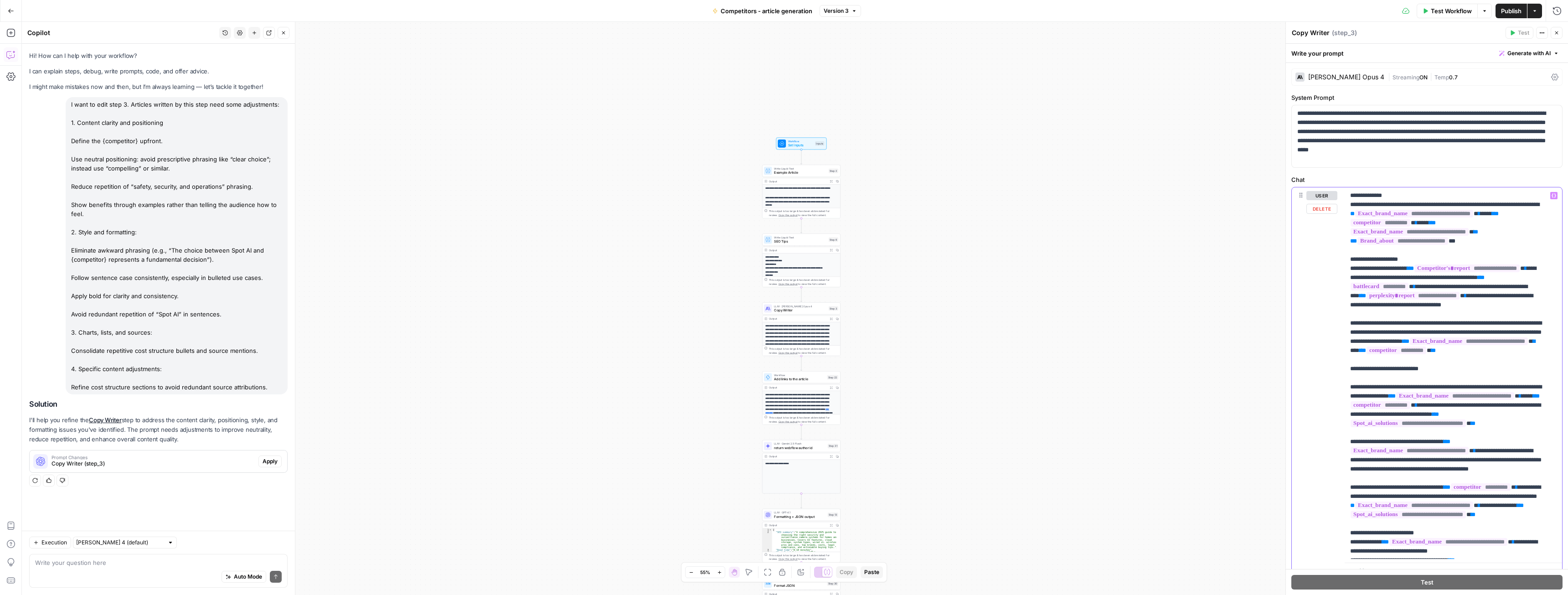
drag, startPoint x: 1482, startPoint y: 434, endPoint x: 1346, endPoint y: 197, distance: 273.2
click at [1346, 197] on div "**********" at bounding box center [1450, 373] width 211 height 371
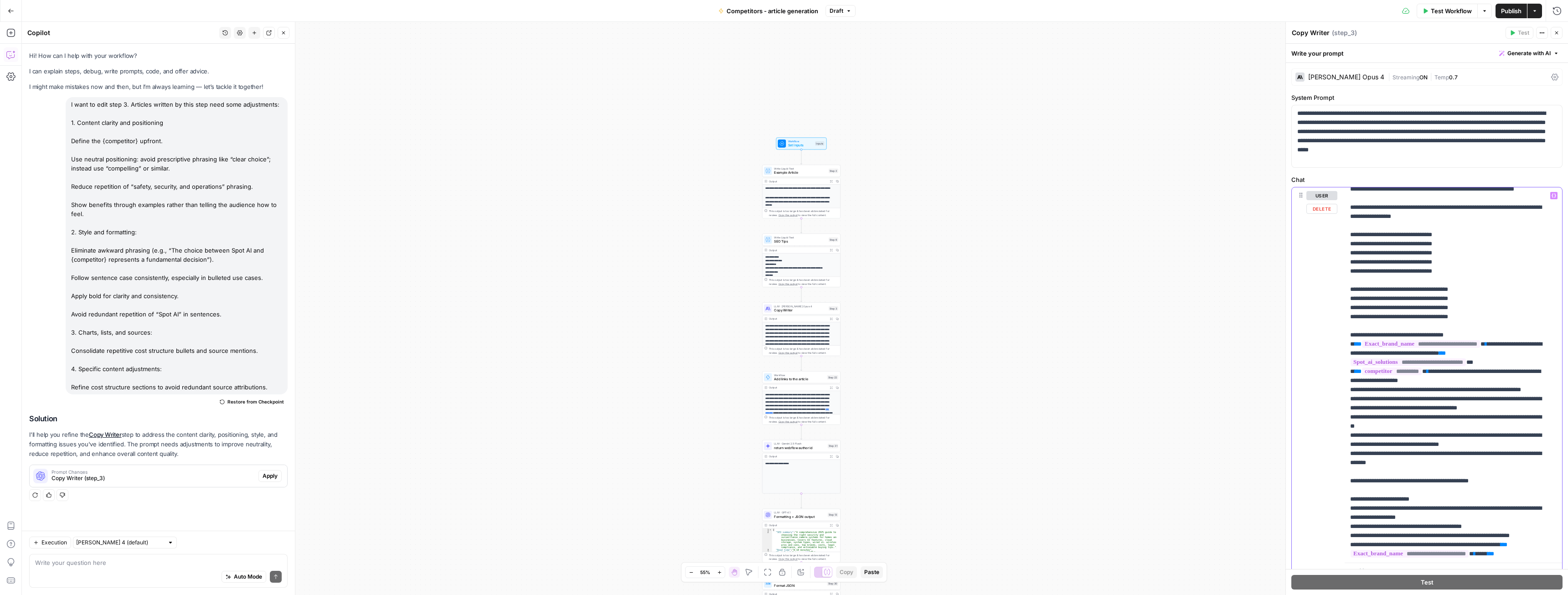
scroll to position [1003, 0]
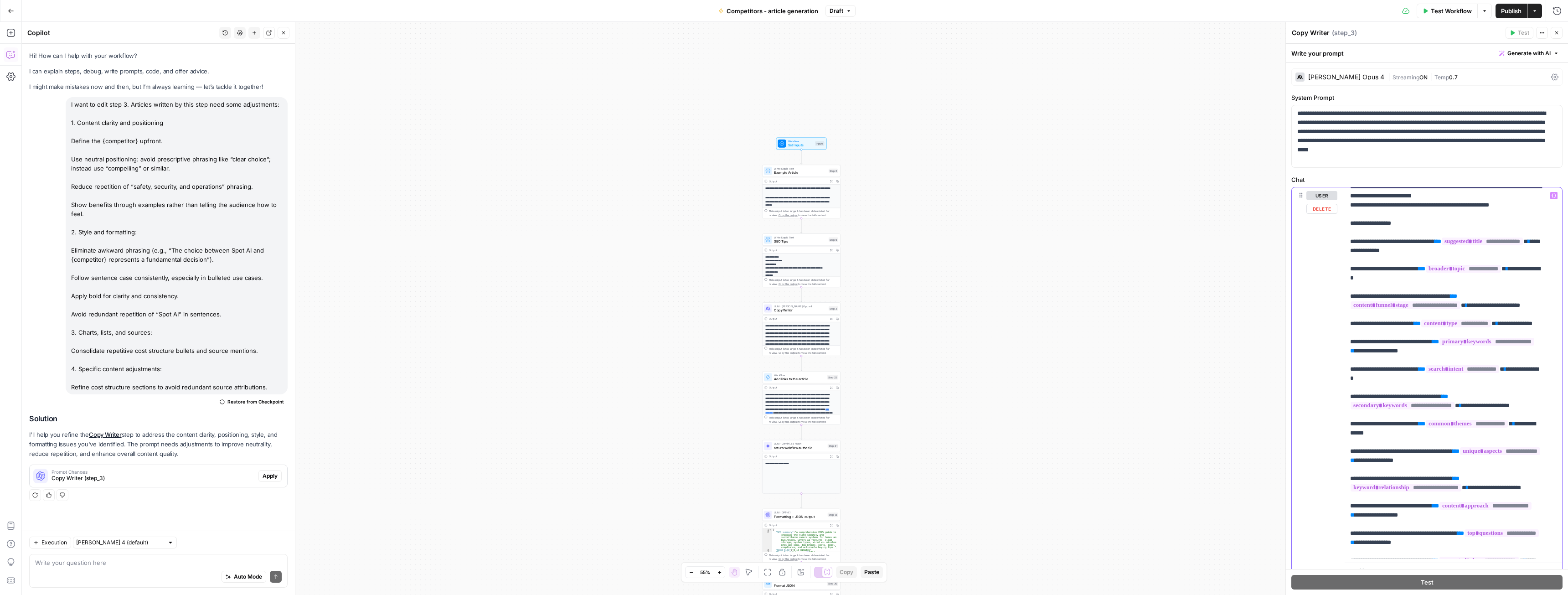
scroll to position [2326, 0]
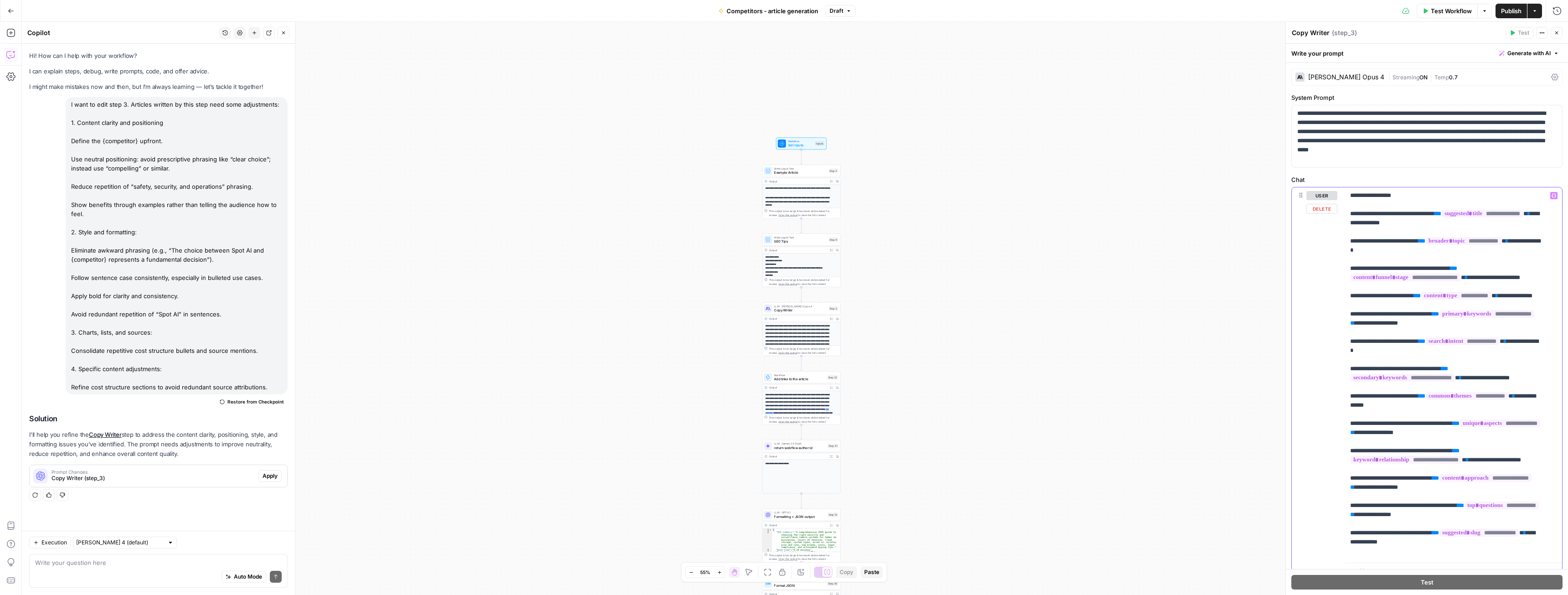
drag, startPoint x: 1349, startPoint y: 370, endPoint x: 1545, endPoint y: 444, distance: 209.5
click at [1545, 444] on div "**********" at bounding box center [1450, 373] width 211 height 371
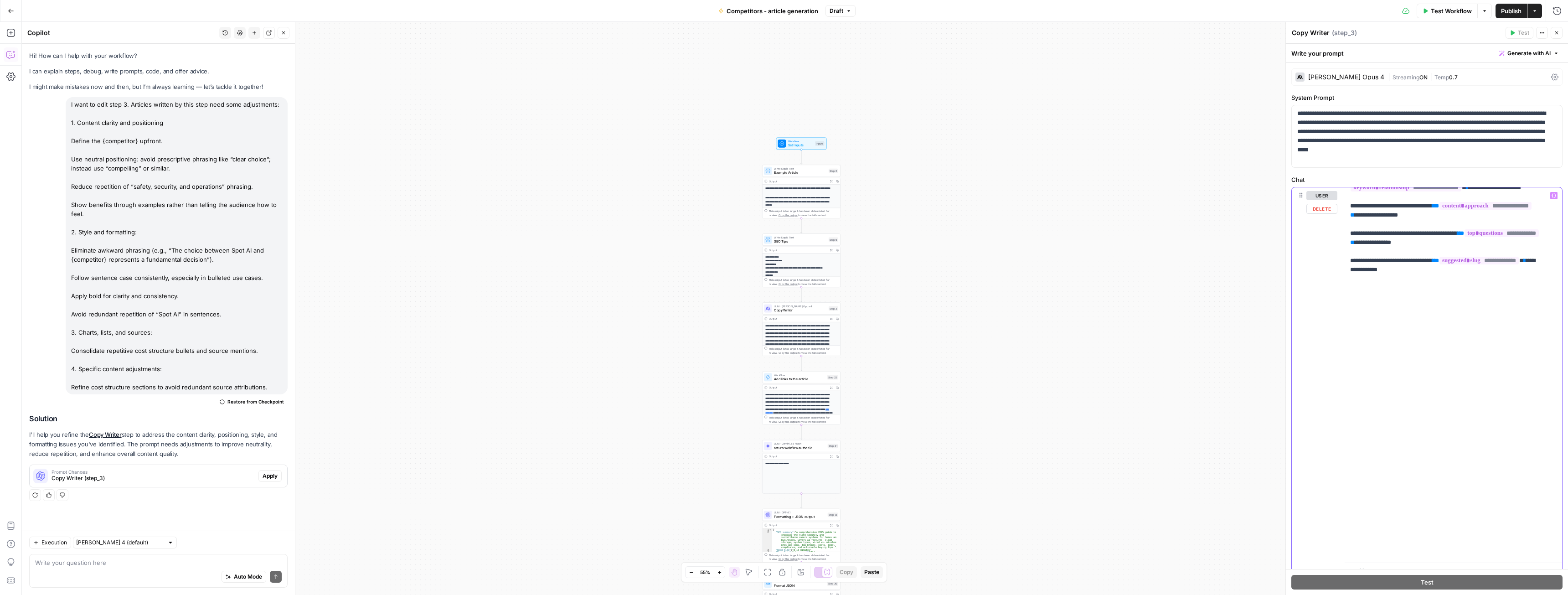
scroll to position [2956, 0]
click at [1559, 31] on button "Close" at bounding box center [1556, 32] width 12 height 12
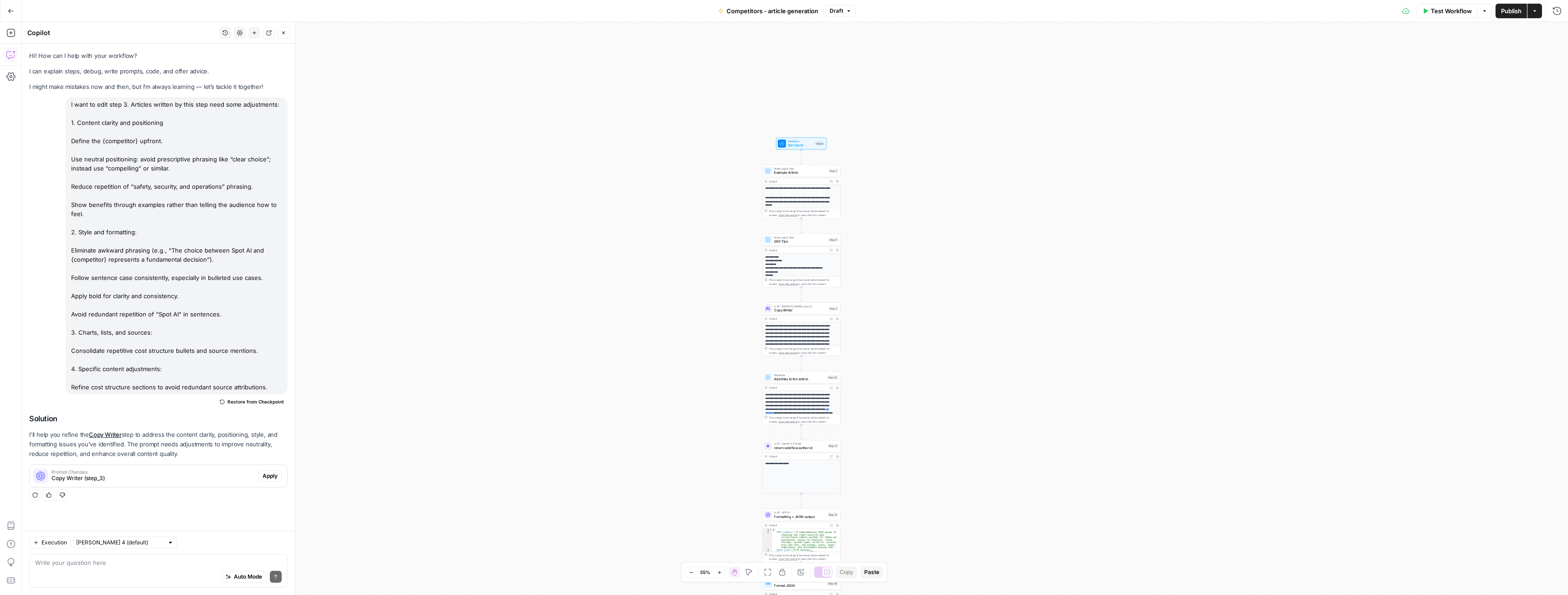
click at [1507, 12] on span "Publish" at bounding box center [1511, 10] width 21 height 9
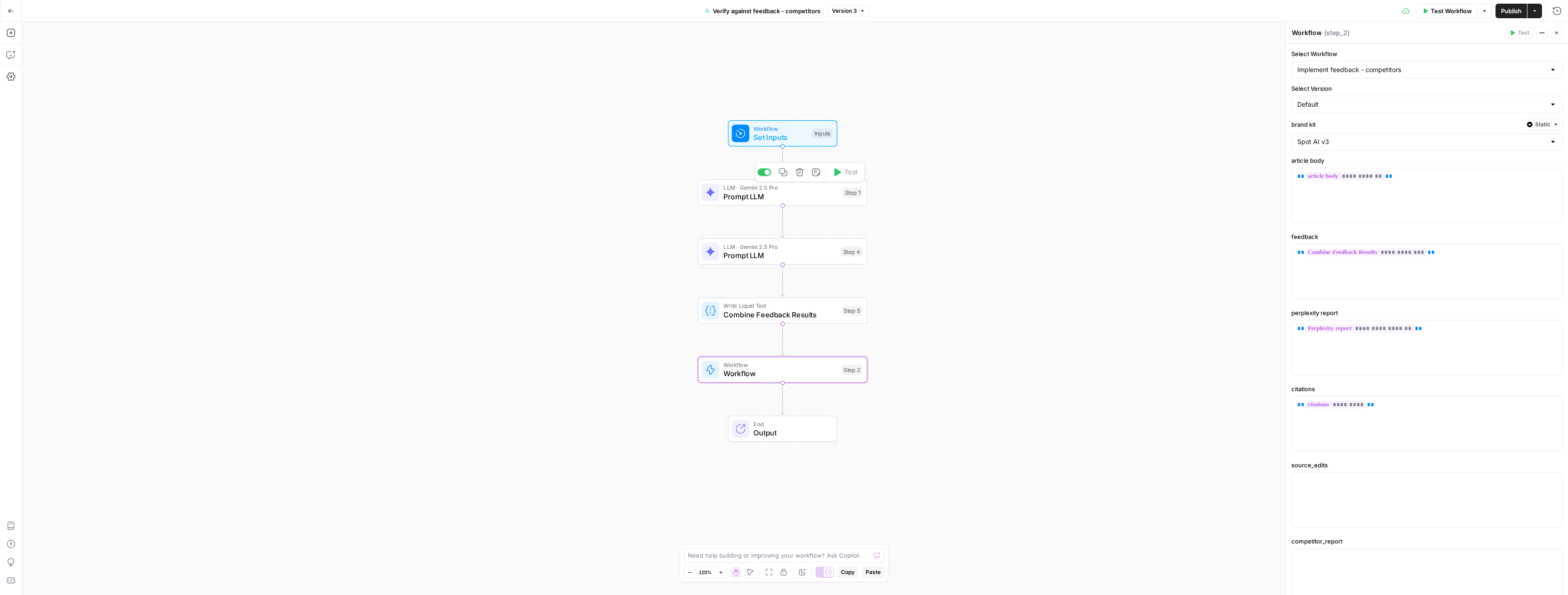
click at [752, 200] on span "Prompt LLM" at bounding box center [780, 197] width 115 height 11
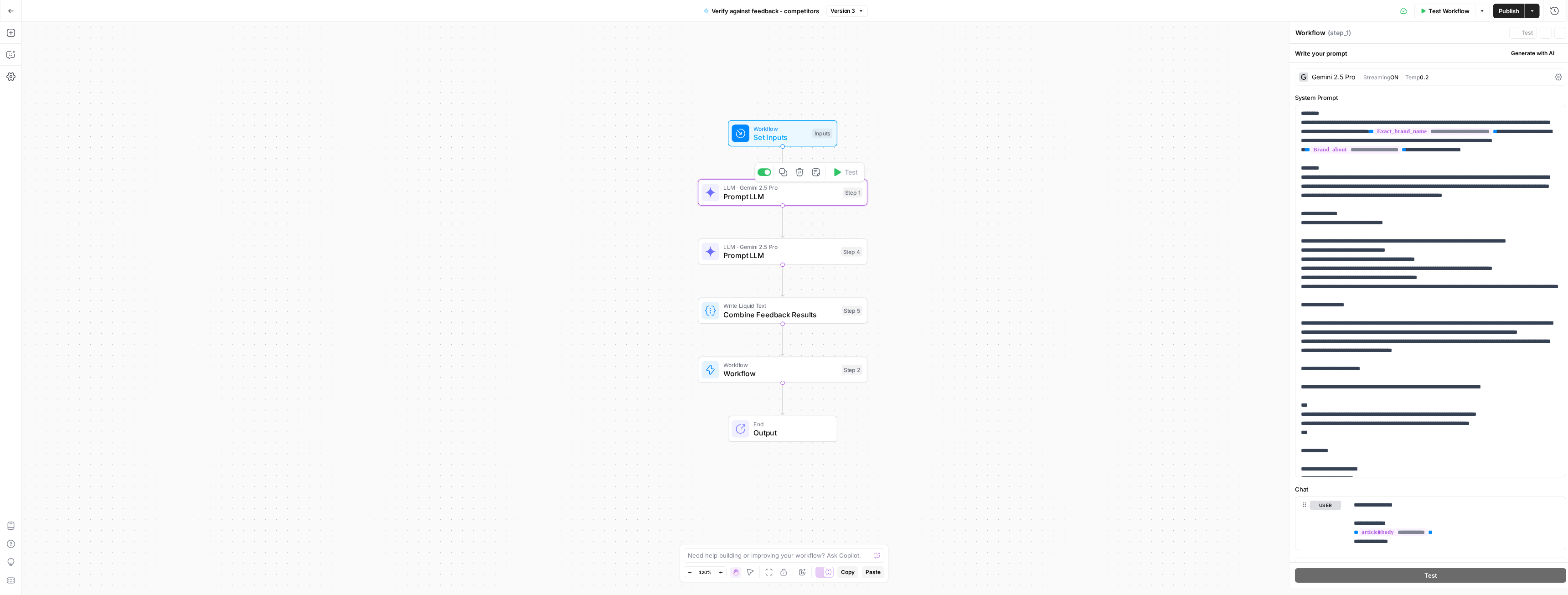
type textarea "Prompt LLM"
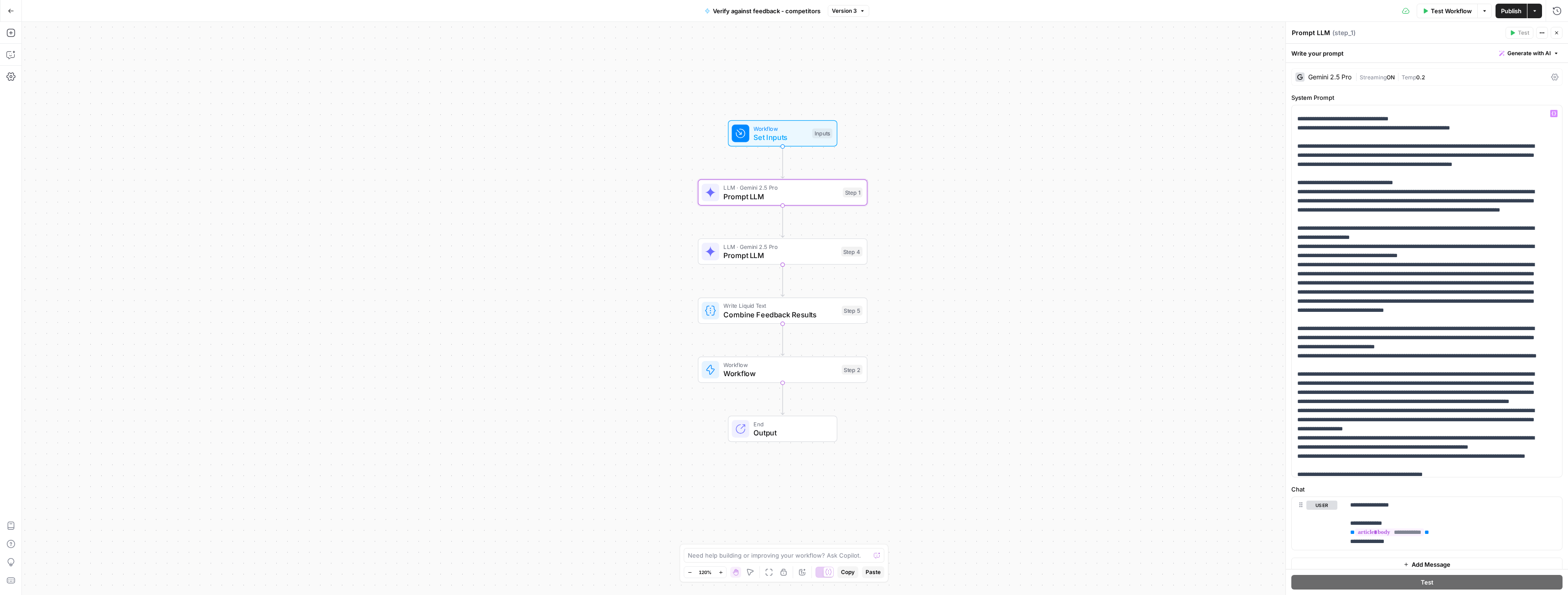
scroll to position [1049, 0]
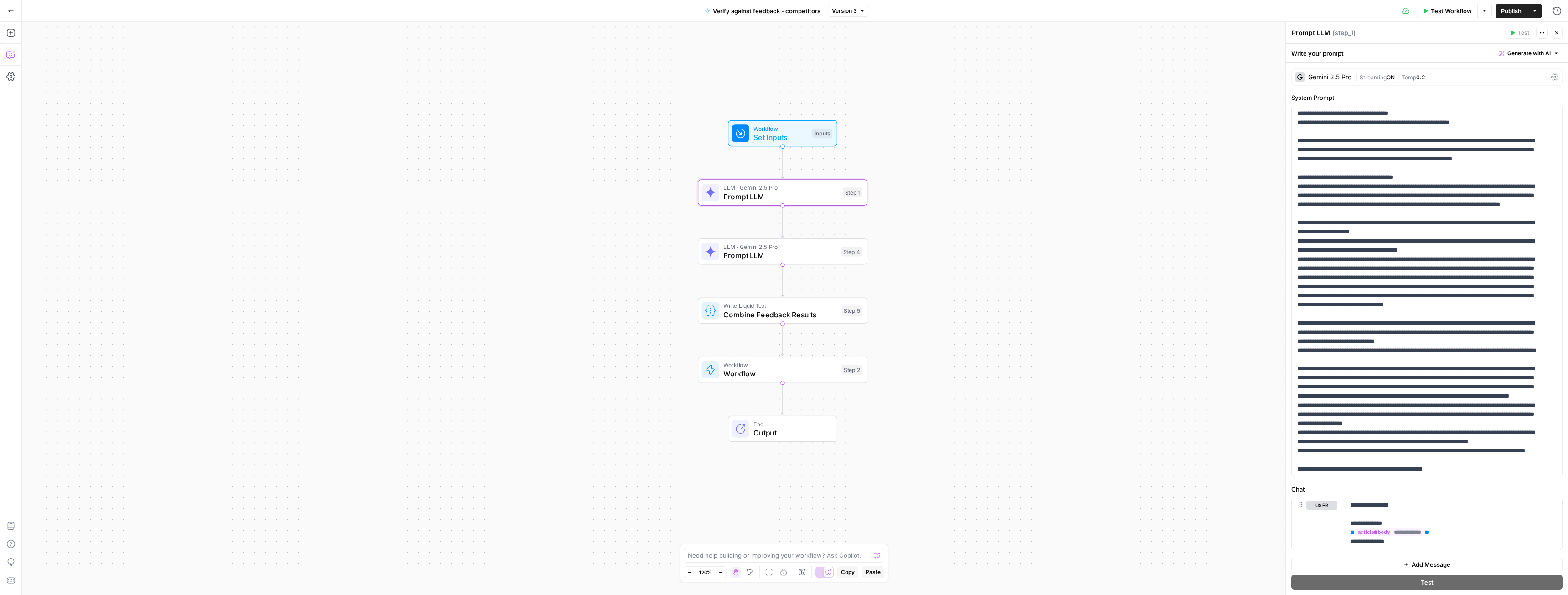
click at [8, 55] on icon "button" at bounding box center [10, 54] width 9 height 9
click at [108, 569] on div "Auto Mode Send" at bounding box center [158, 577] width 247 height 20
paste textarea "I want to edit step 3. Articles written by this step need some adjustments: 1. …"
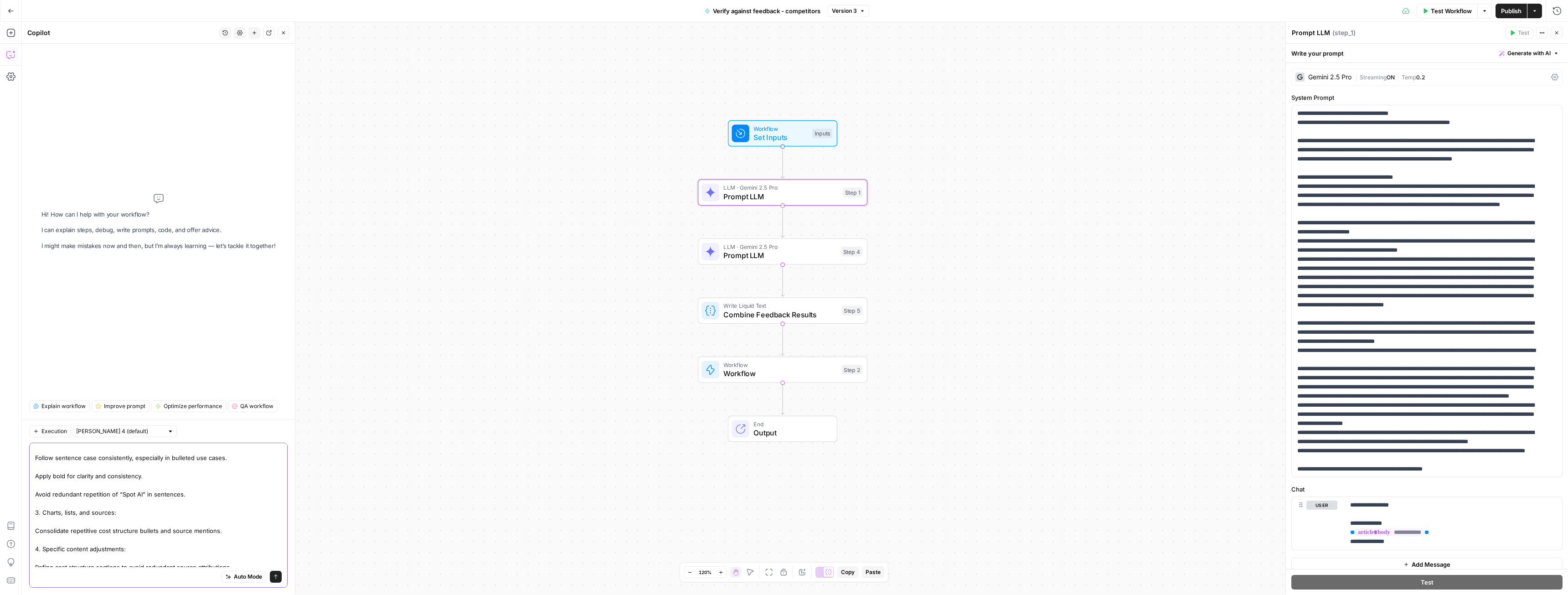
scroll to position [163, 0]
click at [713, 258] on div at bounding box center [710, 252] width 17 height 17
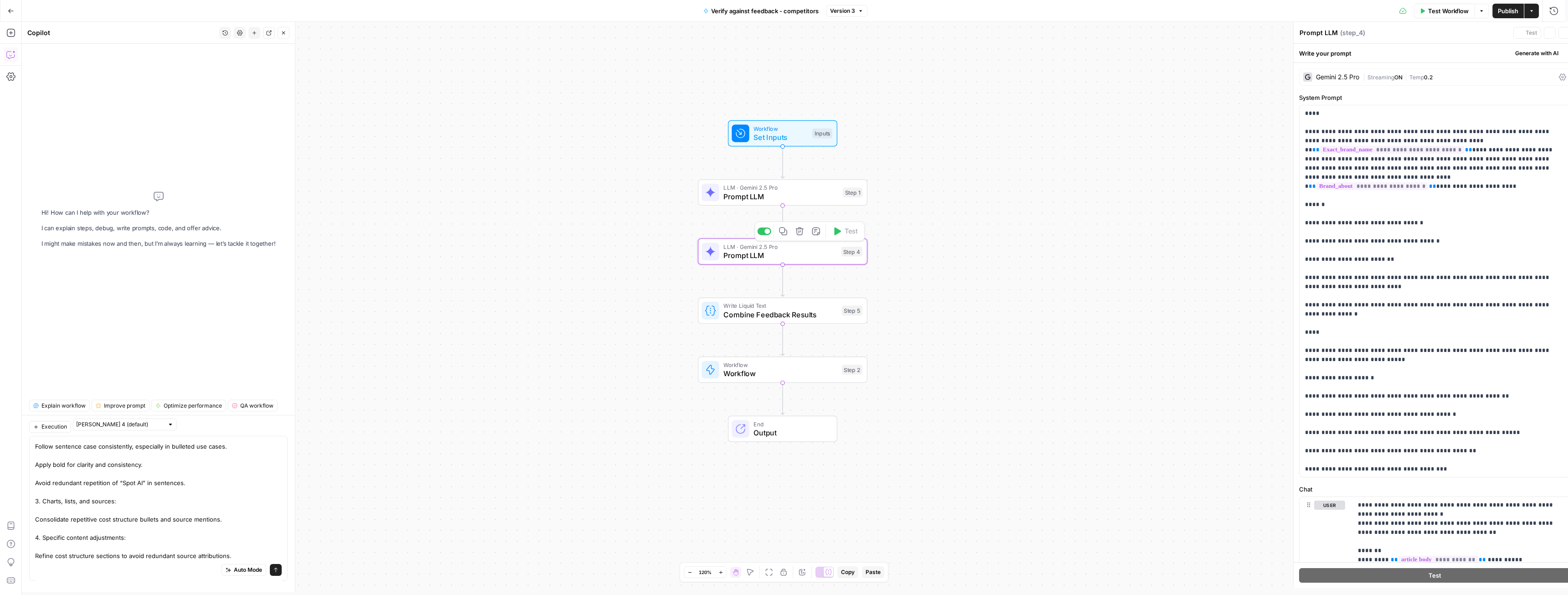
scroll to position [0, 0]
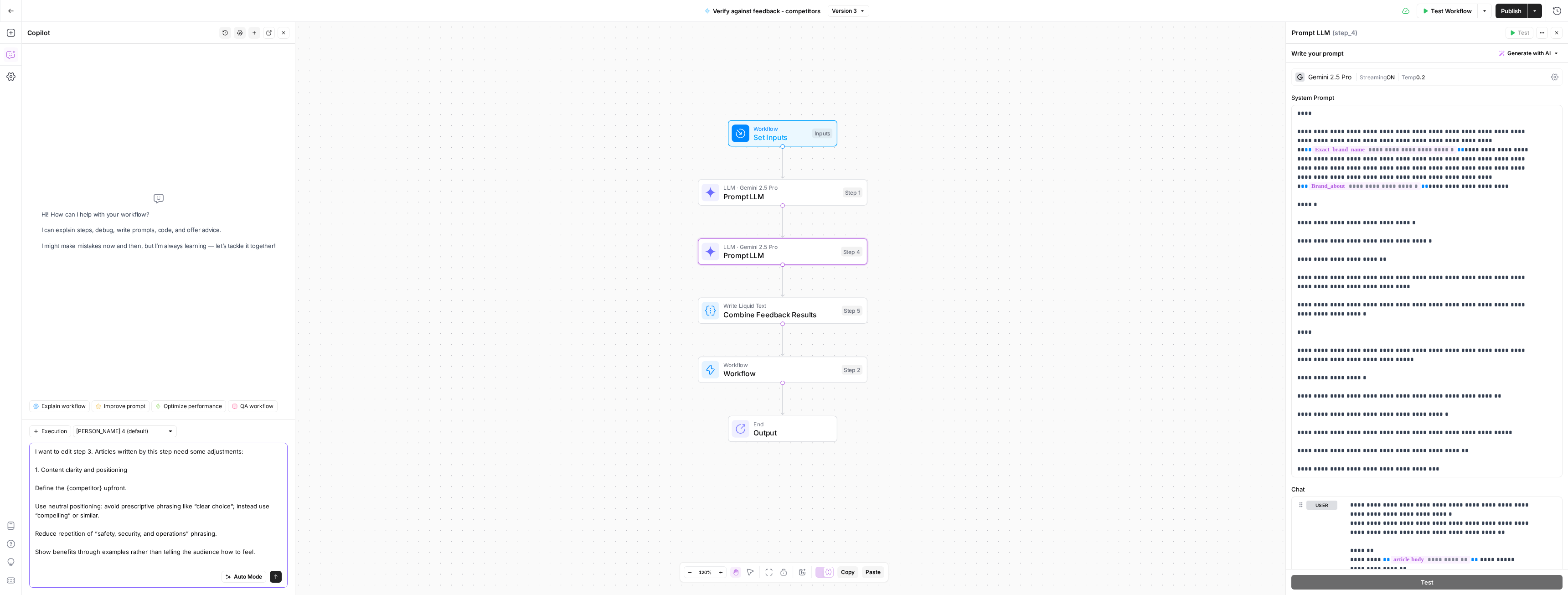
click at [91, 452] on textarea "I want to edit step 3. Articles written by this step need some adjustments: 1. …" at bounding box center [158, 588] width 247 height 283
drag, startPoint x: 93, startPoint y: 451, endPoint x: 248, endPoint y: 454, distance: 155.0
click at [248, 454] on textarea "I want to edit step 1. Articles written by this step need some adjustments: 1. …" at bounding box center [158, 588] width 247 height 283
click at [138, 491] on textarea "I want to edit step 1. there are few new rules to be applied 1. Content clarity…" at bounding box center [158, 588] width 247 height 283
type textarea "I want to edit step 1. there are few new rules to be applied 1. Content clarity…"
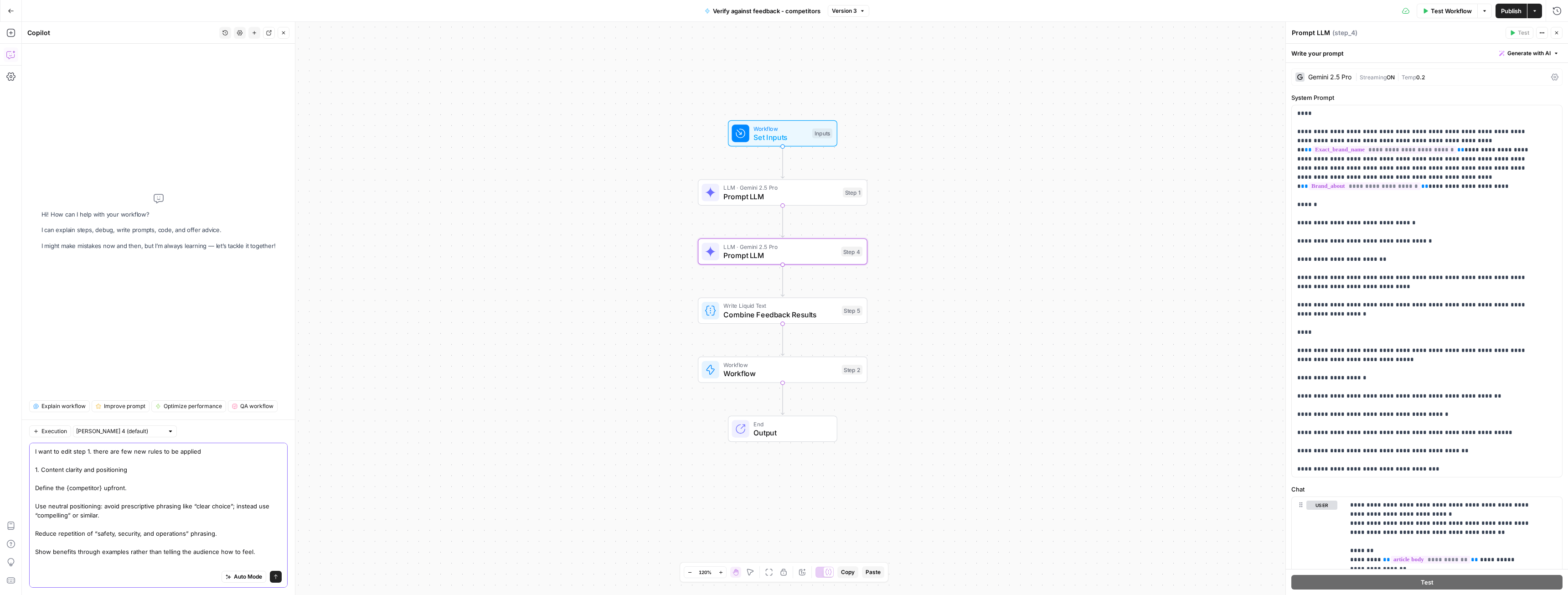
click at [273, 579] on icon "submit" at bounding box center [276, 577] width 5 height 5
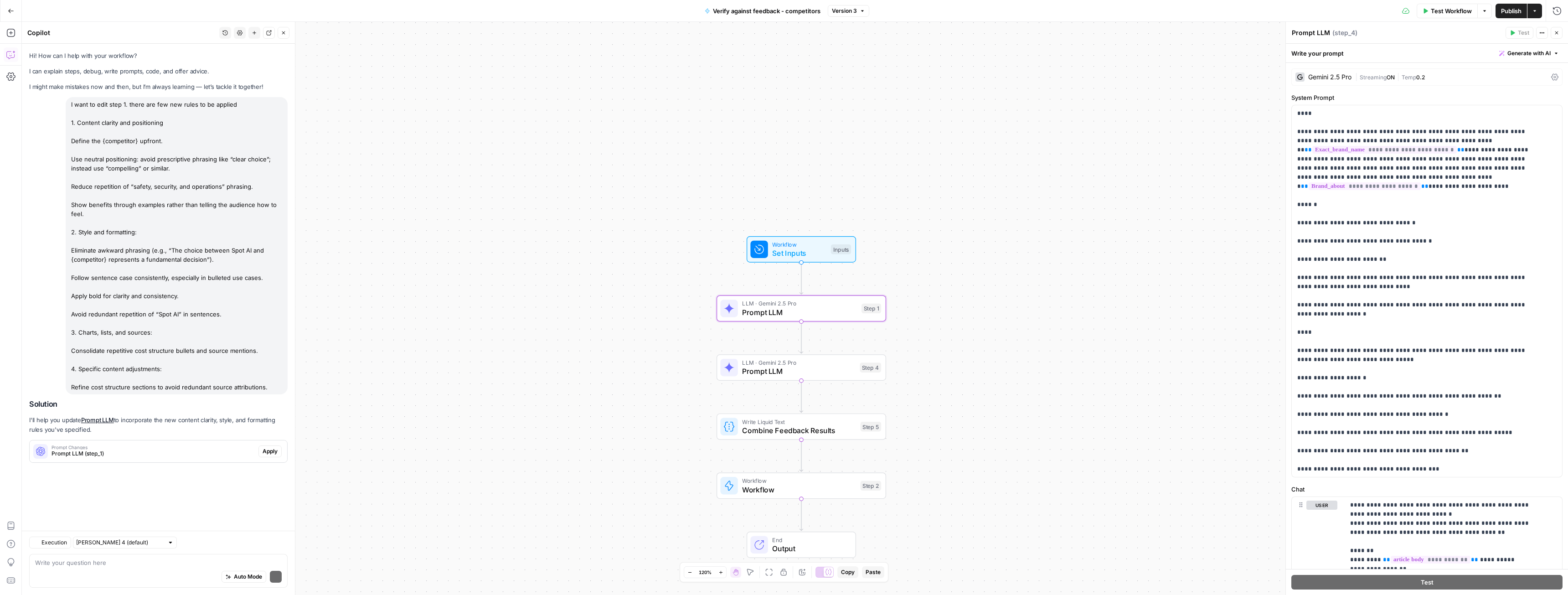
click at [269, 452] on span "Apply" at bounding box center [270, 451] width 15 height 8
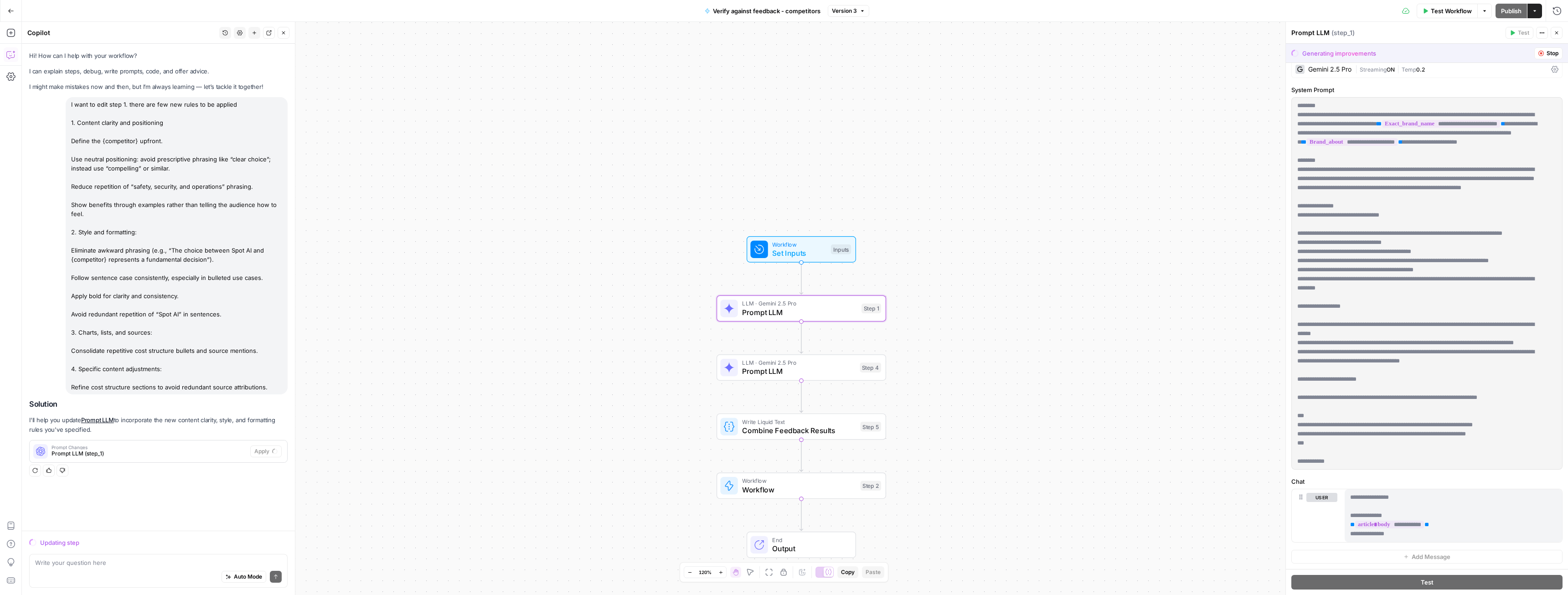
click at [1538, 52] on icon "button" at bounding box center [1541, 53] width 5 height 5
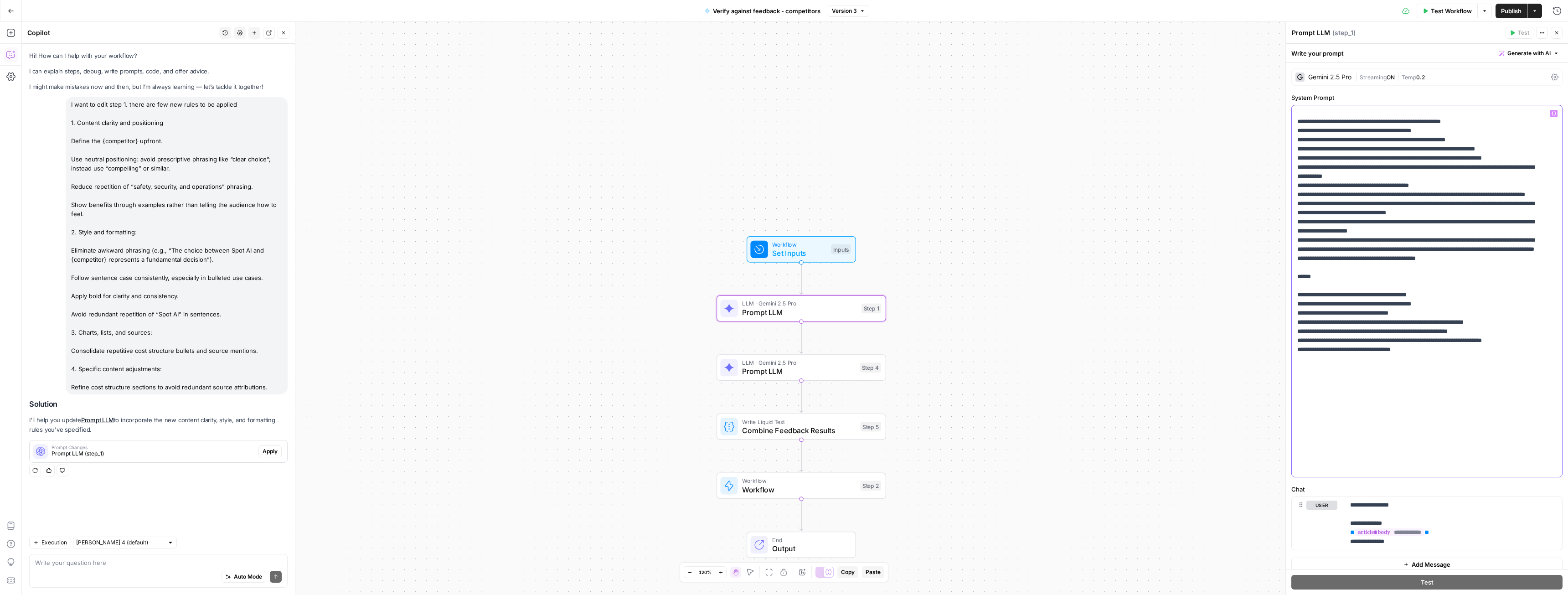
scroll to position [1669, 0]
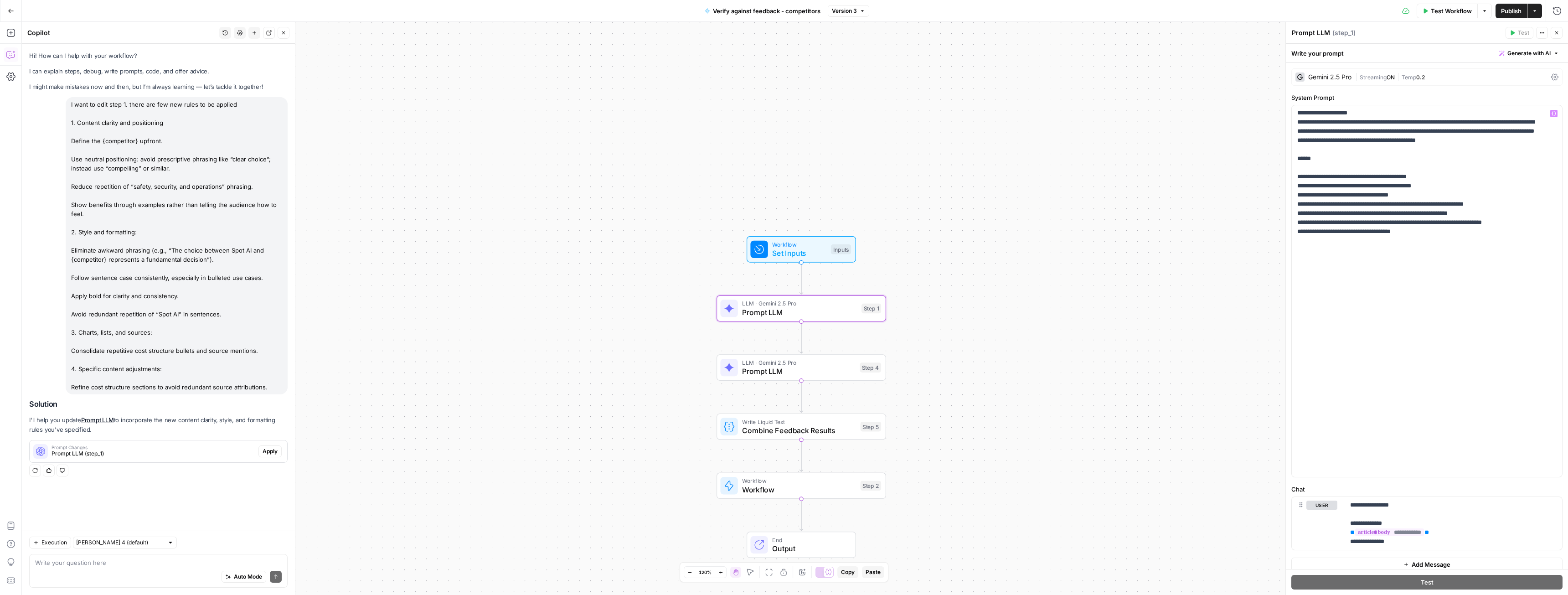
drag, startPoint x: 270, startPoint y: 388, endPoint x: 63, endPoint y: 121, distance: 337.8
click at [63, 121] on div "I want to edit step 1. there are few new rules to be applied 1. Content clarity…" at bounding box center [158, 246] width 259 height 297
copy div "1. Content clarity and positioning Define the {competitor} upfront. Use neutral…"
drag, startPoint x: 284, startPoint y: 32, endPoint x: 292, endPoint y: 54, distance: 23.4
click at [284, 32] on icon "button" at bounding box center [284, 33] width 3 height 3
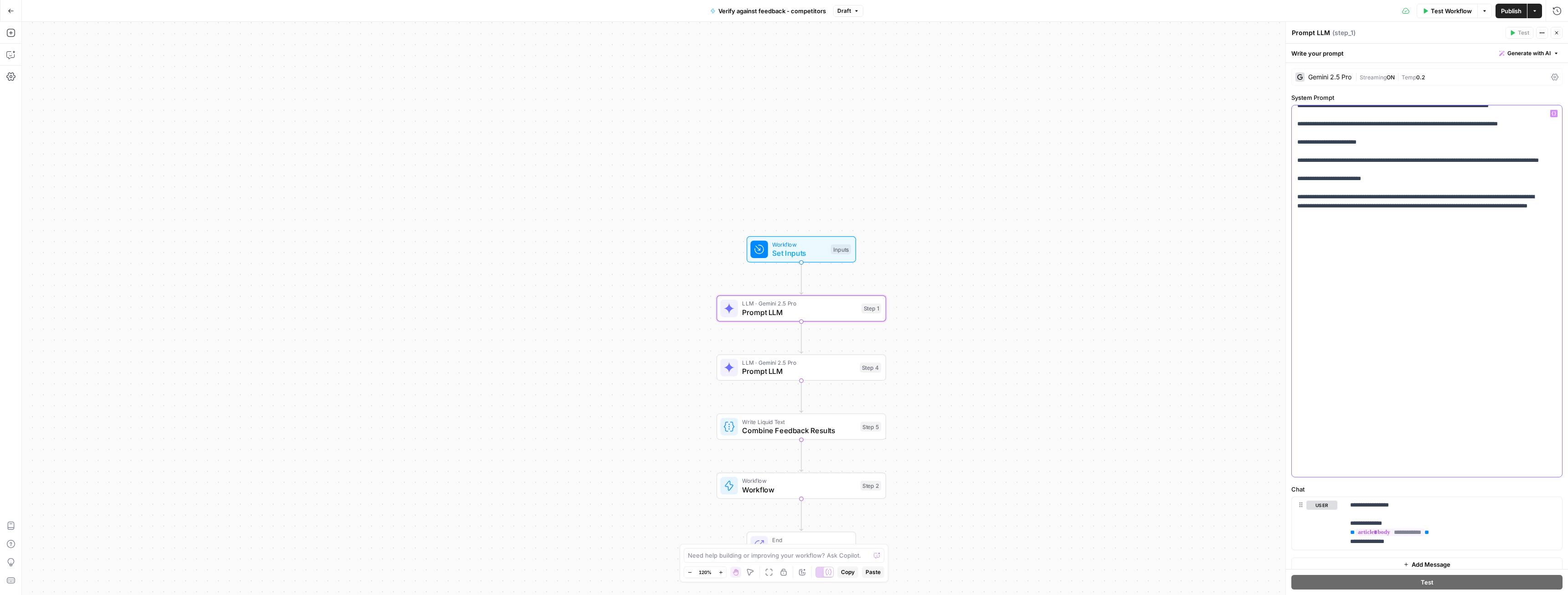
scroll to position [2016, 0]
drag, startPoint x: 1424, startPoint y: 143, endPoint x: 1533, endPoint y: 142, distance: 109.0
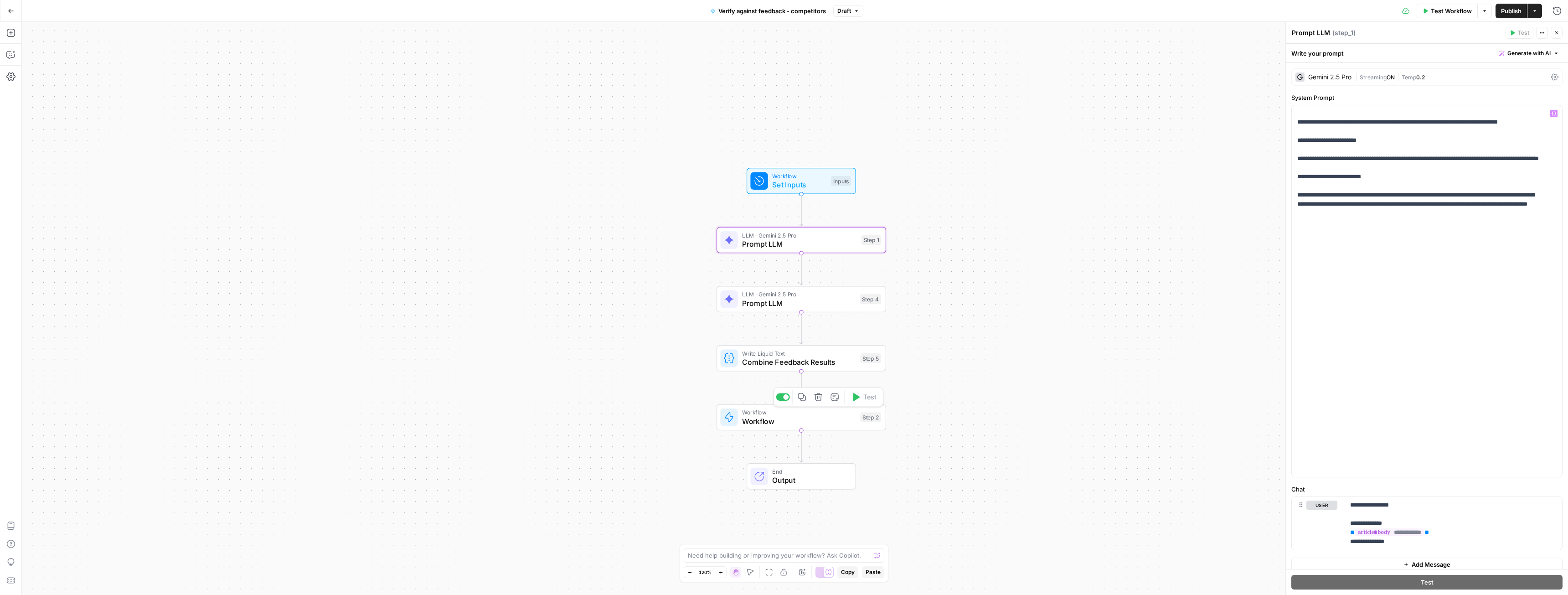
click at [783, 421] on span "Workflow" at bounding box center [799, 421] width 114 height 11
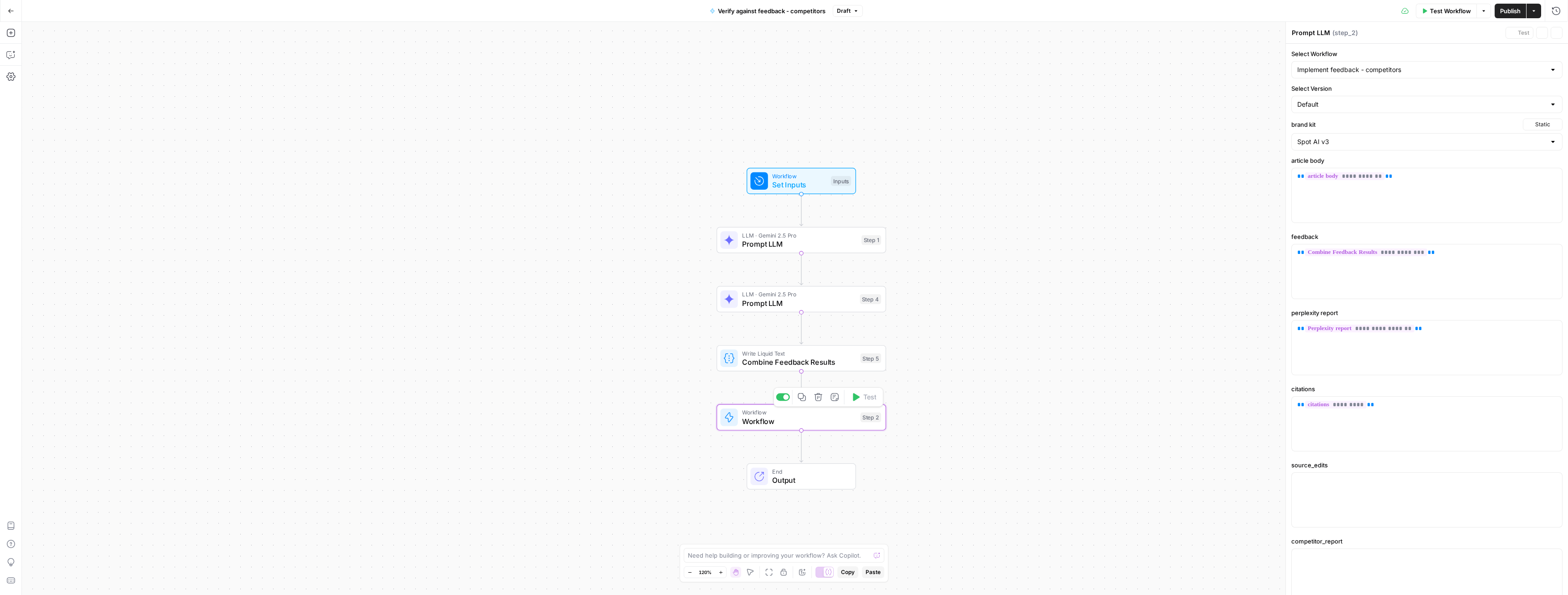
type textarea "Workflow"
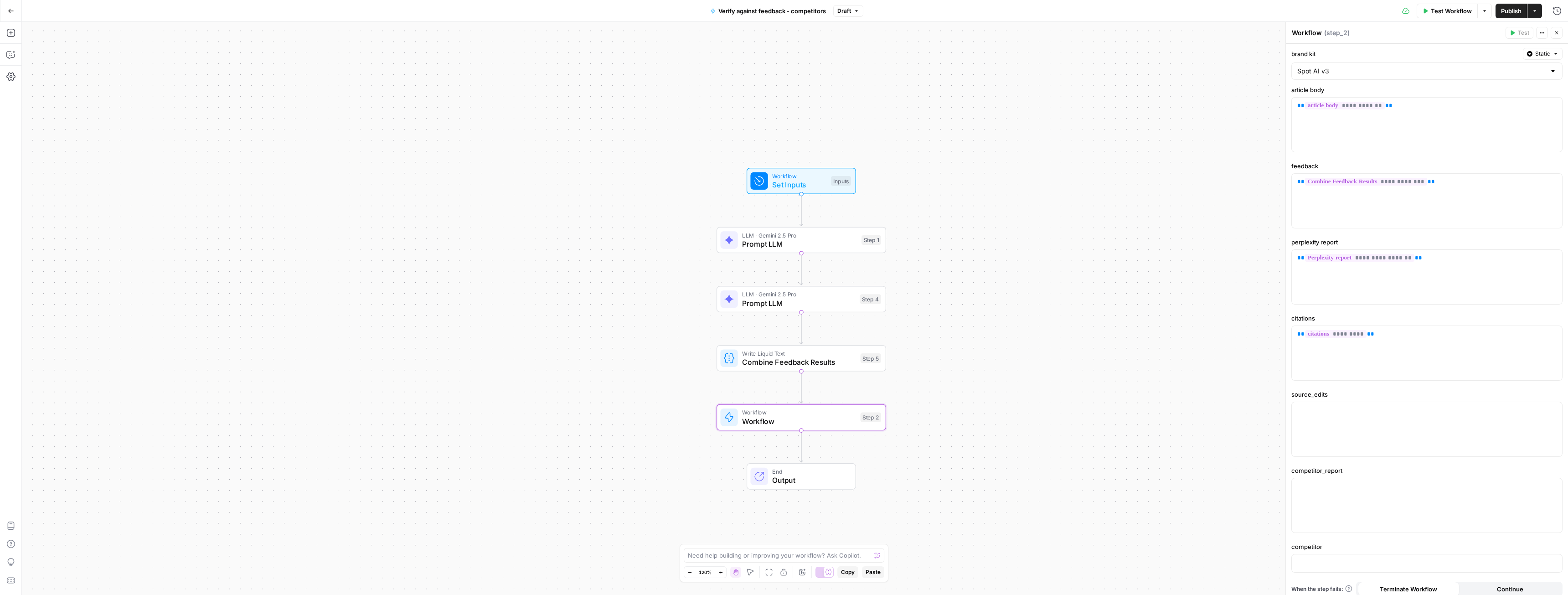
scroll to position [97, 0]
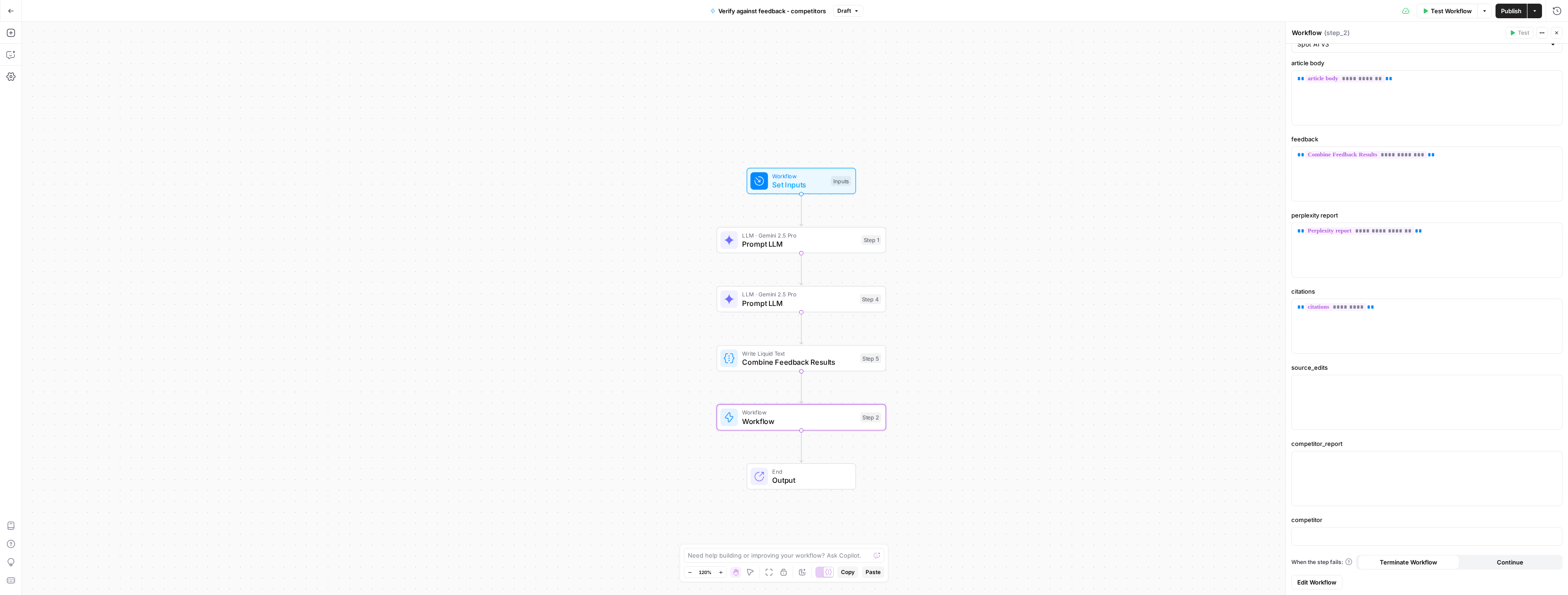
click at [1323, 579] on span "Edit Workflow" at bounding box center [1317, 582] width 39 height 9
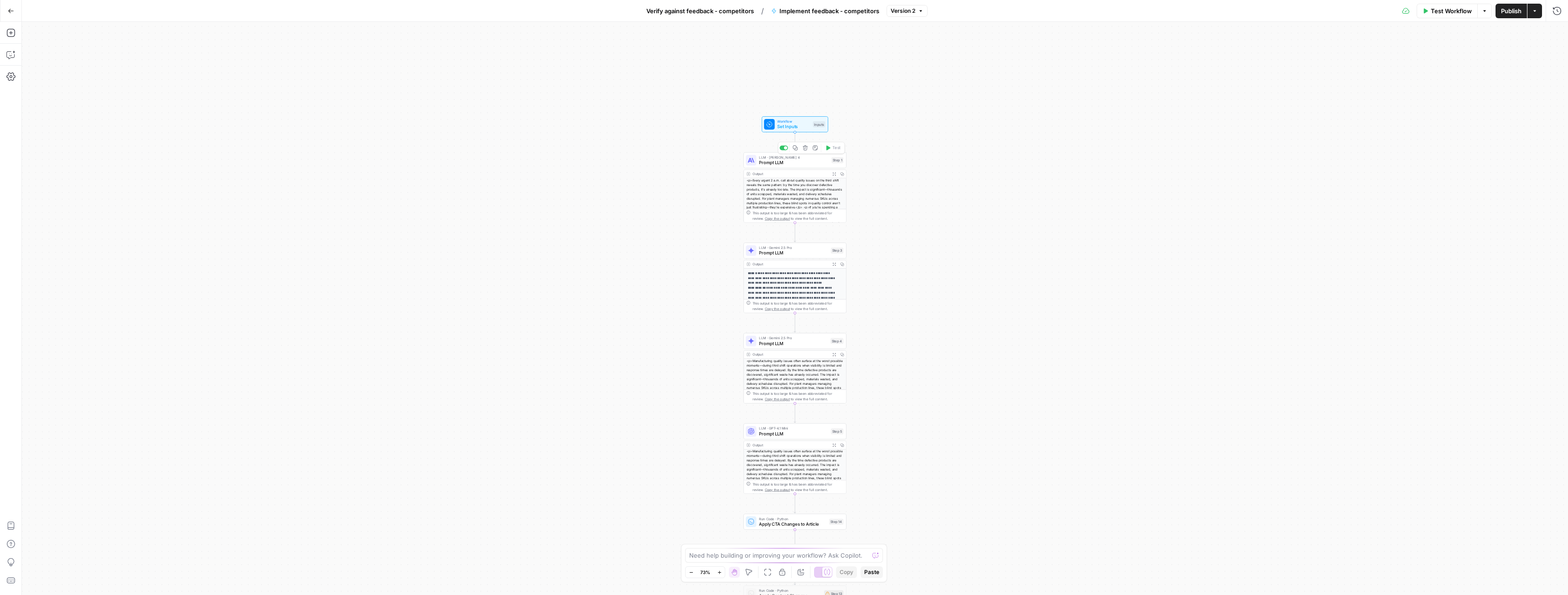
click at [782, 161] on span "Prompt LLM" at bounding box center [794, 162] width 70 height 7
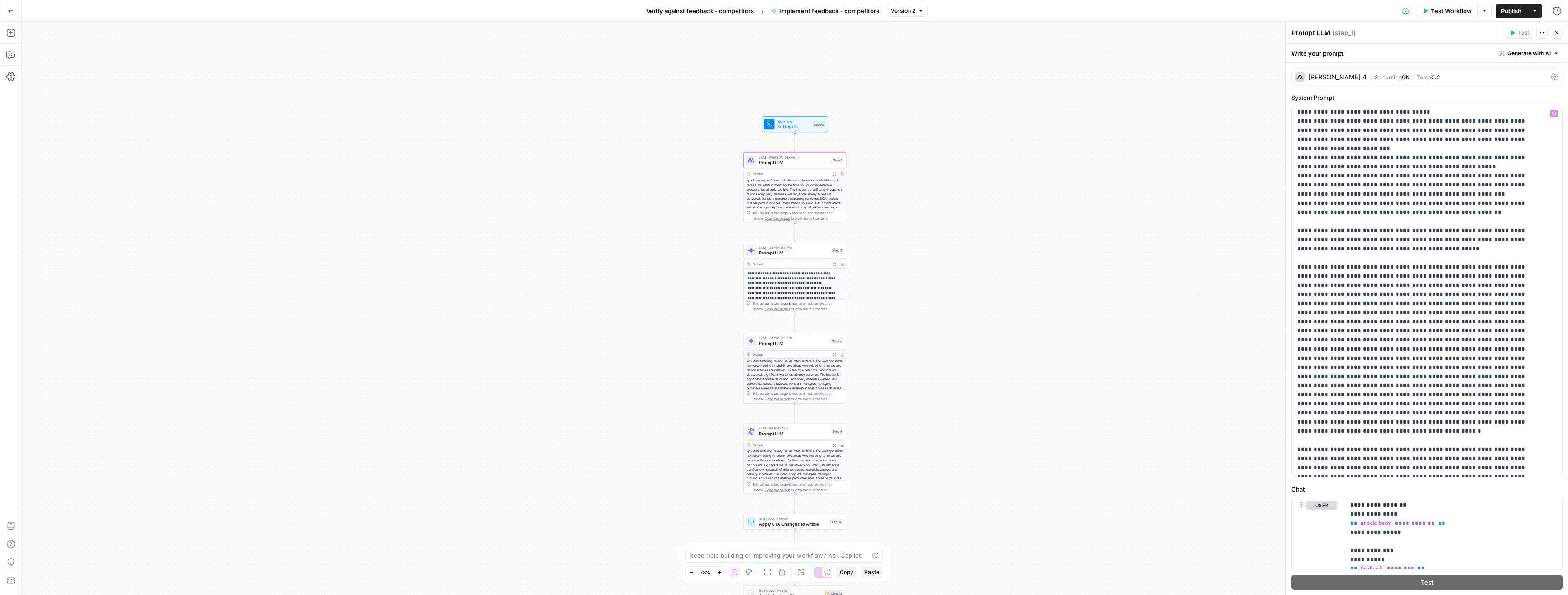
scroll to position [995, 0]
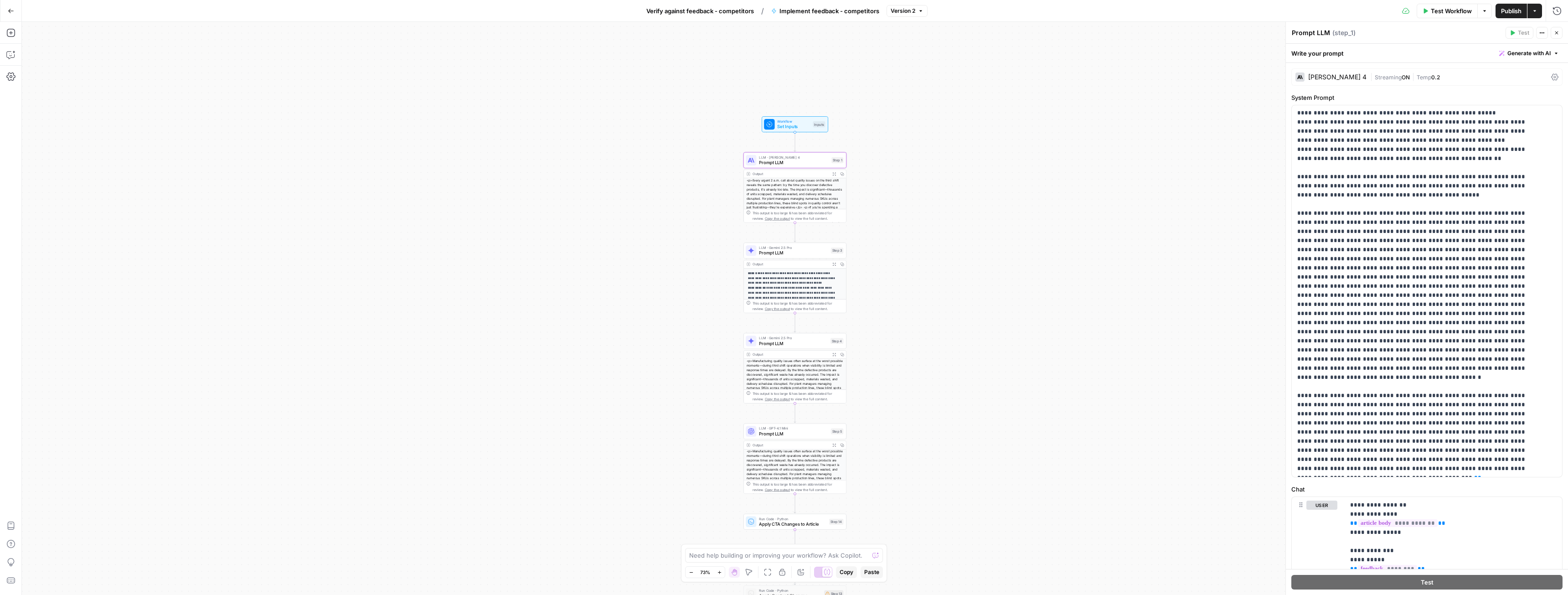
click at [730, 9] on span "Verify against feedback - competitors" at bounding box center [700, 10] width 108 height 9
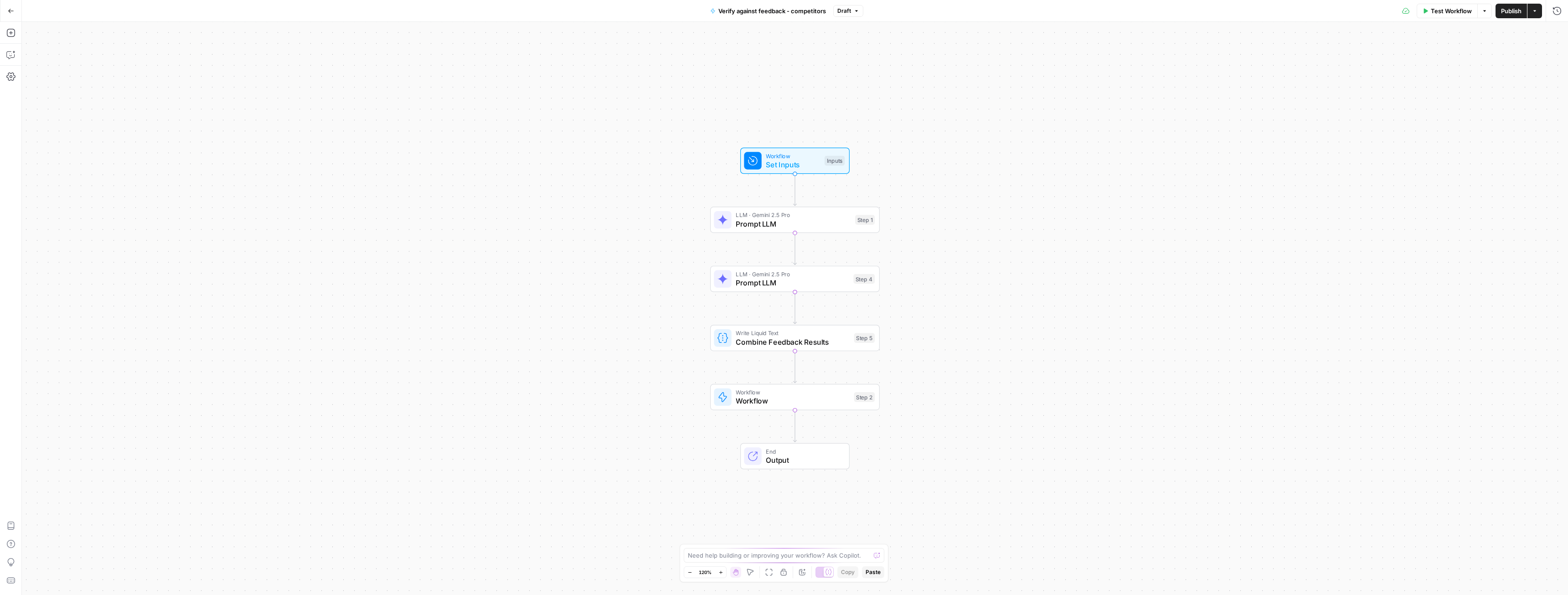
click at [1509, 10] on span "Publish" at bounding box center [1511, 10] width 21 height 9
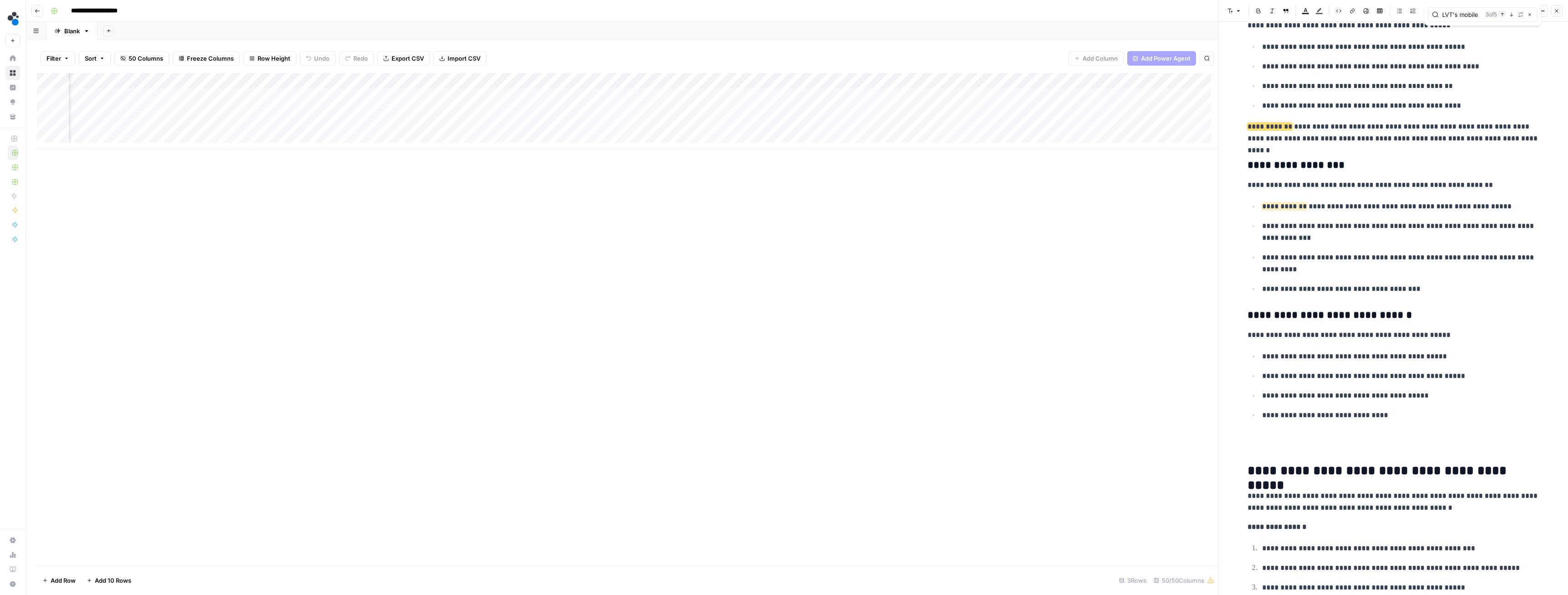
scroll to position [0, 3815]
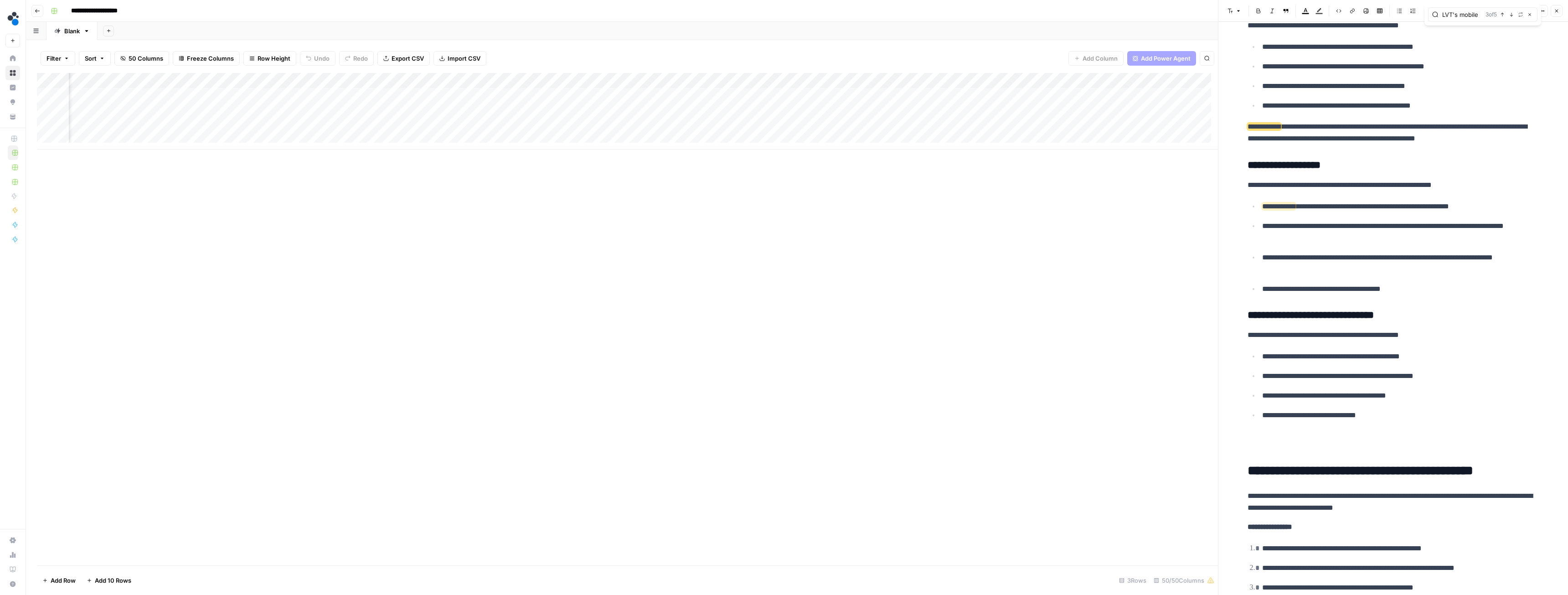
click at [573, 96] on div "Add Column" at bounding box center [628, 111] width 1181 height 77
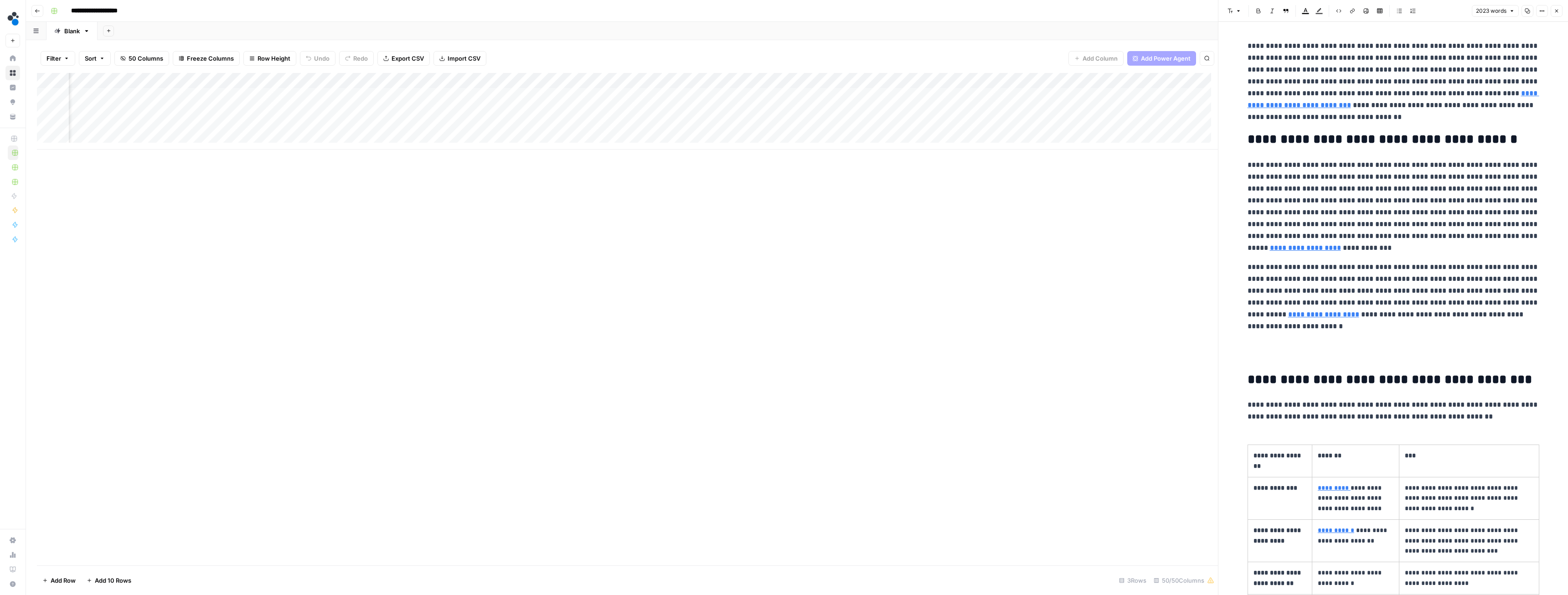
click at [1323, 146] on h2 "**********" at bounding box center [1393, 139] width 292 height 15
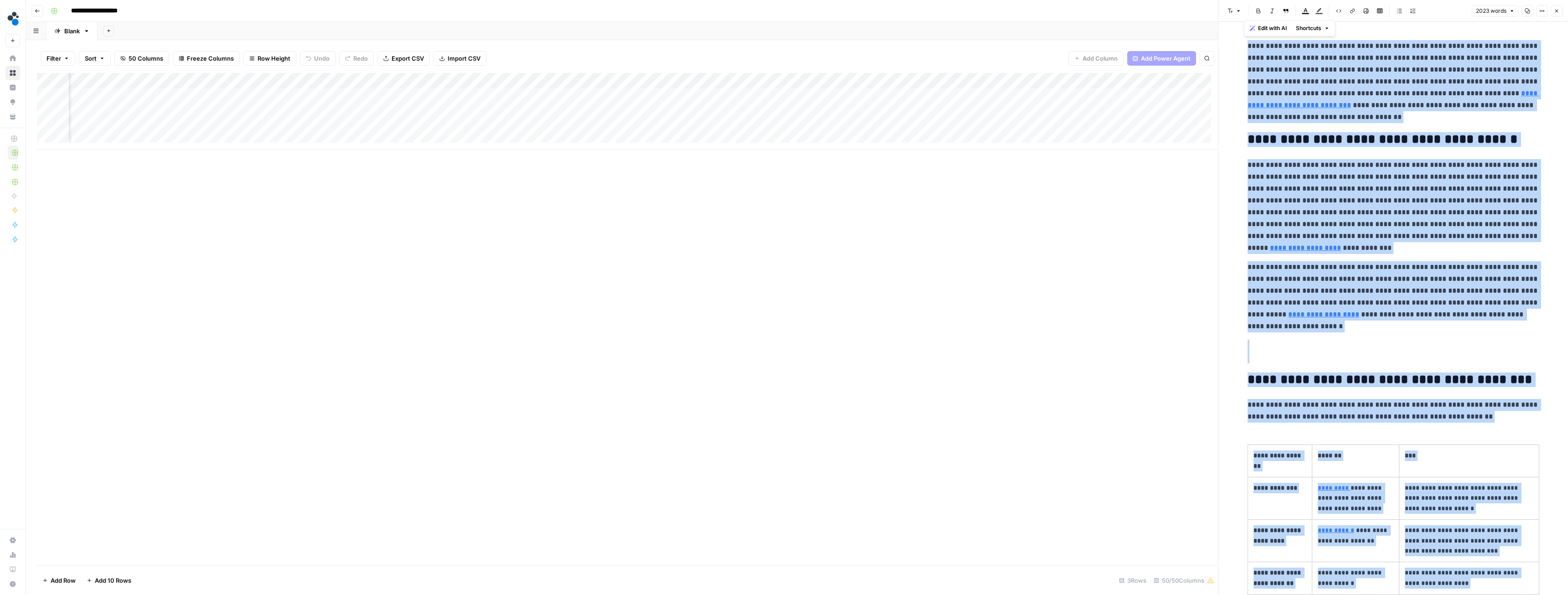
click at [1527, 12] on icon "button" at bounding box center [1528, 11] width 5 height 5
click at [623, 76] on div "Add Column" at bounding box center [628, 111] width 1181 height 77
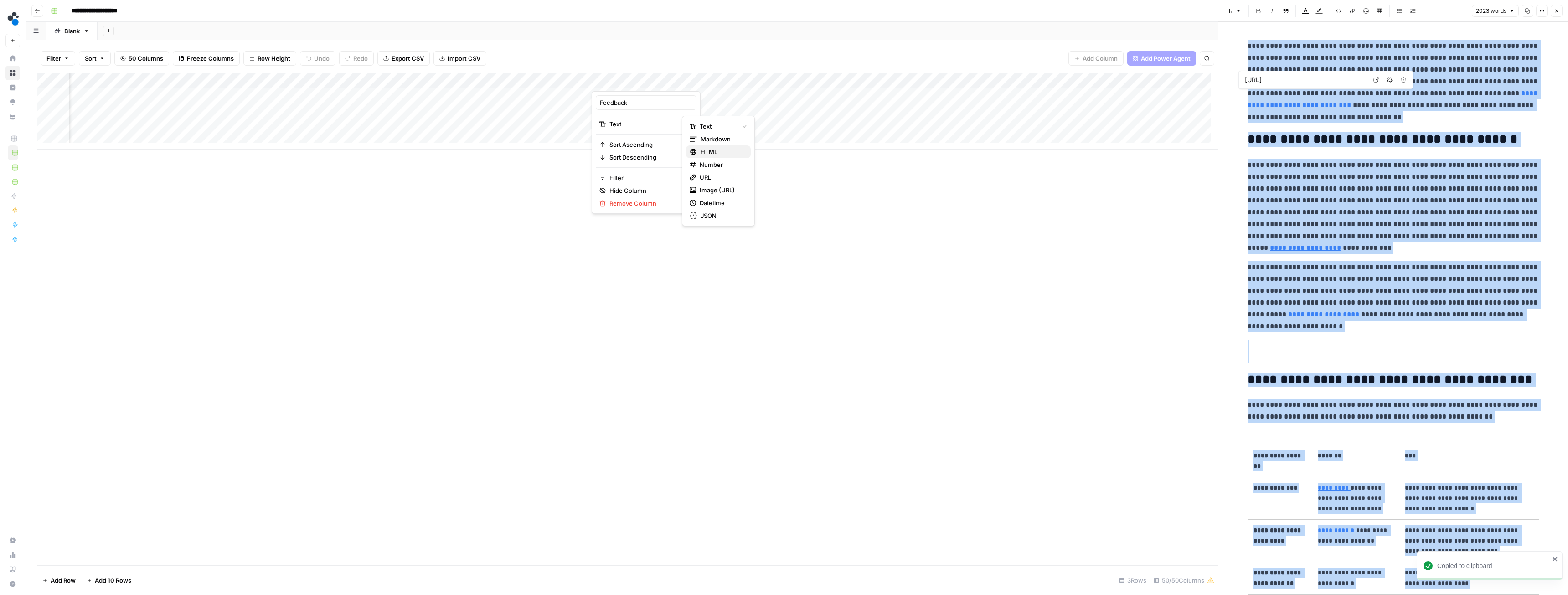
click at [716, 149] on span "HTML" at bounding box center [722, 152] width 43 height 9
click at [626, 94] on div "Add Column" at bounding box center [628, 111] width 1181 height 77
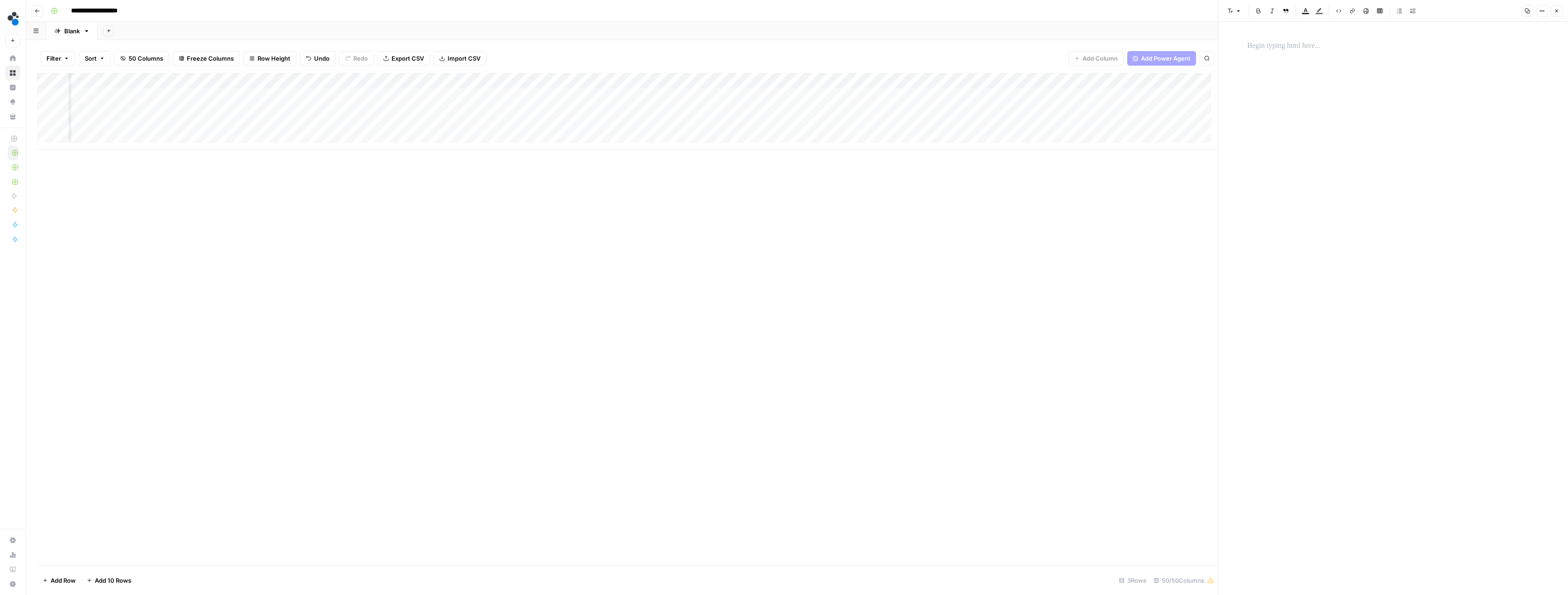
click at [1321, 51] on p at bounding box center [1393, 46] width 292 height 12
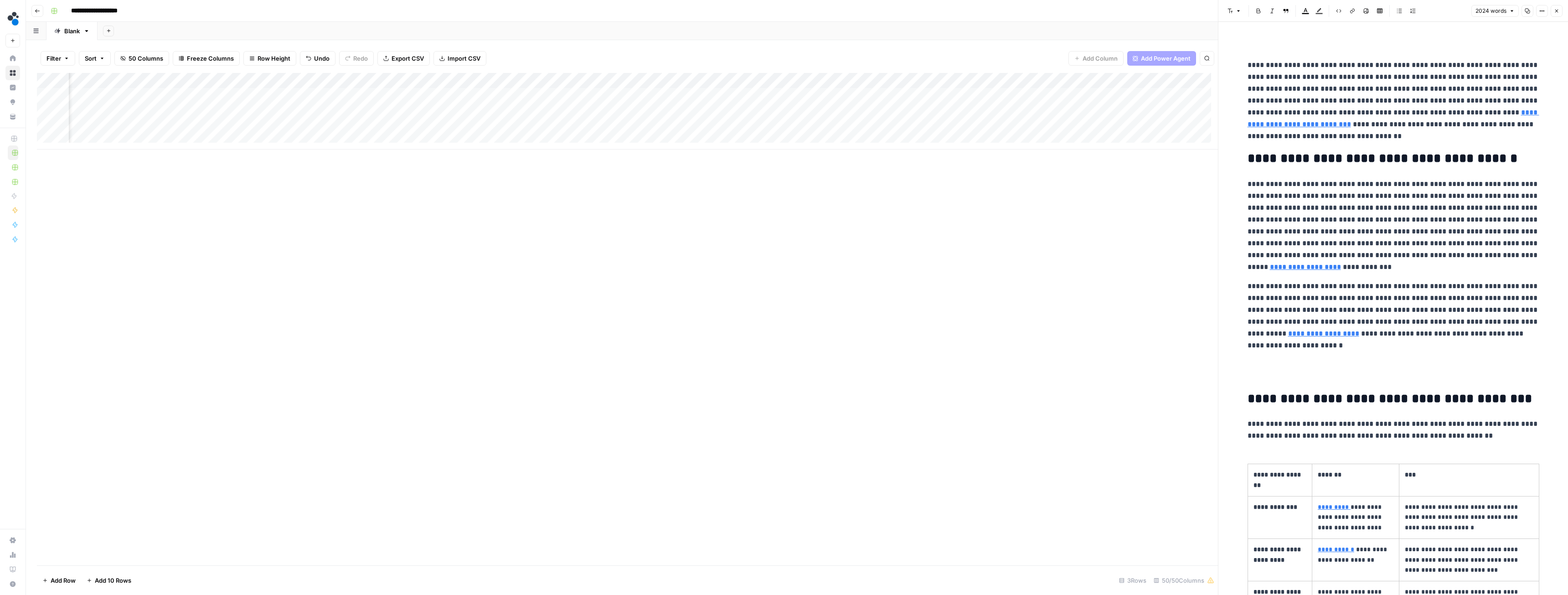
click at [716, 79] on div "Add Column" at bounding box center [628, 111] width 1181 height 77
click at [614, 102] on input "Feedback" at bounding box center [646, 102] width 93 height 9
type input "OLD ARTICLE"
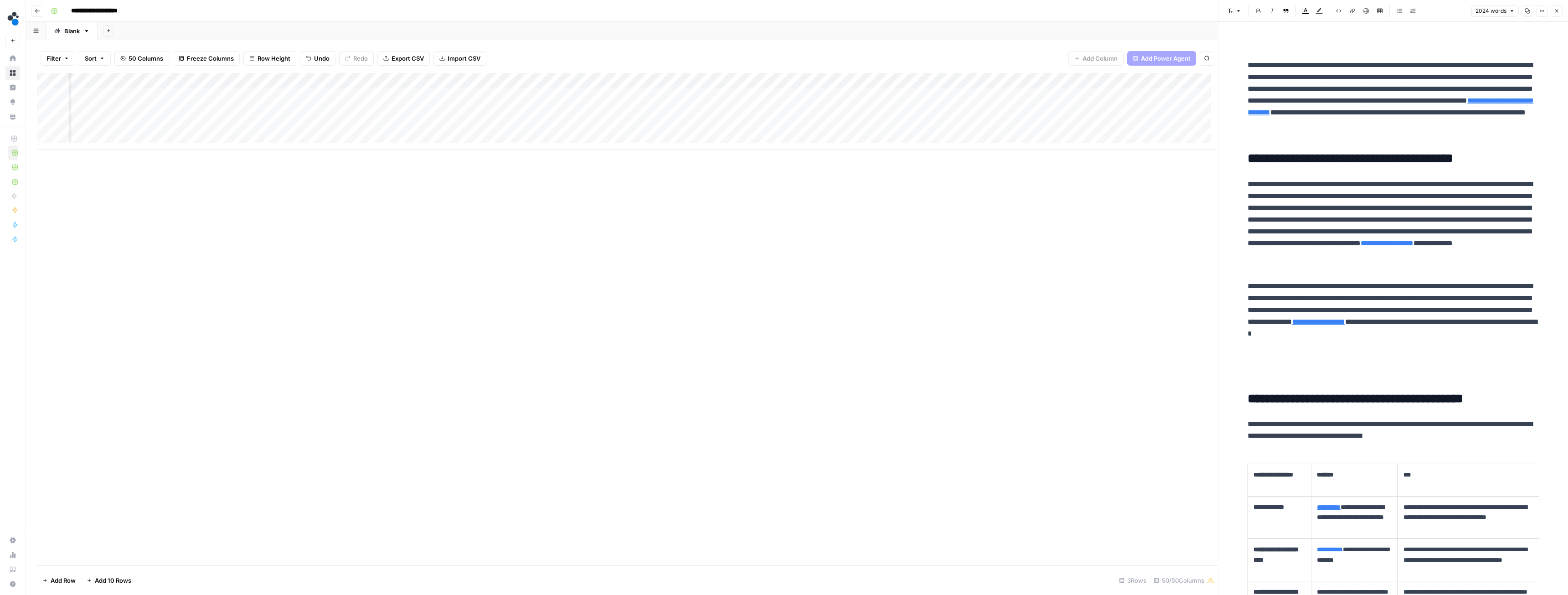
scroll to position [0, 2586]
click at [514, 96] on div "Add Column" at bounding box center [628, 111] width 1181 height 77
click at [1090, 94] on div "Add Column" at bounding box center [628, 111] width 1181 height 77
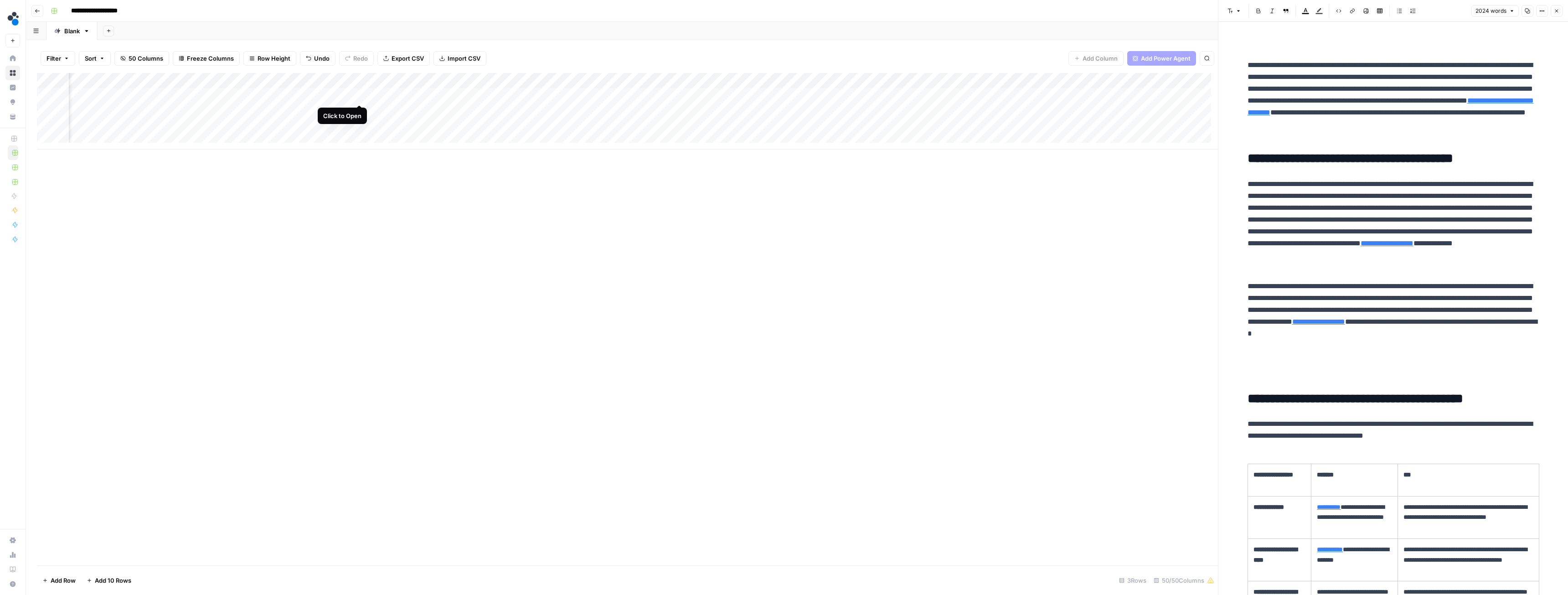
click at [360, 96] on div "Add Column" at bounding box center [628, 111] width 1181 height 77
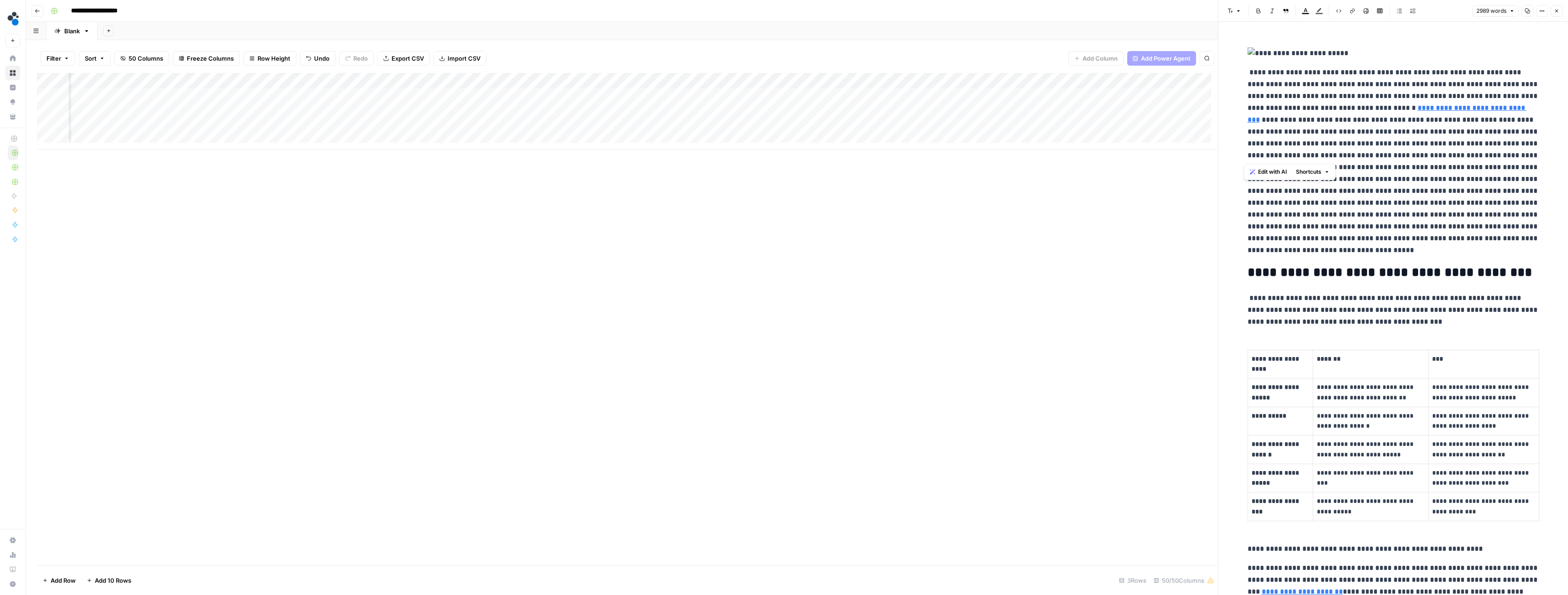
drag, startPoint x: 1244, startPoint y: 155, endPoint x: 1343, endPoint y: 150, distance: 99.1
click at [1343, 150] on p "**********" at bounding box center [1393, 152] width 292 height 209
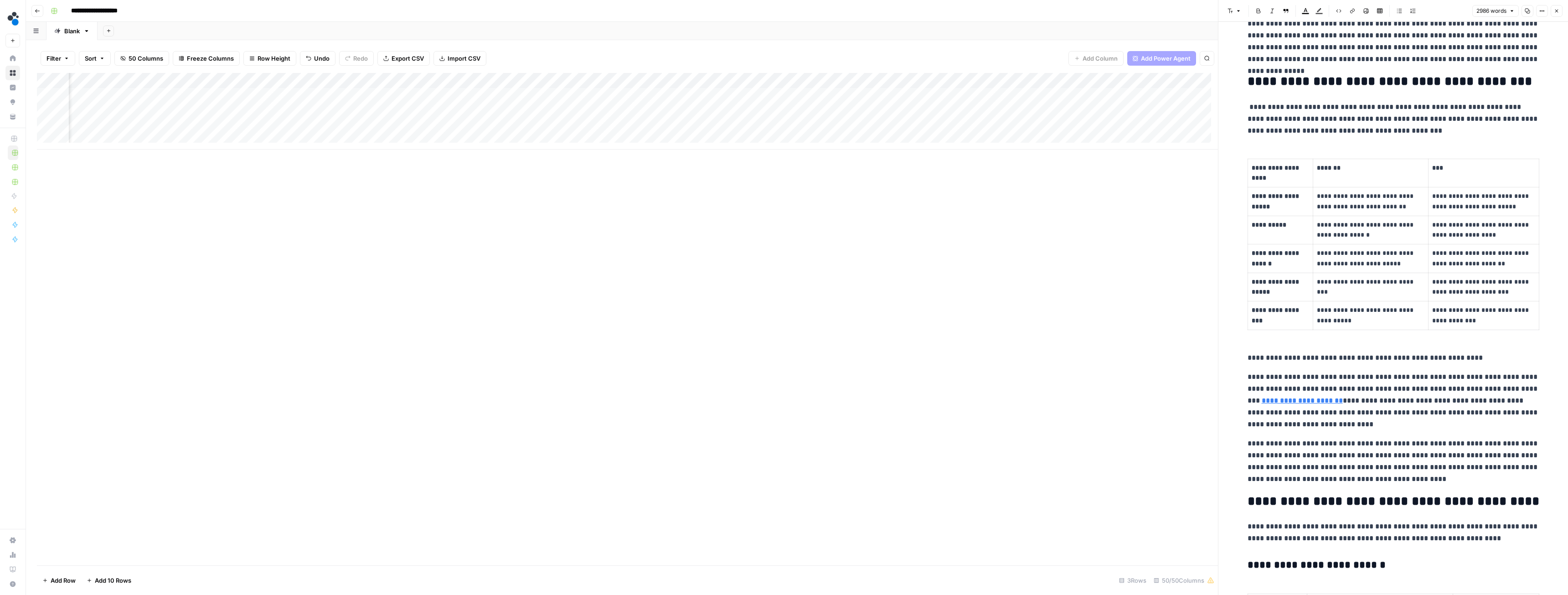
scroll to position [183, 0]
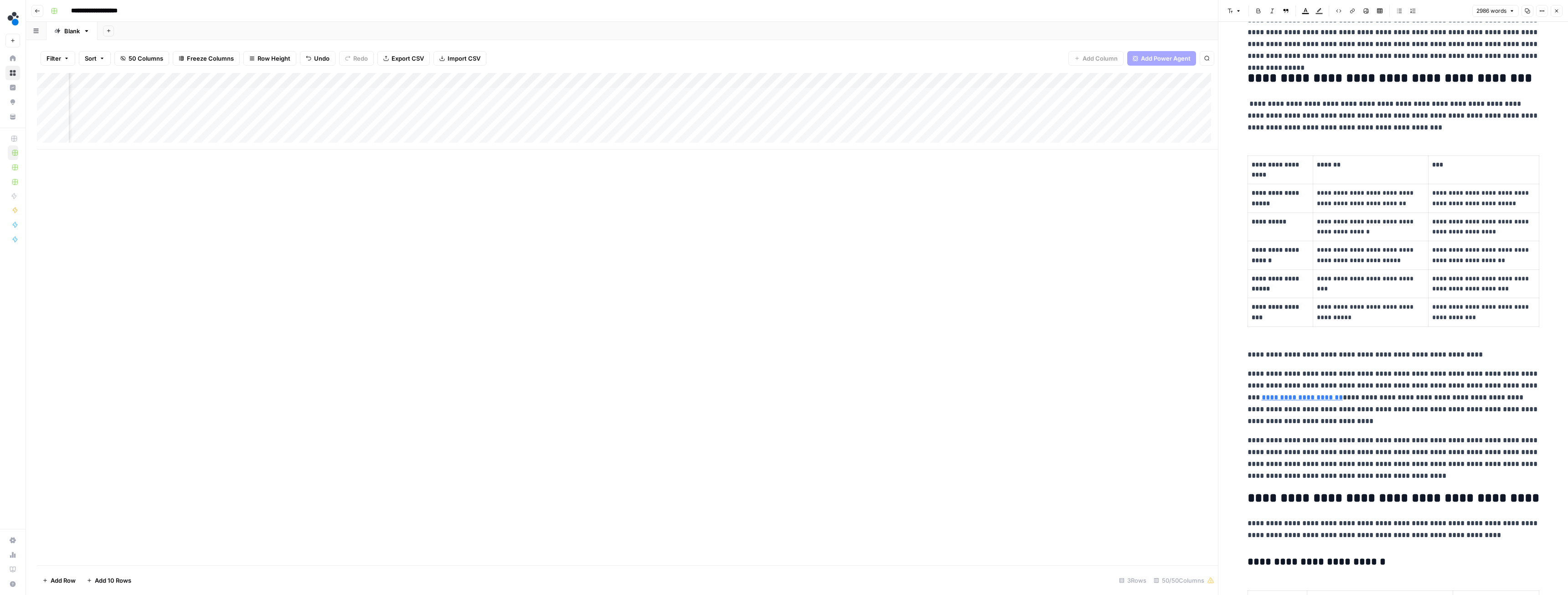
click at [1395, 354] on p "**********" at bounding box center [1393, 354] width 292 height 12
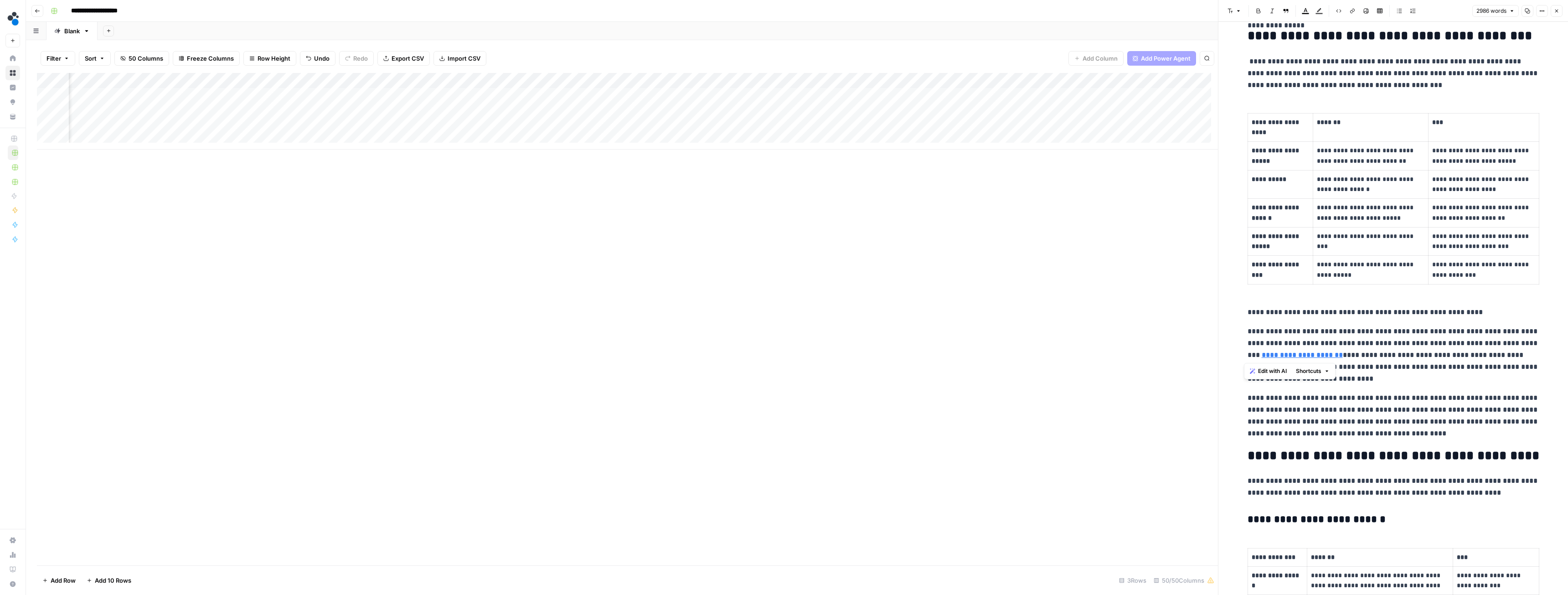
scroll to position [228, 0]
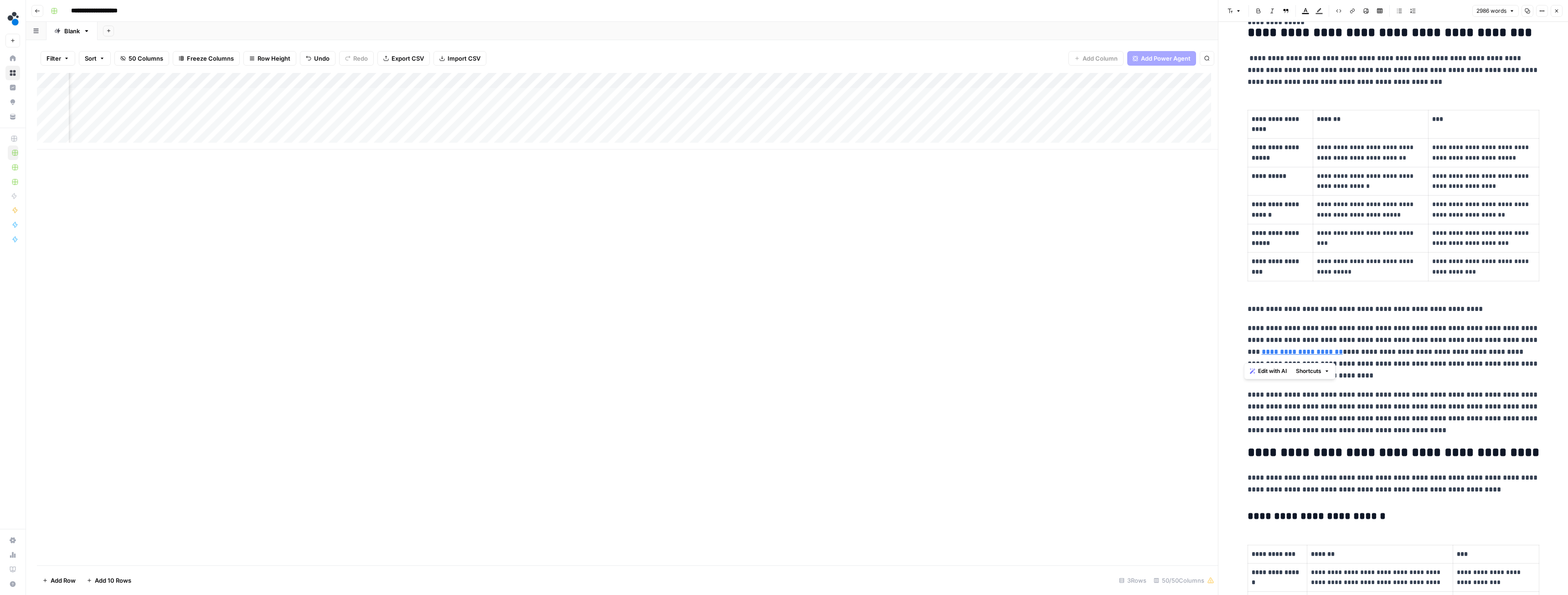
click at [1466, 305] on p "**********" at bounding box center [1393, 309] width 292 height 12
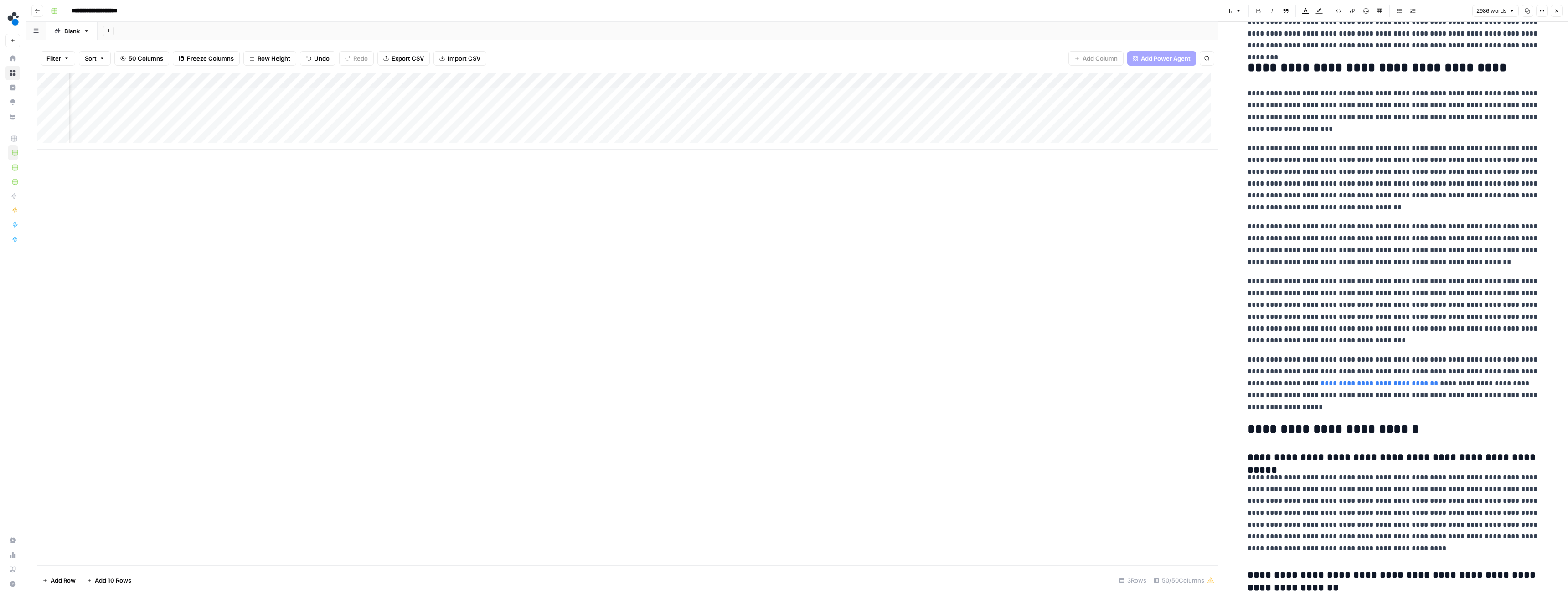
scroll to position [4719, 0]
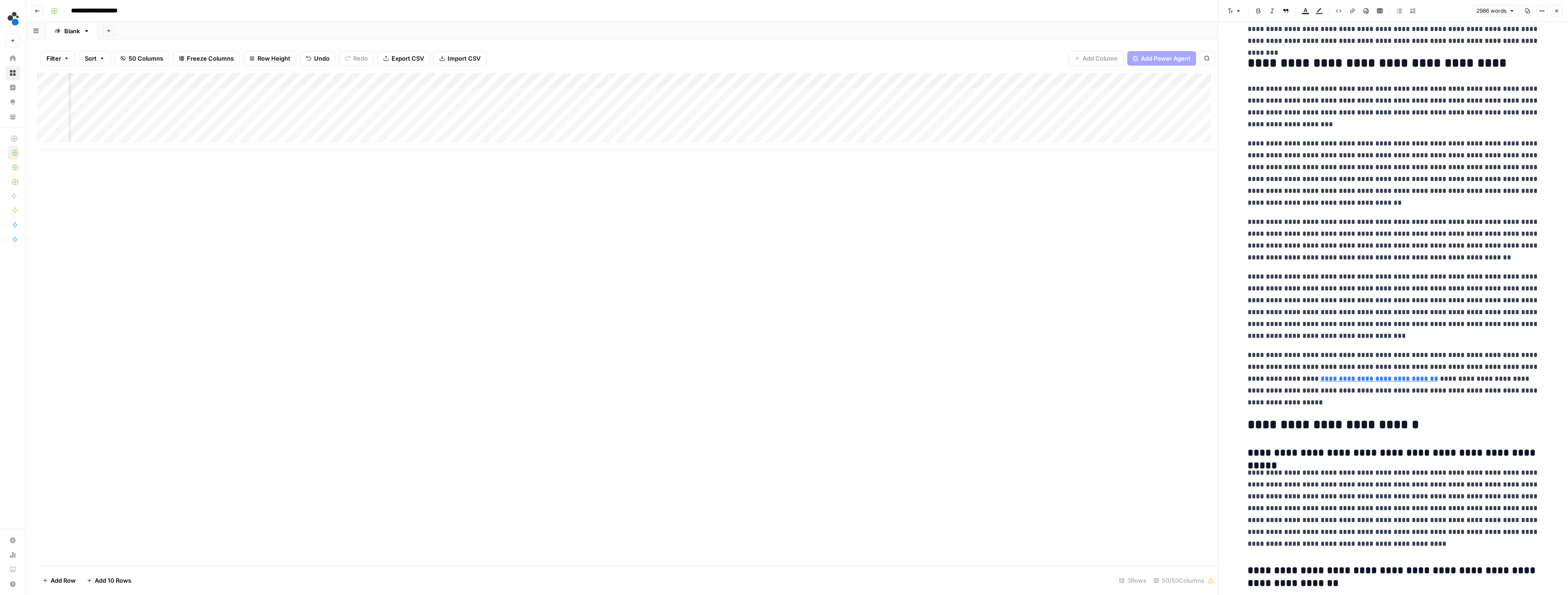
click at [558, 97] on div "Add Column" at bounding box center [628, 111] width 1181 height 77
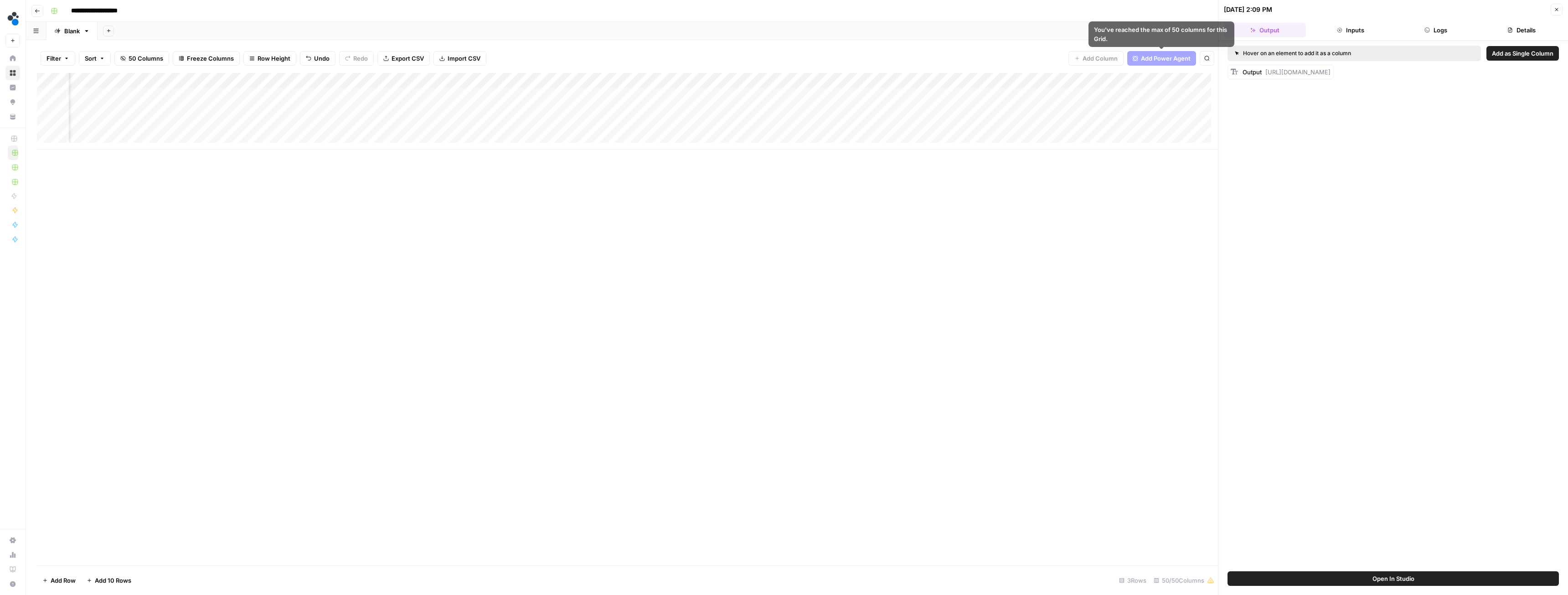
click at [1497, 30] on button "Details" at bounding box center [1521, 30] width 82 height 15
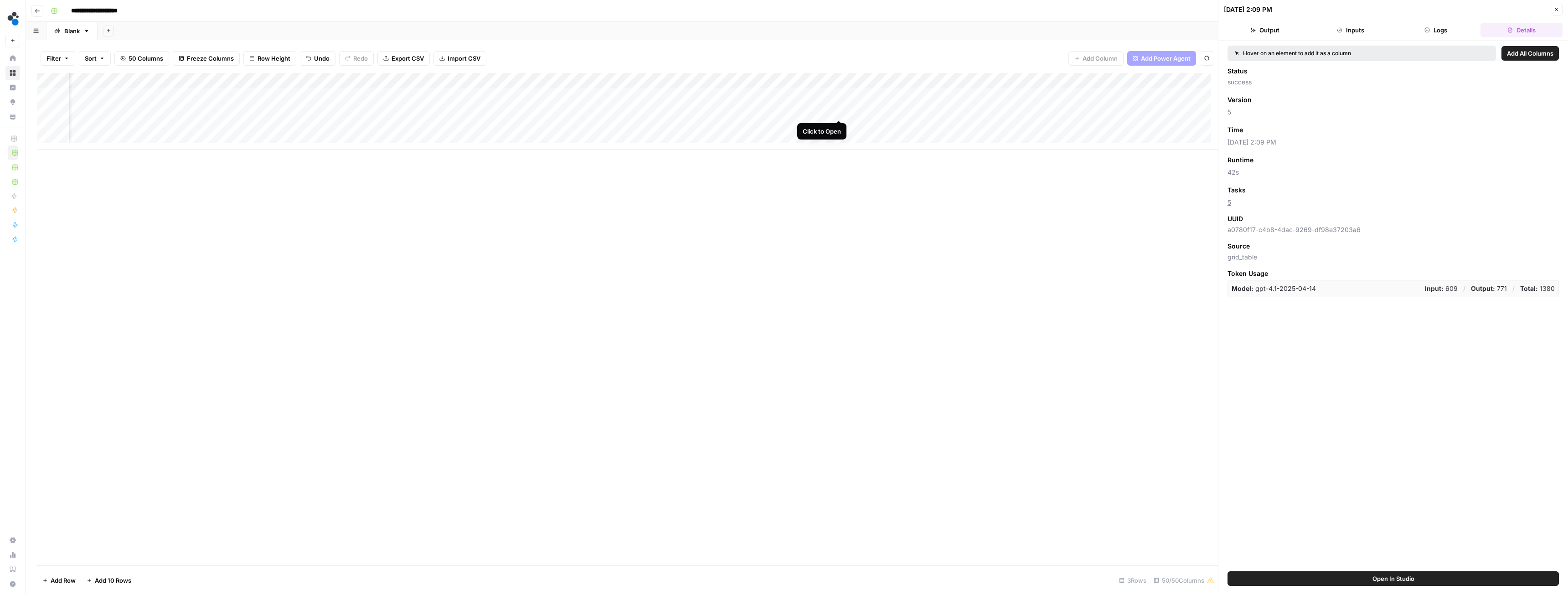
click at [838, 108] on div "Add Column" at bounding box center [628, 111] width 1181 height 77
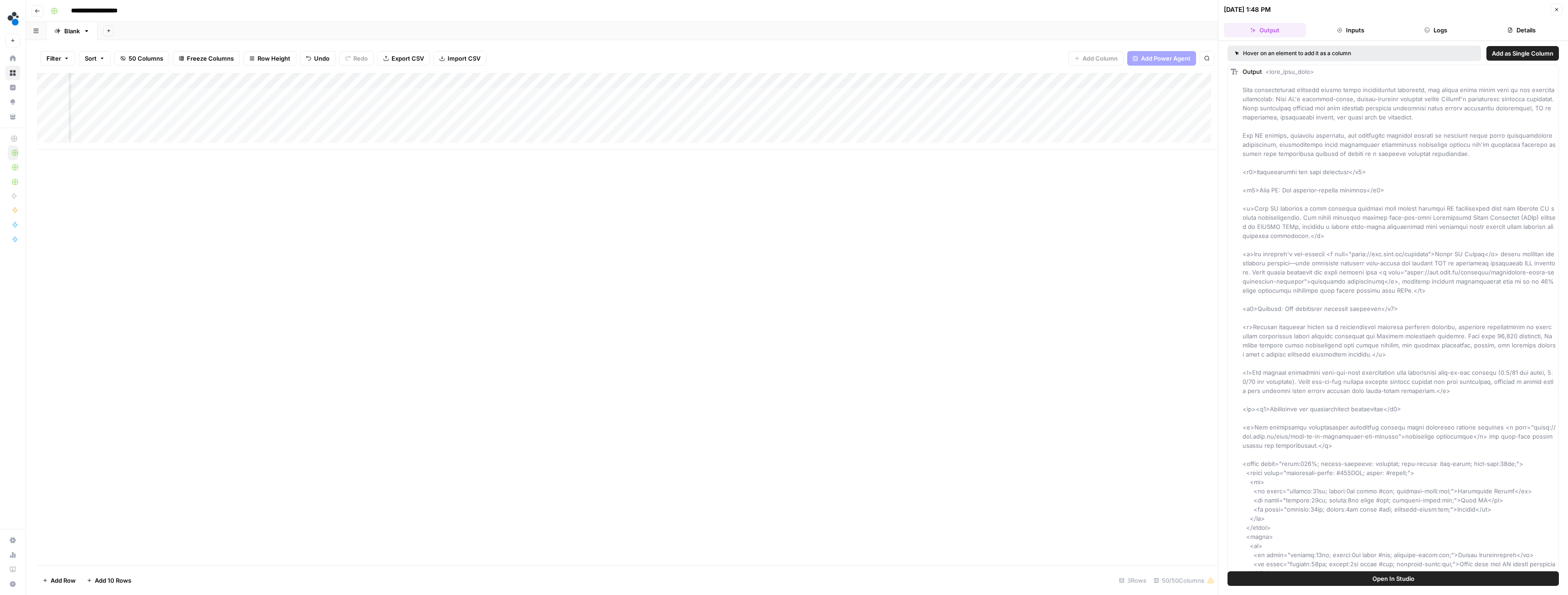
click at [1511, 30] on icon "button" at bounding box center [1510, 30] width 5 height 5
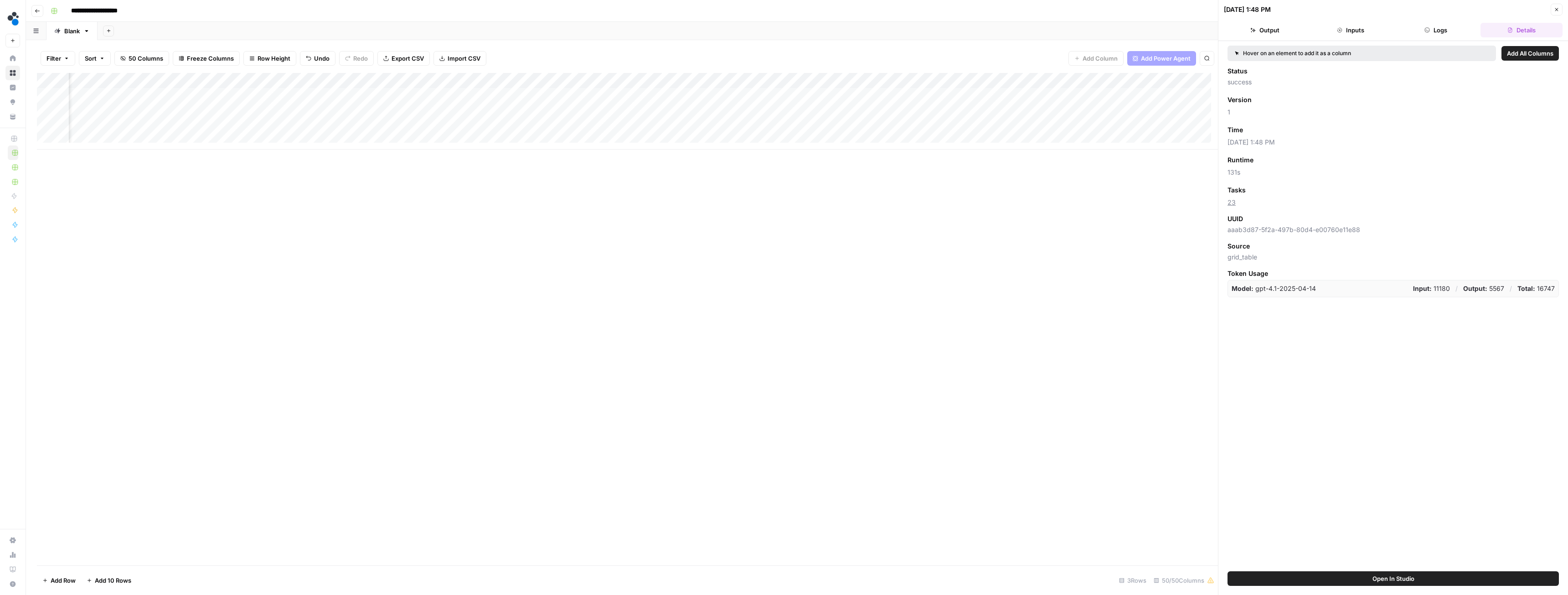
click at [839, 96] on div "Add Column" at bounding box center [628, 111] width 1181 height 77
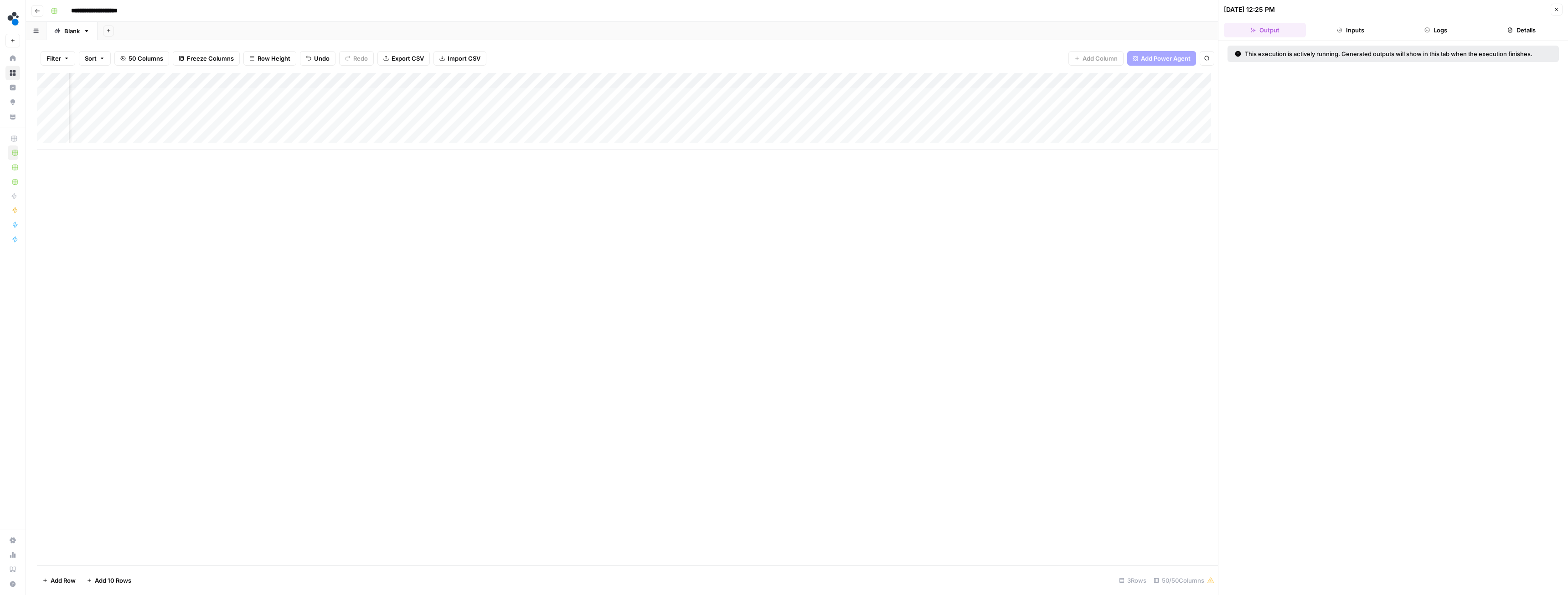
click at [1449, 28] on button "Logs" at bounding box center [1436, 30] width 82 height 15
click at [1516, 32] on button "Details" at bounding box center [1521, 30] width 82 height 15
click at [1558, 10] on icon "button" at bounding box center [1556, 9] width 5 height 5
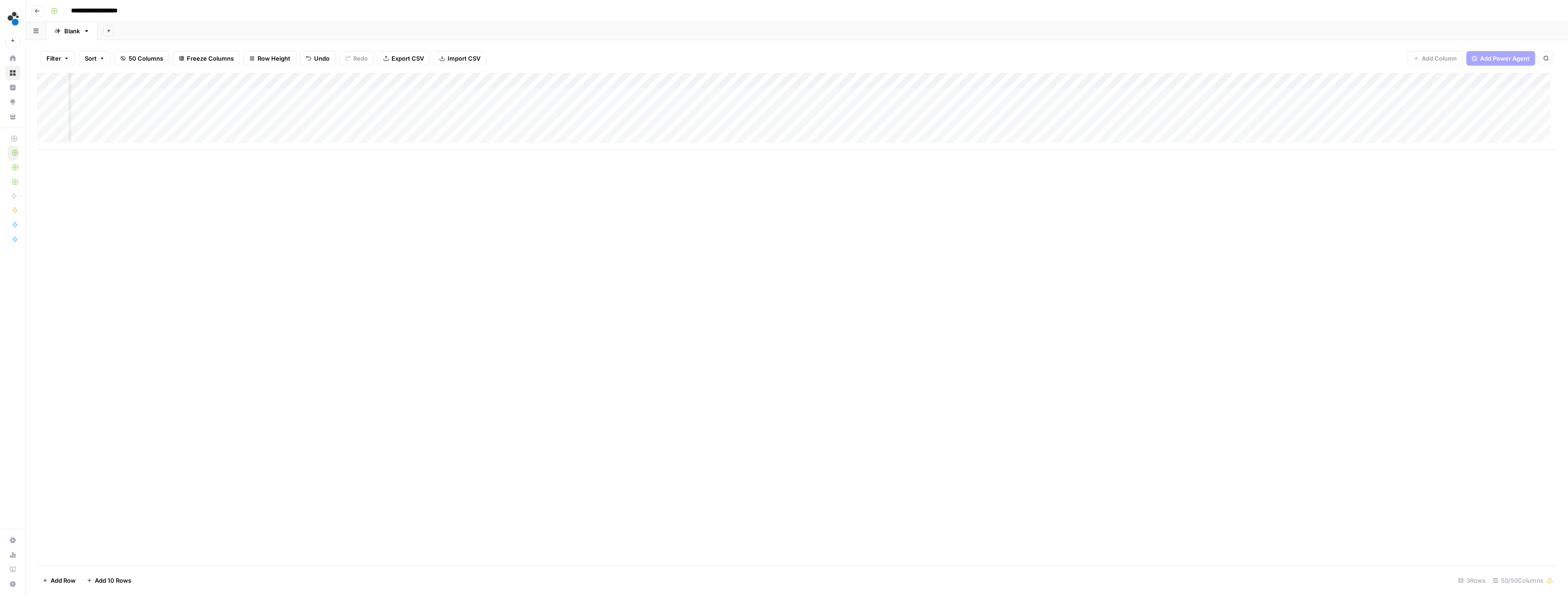
scroll to position [0, 2520]
click at [569, 96] on div "Add Column" at bounding box center [797, 111] width 1520 height 77
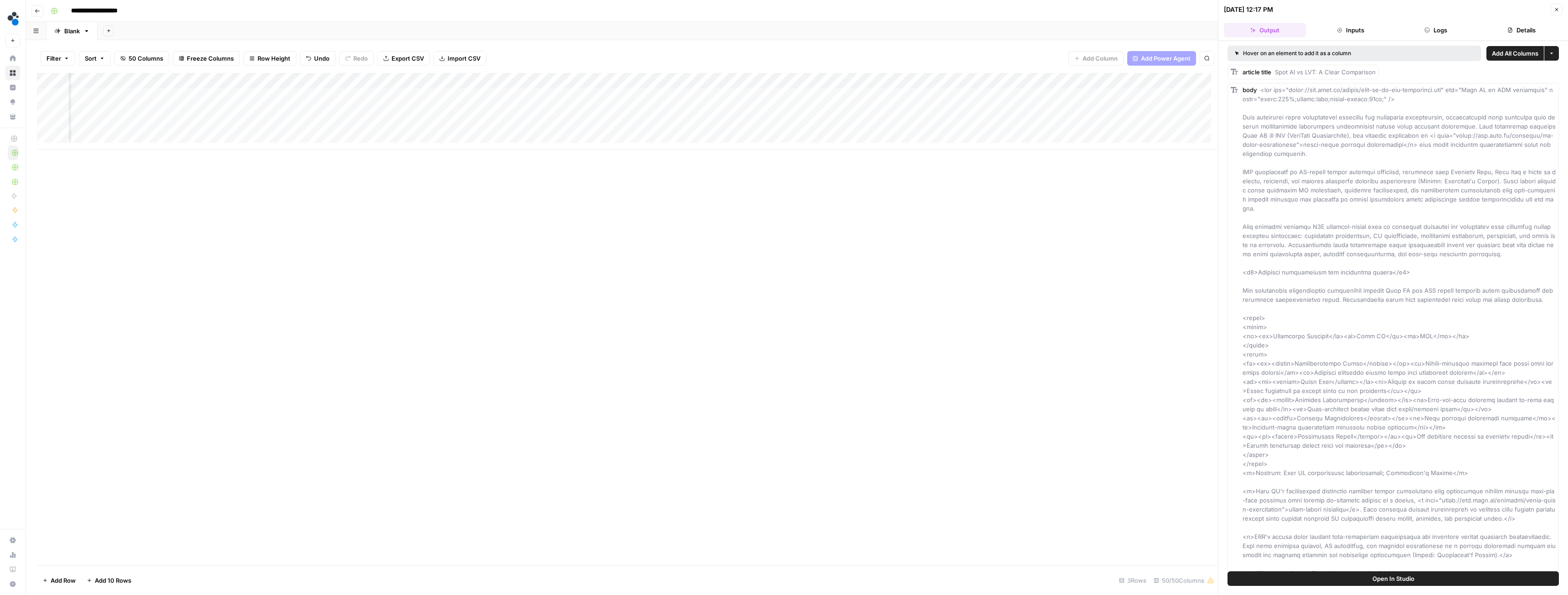
click at [1517, 30] on button "Details" at bounding box center [1521, 30] width 82 height 15
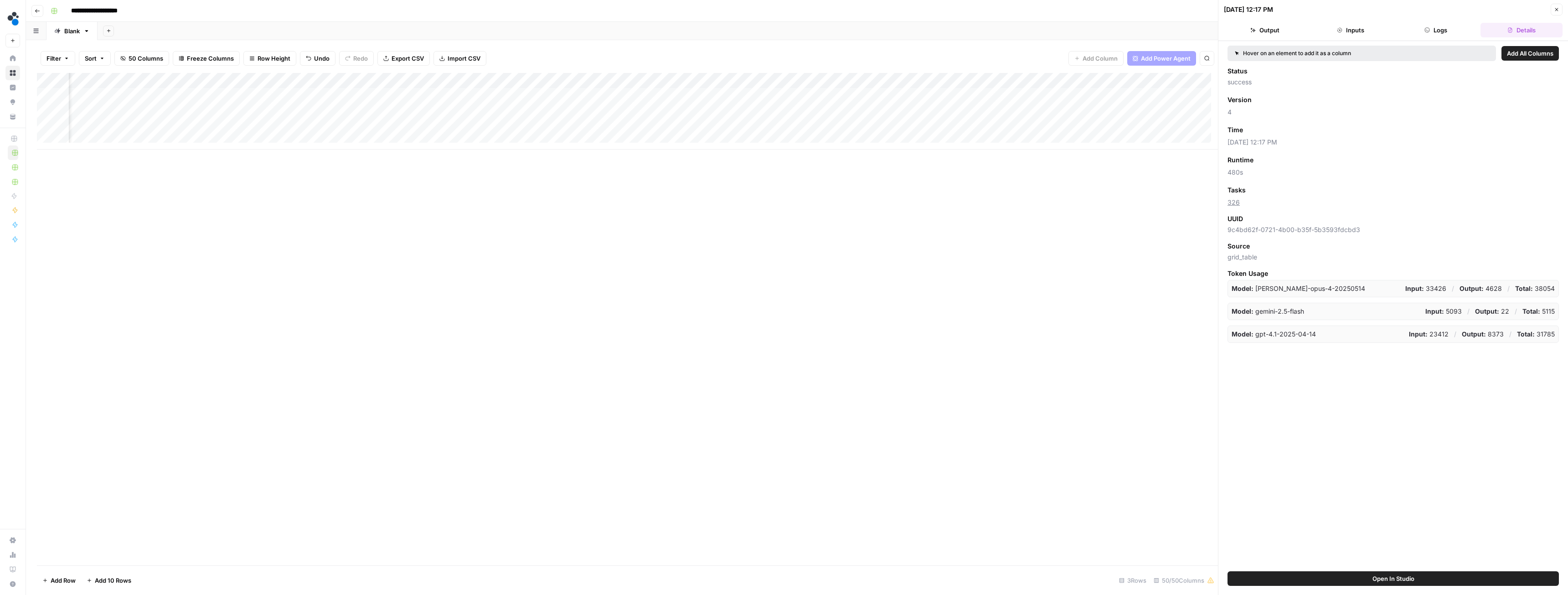
click at [1556, 9] on icon "button" at bounding box center [1556, 9] width 5 height 5
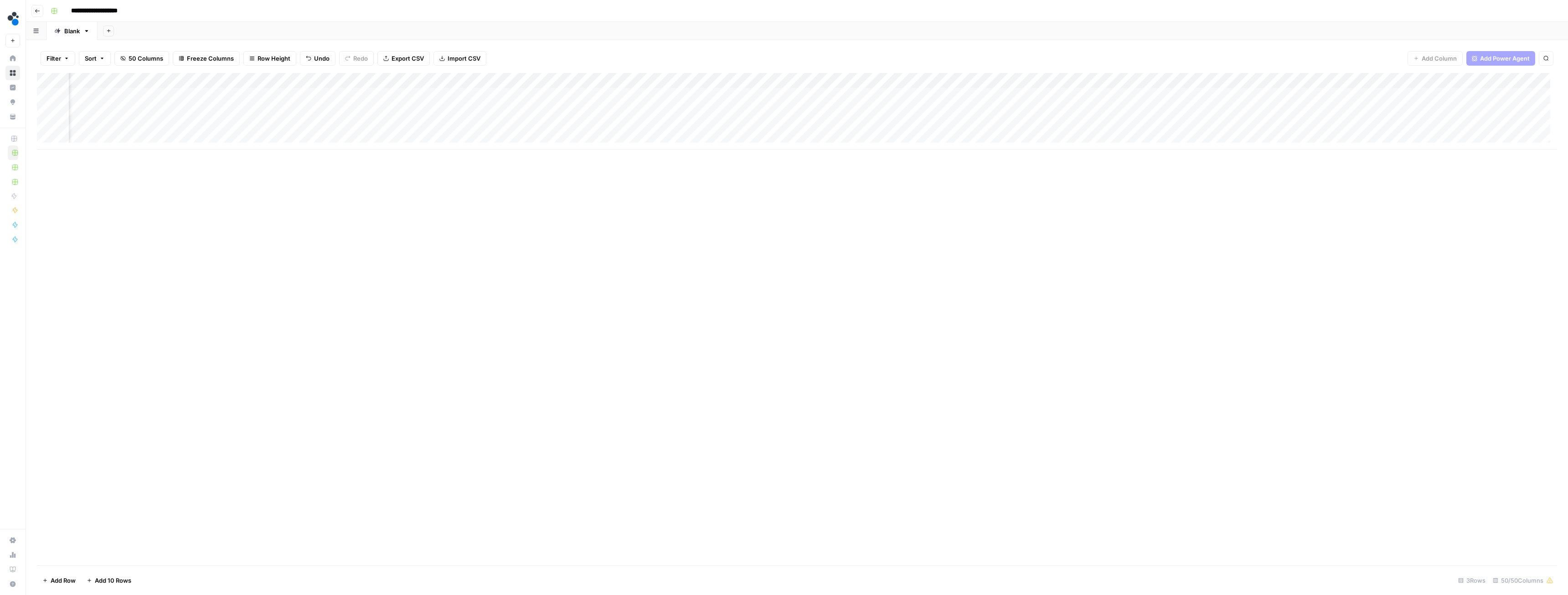
scroll to position [0, 3169]
click at [1146, 94] on div "Add Column" at bounding box center [797, 111] width 1520 height 77
click at [995, 93] on div "Add Column" at bounding box center [797, 111] width 1520 height 77
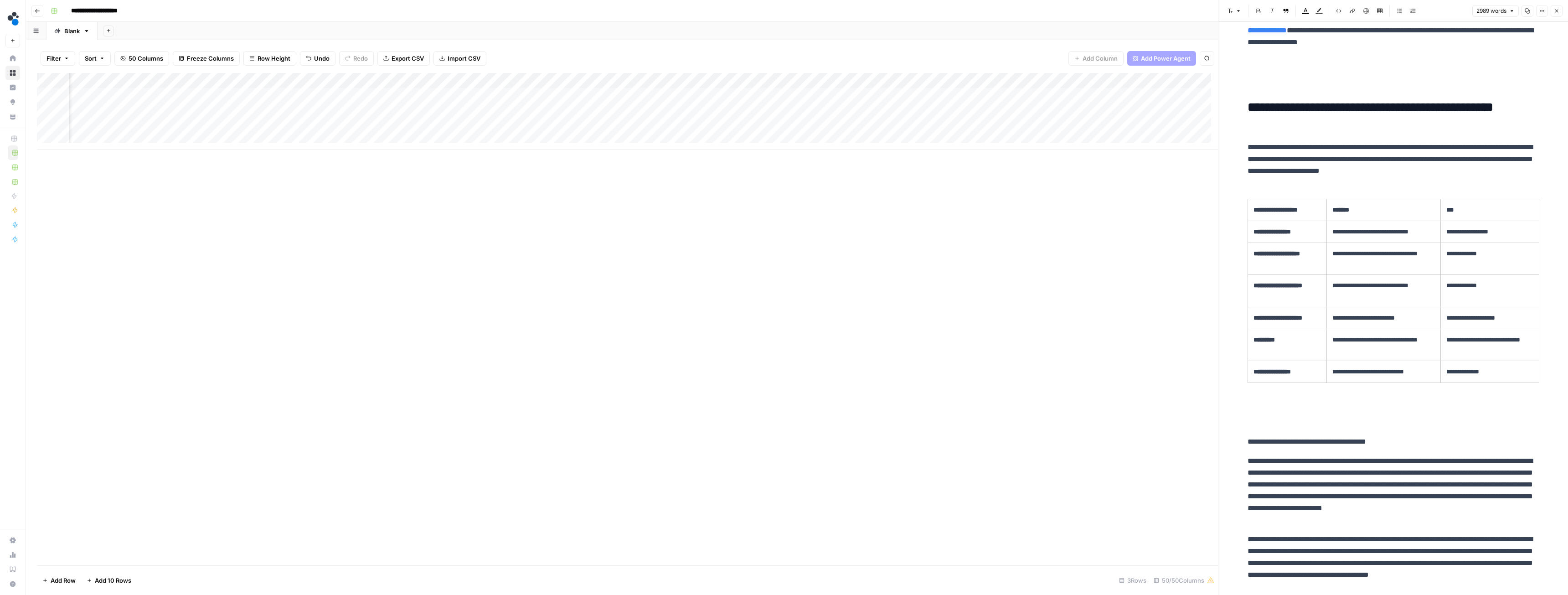
scroll to position [0, 3442]
click at [861, 94] on div "Add Column" at bounding box center [628, 111] width 1181 height 77
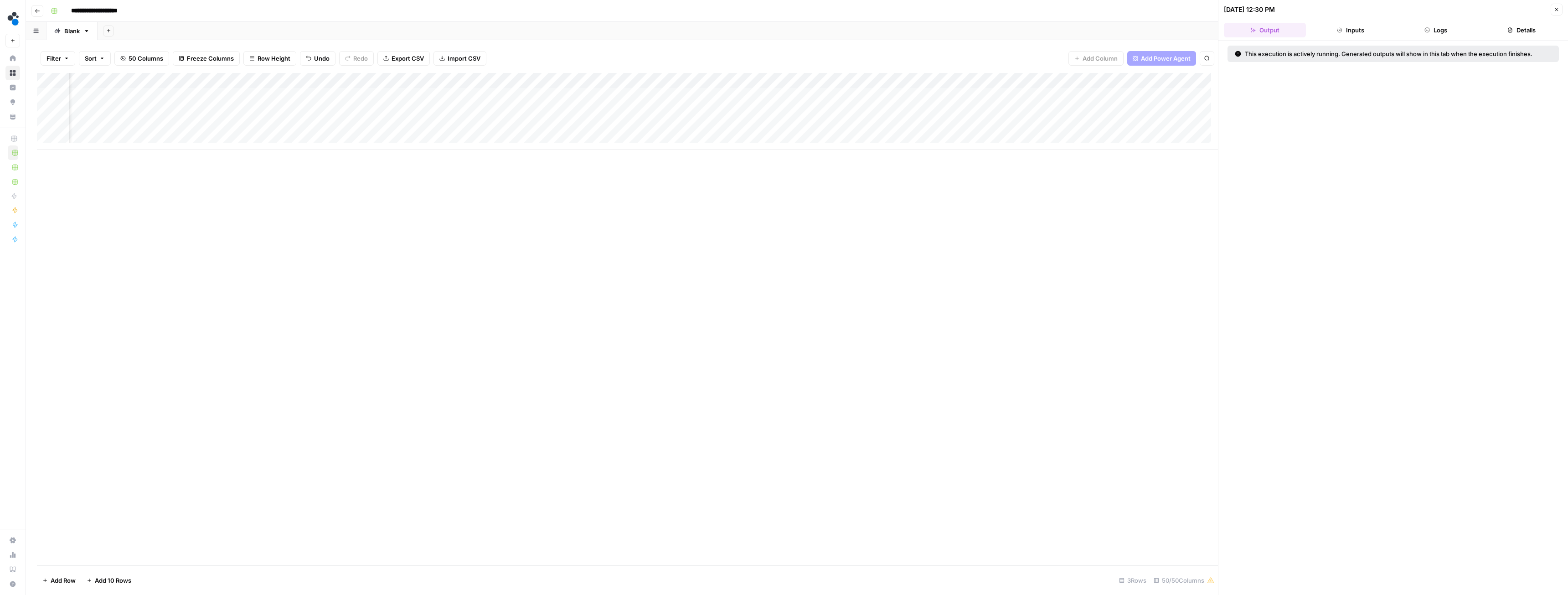
click at [1421, 21] on header "[DATE] 12:30 PM Close Output Inputs Logs Details" at bounding box center [1393, 20] width 349 height 41
click at [1422, 29] on button "Logs" at bounding box center [1436, 30] width 82 height 15
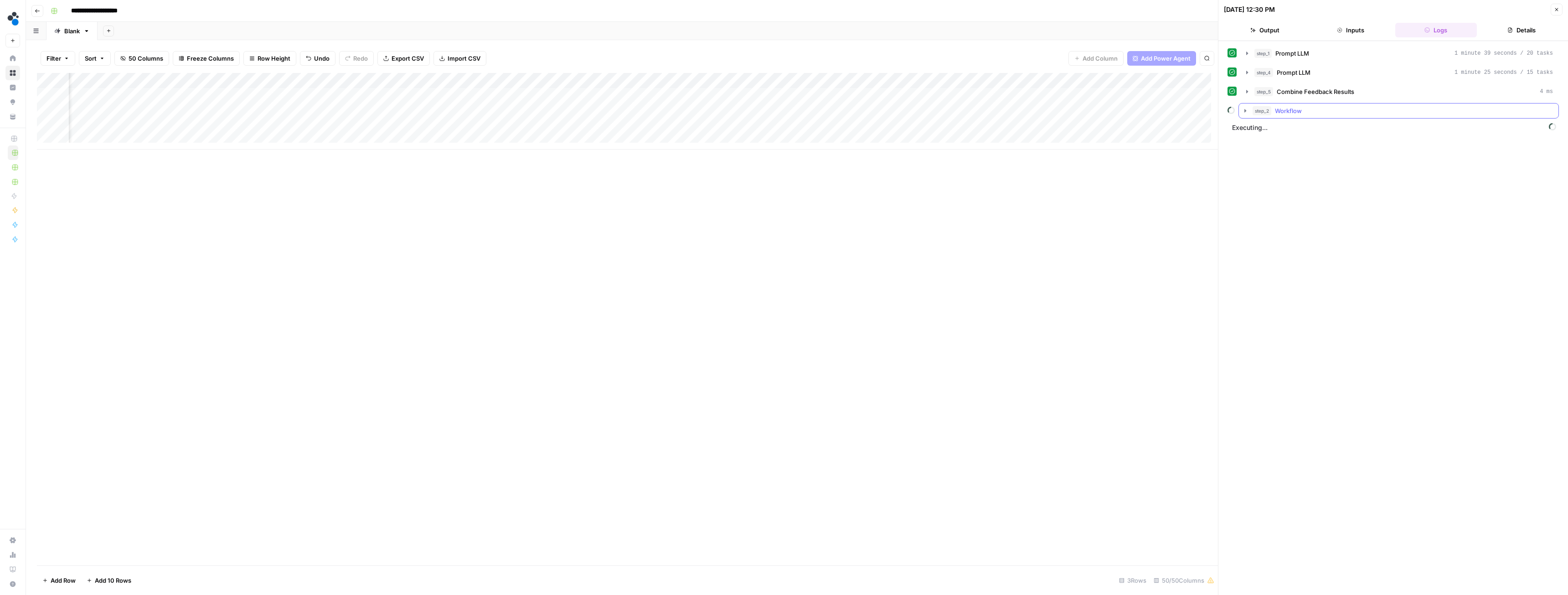
click at [1244, 110] on icon "button" at bounding box center [1245, 111] width 7 height 7
click at [1261, 129] on button "step_1 Prompt LLM 2 minutes 1 second / 65 tasks" at bounding box center [1405, 130] width 292 height 15
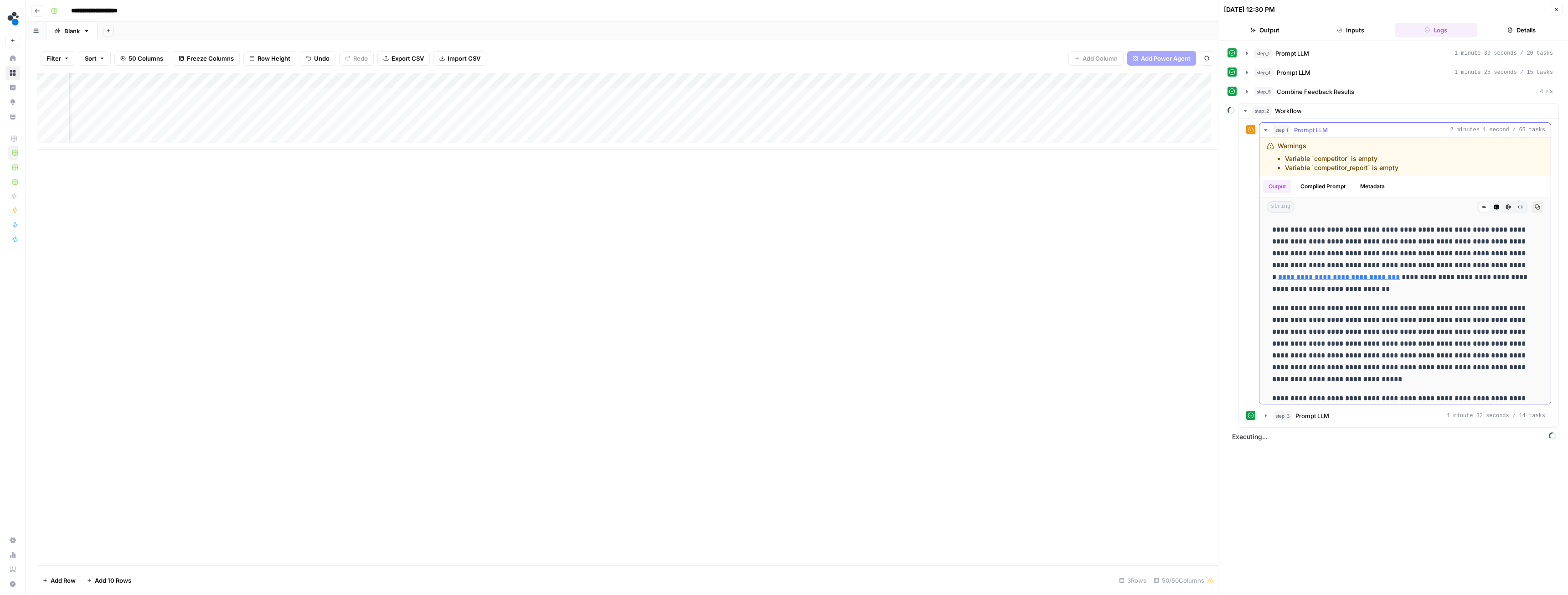
click at [1264, 129] on icon "button" at bounding box center [1266, 130] width 7 height 7
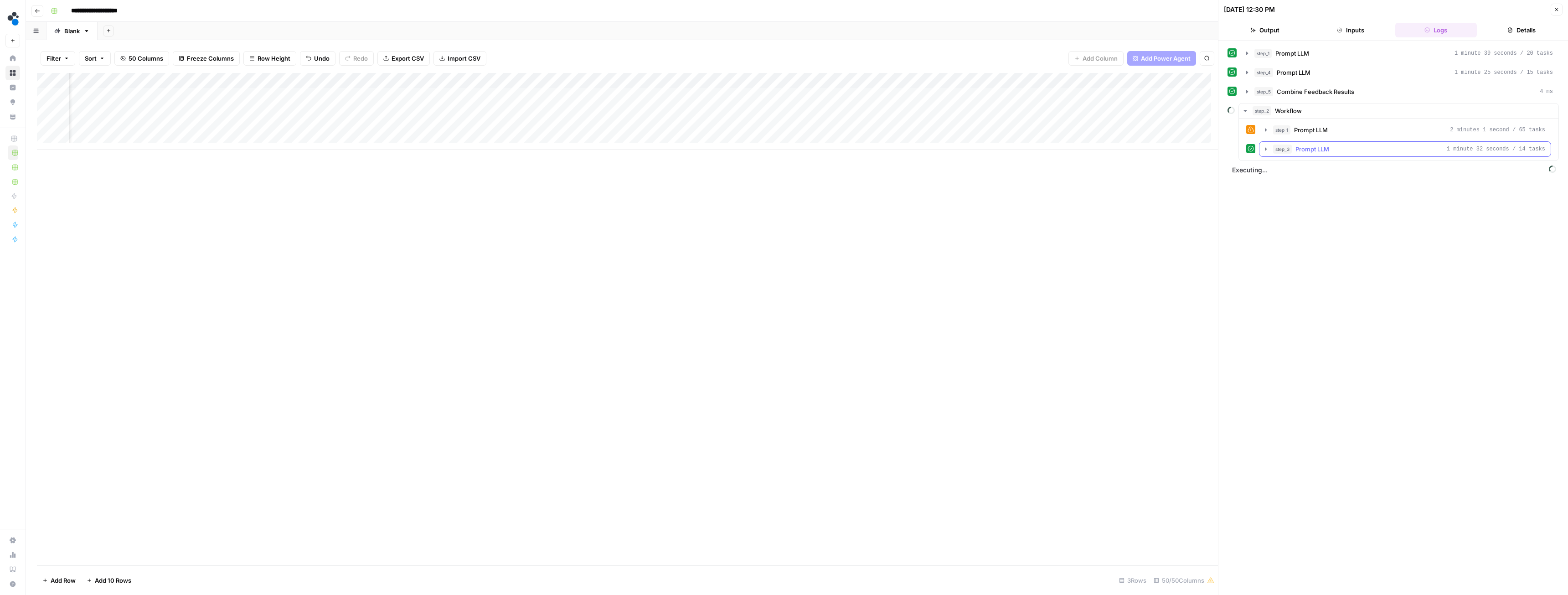
click at [1266, 147] on icon "button" at bounding box center [1266, 149] width 7 height 7
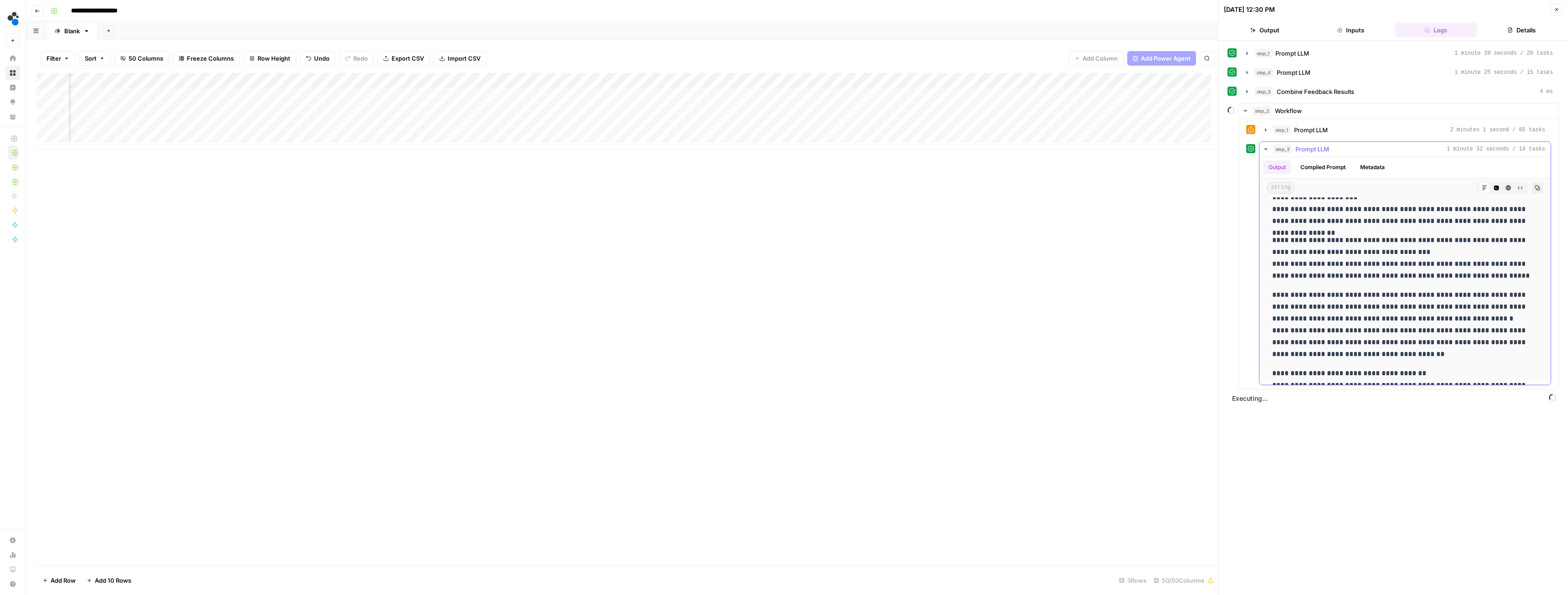
scroll to position [1674, 0]
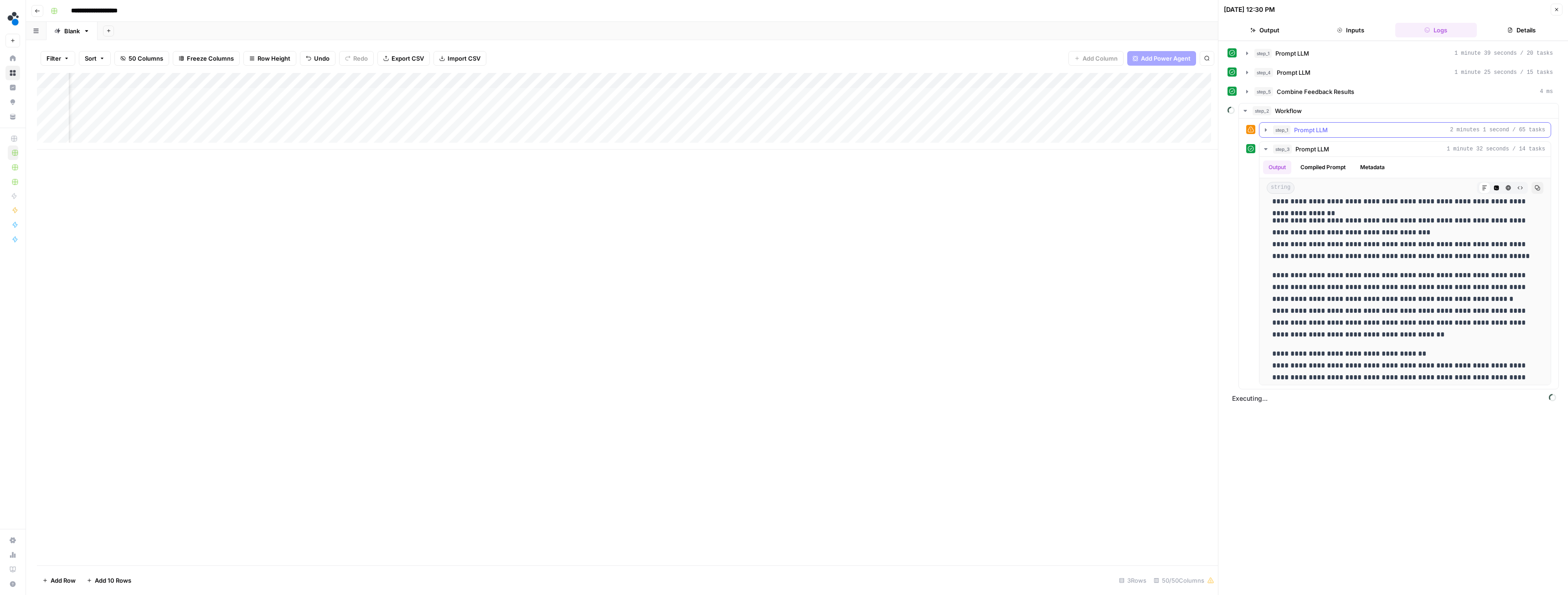
click at [1265, 130] on icon "button" at bounding box center [1265, 129] width 2 height 3
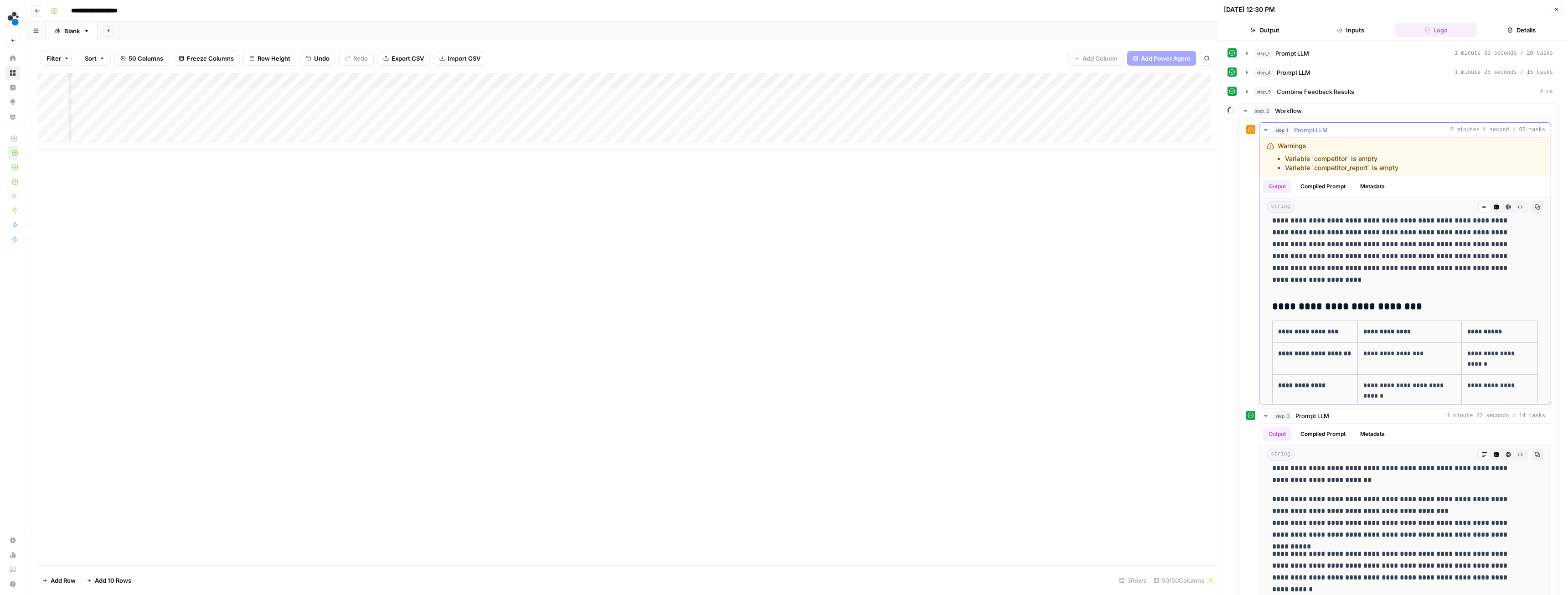
scroll to position [4300, 0]
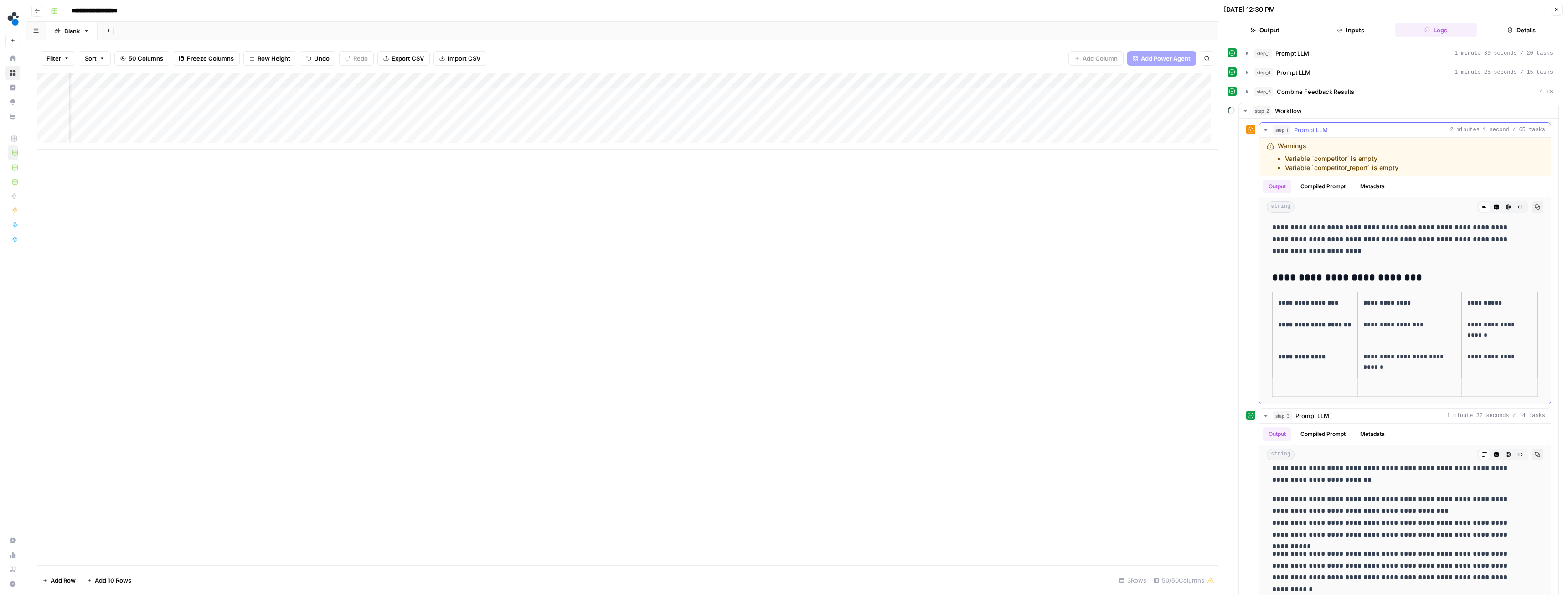
click at [1267, 130] on icon "button" at bounding box center [1266, 130] width 7 height 7
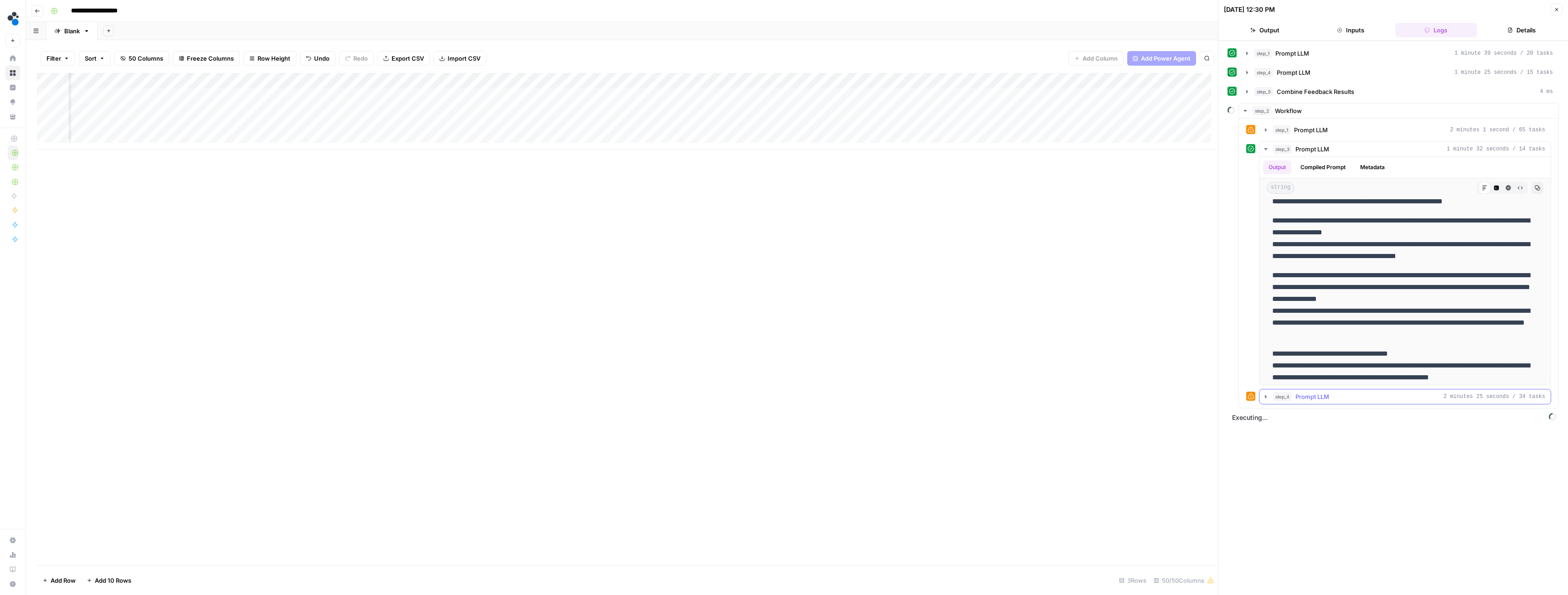
click at [1268, 400] on icon "button" at bounding box center [1266, 396] width 7 height 7
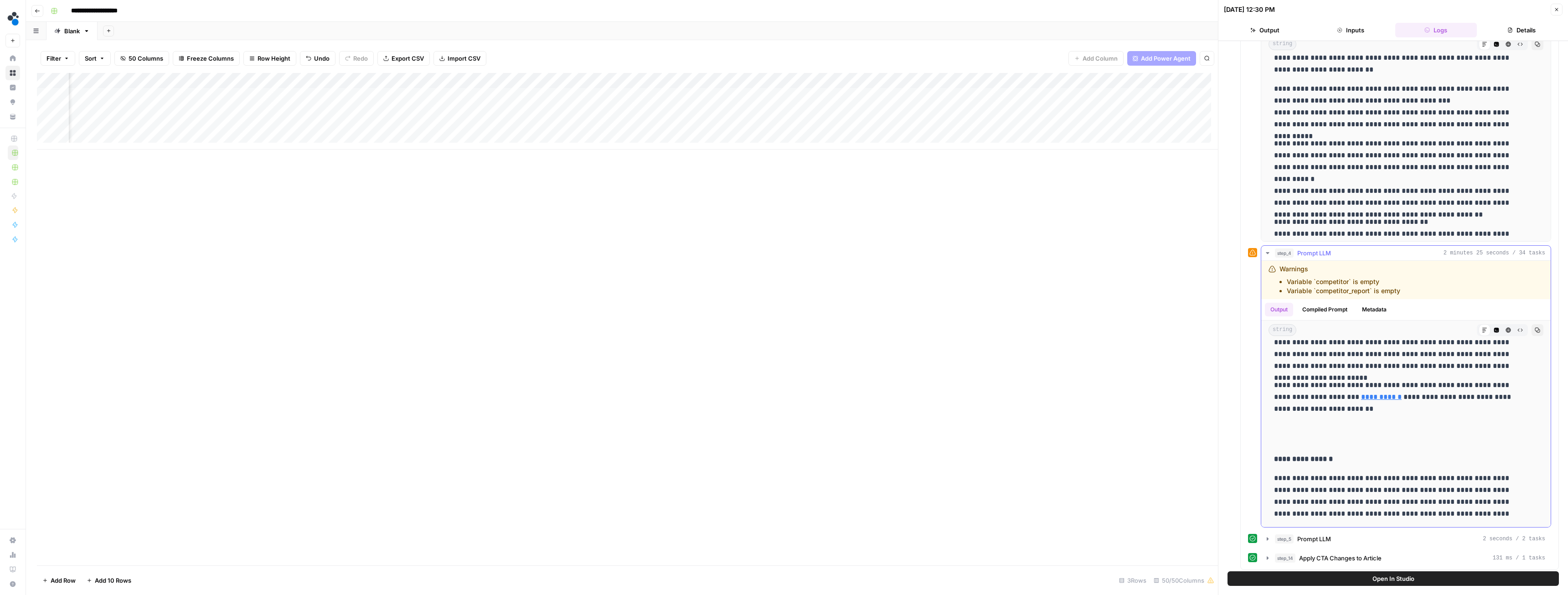
scroll to position [375, 0]
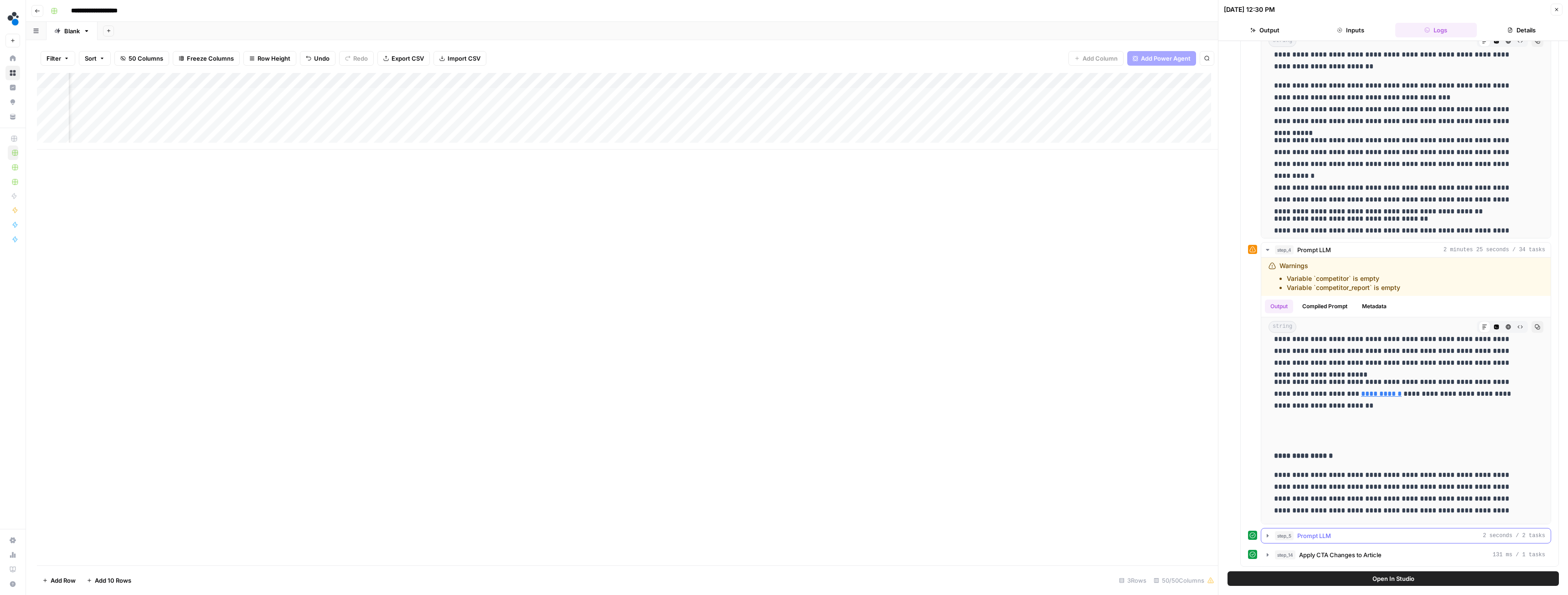
click at [1304, 537] on span "Prompt LLM" at bounding box center [1314, 535] width 33 height 9
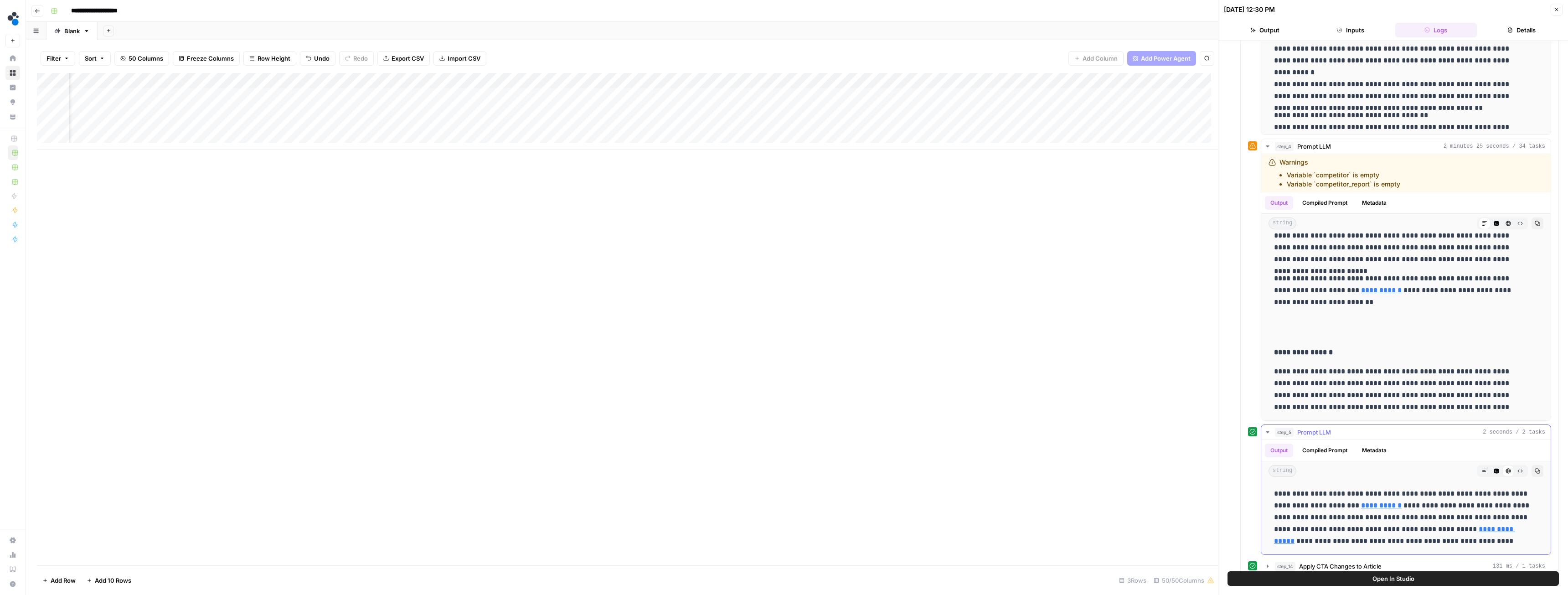
scroll to position [490, 0]
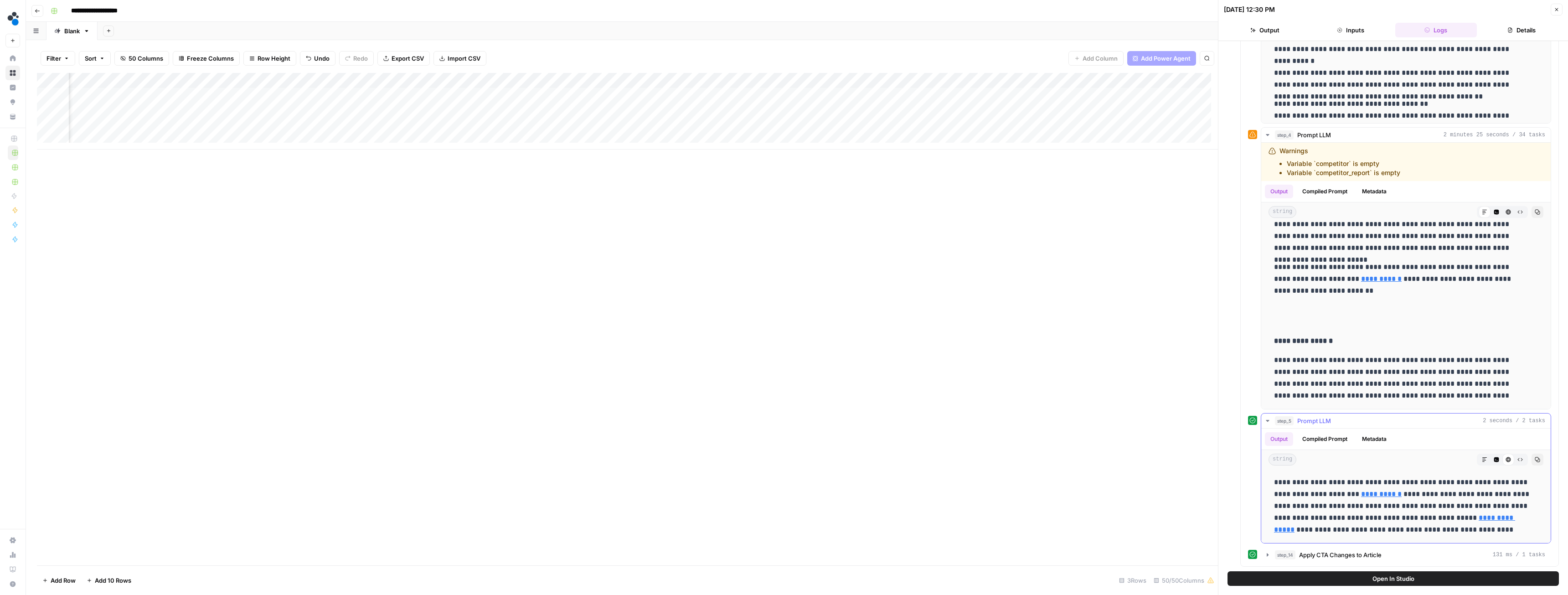
click at [1269, 420] on icon "button" at bounding box center [1267, 421] width 3 height 2
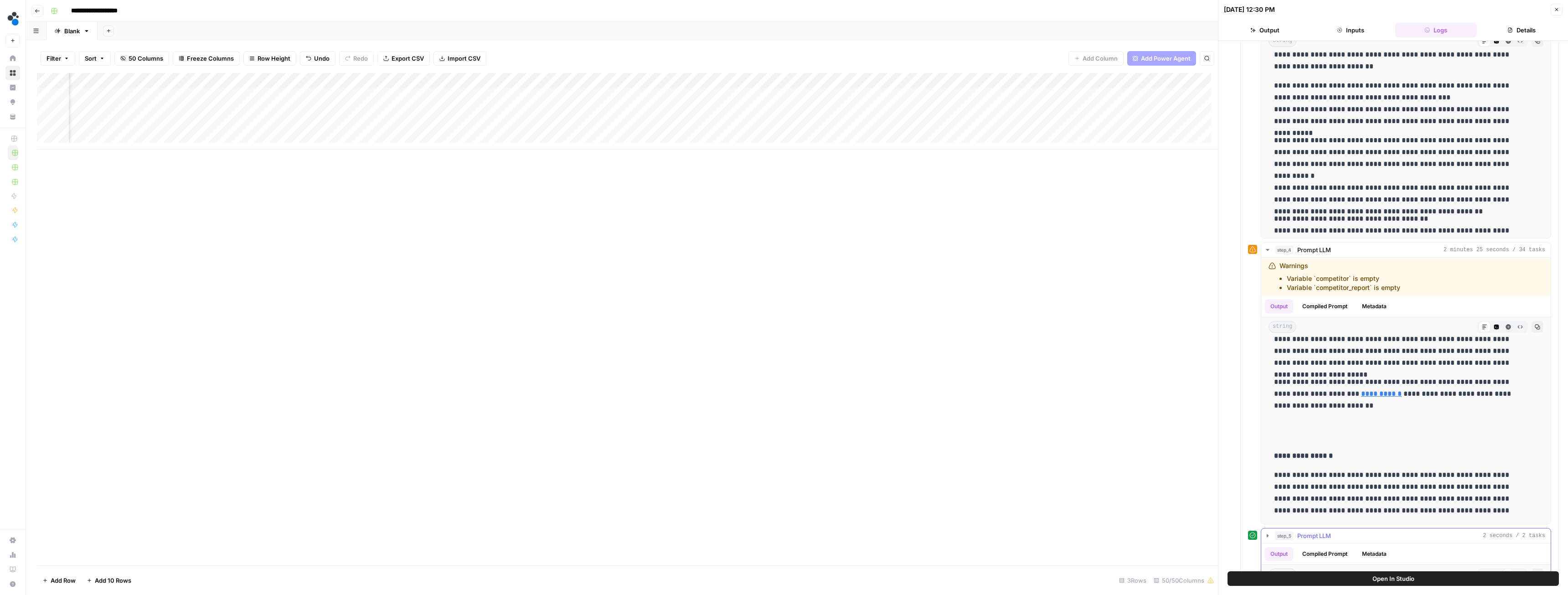
scroll to position [5107, 0]
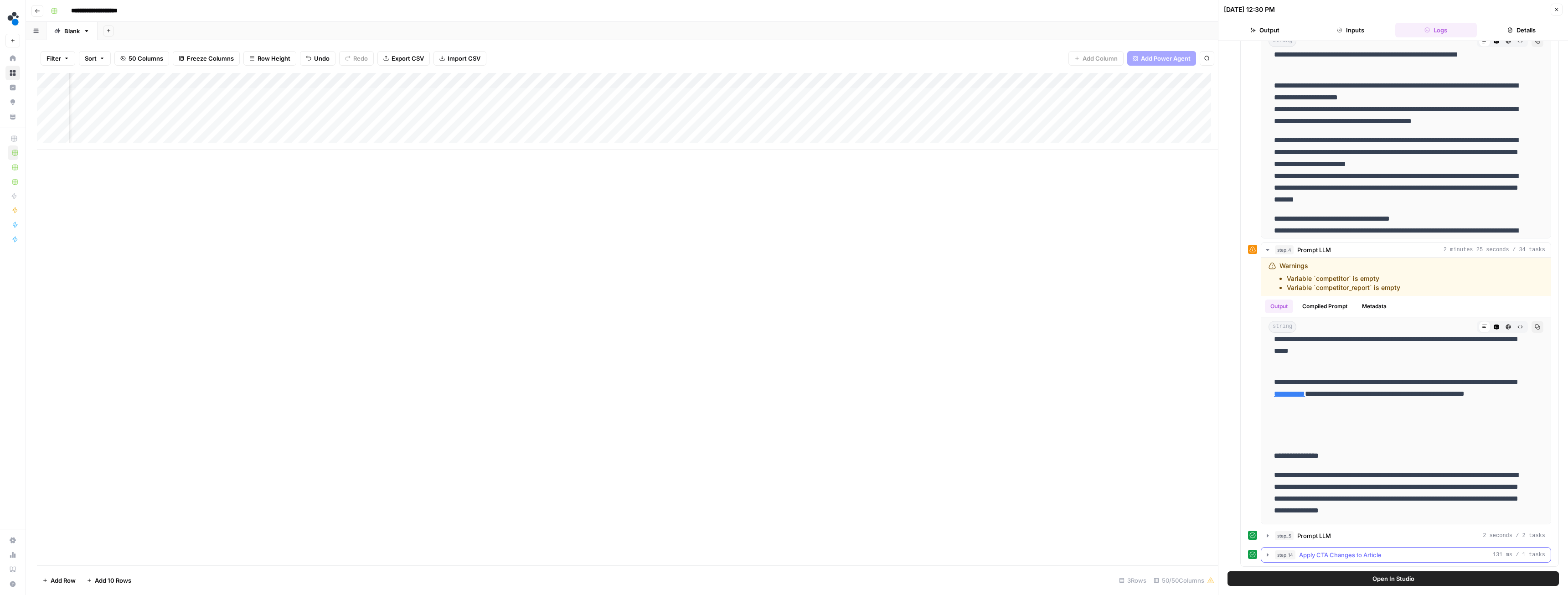
click at [1267, 555] on icon "button" at bounding box center [1267, 554] width 2 height 3
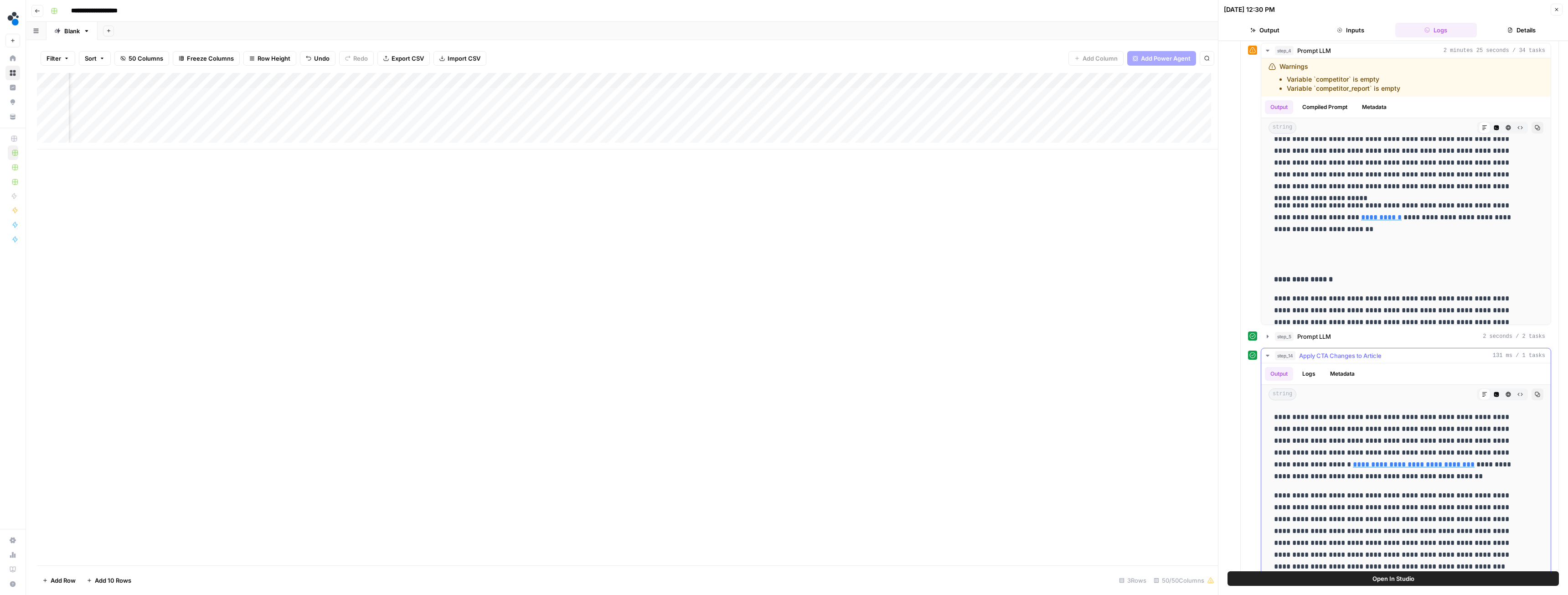
scroll to position [604, 0]
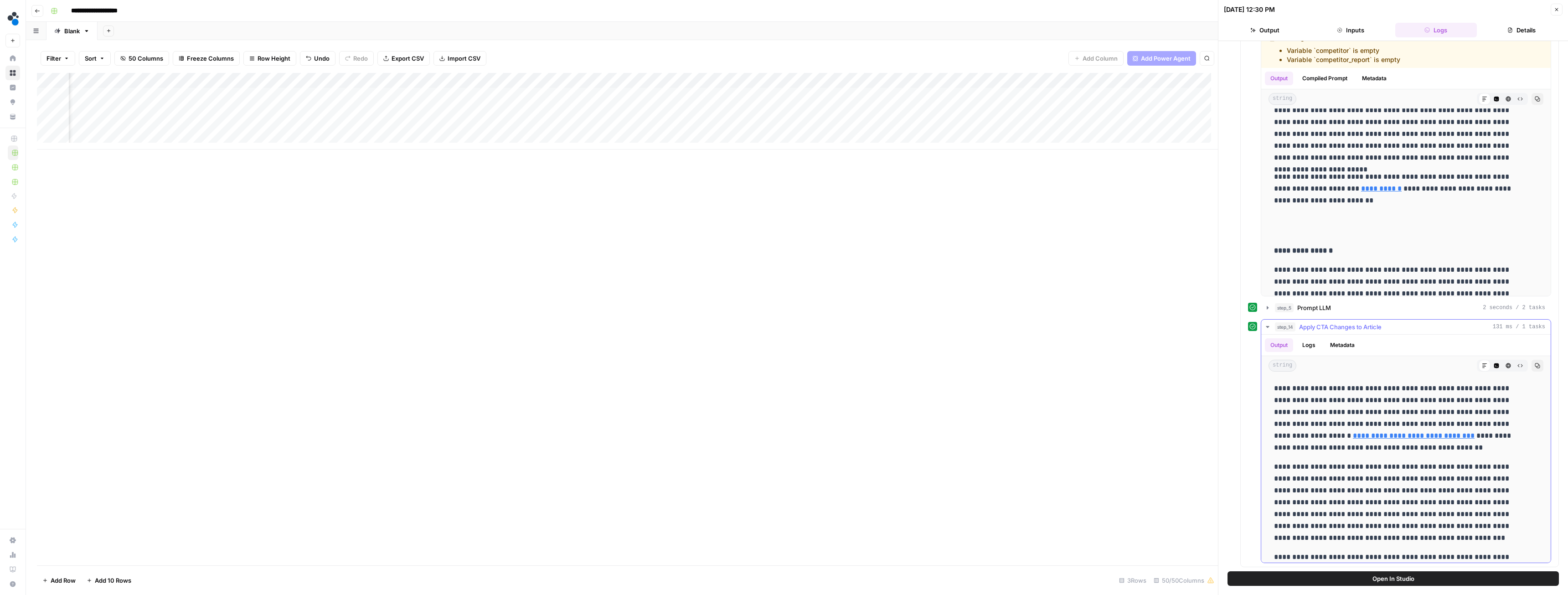
click at [1265, 326] on icon "button" at bounding box center [1268, 327] width 7 height 7
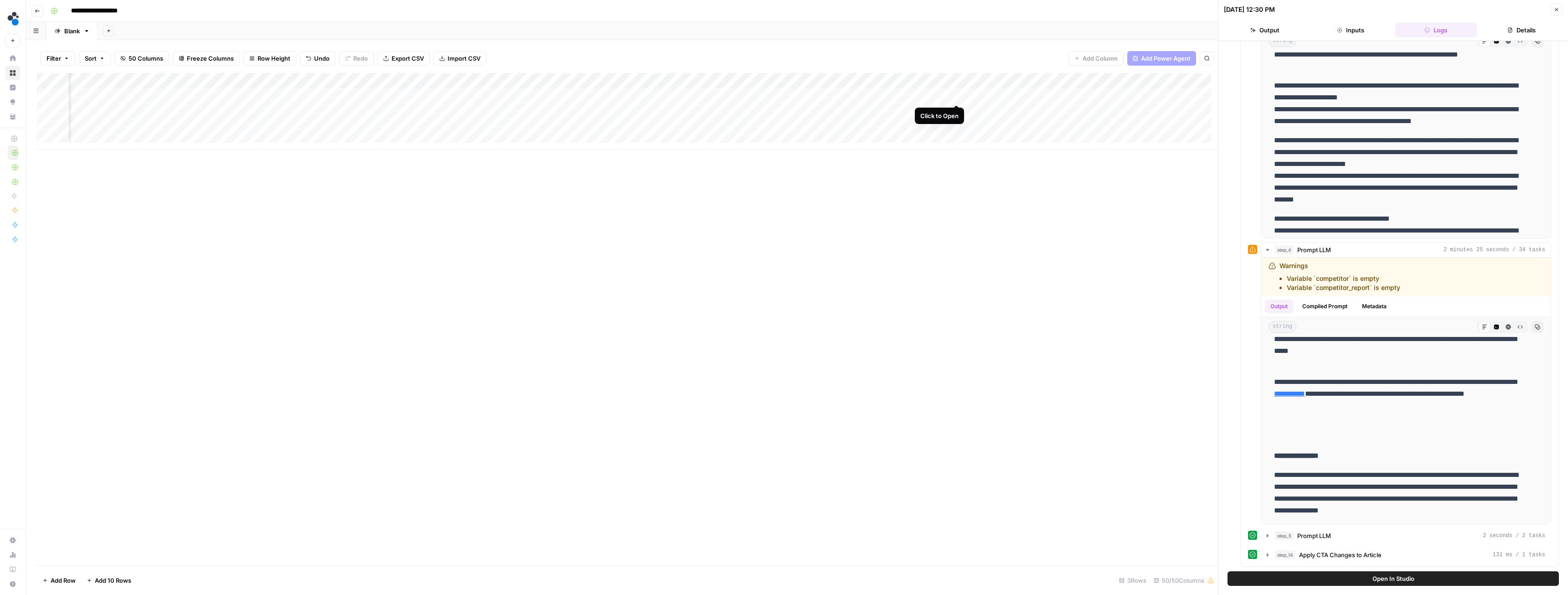
click at [956, 94] on div "Add Column" at bounding box center [628, 111] width 1181 height 77
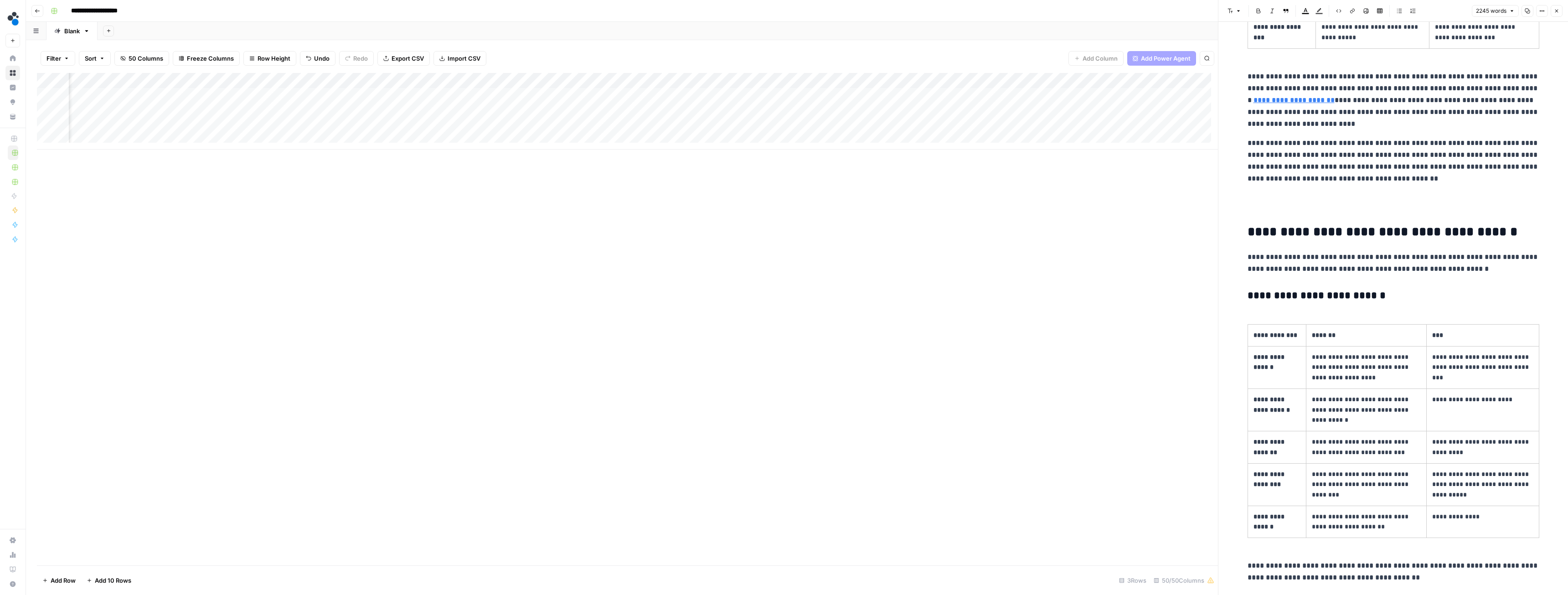
scroll to position [471, 0]
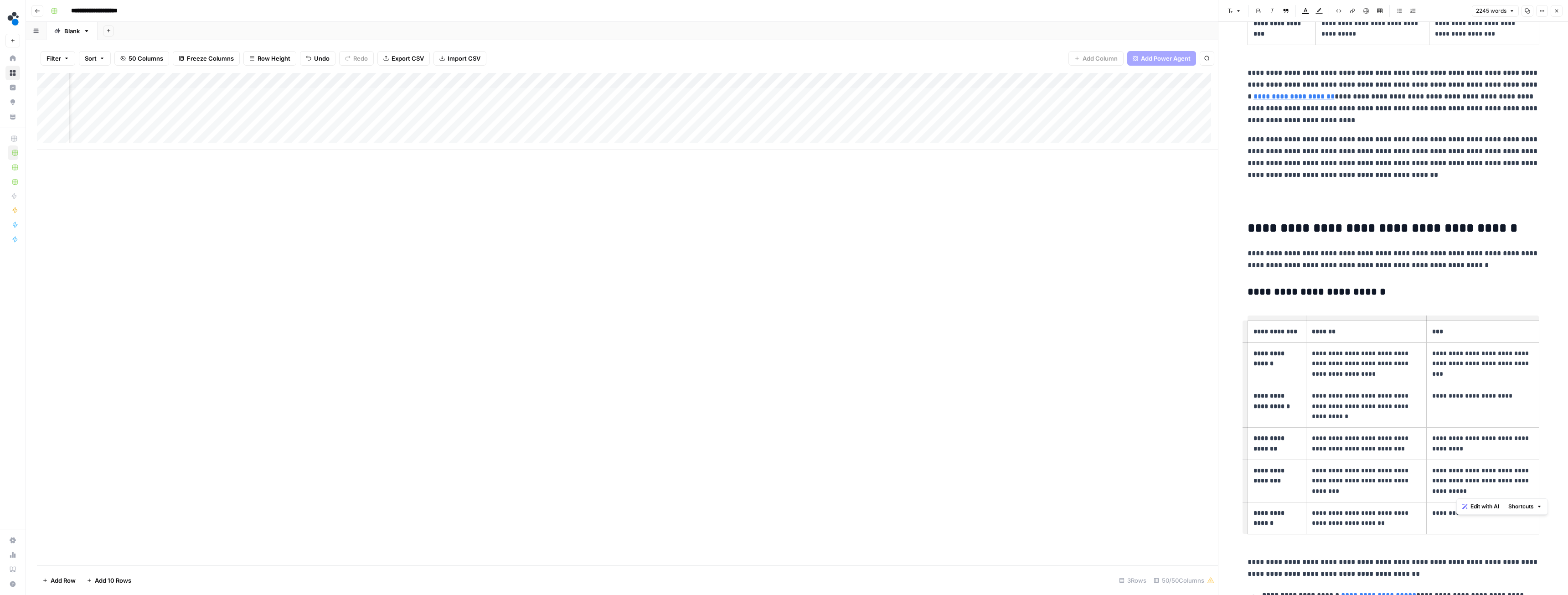
drag, startPoint x: 1463, startPoint y: 491, endPoint x: 1486, endPoint y: 484, distance: 24.0
click at [1486, 484] on p "**********" at bounding box center [1483, 481] width 101 height 31
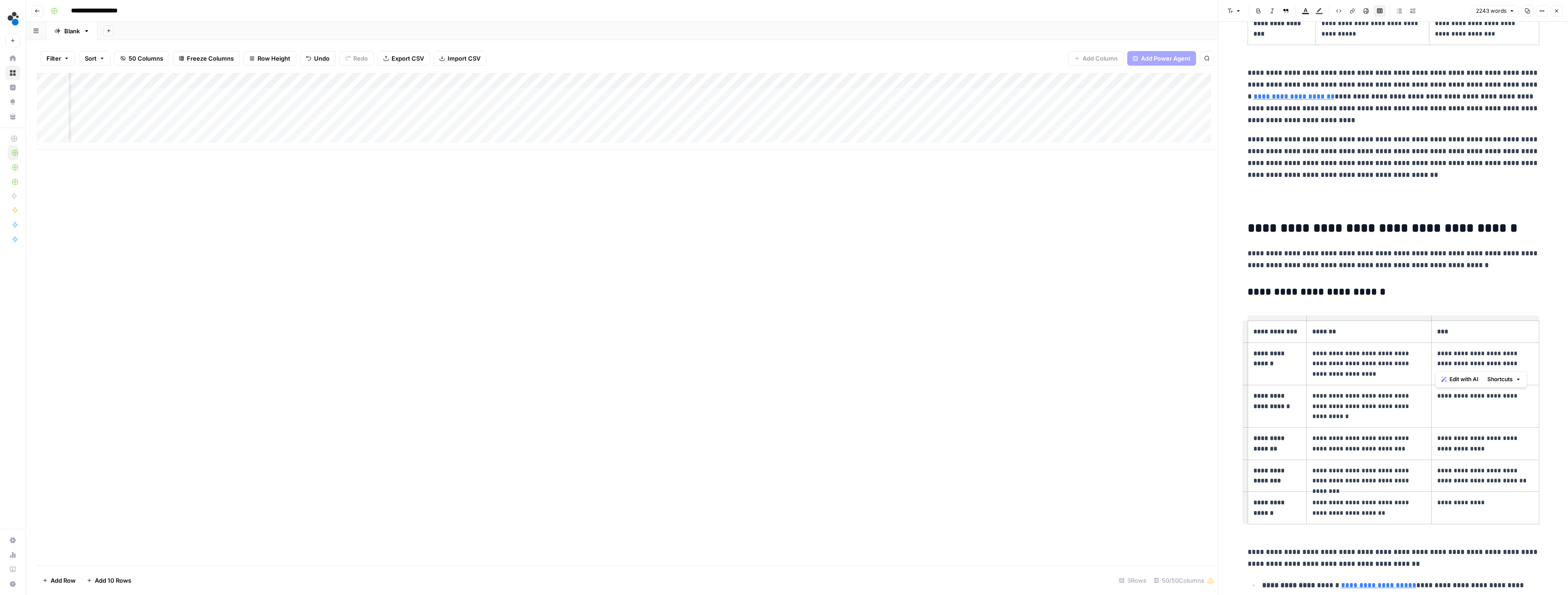
drag, startPoint x: 1488, startPoint y: 363, endPoint x: 1529, endPoint y: 365, distance: 41.0
click at [1529, 365] on p "**********" at bounding box center [1485, 359] width 96 height 21
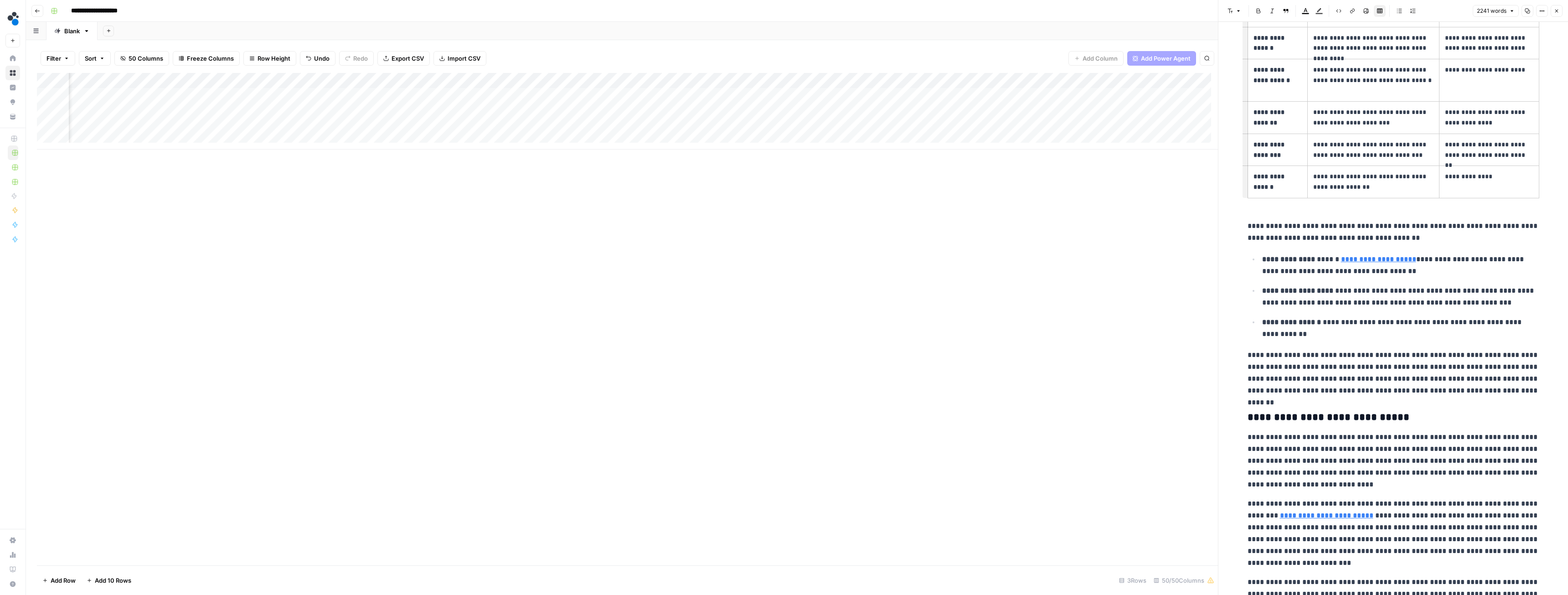
scroll to position [790, 0]
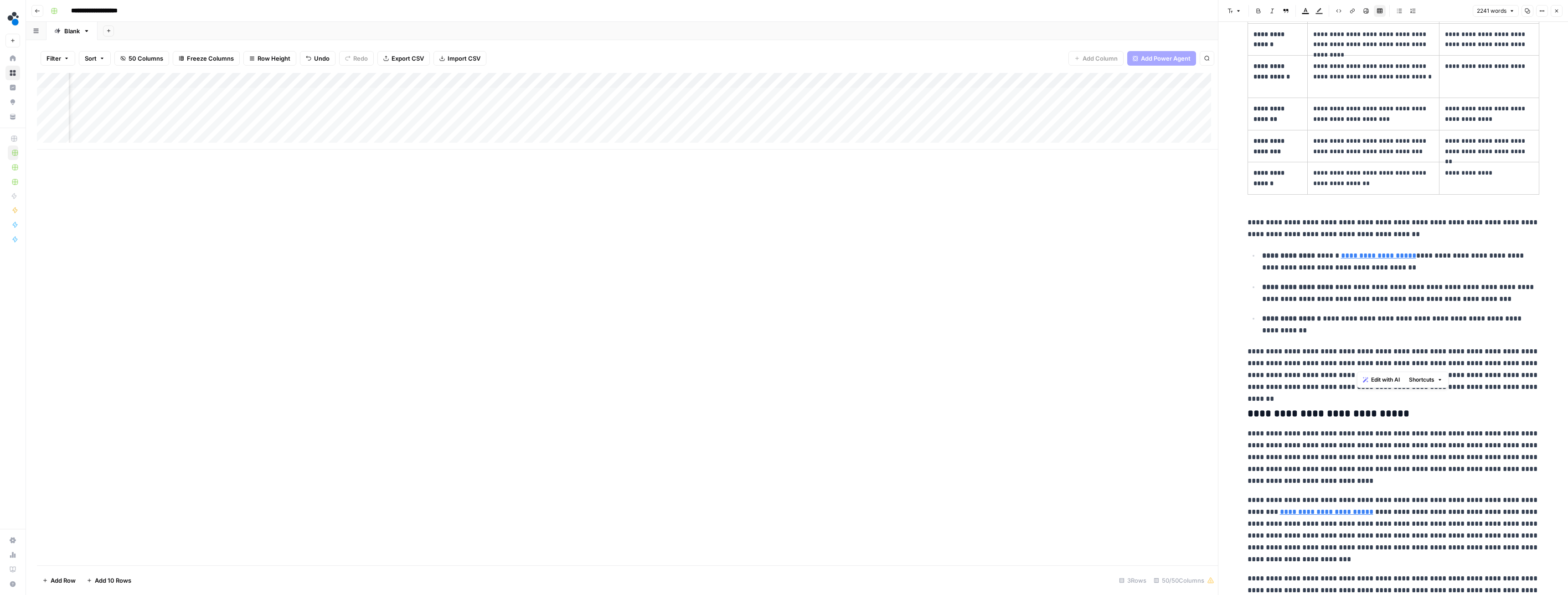
drag, startPoint x: 1357, startPoint y: 364, endPoint x: 1402, endPoint y: 361, distance: 45.1
click at [1402, 361] on p "**********" at bounding box center [1393, 370] width 292 height 48
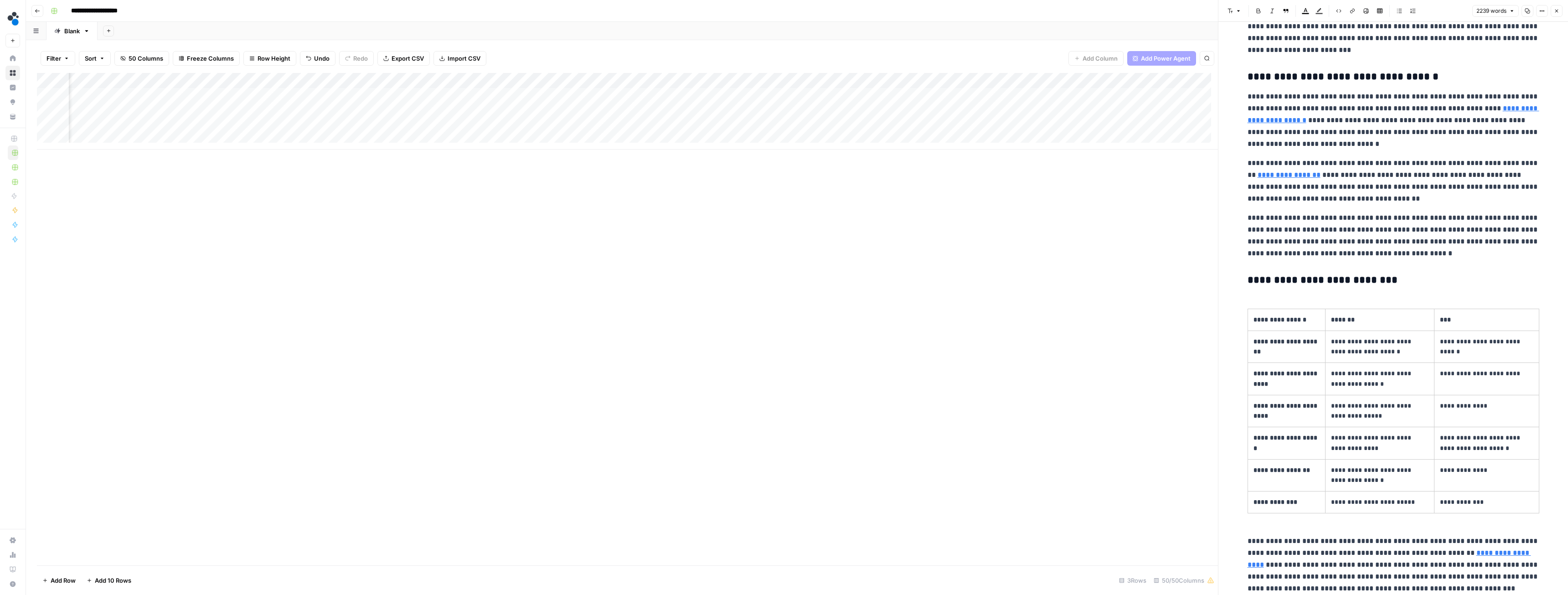
scroll to position [2068, 0]
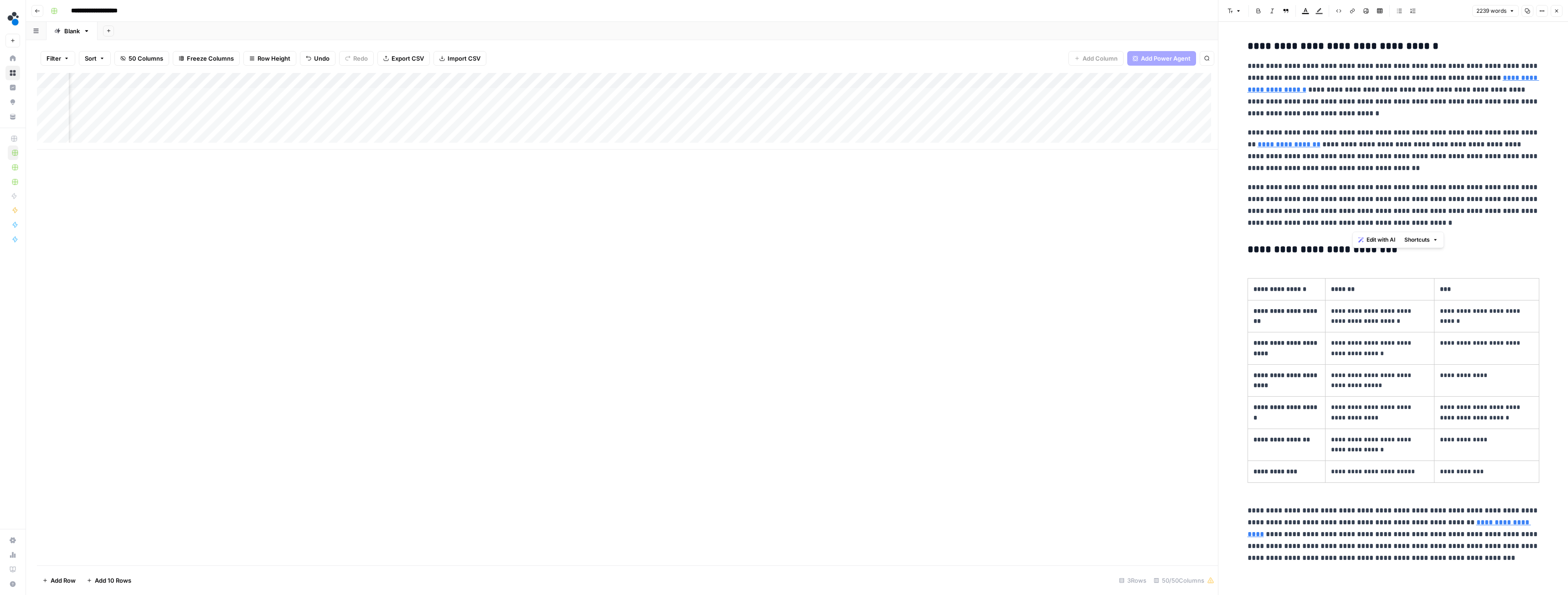
drag, startPoint x: 1353, startPoint y: 225, endPoint x: 1421, endPoint y: 220, distance: 68.2
click at [1421, 220] on p "**********" at bounding box center [1393, 205] width 292 height 48
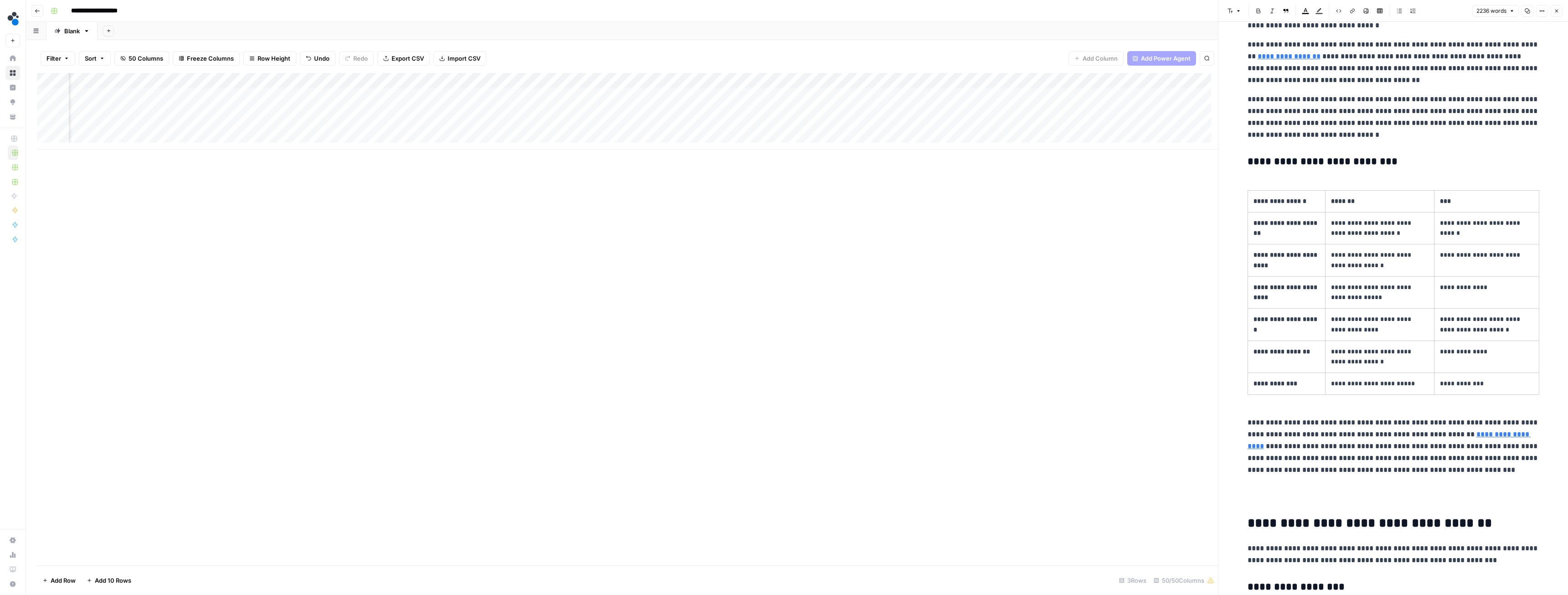
scroll to position [2159, 0]
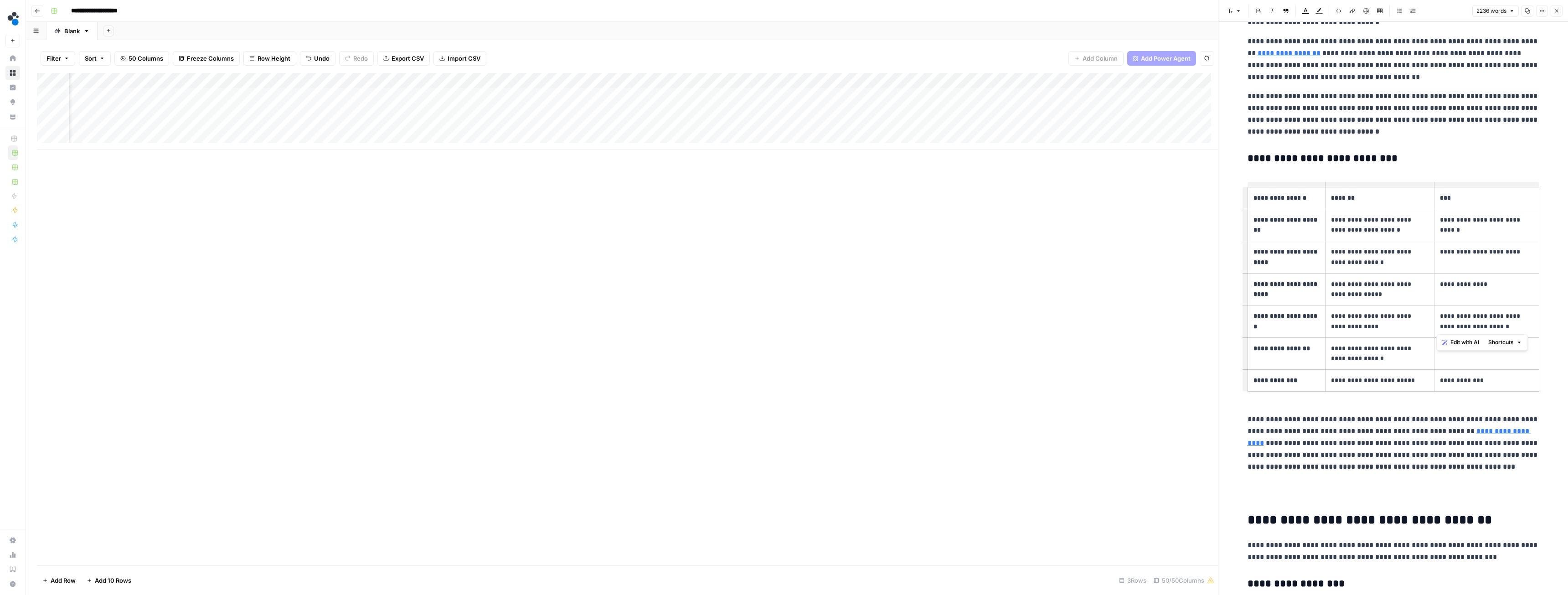
drag, startPoint x: 1499, startPoint y: 330, endPoint x: 1437, endPoint y: 331, distance: 62.0
click at [1440, 331] on p "**********" at bounding box center [1487, 322] width 94 height 21
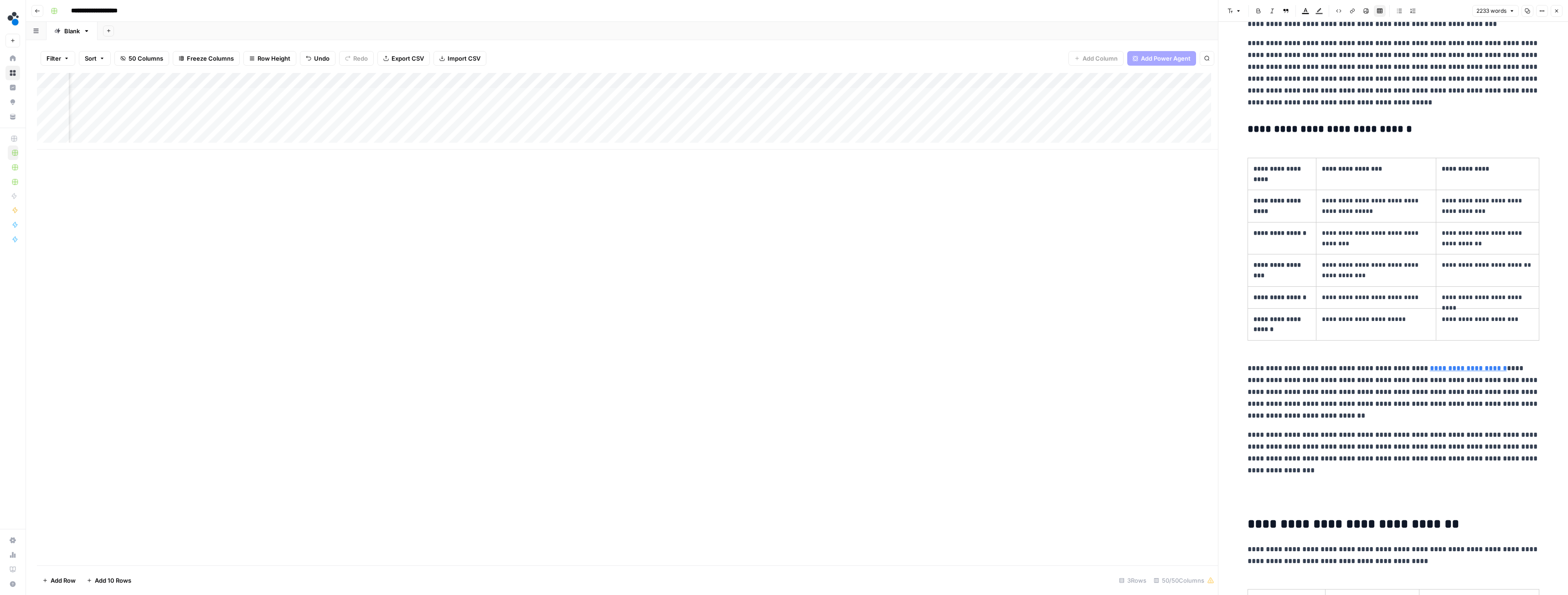
scroll to position [2889, 0]
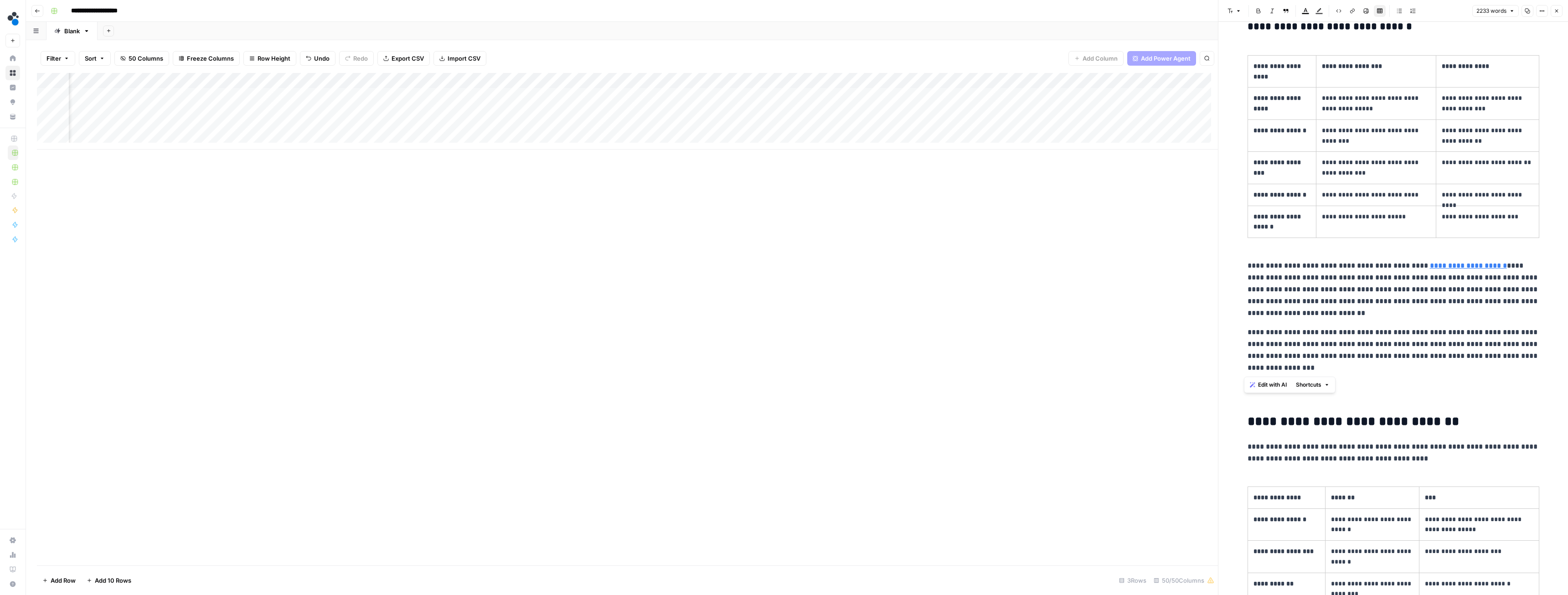
drag, startPoint x: 1241, startPoint y: 368, endPoint x: 1290, endPoint y: 366, distance: 49.0
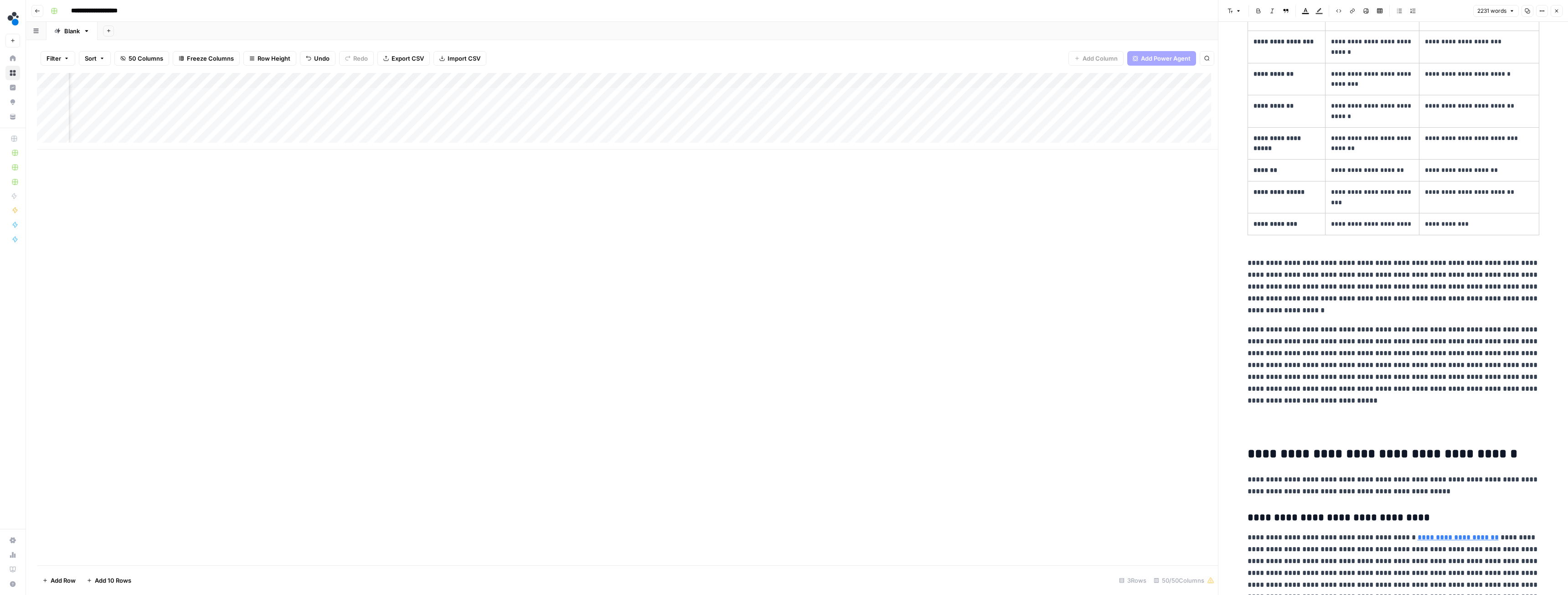
scroll to position [3390, 0]
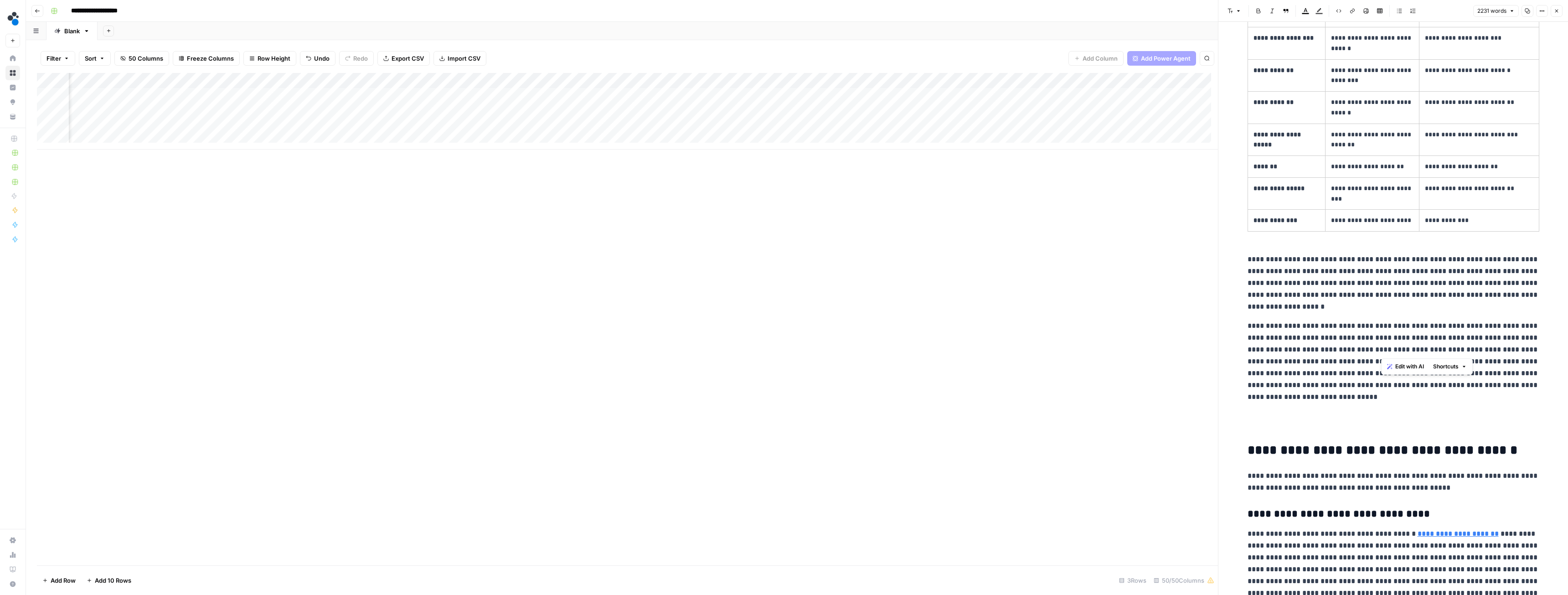
drag, startPoint x: 1380, startPoint y: 350, endPoint x: 1447, endPoint y: 345, distance: 67.2
click at [1447, 345] on p "**********" at bounding box center [1393, 362] width 292 height 83
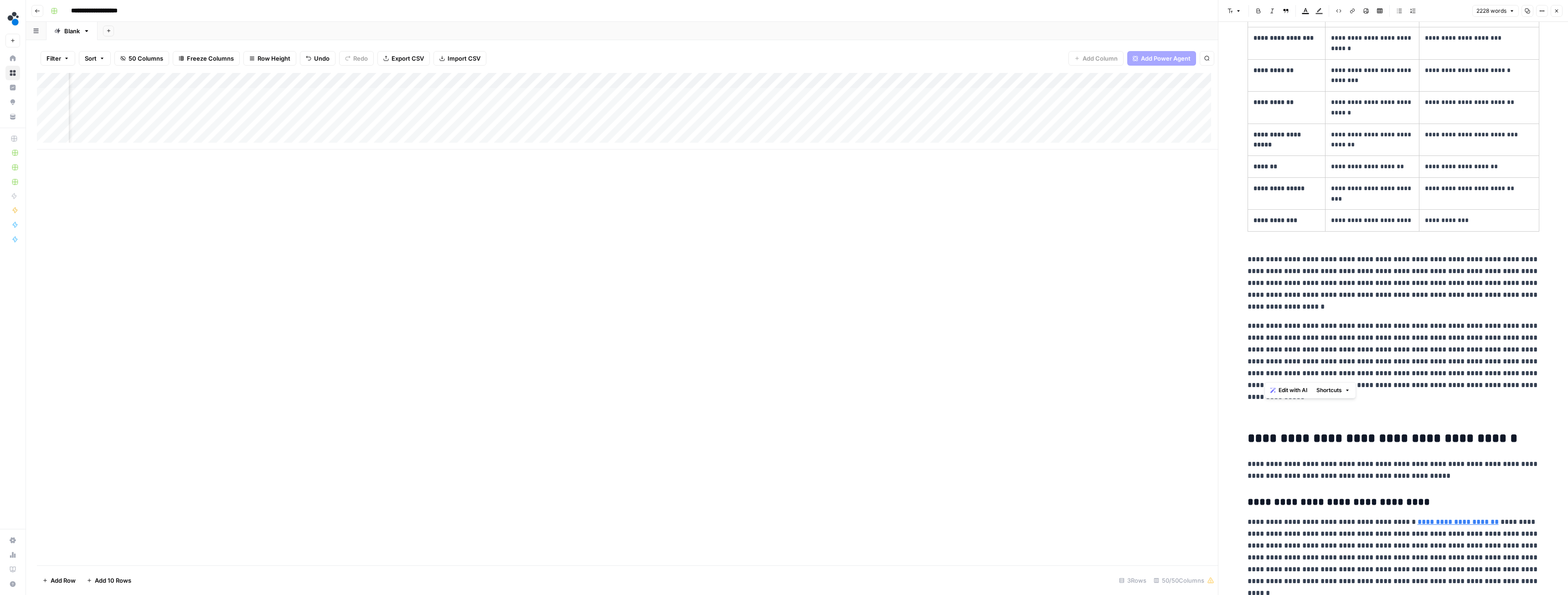
drag, startPoint x: 1265, startPoint y: 375, endPoint x: 1286, endPoint y: 374, distance: 21.0
click at [1286, 374] on p "**********" at bounding box center [1393, 356] width 292 height 71
click at [1275, 377] on p "**********" at bounding box center [1393, 356] width 292 height 71
click at [1265, 375] on p "**********" at bounding box center [1393, 356] width 292 height 71
drag, startPoint x: 1266, startPoint y: 373, endPoint x: 1332, endPoint y: 370, distance: 66.1
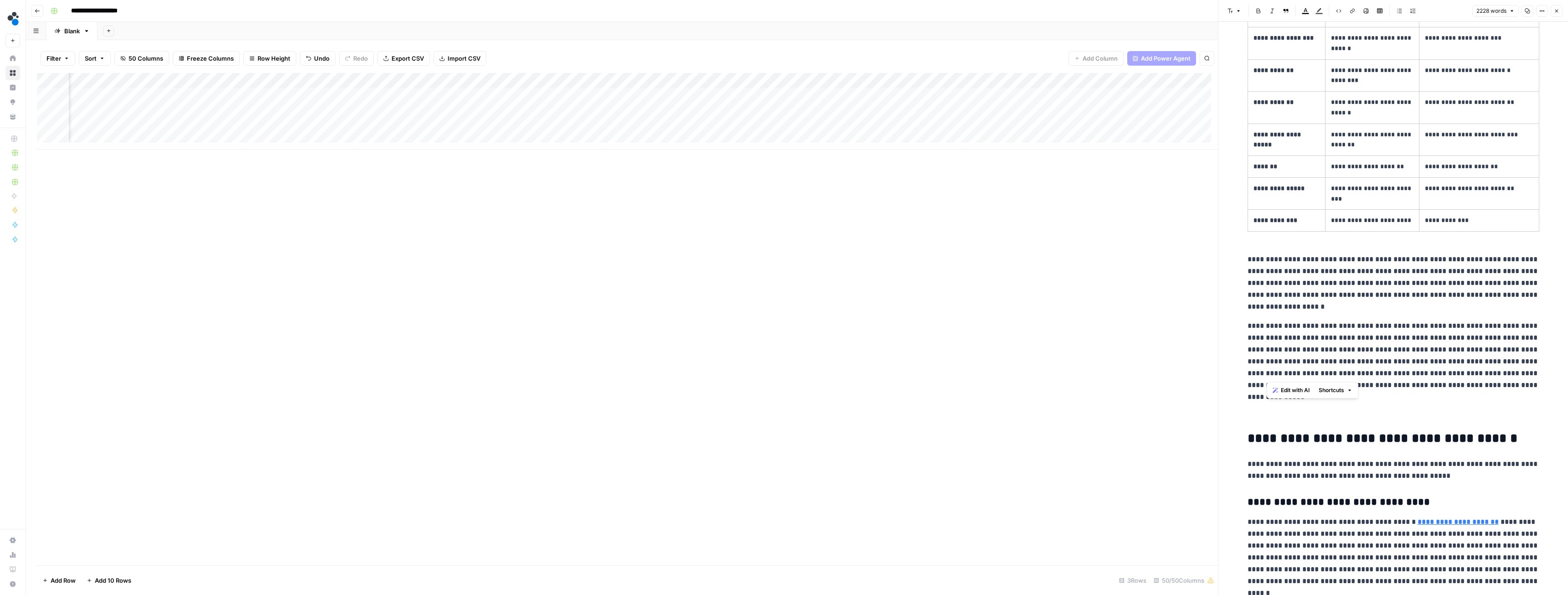
click at [1332, 370] on p "**********" at bounding box center [1393, 356] width 292 height 71
click at [1445, 385] on p "**********" at bounding box center [1393, 356] width 292 height 71
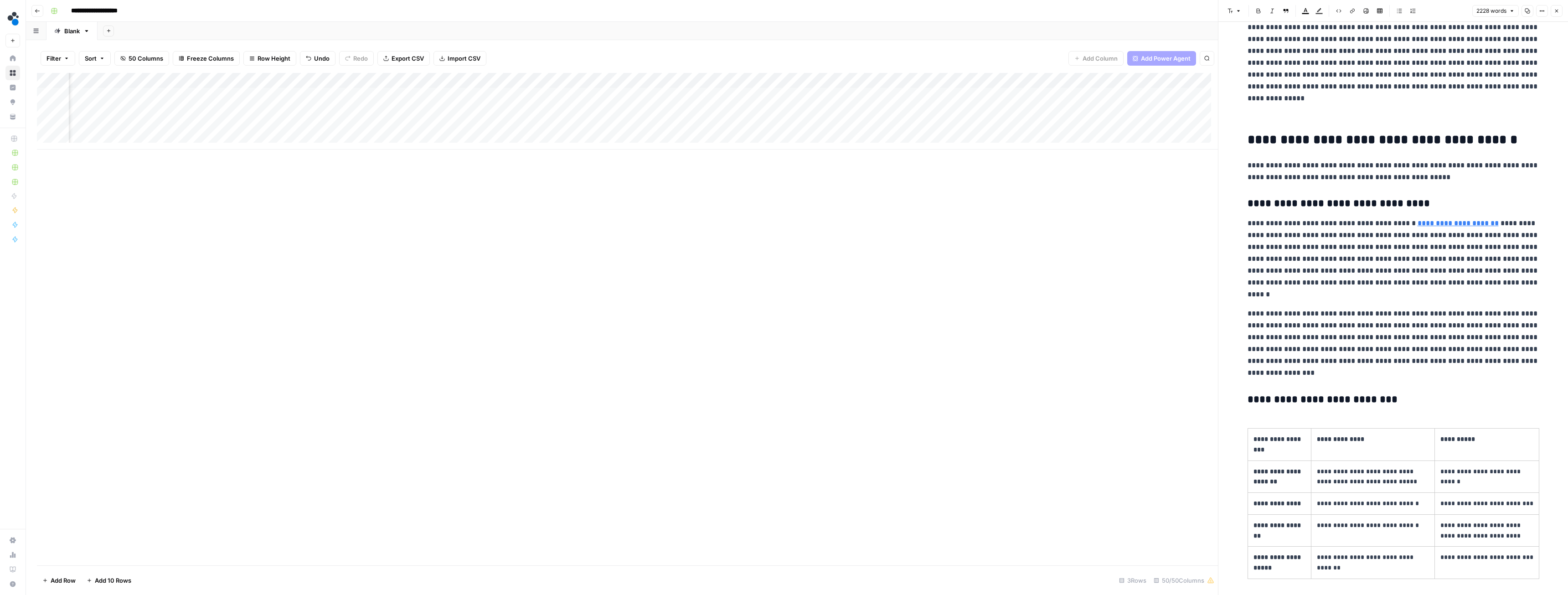
scroll to position [3709, 0]
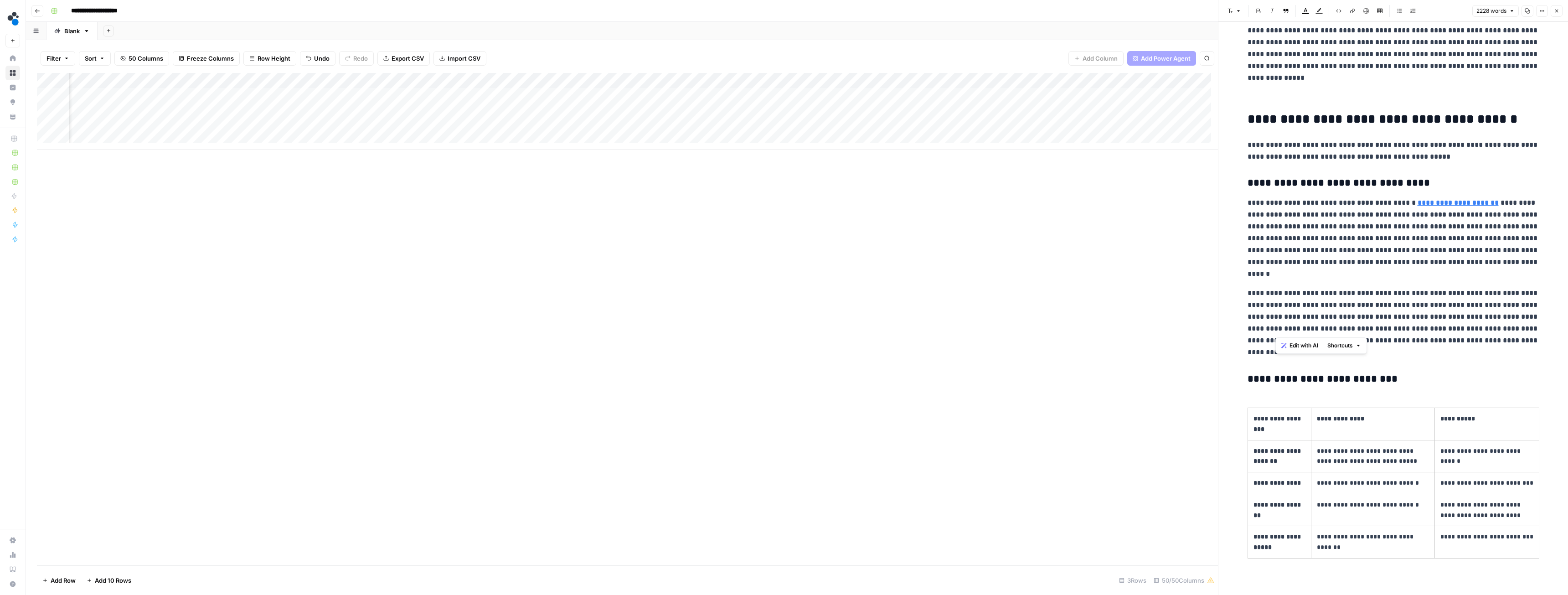
drag, startPoint x: 1491, startPoint y: 319, endPoint x: 1275, endPoint y: 325, distance: 216.1
click at [1275, 325] on p "**********" at bounding box center [1393, 323] width 292 height 71
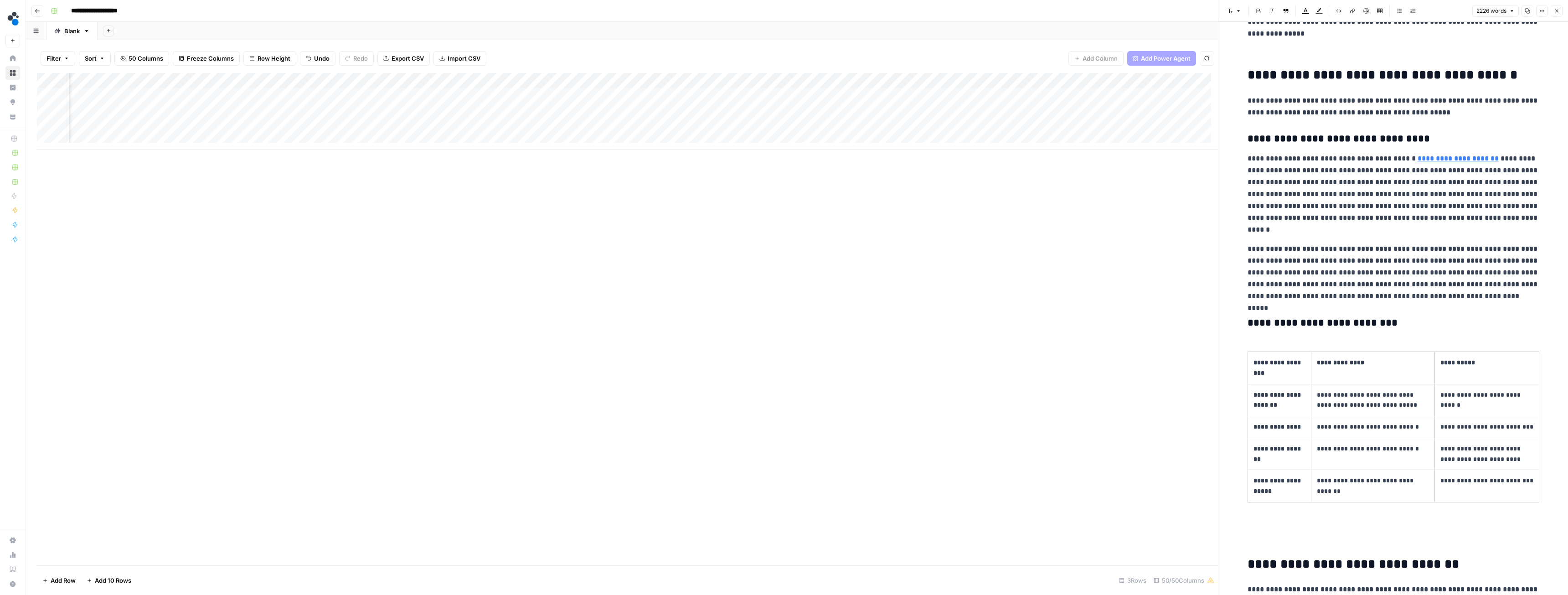
scroll to position [3755, 0]
drag, startPoint x: 1386, startPoint y: 406, endPoint x: 1334, endPoint y: 408, distance: 52.0
click at [1334, 408] on p "**********" at bounding box center [1372, 399] width 111 height 21
drag, startPoint x: 1521, startPoint y: 460, endPoint x: 1462, endPoint y: 462, distance: 59.0
click at [1462, 462] on p "**********" at bounding box center [1486, 452] width 93 height 21
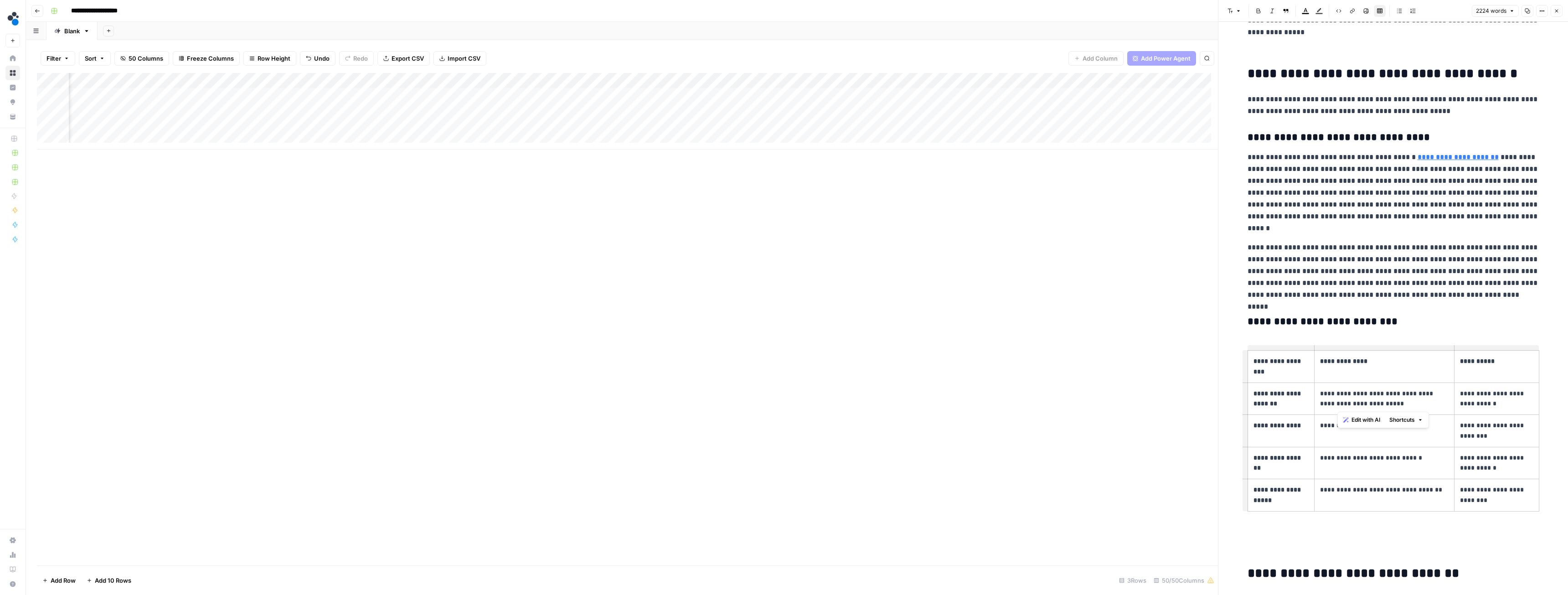
drag, startPoint x: 1391, startPoint y: 406, endPoint x: 1338, endPoint y: 406, distance: 53.0
click at [1338, 406] on p "**********" at bounding box center [1385, 399] width 129 height 21
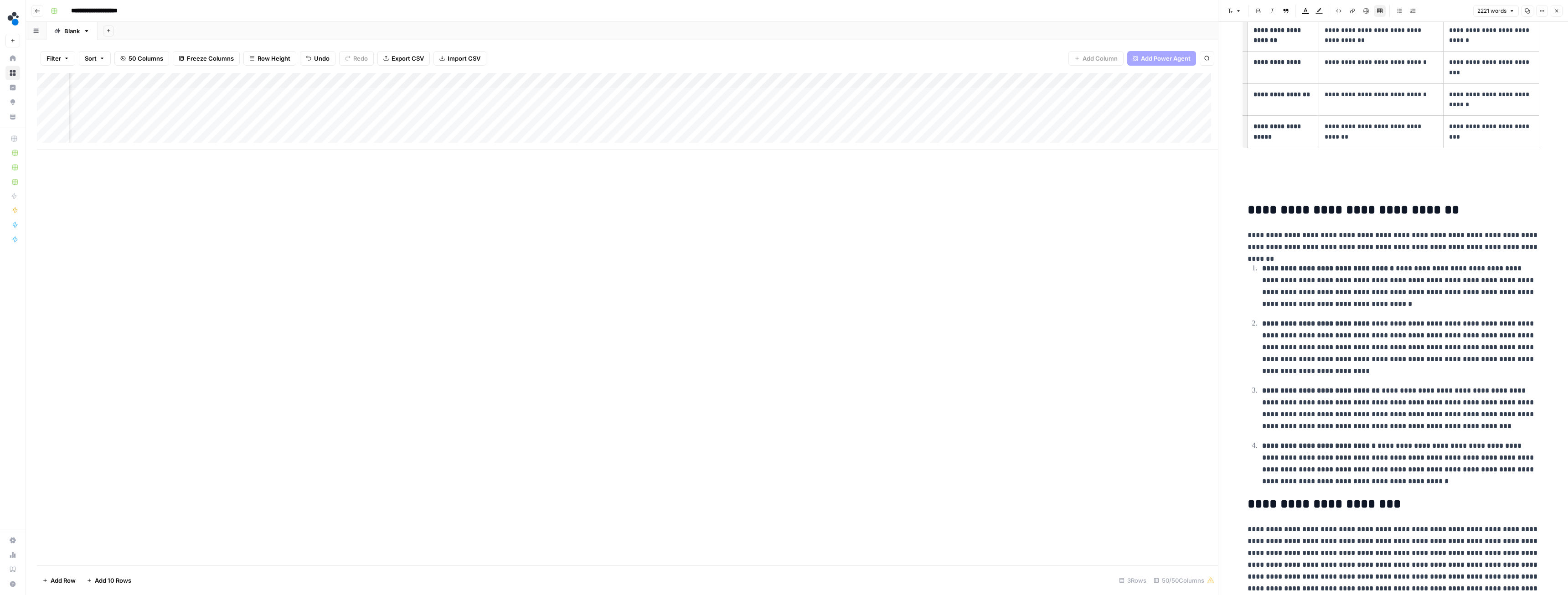
scroll to position [4120, 0]
click at [1310, 301] on p "**********" at bounding box center [1401, 285] width 277 height 48
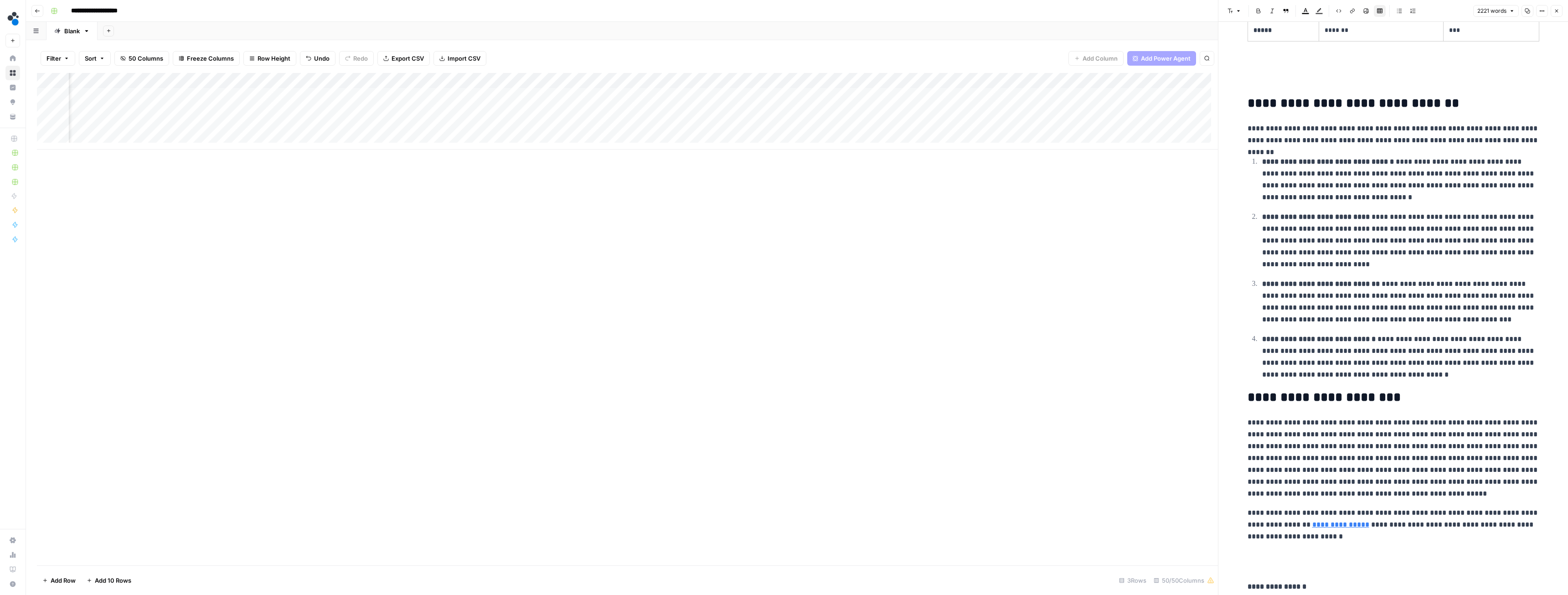
scroll to position [4311, 0]
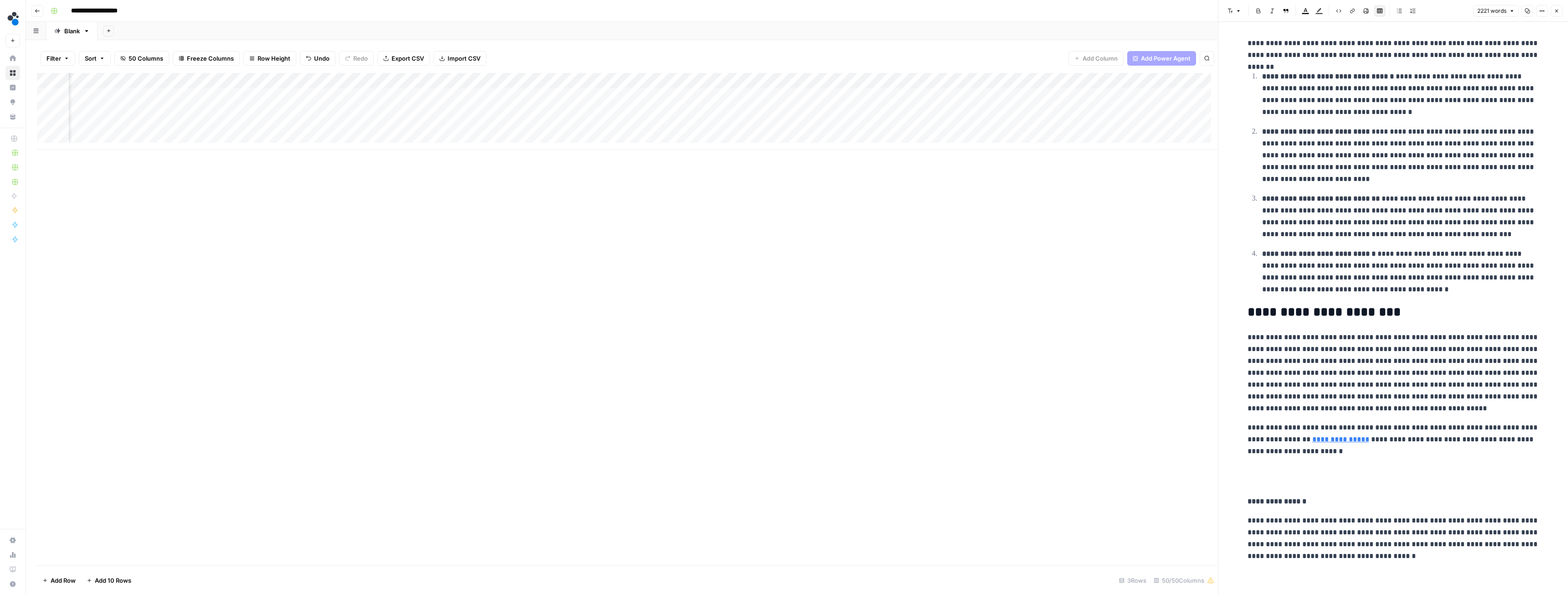
click at [1556, 12] on icon "button" at bounding box center [1556, 10] width 5 height 5
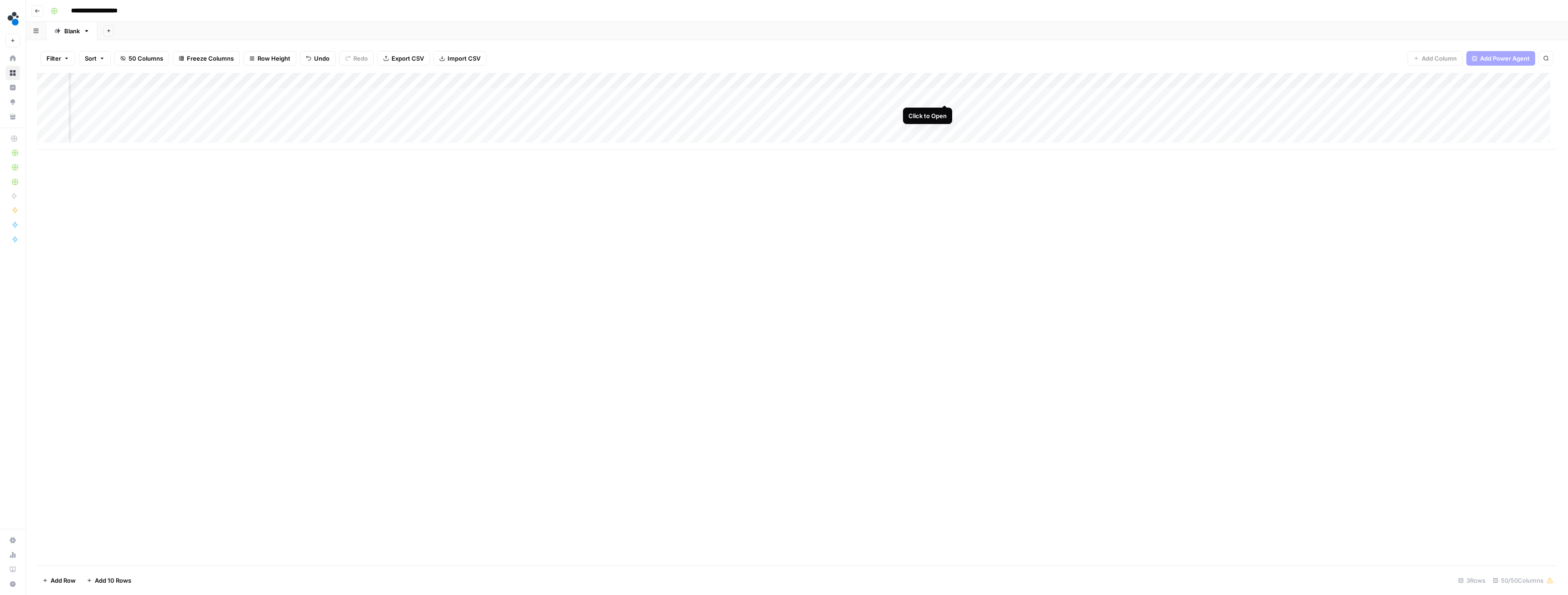
click at [947, 94] on div "Add Column" at bounding box center [797, 111] width 1520 height 77
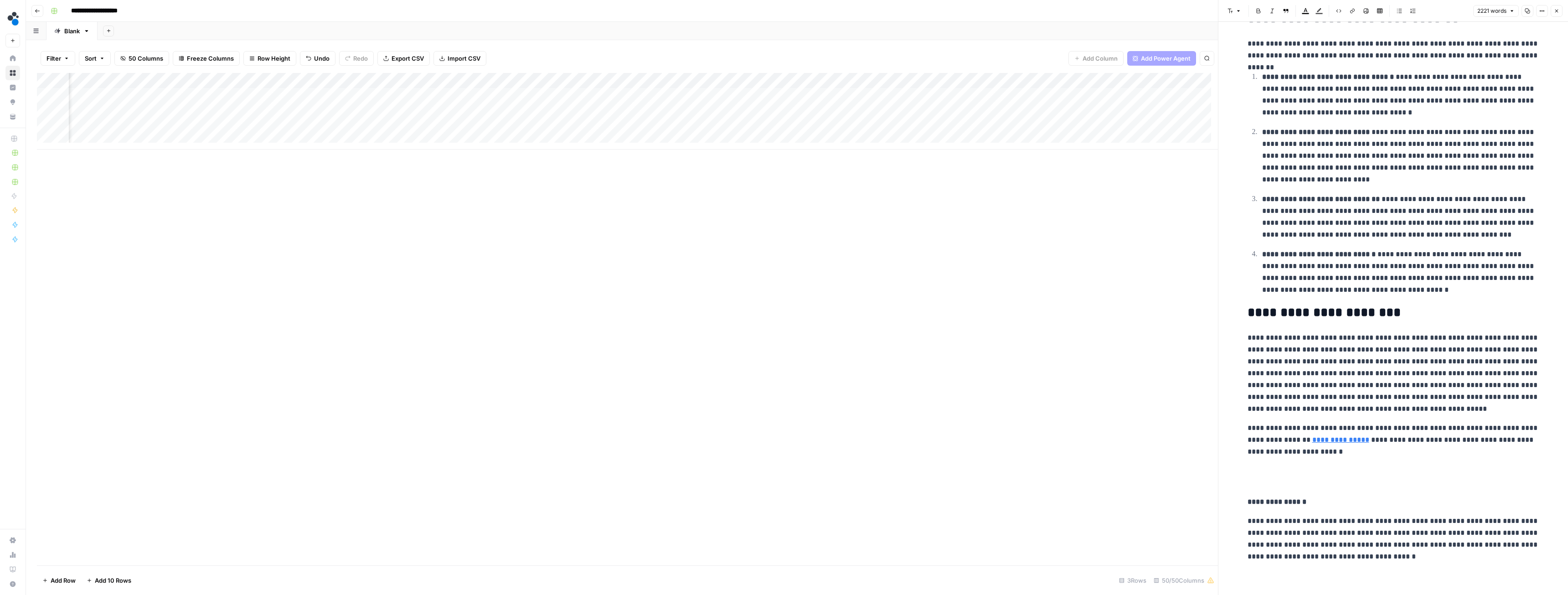
scroll to position [4311, 0]
